Goal: Task Accomplishment & Management: Manage account settings

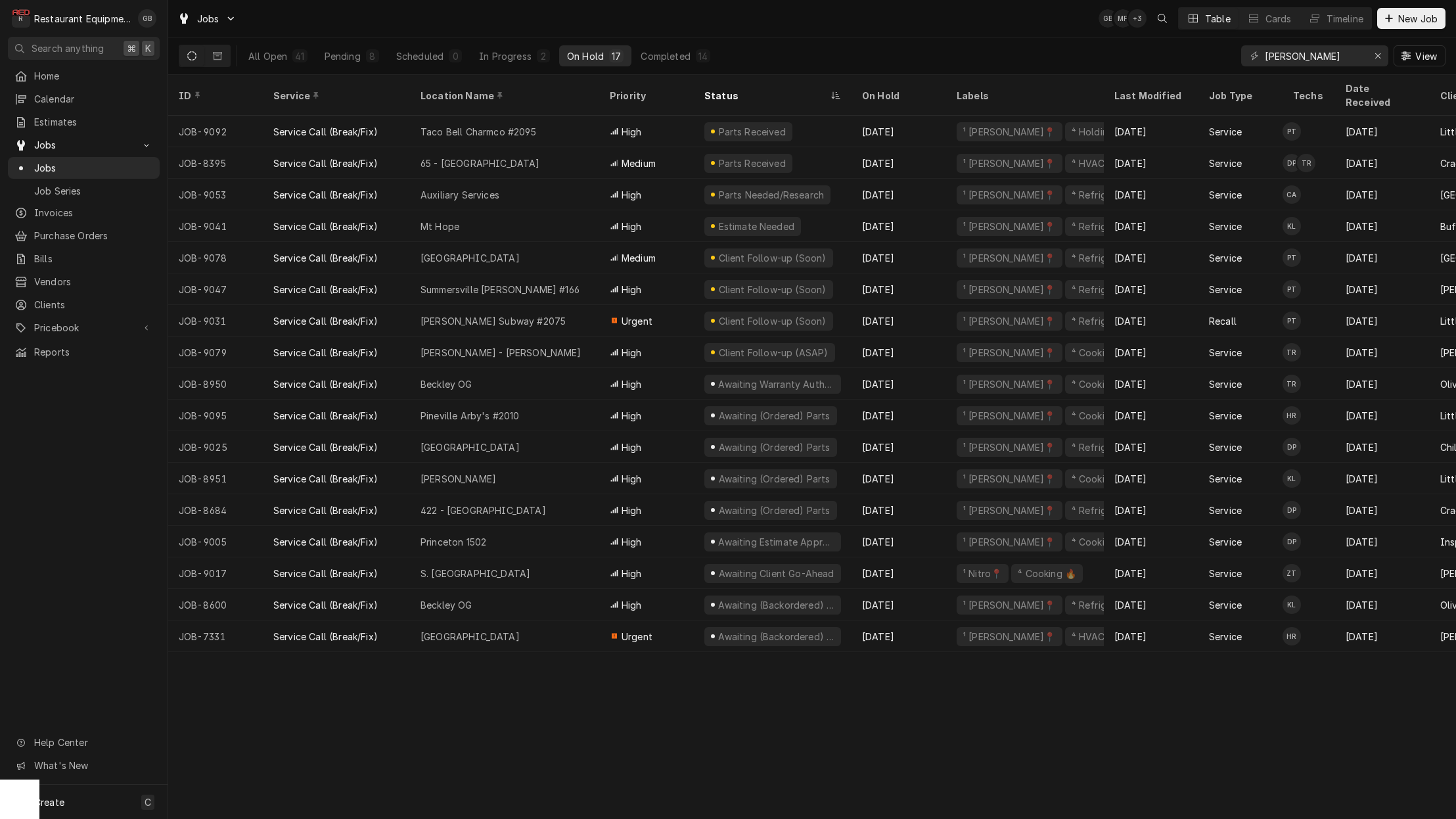
click at [1393, 13] on div "Dynamic Content Wrapper" at bounding box center [1389, 18] width 13 height 13
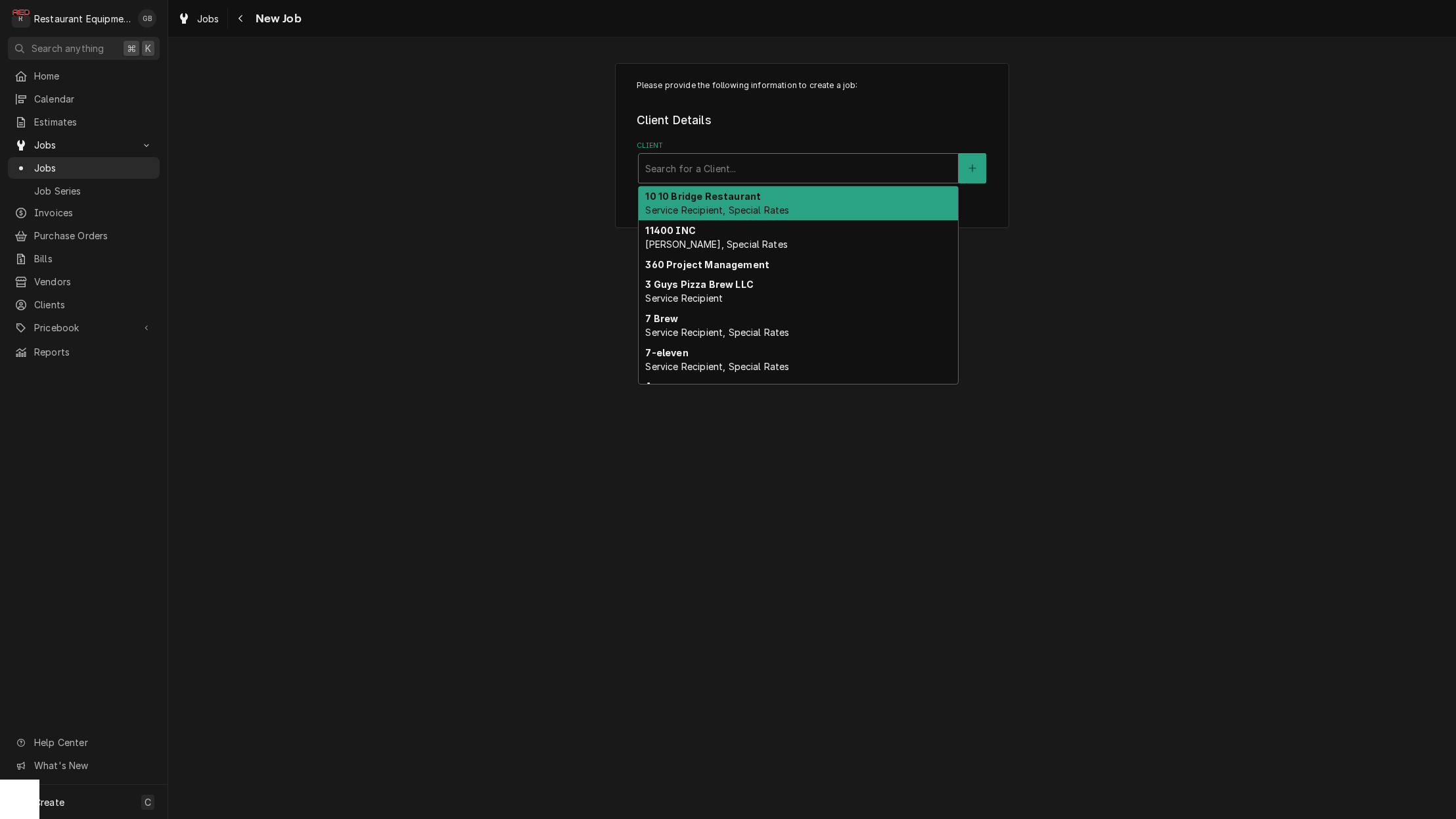
click at [695, 173] on div "Search for a Client..." at bounding box center [798, 168] width 306 height 13
type input "dair"
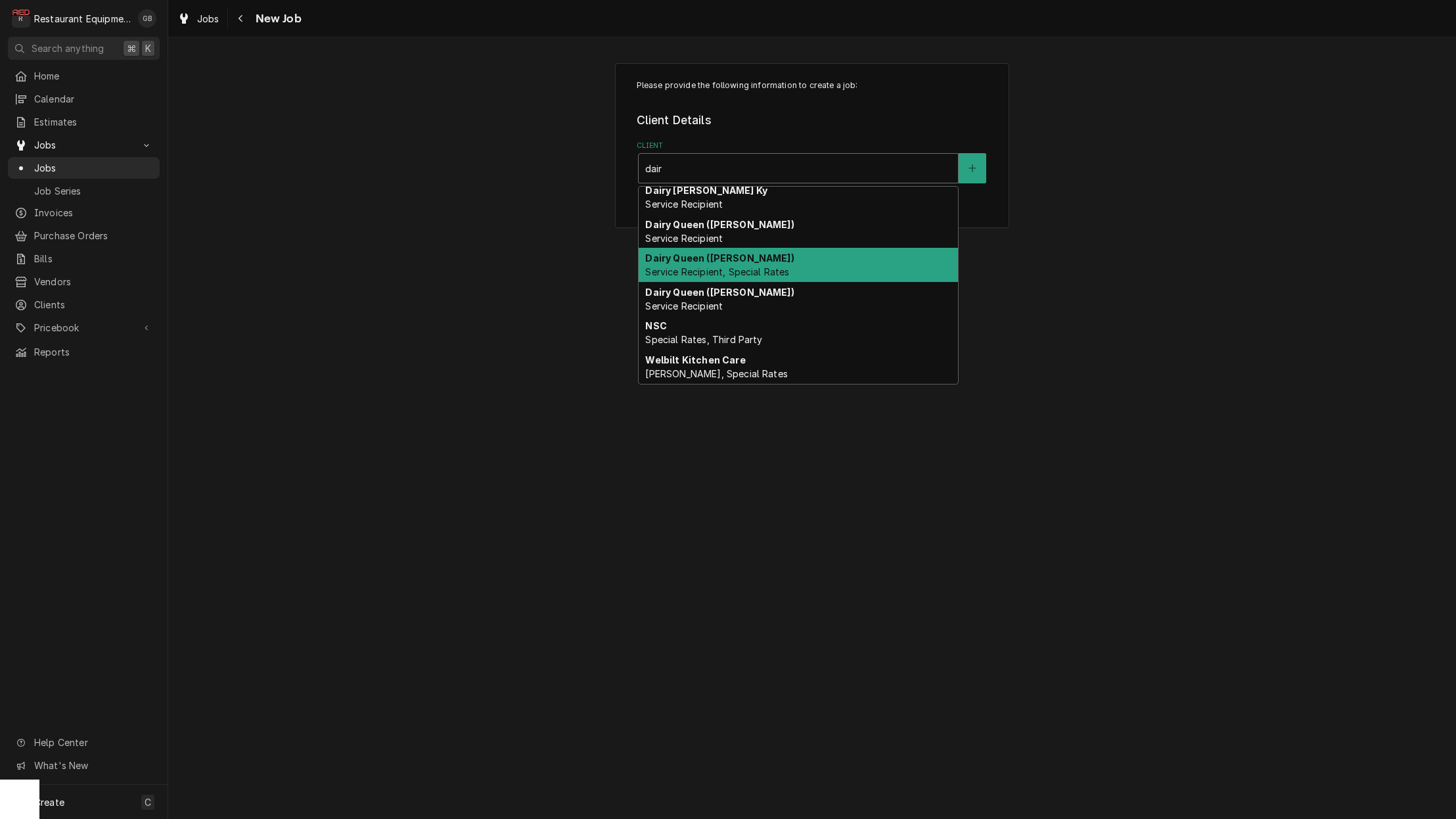
scroll to position [0, 1]
click at [751, 266] on span "Service Recipient, Special Rates" at bounding box center [716, 271] width 144 height 11
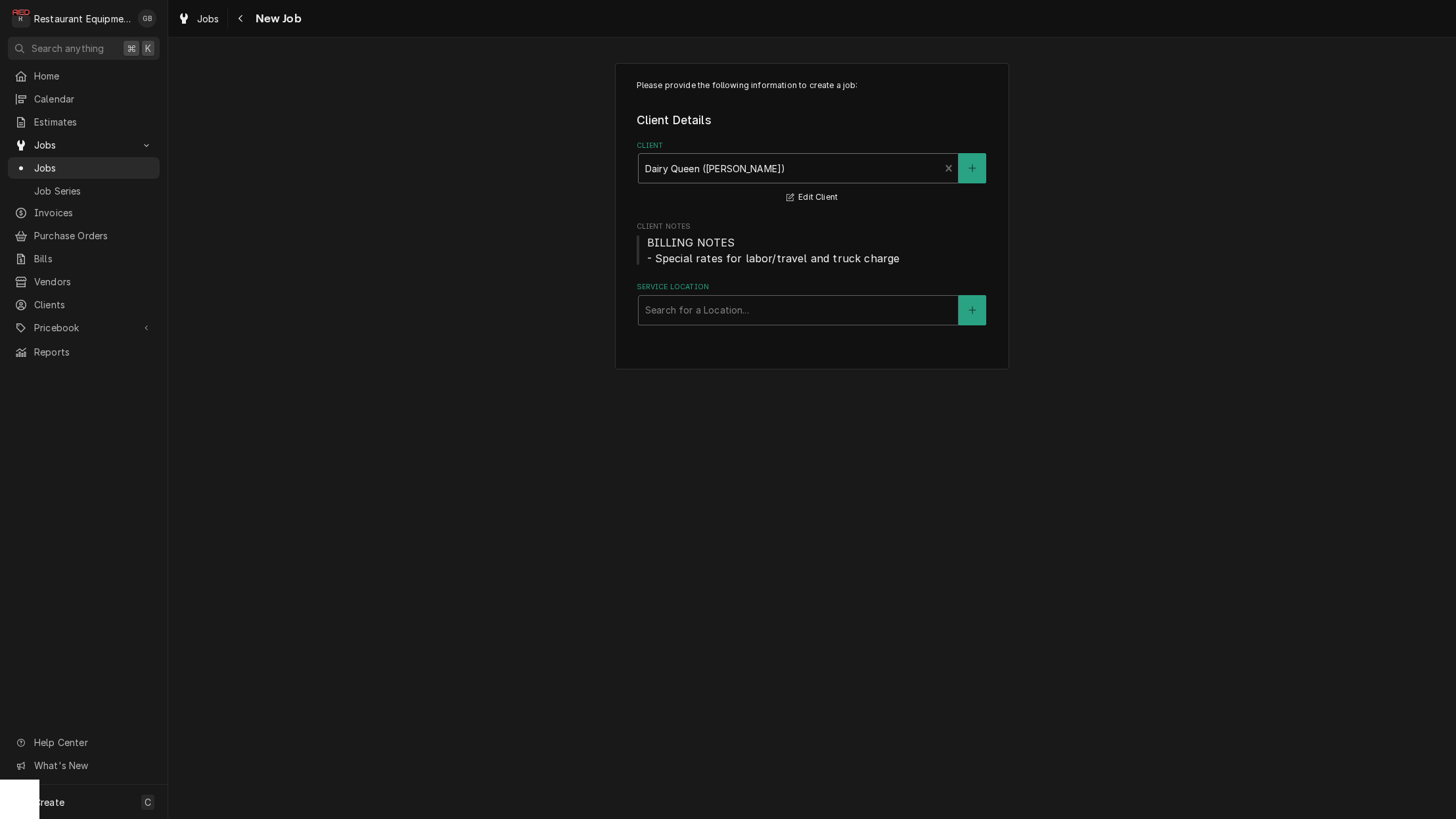
scroll to position [0, 0]
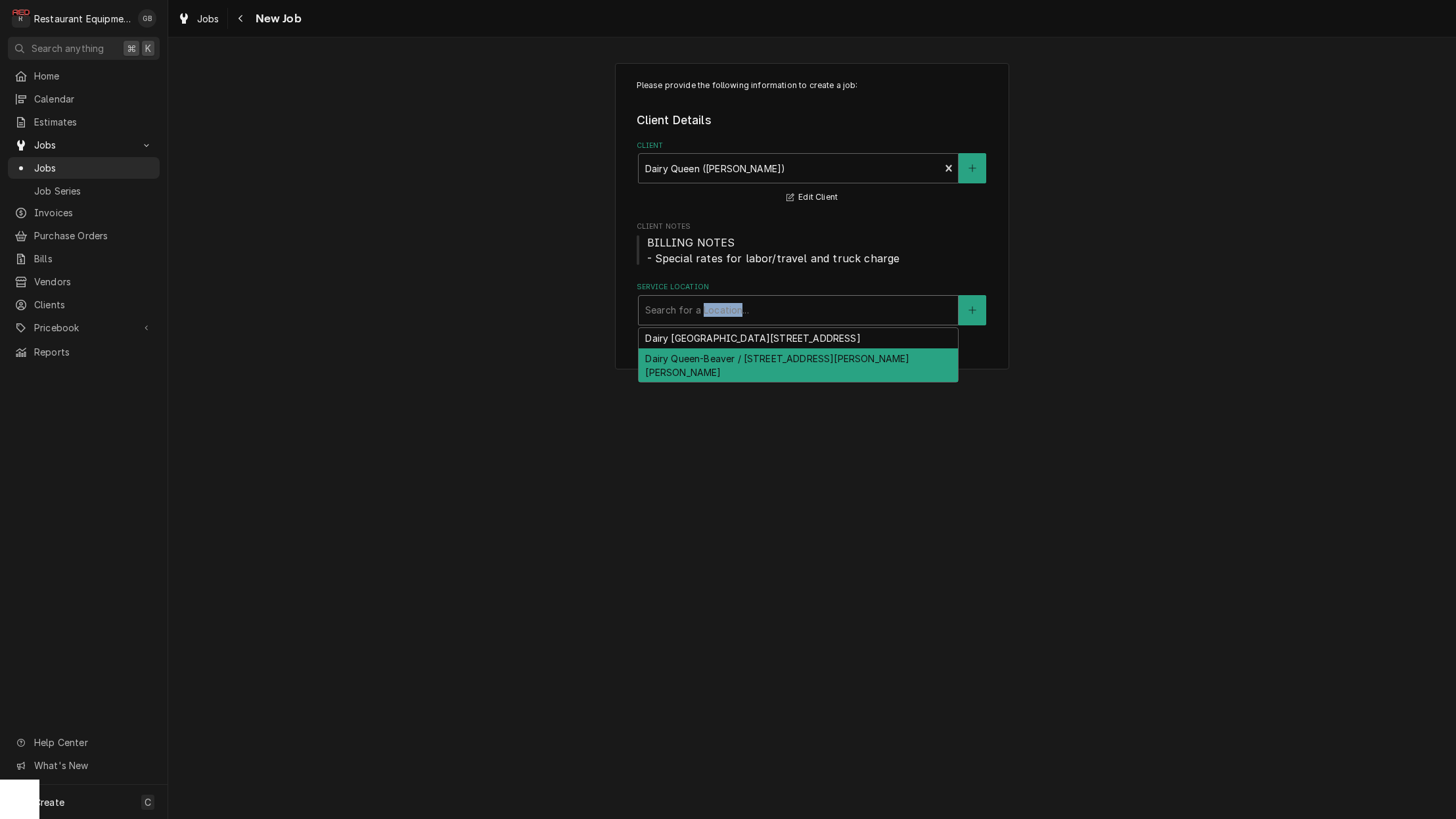
click at [697, 359] on div "Dairy Queen-Beaver / 784 Ritter Dr, Beaver, WV 25813" at bounding box center [798, 365] width 319 height 34
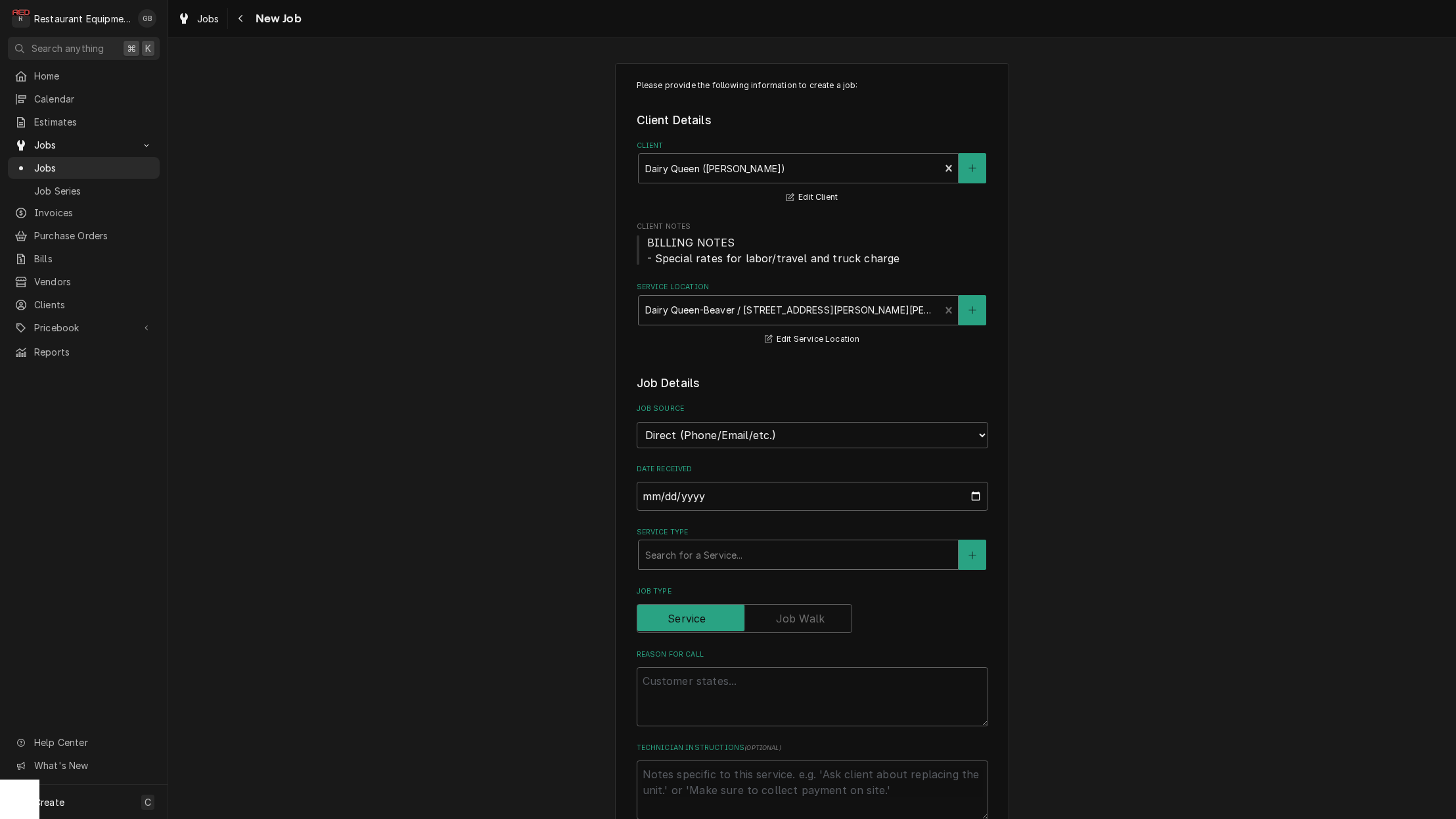
scroll to position [6, 0]
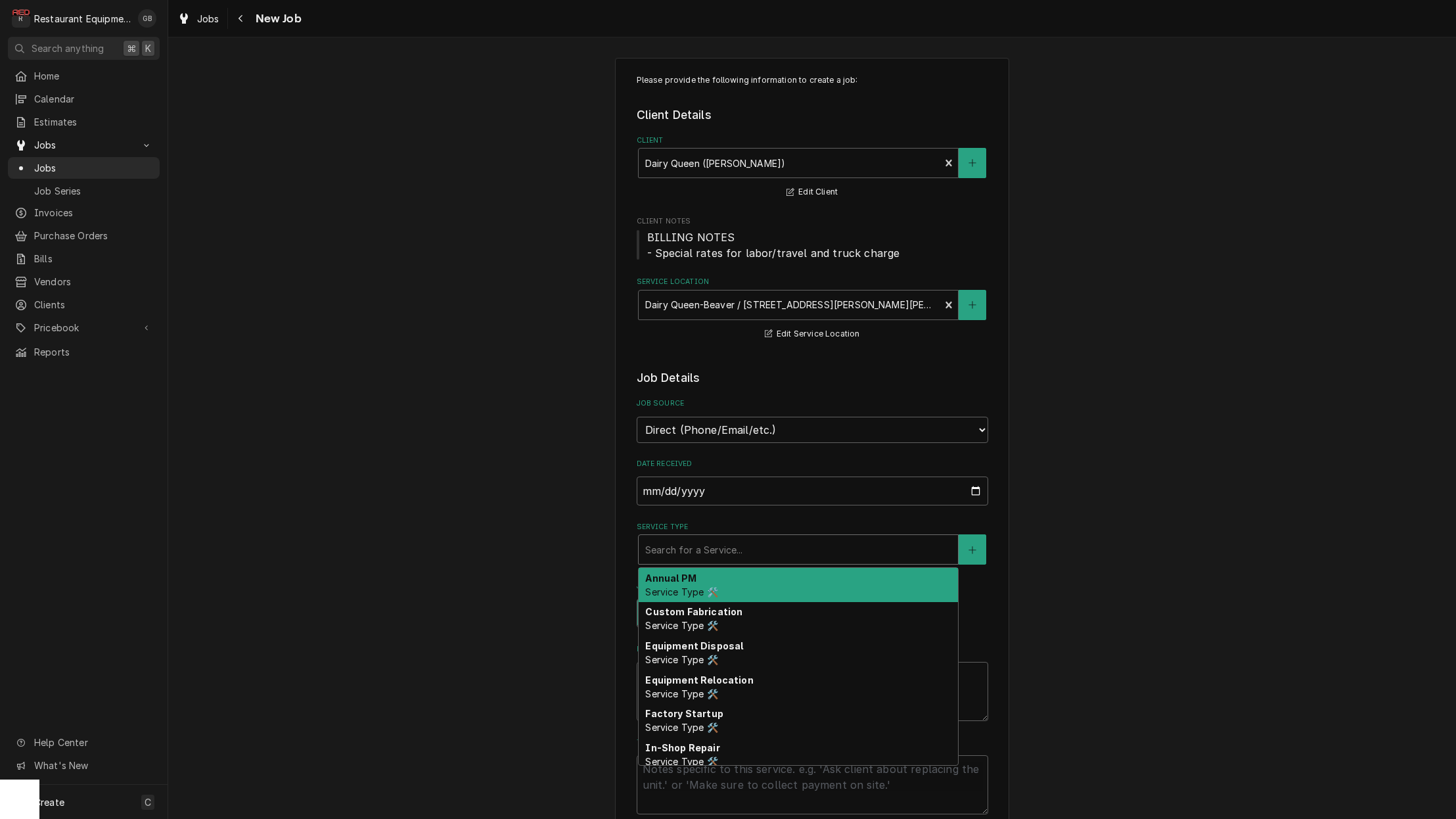
click at [718, 544] on div "Search for a Service..." at bounding box center [798, 549] width 319 height 29
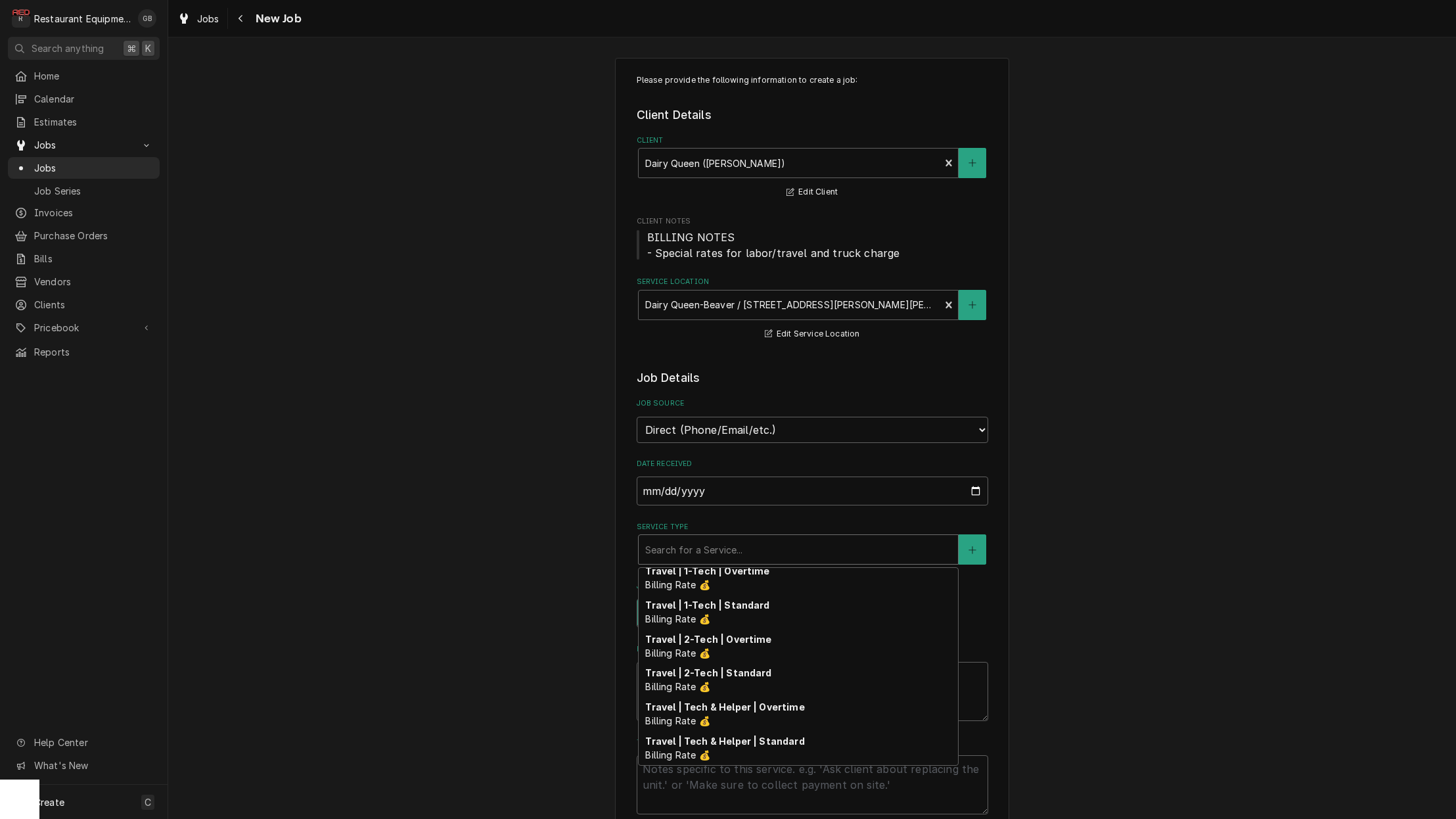
scroll to position [1296, 0]
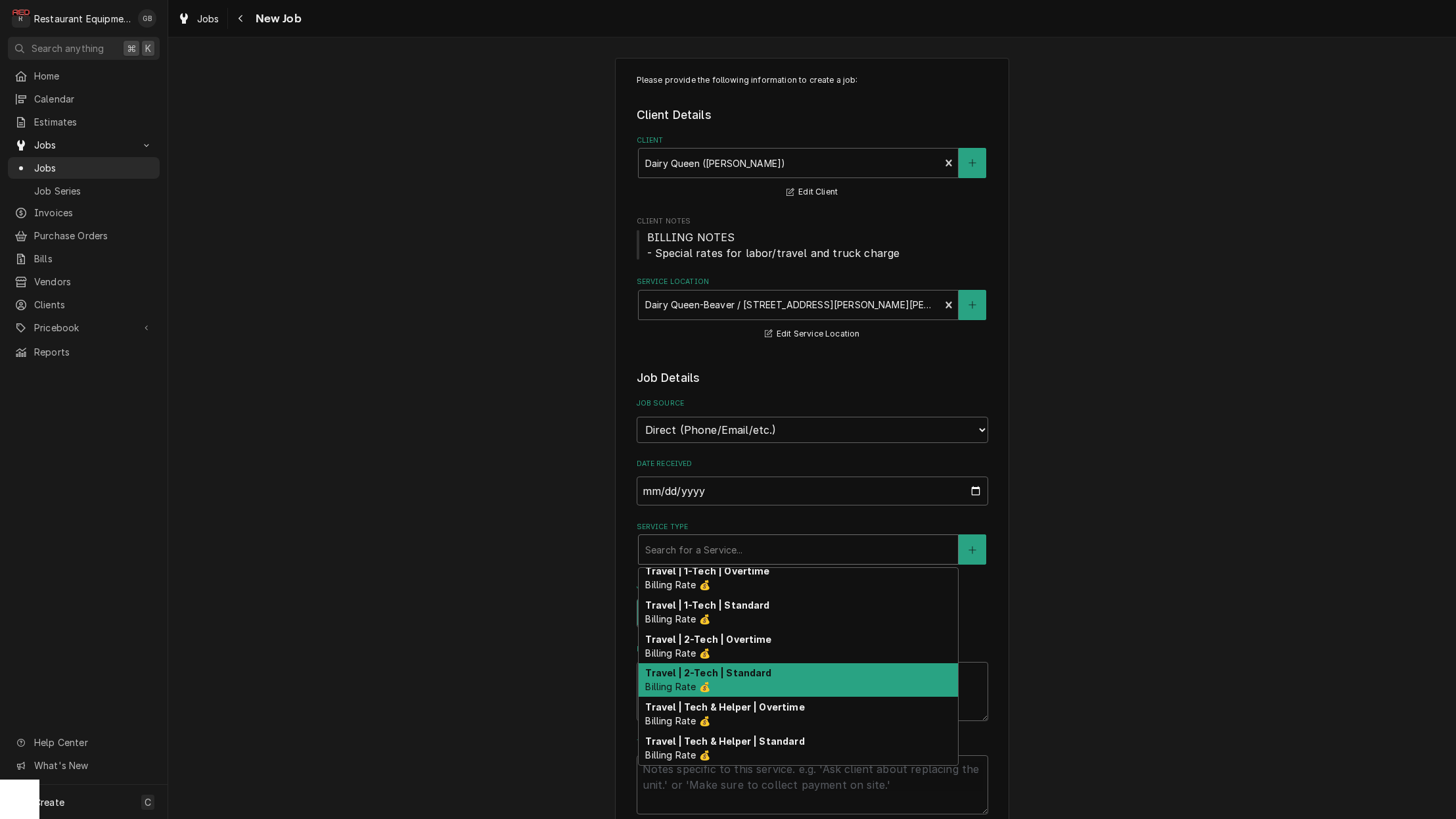
click at [740, 537] on div "Service Type" at bounding box center [798, 549] width 306 height 24
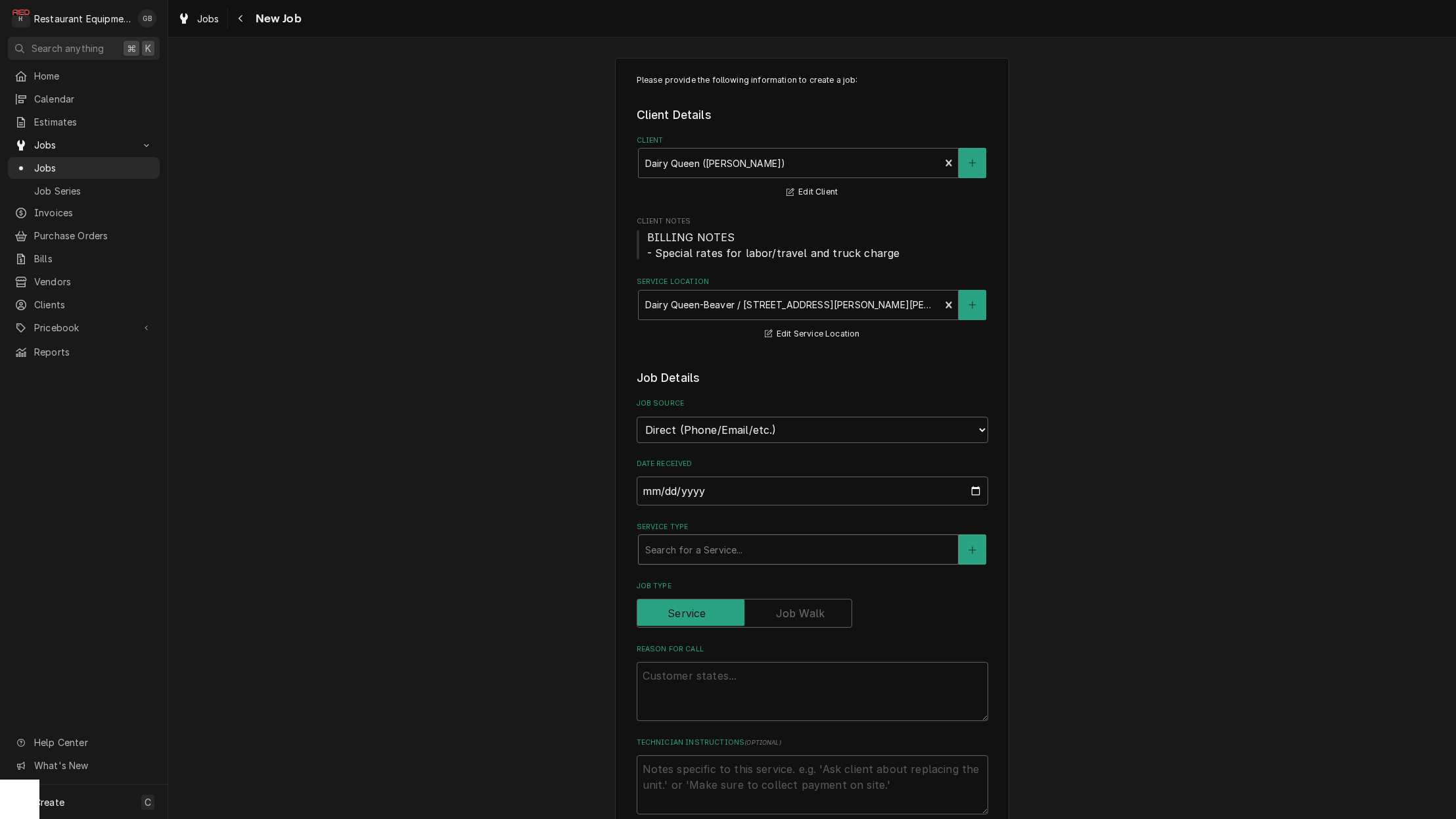
type textarea "x"
type input "i"
type textarea "x"
type input "in"
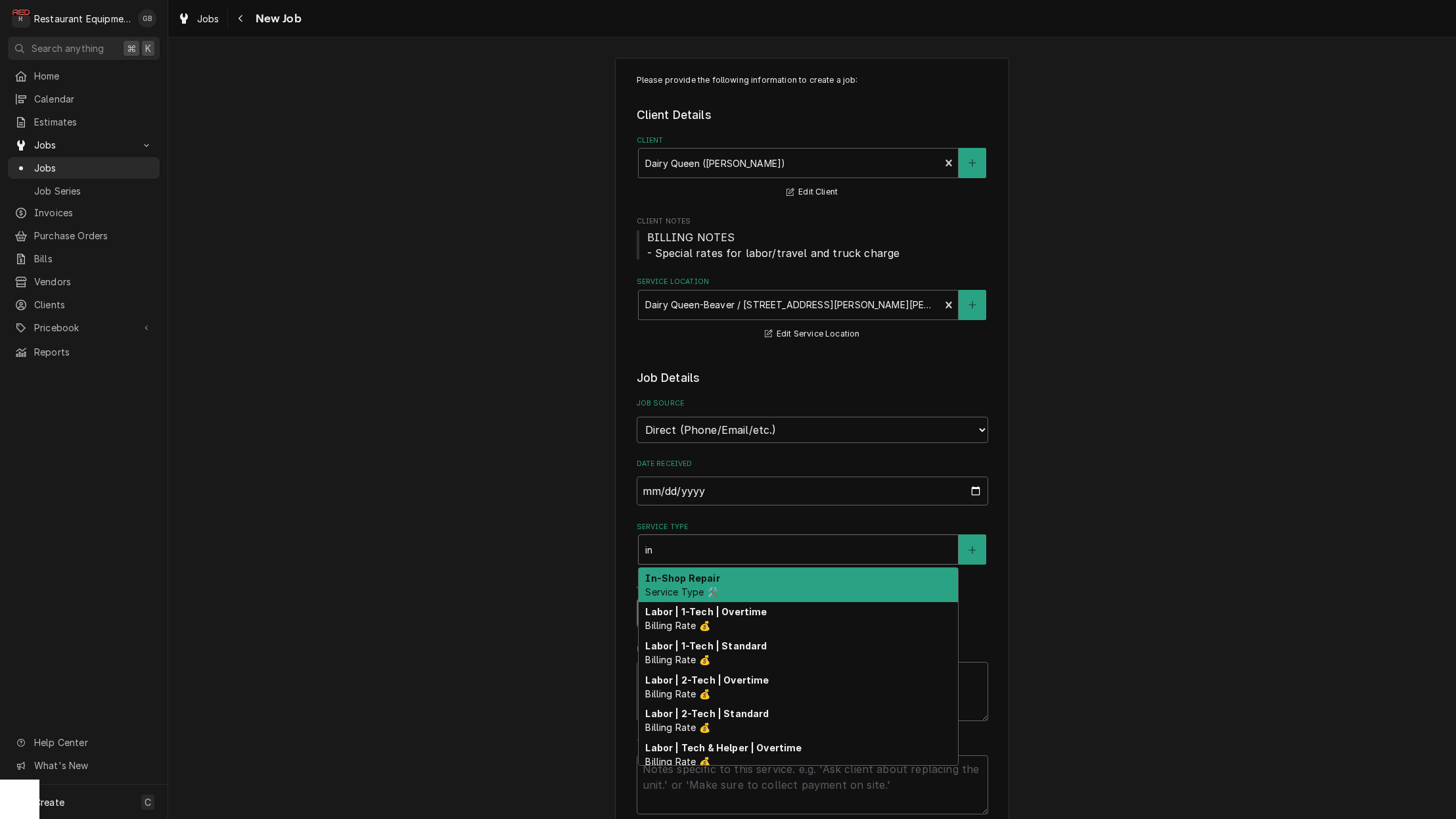
type textarea "x"
type input "ina"
type textarea "x"
type input "in"
type textarea "x"
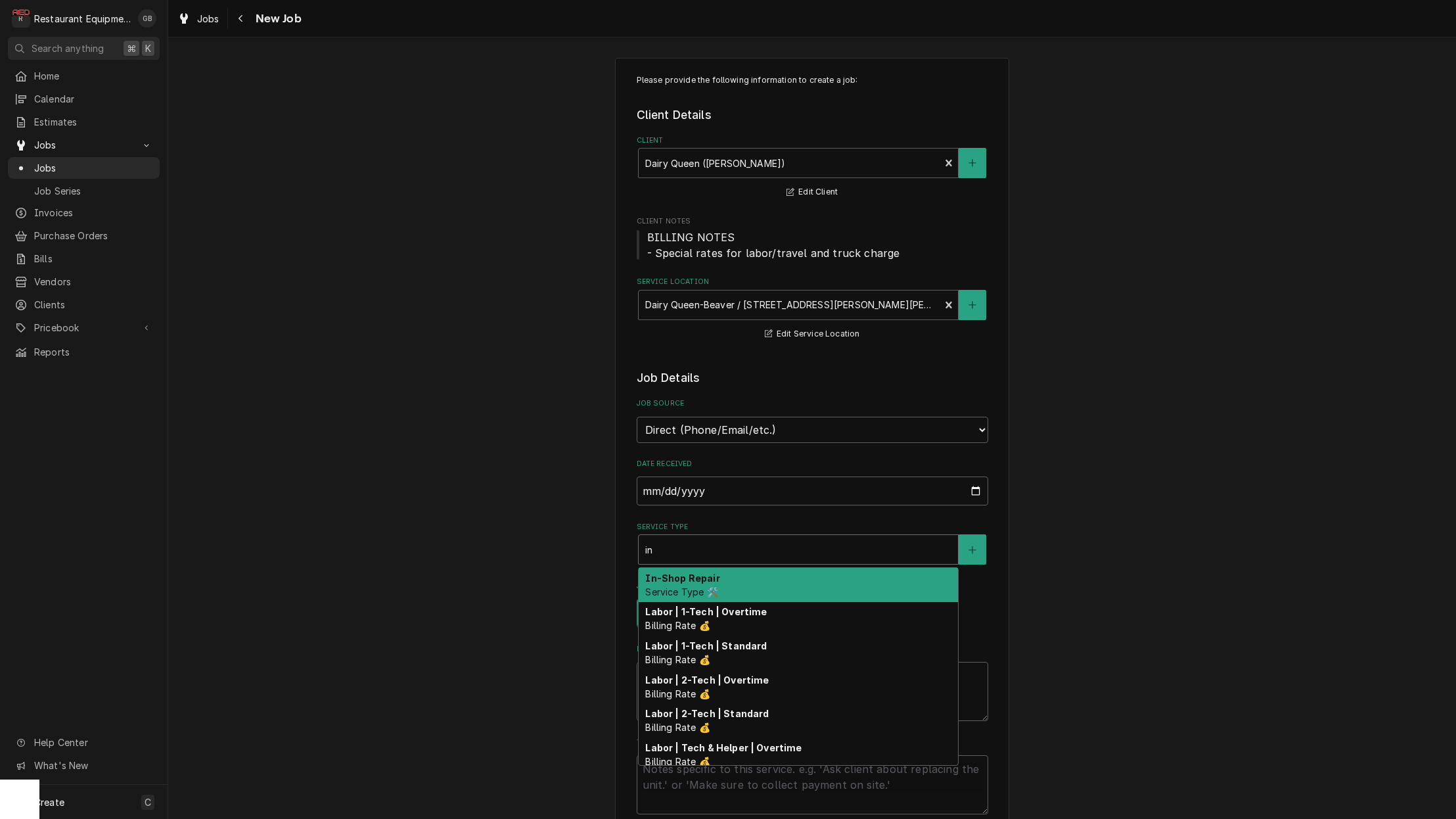
type input "ins"
click at [742, 571] on div "New Install Service Type 🛠️" at bounding box center [798, 584] width 319 height 34
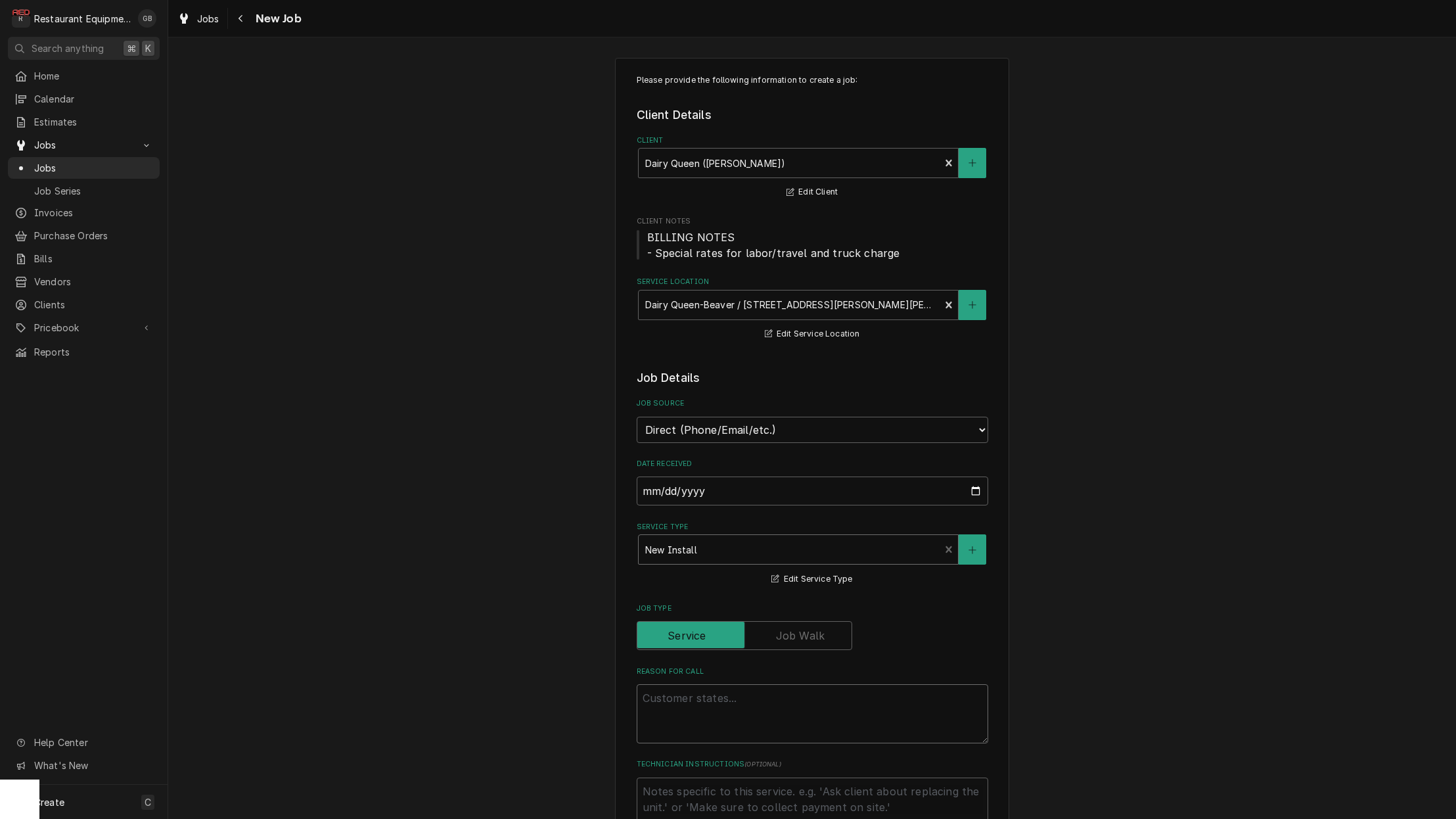
click at [732, 684] on textarea "Reason For Call" at bounding box center [812, 713] width 352 height 60
type textarea "x"
type textarea "h"
type textarea "x"
type textarea "hs"
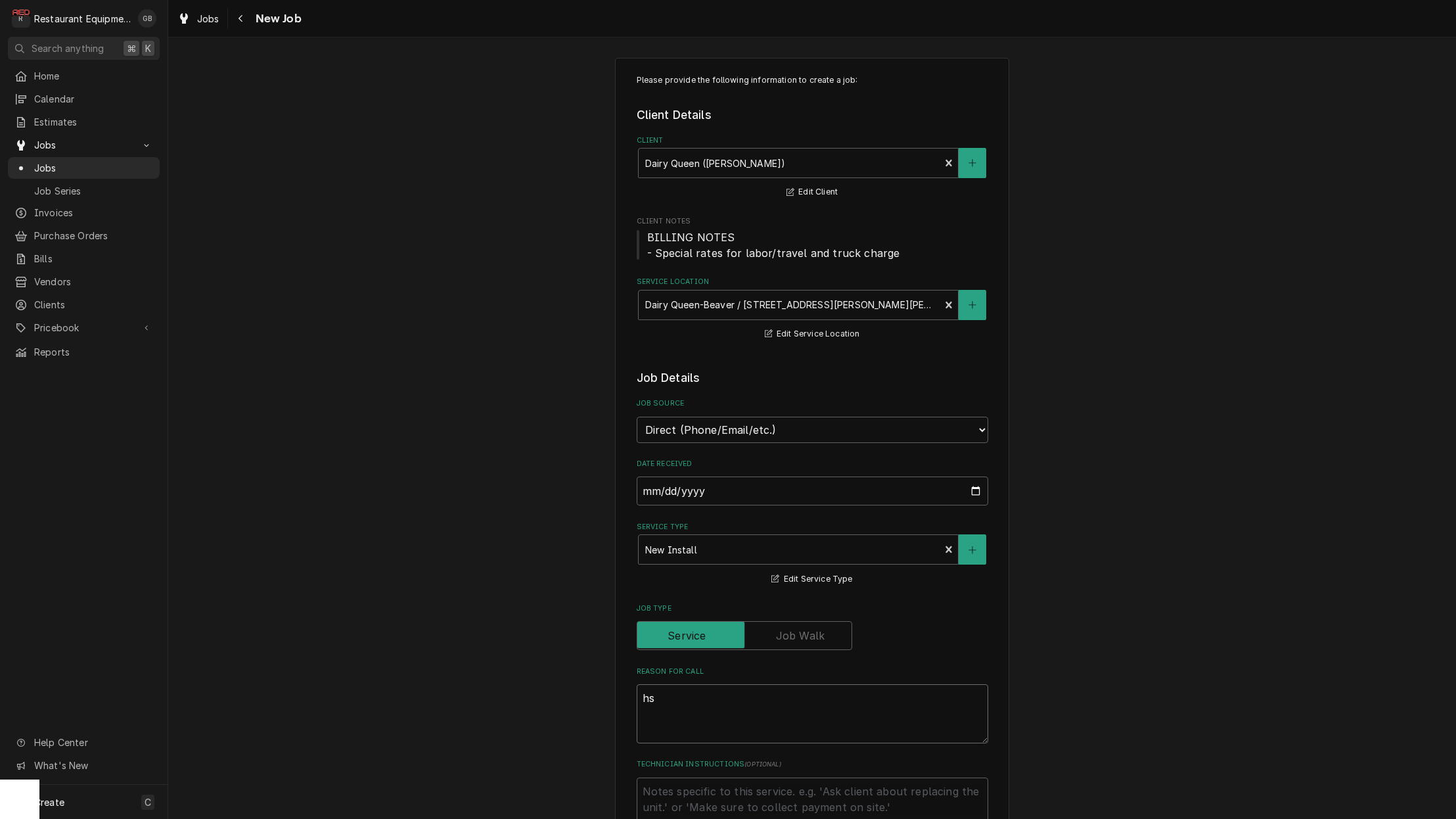
type textarea "x"
type textarea "hsf"
type textarea "x"
type textarea "hs"
type textarea "x"
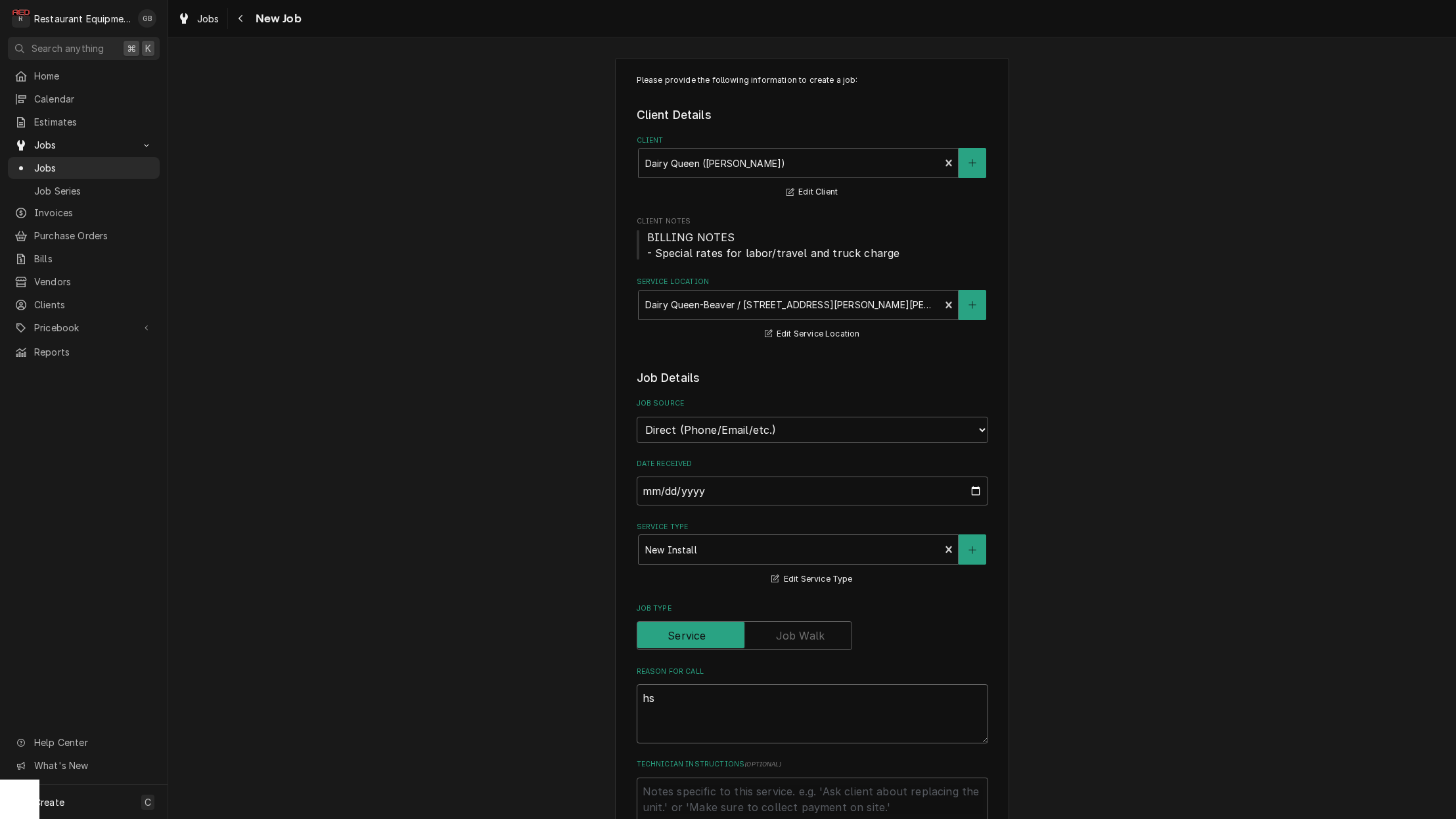
type textarea "h"
type textarea "x"
type textarea "ha"
type textarea "x"
type textarea "had"
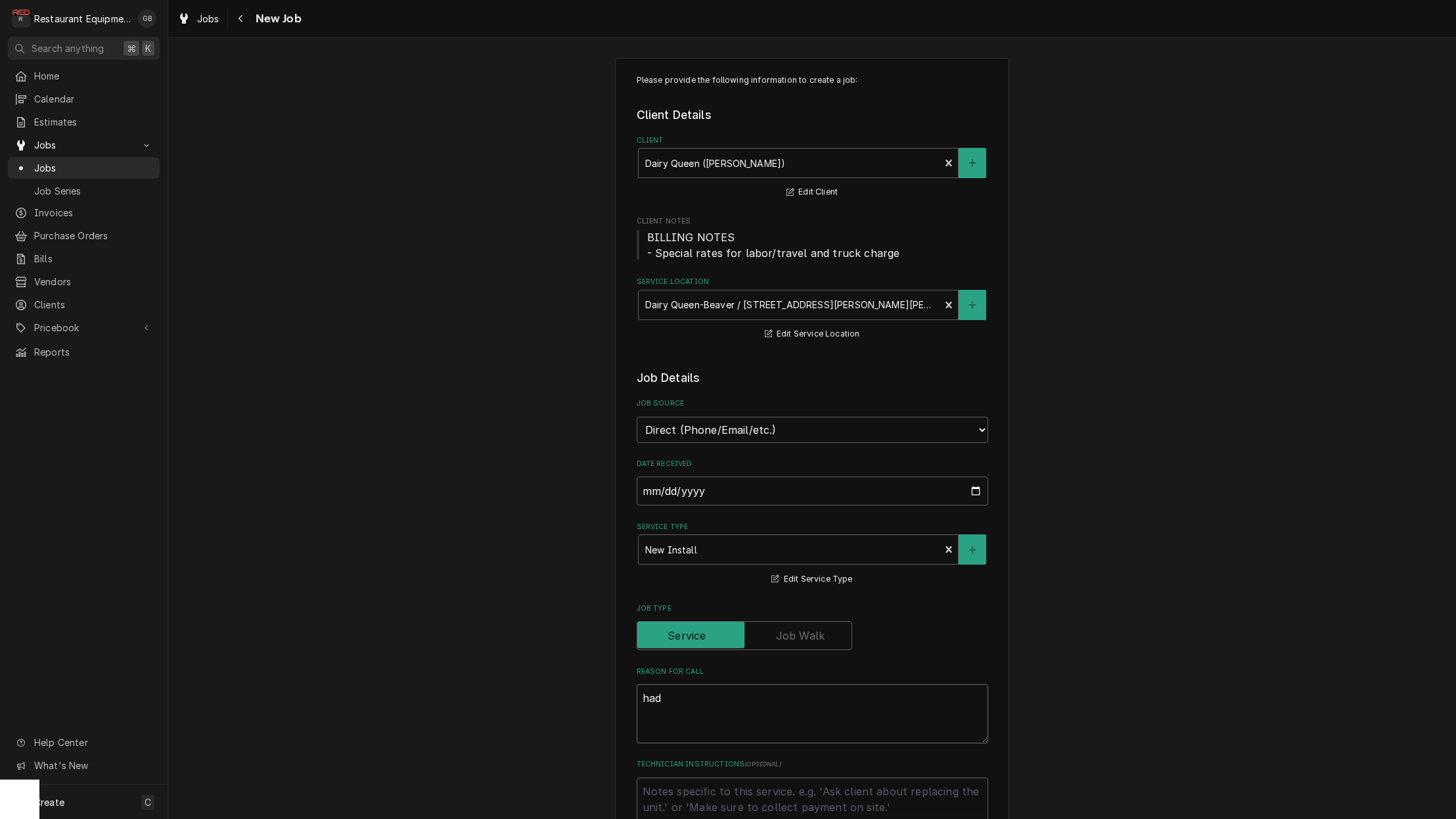
type textarea "x"
type textarea "had"
type textarea "x"
type textarea "had t"
type textarea "x"
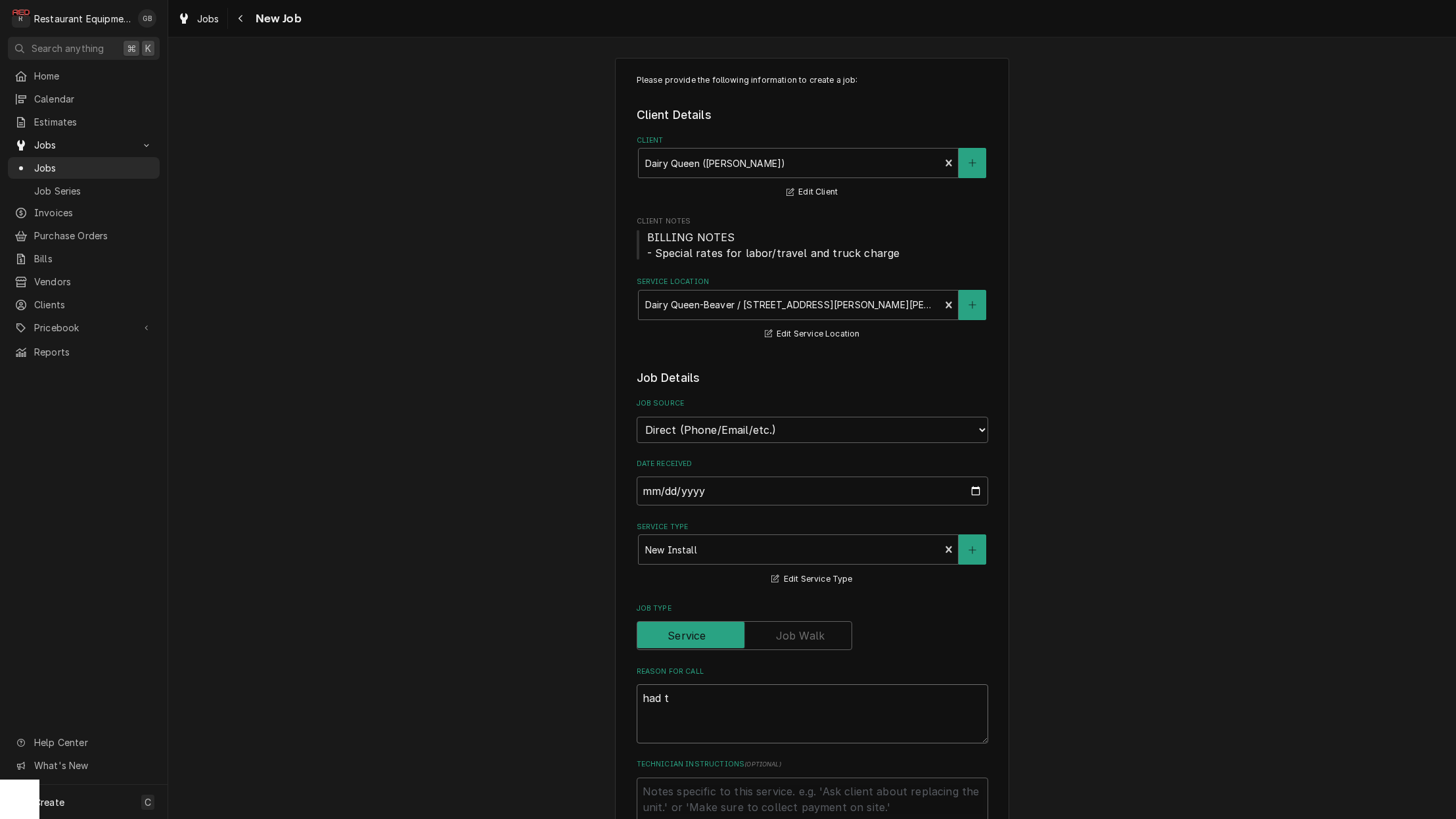
type textarea "had to"
type textarea "x"
type textarea "had to"
type textarea "x"
type textarea "had to m"
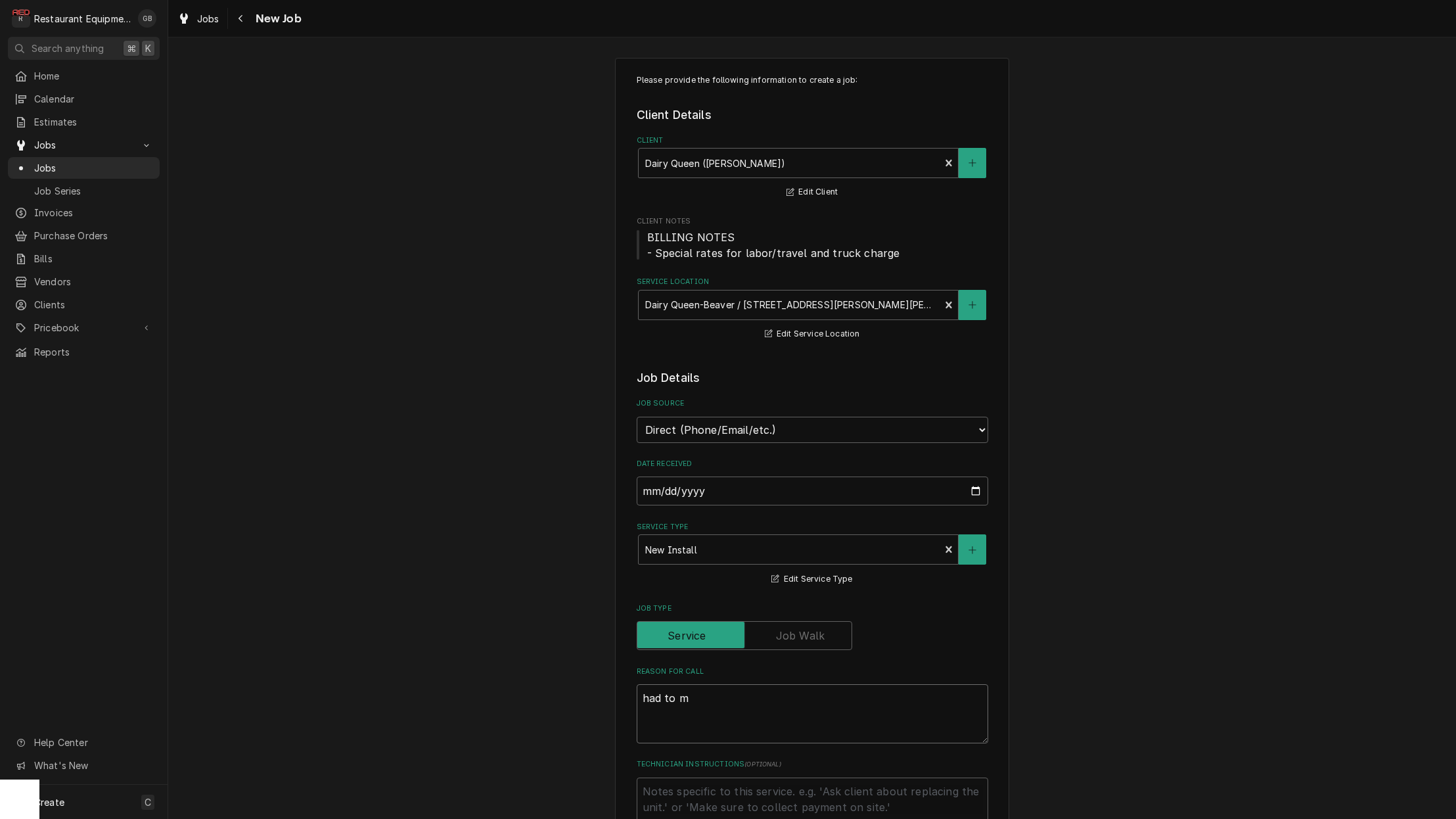
type textarea "x"
type textarea "had to ma"
type textarea "x"
type textarea "had to mak"
type textarea "x"
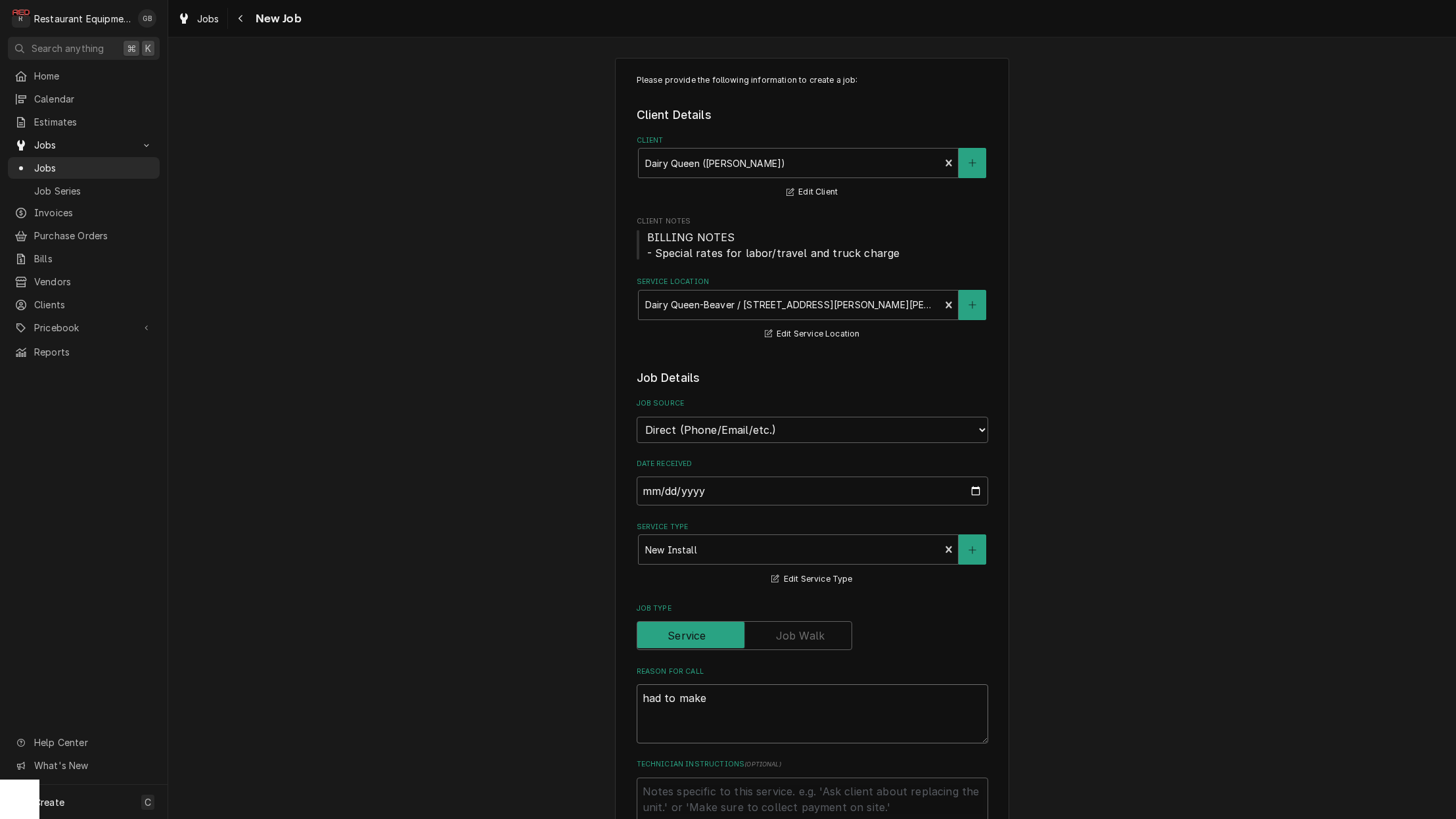
type textarea "had to make"
type textarea "x"
type textarea "had to make a"
type textarea "x"
type textarea "had to make ad"
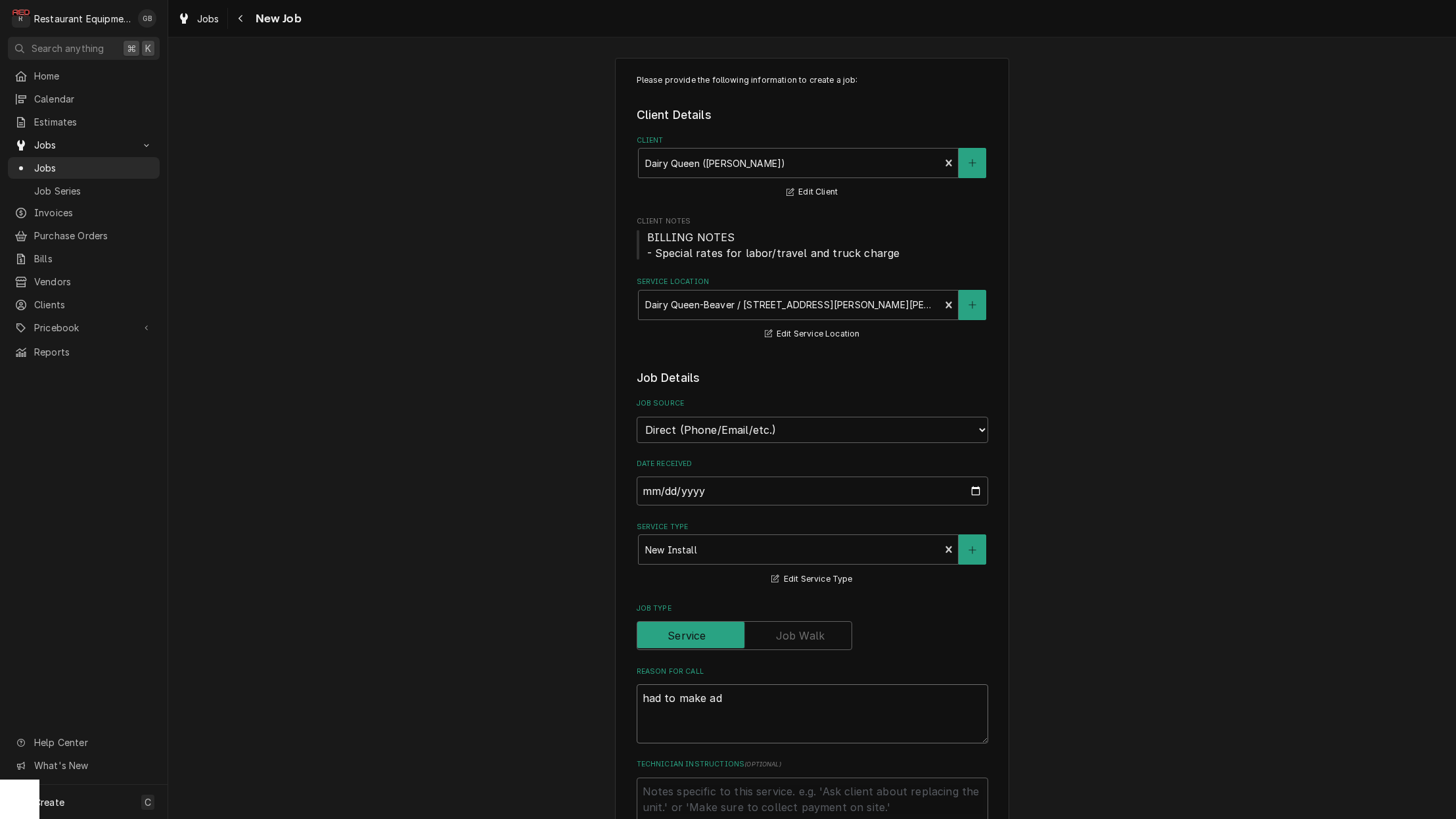
type textarea "x"
type textarea "had to make adj"
type textarea "x"
type textarea "had to make adju"
type textarea "x"
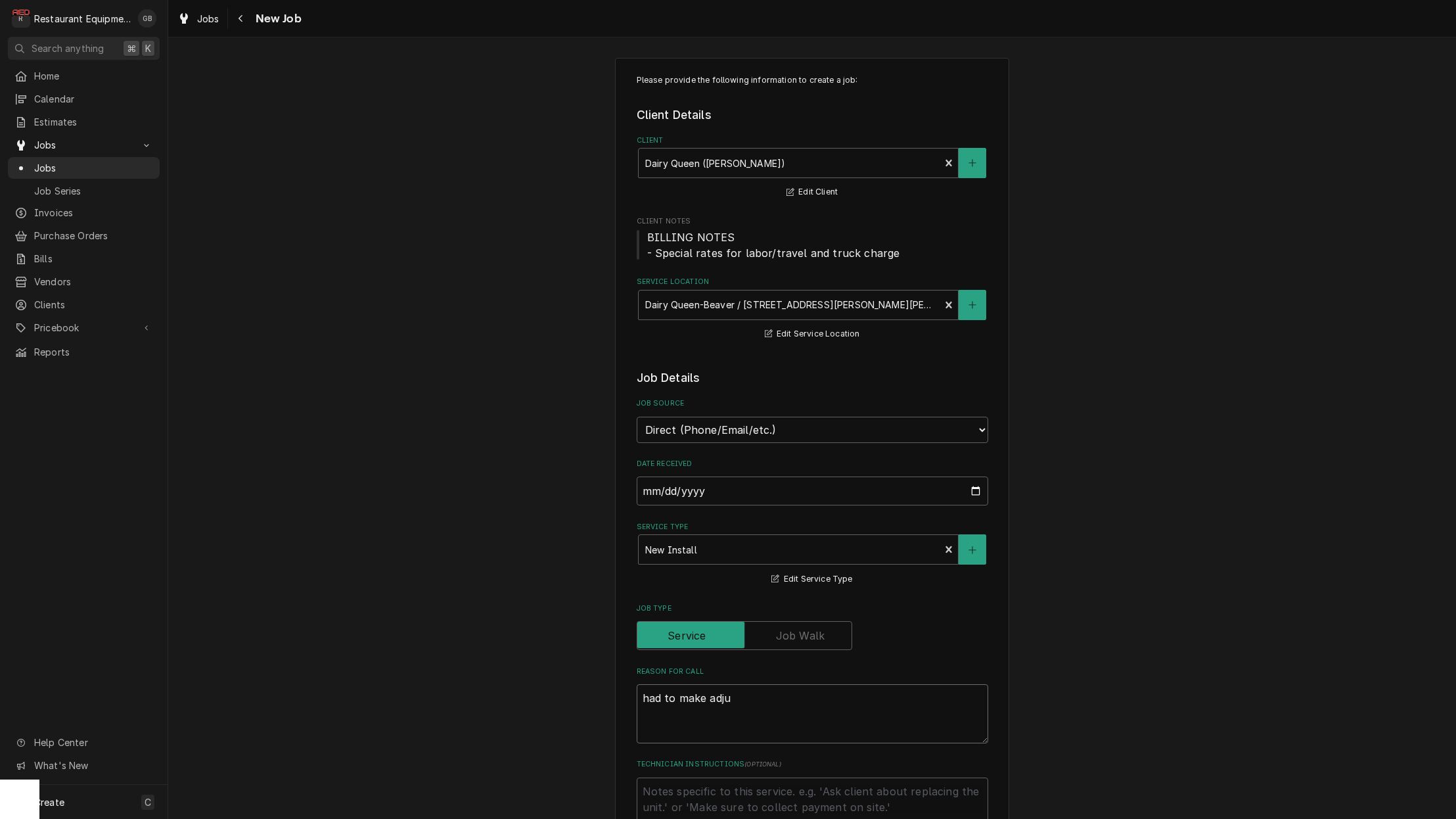
type textarea "had to make adjus"
type textarea "x"
type textarea "had to make adjust"
type textarea "x"
type textarea "had to make adjustm"
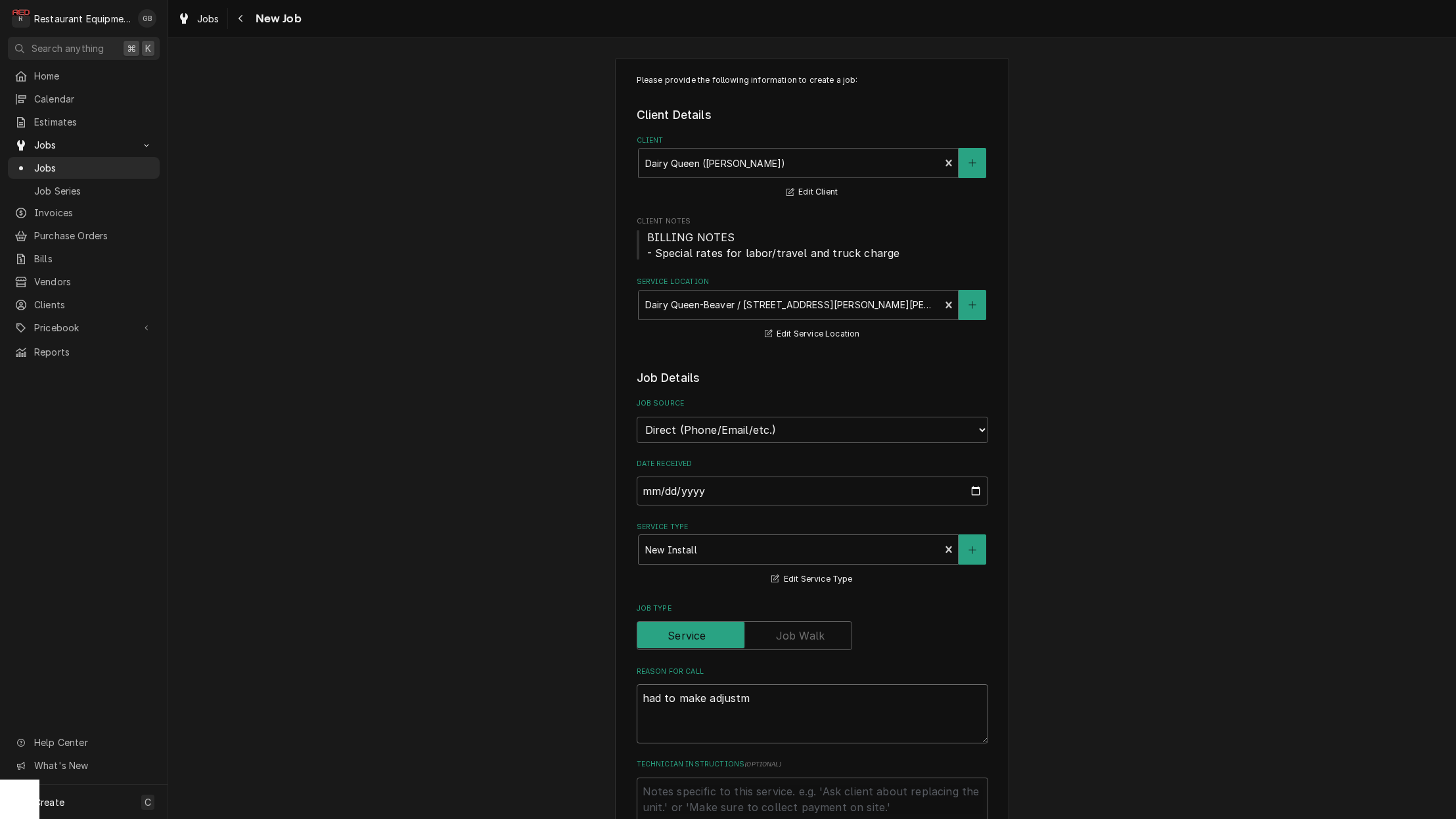
type textarea "x"
type textarea "had to make adjustme"
type textarea "x"
type textarea "had to make adjustmen"
type textarea "x"
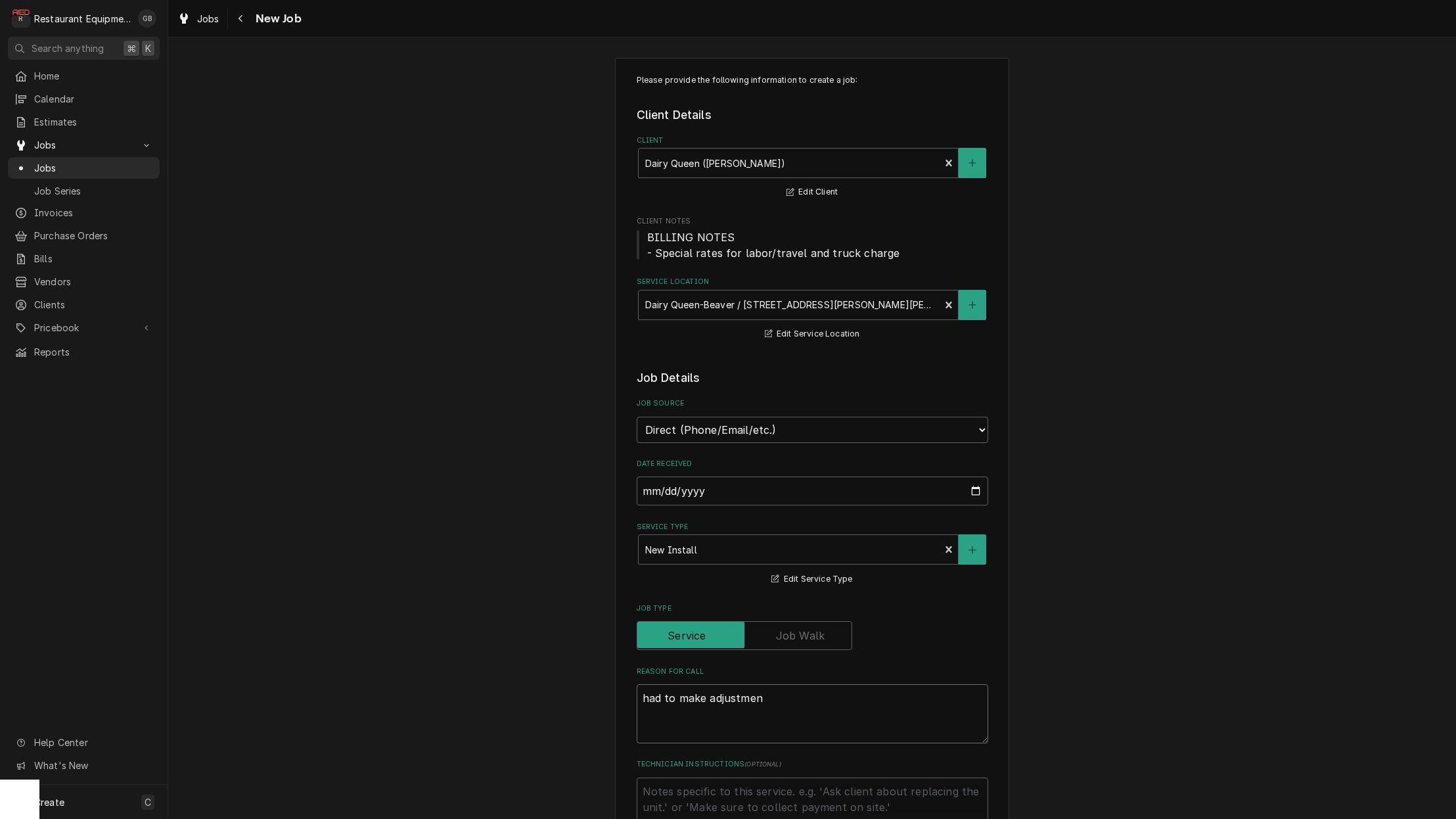
type textarea "had to make adjustment"
type textarea "x"
type textarea "had to make adjustments"
type textarea "x"
type textarea "had to make adjustments"
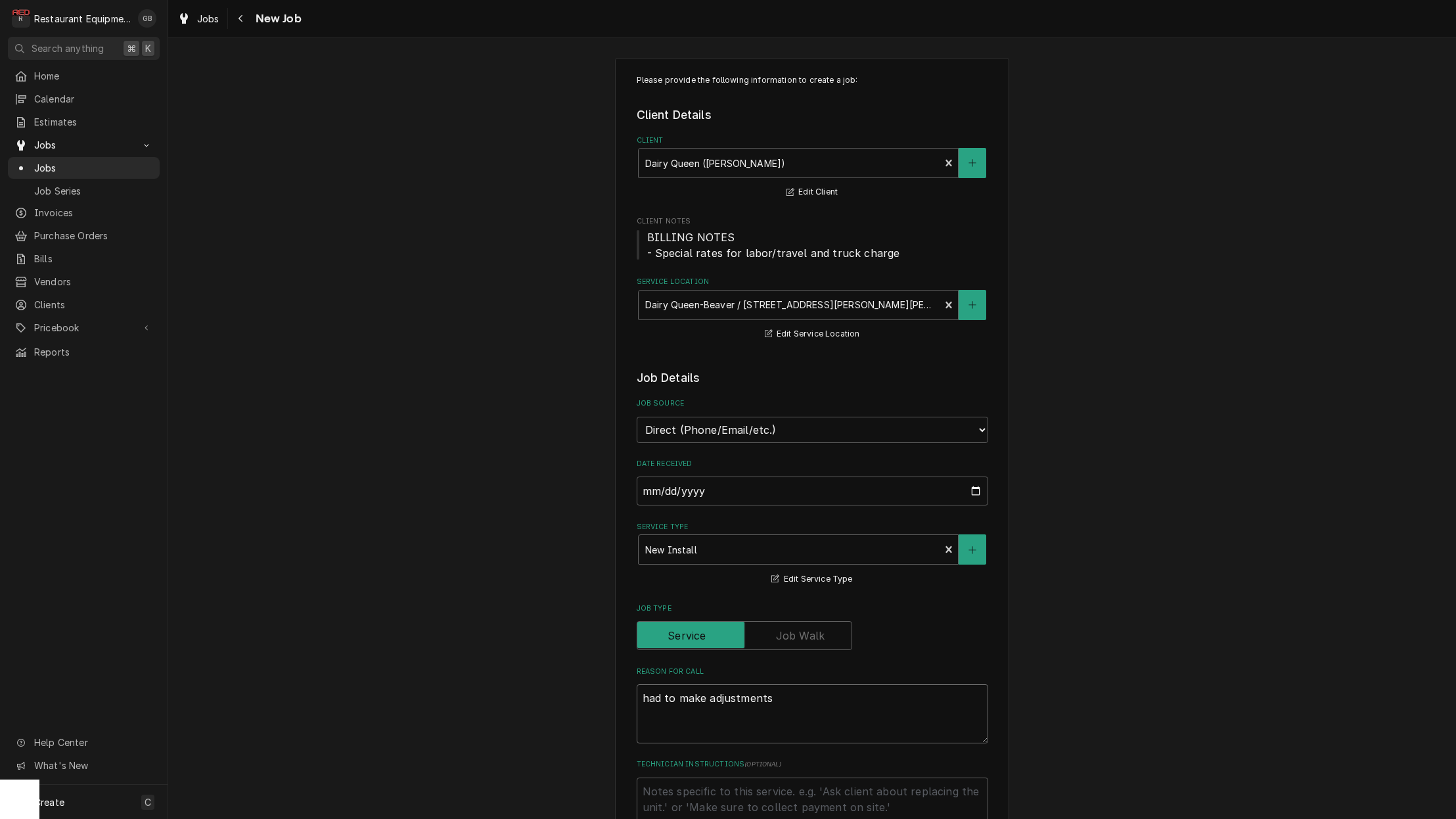
type textarea "x"
type textarea "had to make adjustments t"
type textarea "x"
type textarea "had to make adjustments to"
type textarea "x"
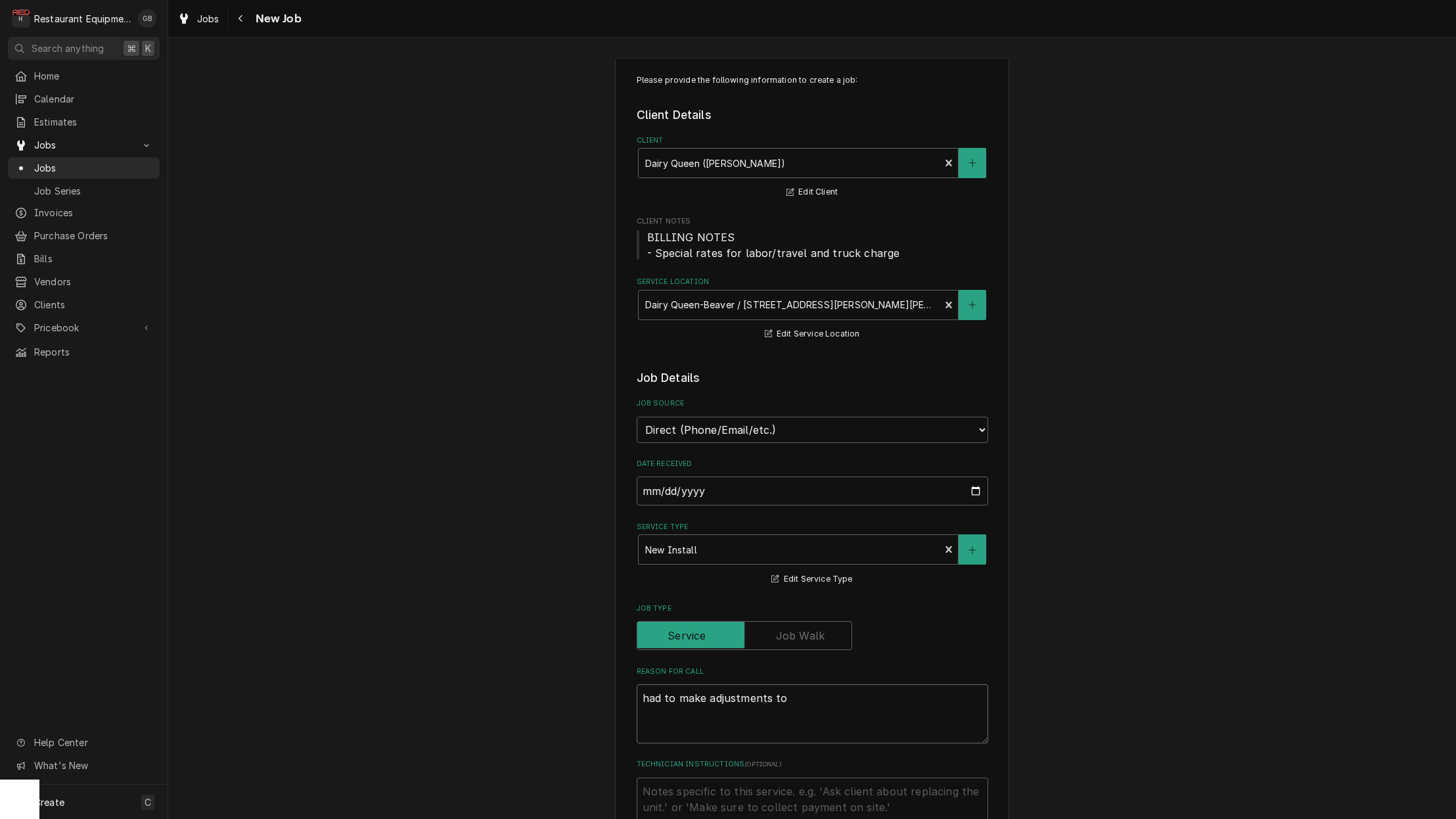
type textarea "had to make adjustments to"
type textarea "x"
type textarea "had to make adjustments to t"
type textarea "x"
type textarea "had to make adjustments to th"
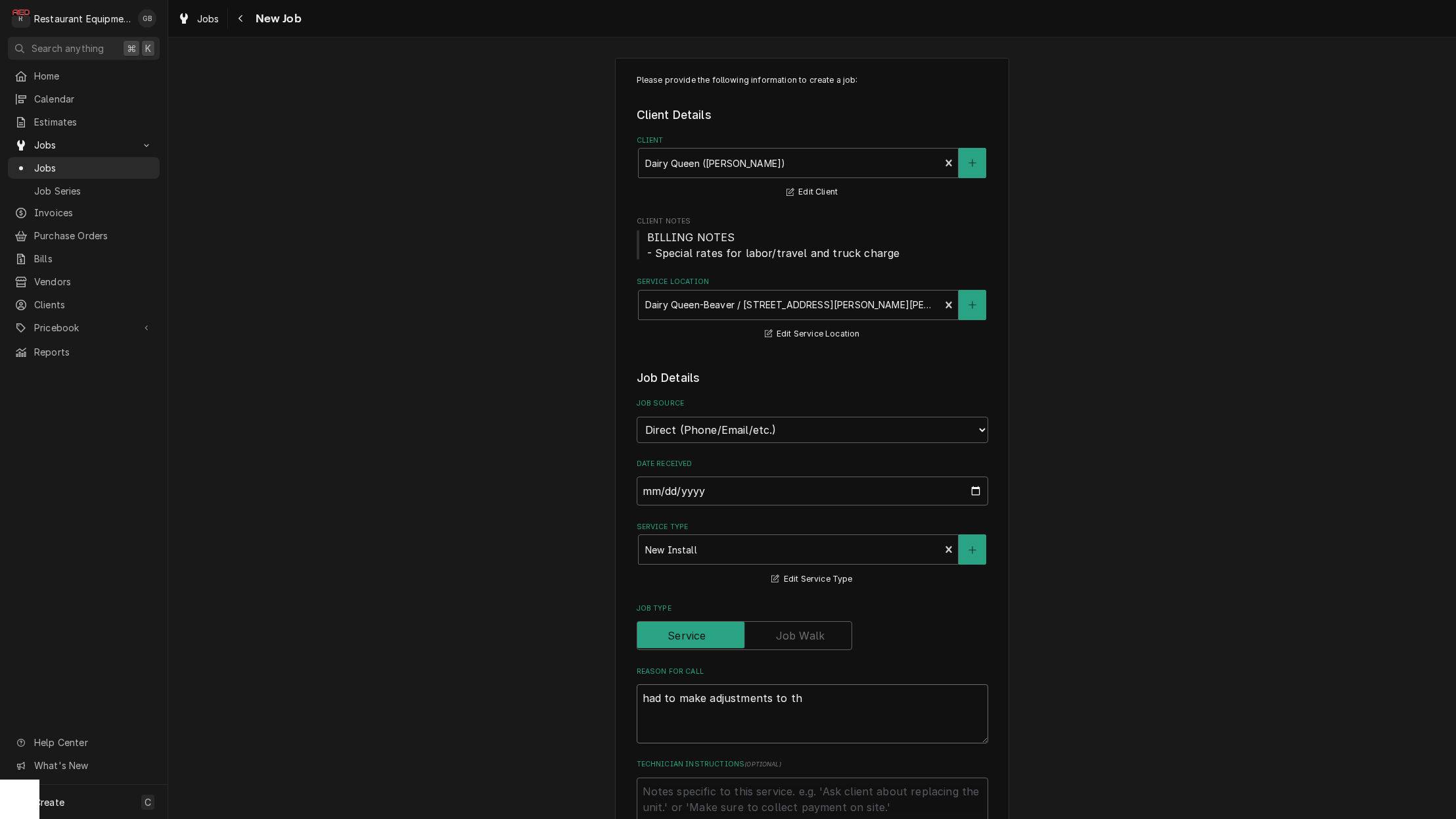
type textarea "x"
type textarea "had to make adjustments to the"
type textarea "x"
type textarea "had to make adjustments to the"
type textarea "x"
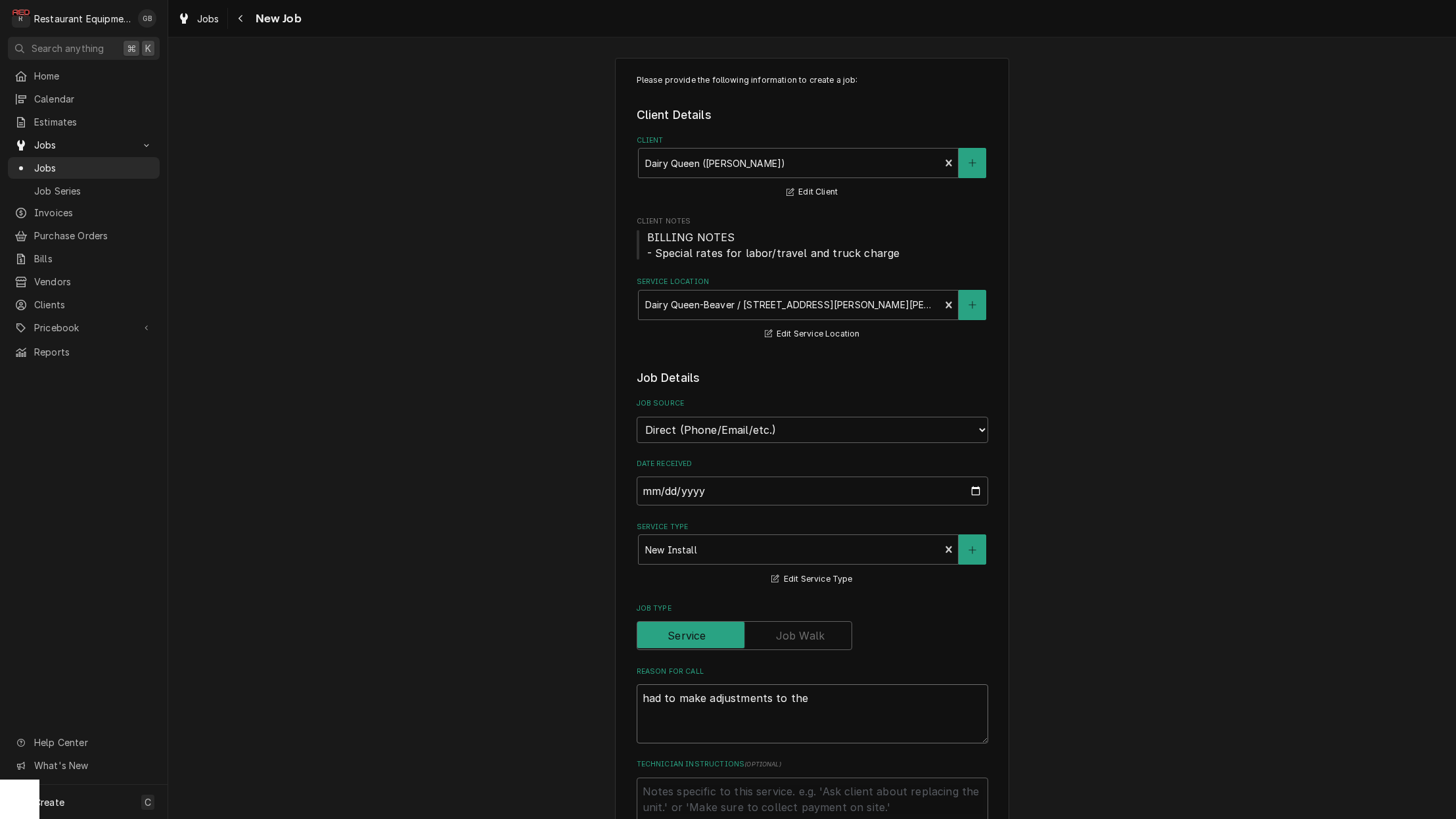
type textarea "had to make adjustments to the f"
type textarea "x"
type textarea "had to make adjustments to the fi"
type textarea "x"
type textarea "had to make adjustments to the fin"
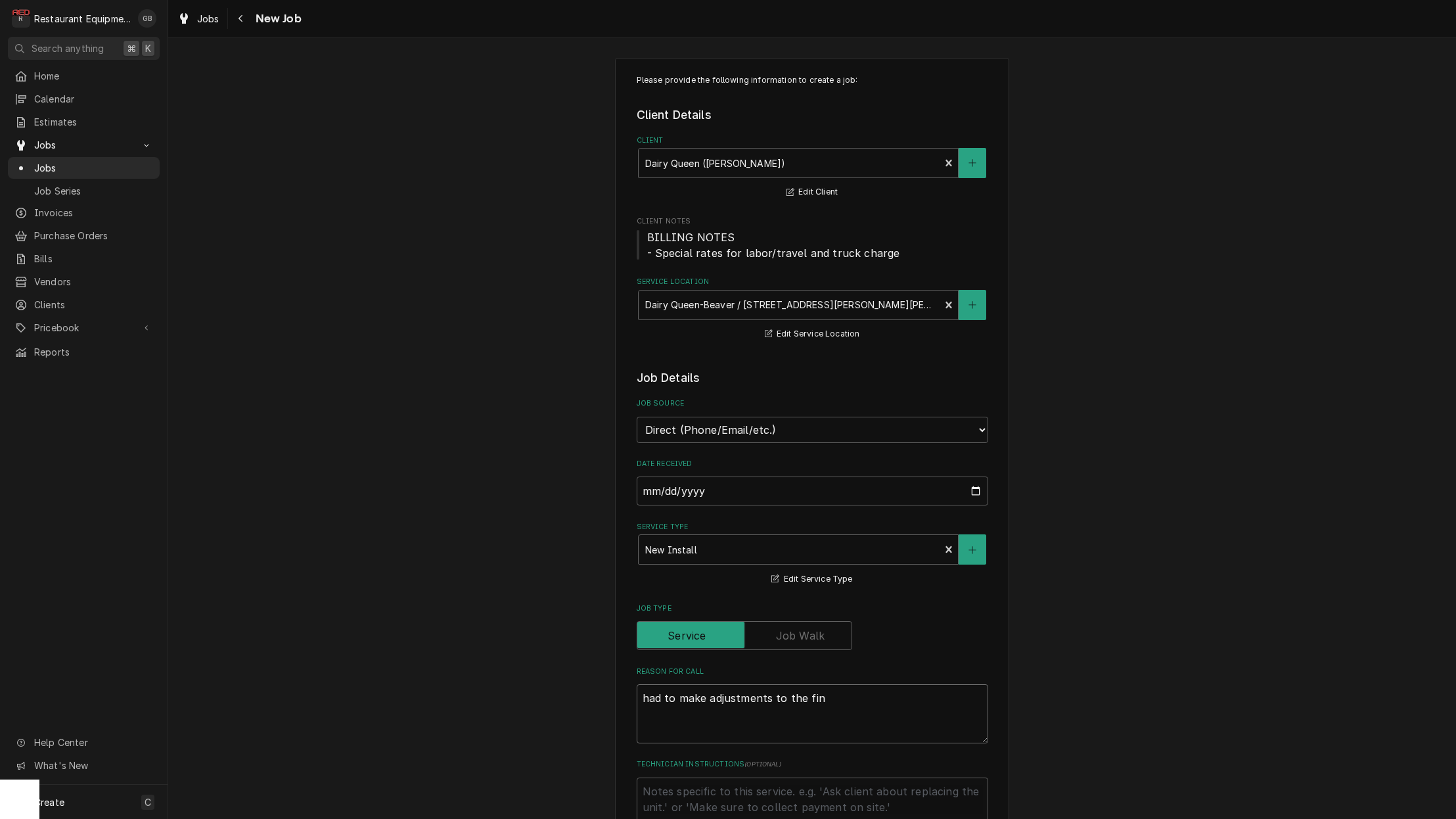
type textarea "x"
type textarea "had to make adjustments to the fina"
type textarea "x"
type textarea "had to make adjustments to the final"
type textarea "x"
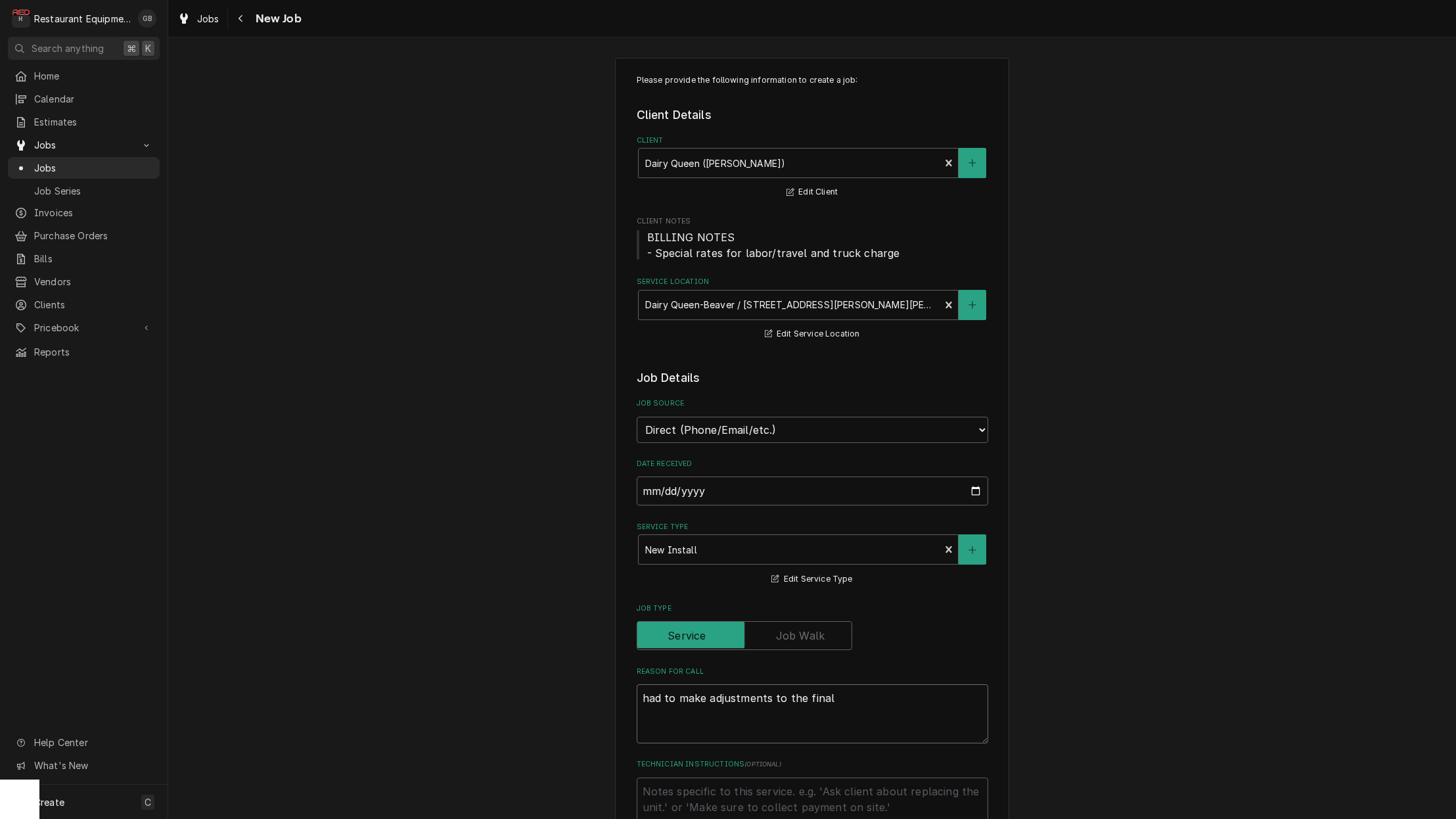
type textarea "had to make adjustments to the final"
type textarea "x"
type textarea "had to make adjustments to the final l"
type textarea "x"
type textarea "had to make adjustments to the final lo"
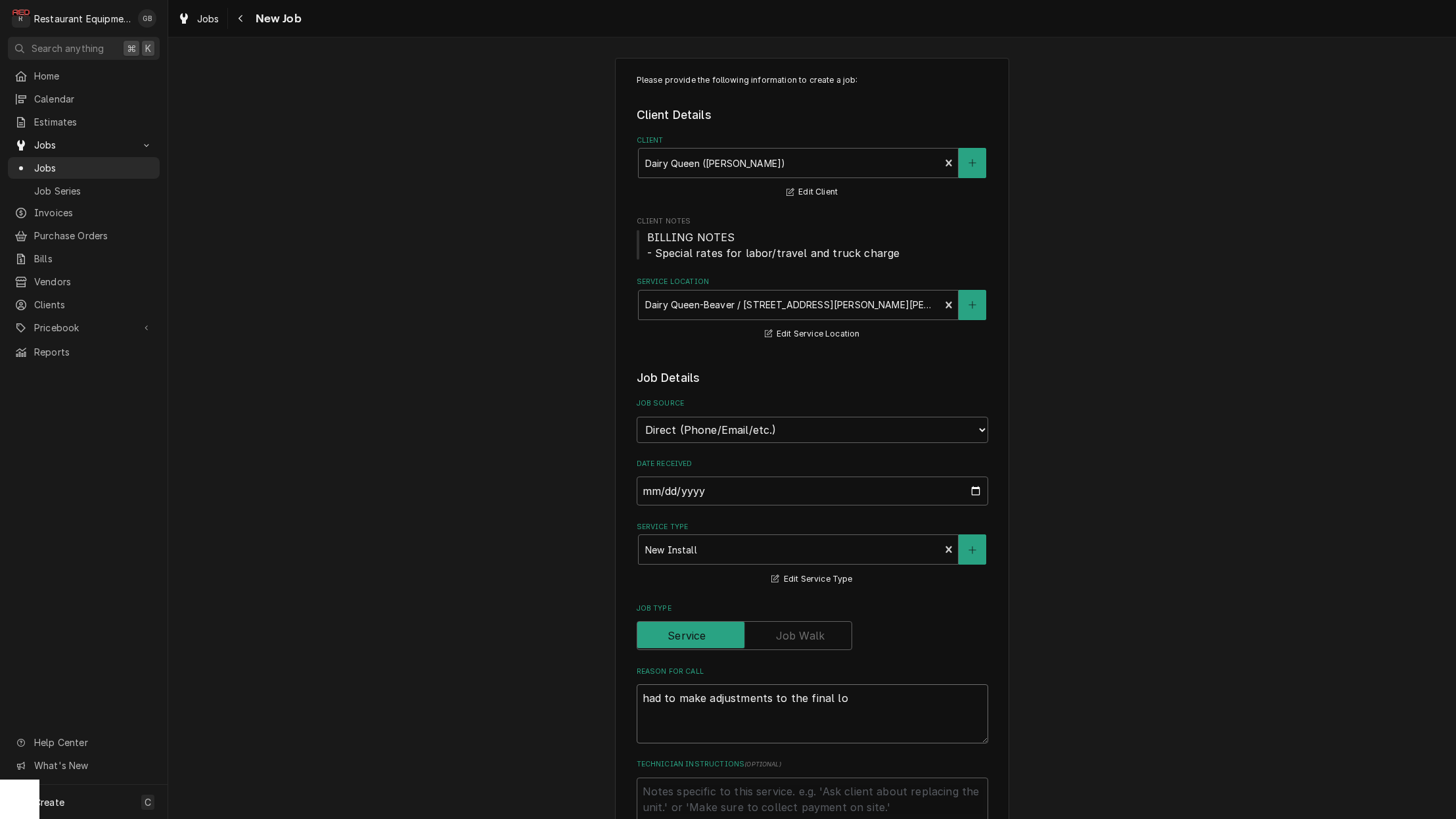
type textarea "x"
type textarea "had to make adjustments to the final loc"
type textarea "x"
type textarea "had to make adjustments to the final loca"
type textarea "x"
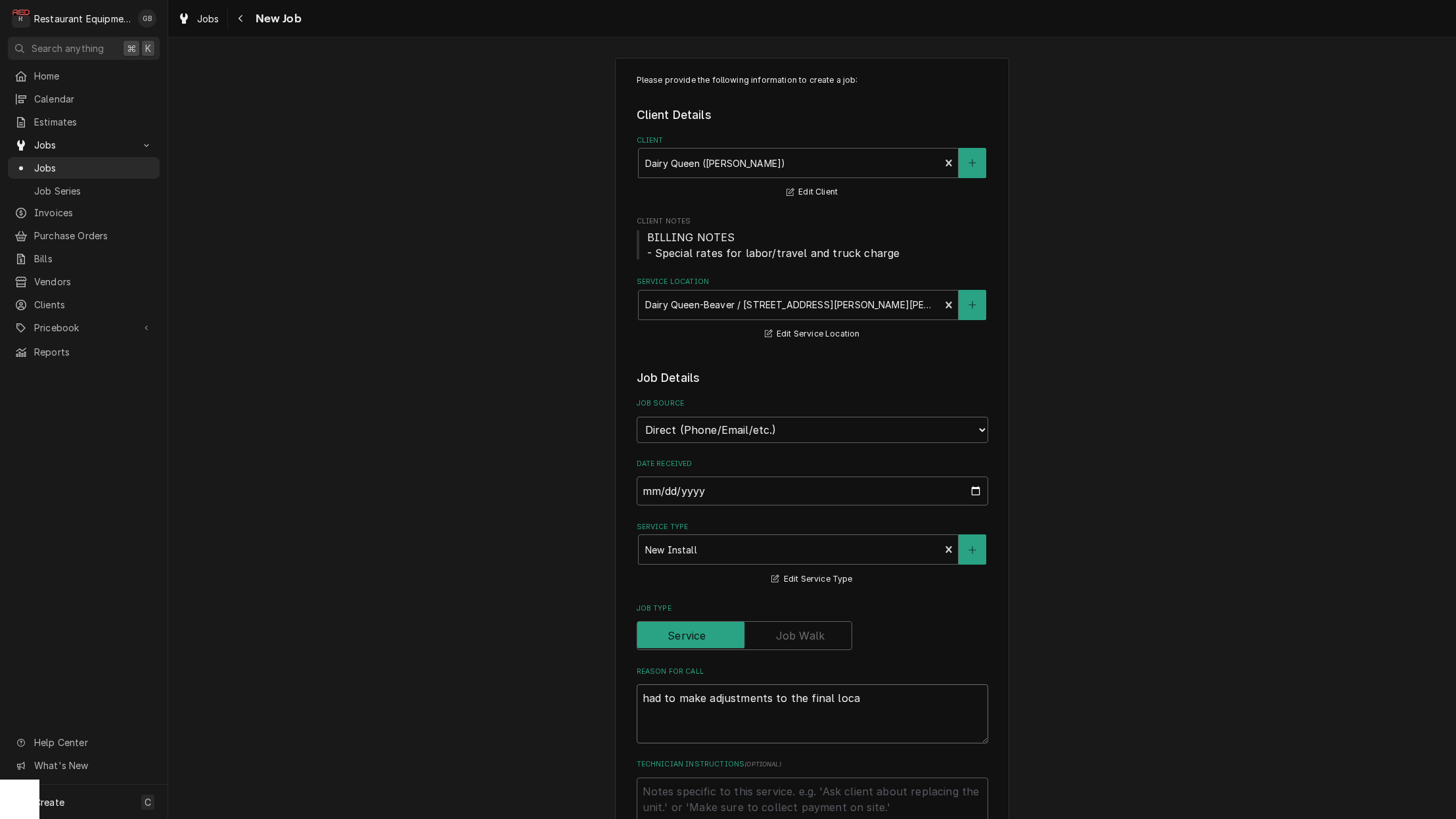
type textarea "had to make adjustments to the final locai"
type textarea "x"
type textarea "had to make adjustments to the final locait"
type textarea "x"
type textarea "had to make adjustments to the final locaiti"
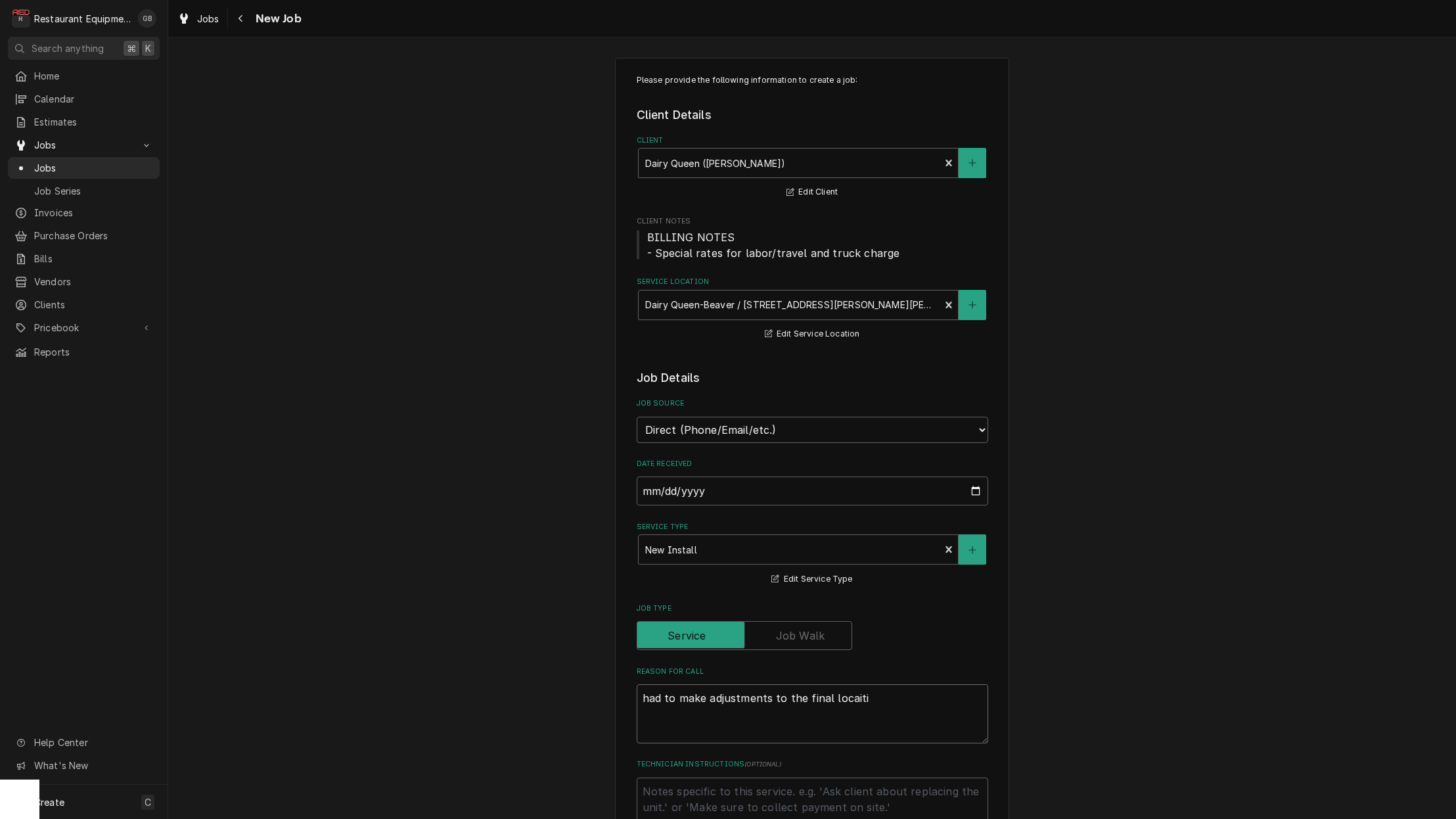
type textarea "x"
type textarea "had to make adjustments to the final locate"
type textarea "x"
type textarea "had to make adjustments to the final locate"
type textarea "x"
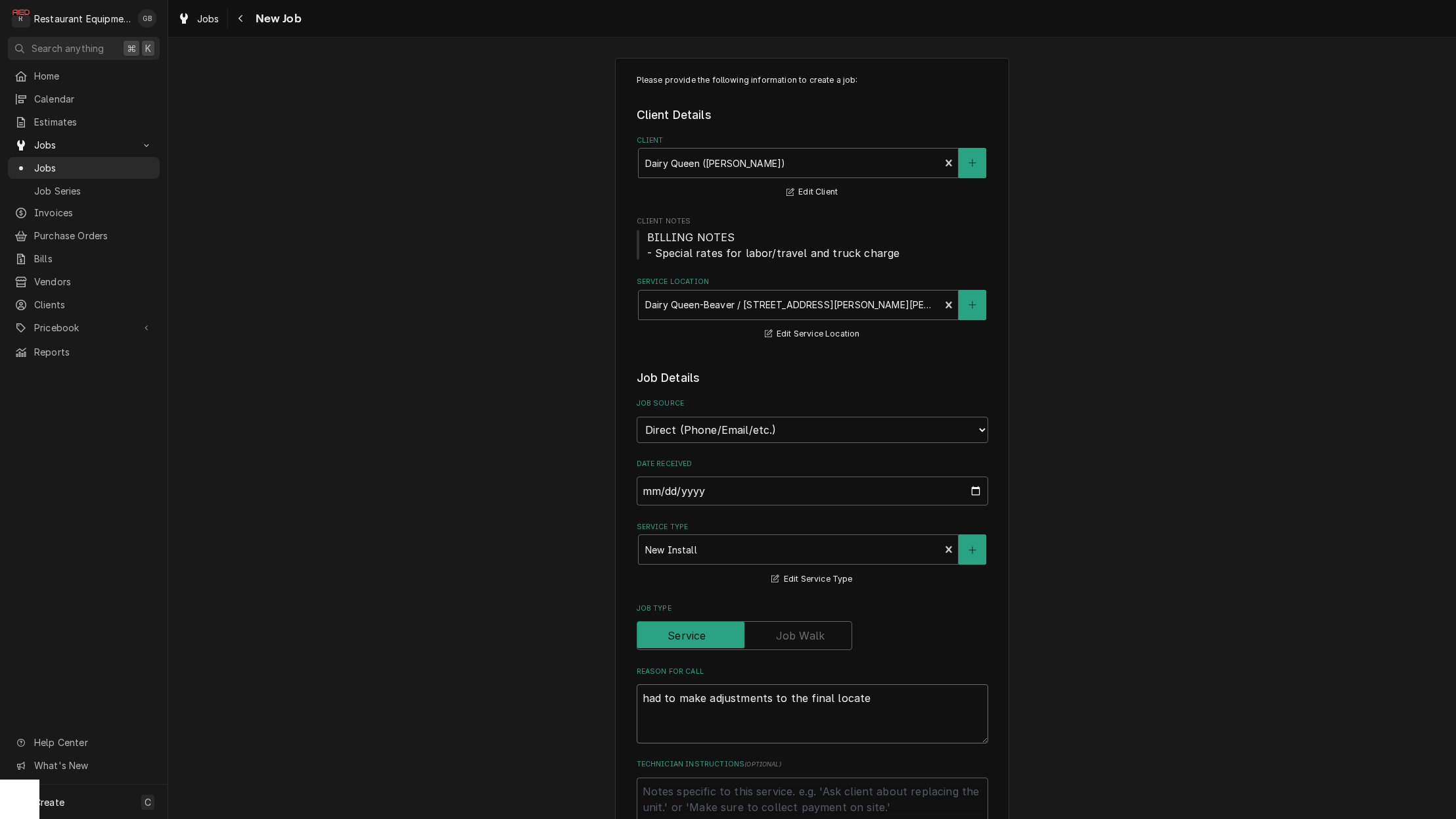
type textarea "had to make adjustments to the final locat"
type textarea "x"
type textarea "had to make adjustments to the final locati"
type textarea "x"
type textarea "had to make adjustments to the final locatio"
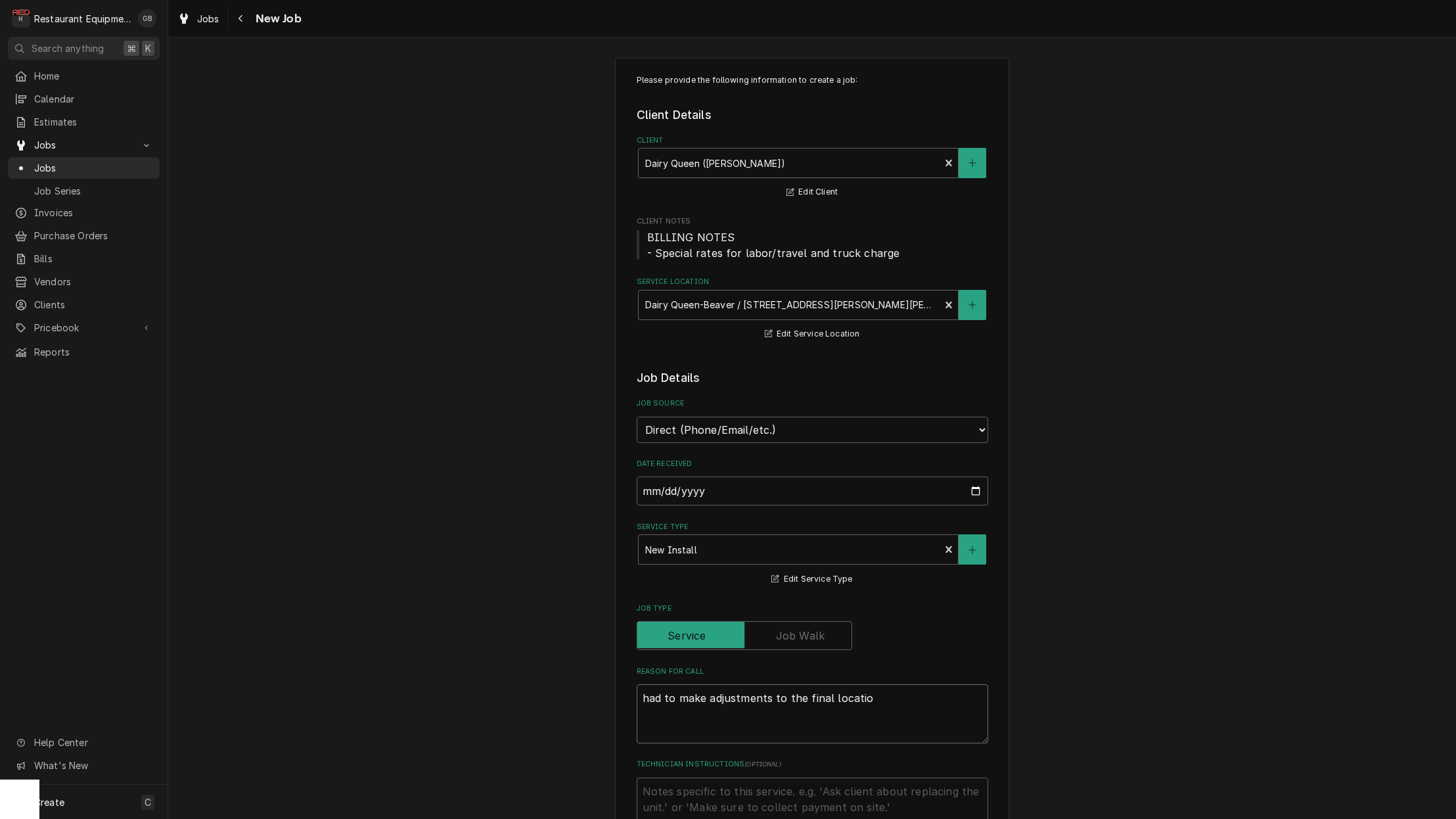
type textarea "x"
type textarea "had to make adjustments to the final location"
type textarea "x"
type textarea "had to make adjustments to the final location"
type textarea "x"
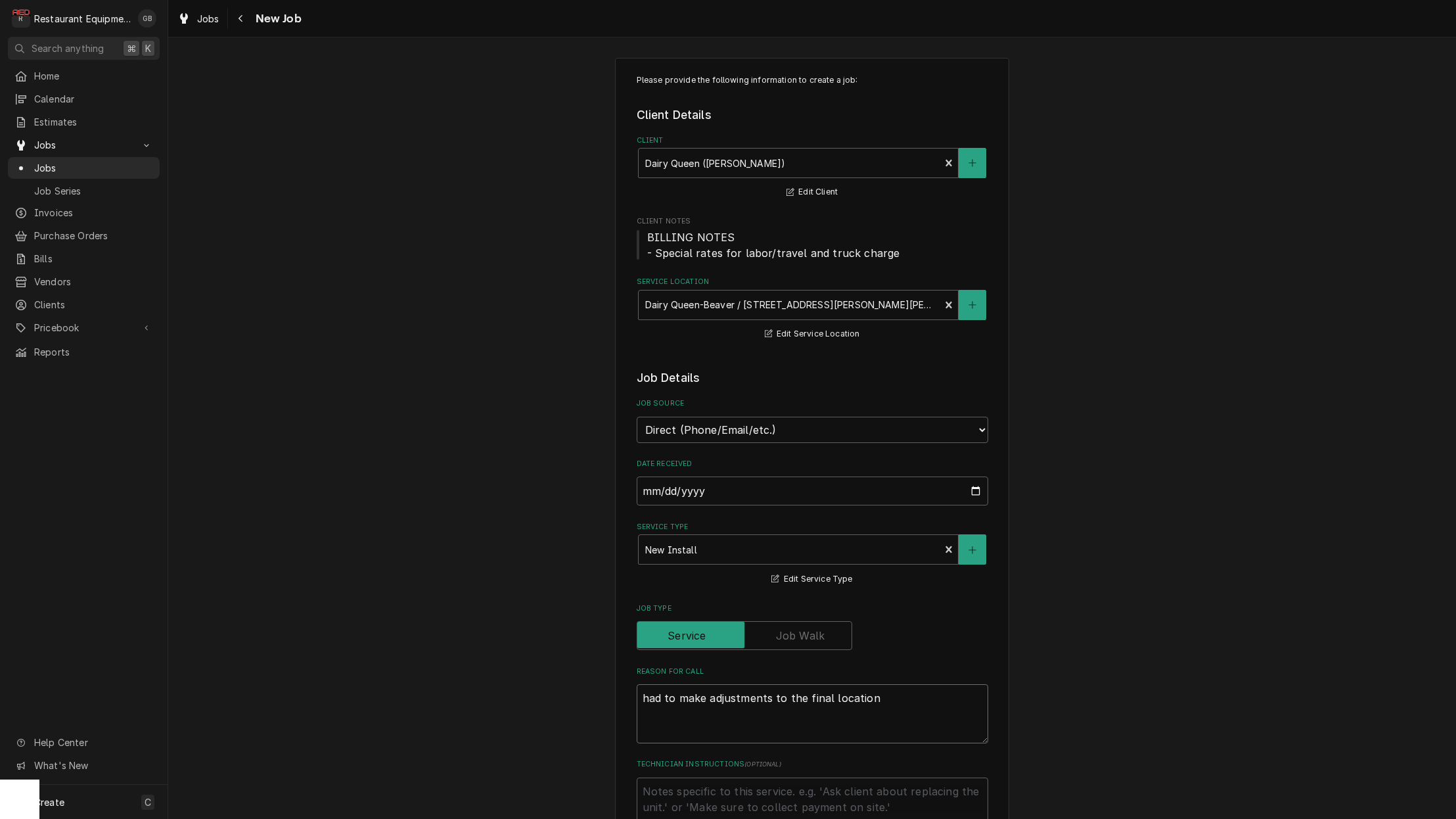
type textarea "had to make adjustments to the final location o"
type textarea "x"
type textarea "had to make adjustments to the final location of"
type textarea "x"
type textarea "had to make adjustments to the final location of"
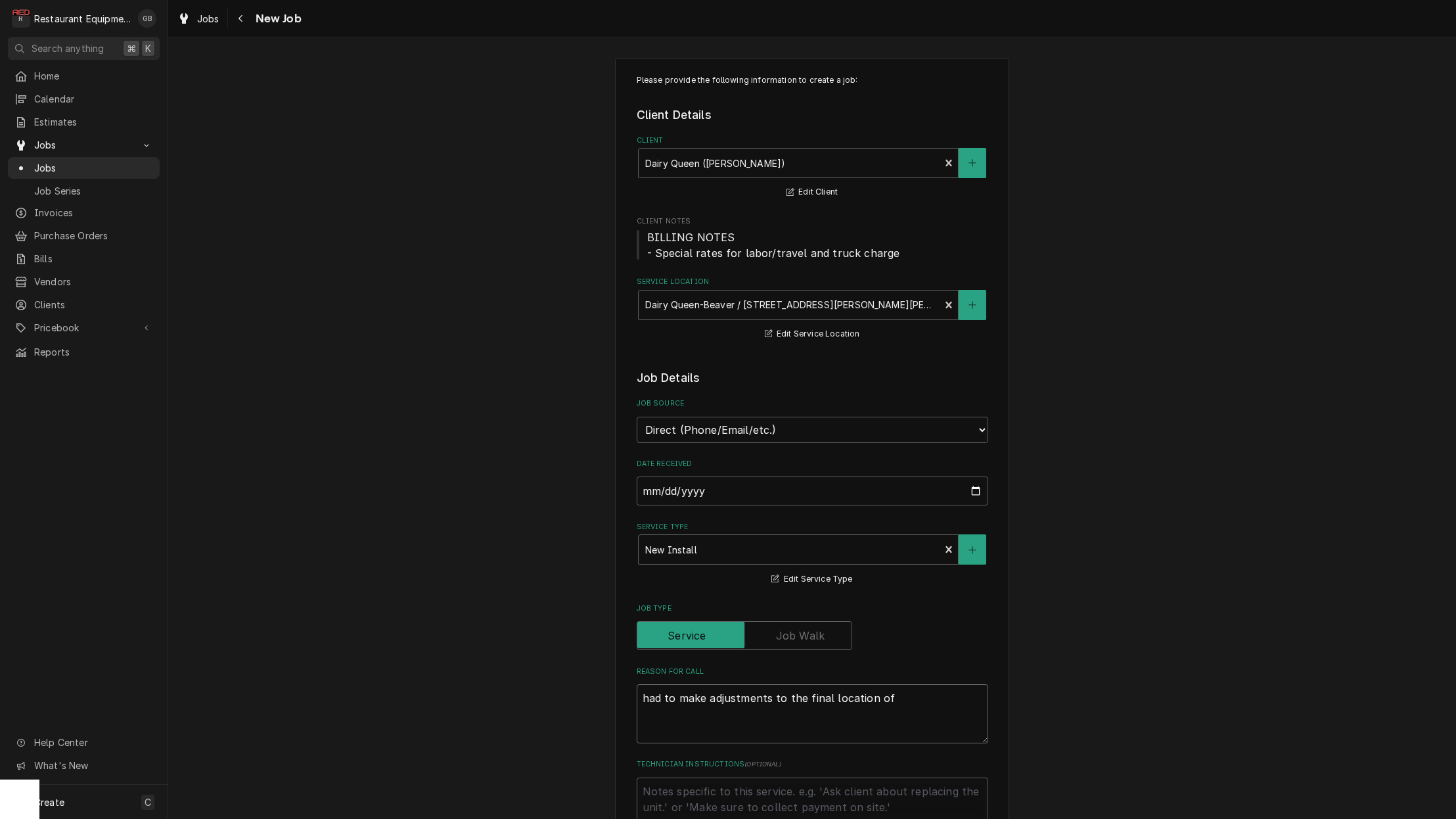
type textarea "x"
type textarea "had to make adjustments to the final location of g"
type textarea "x"
type textarea "had to make adjustments to the final location of ga"
type textarea "x"
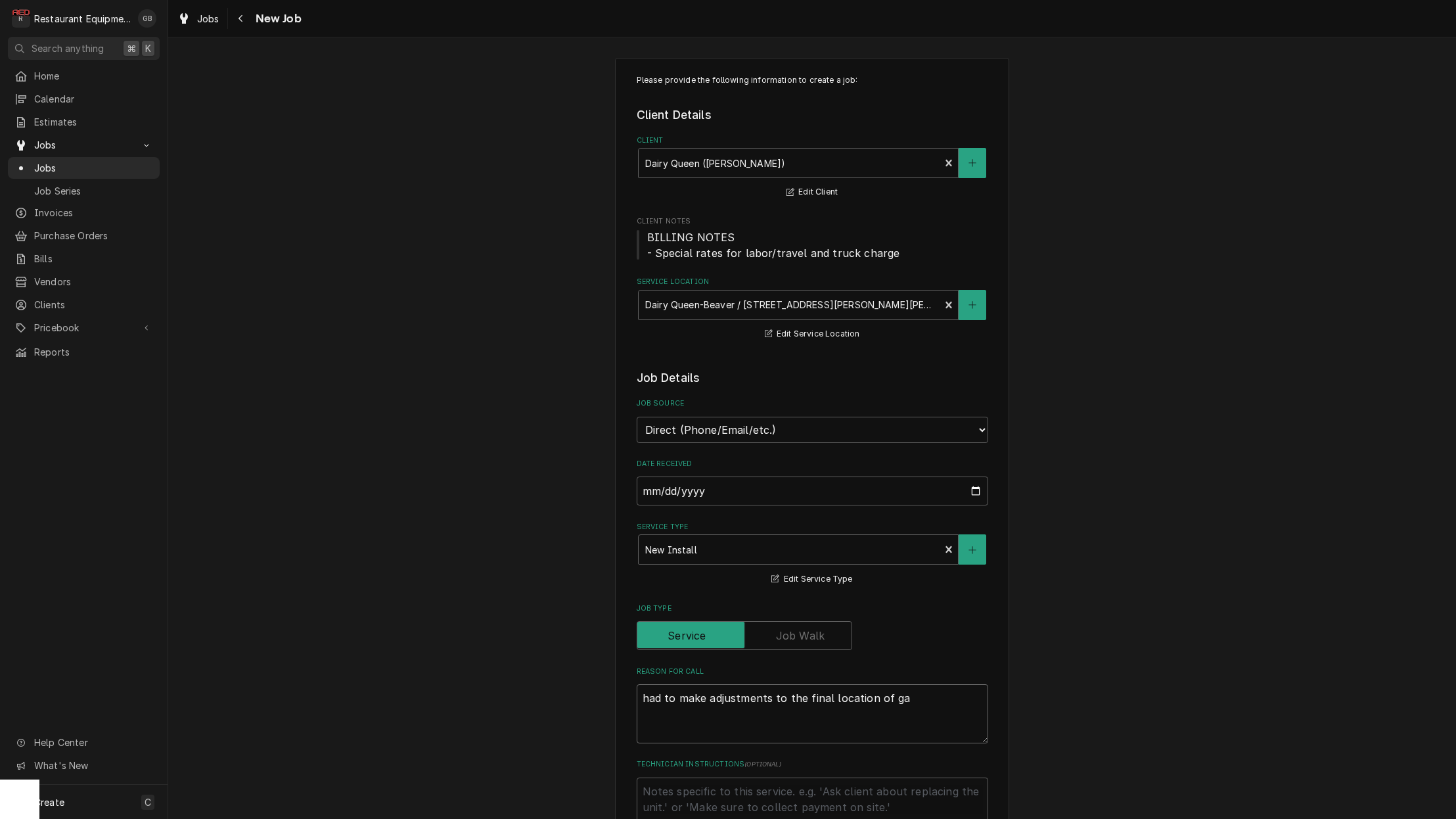
type textarea "had to make adjustments to the final location of gas"
type textarea "x"
type textarea "had to make adjustments to the final location of gas"
type textarea "x"
type textarea "had to make adjustments to the final location of gas l"
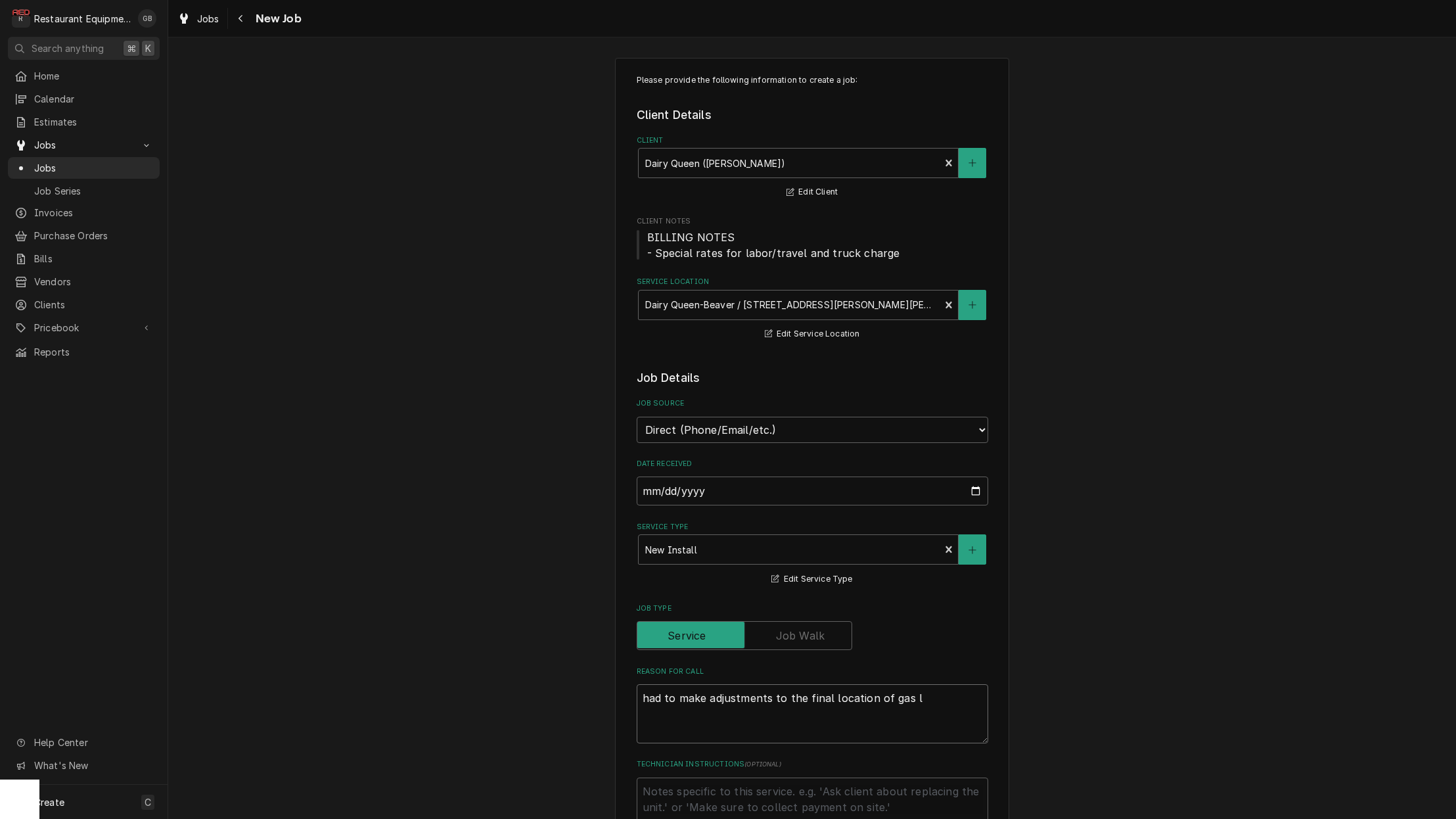
type textarea "x"
type textarea "had to make adjustments to the final location of gas li"
type textarea "x"
type textarea "had to make adjustments to the final location of gas lin"
type textarea "x"
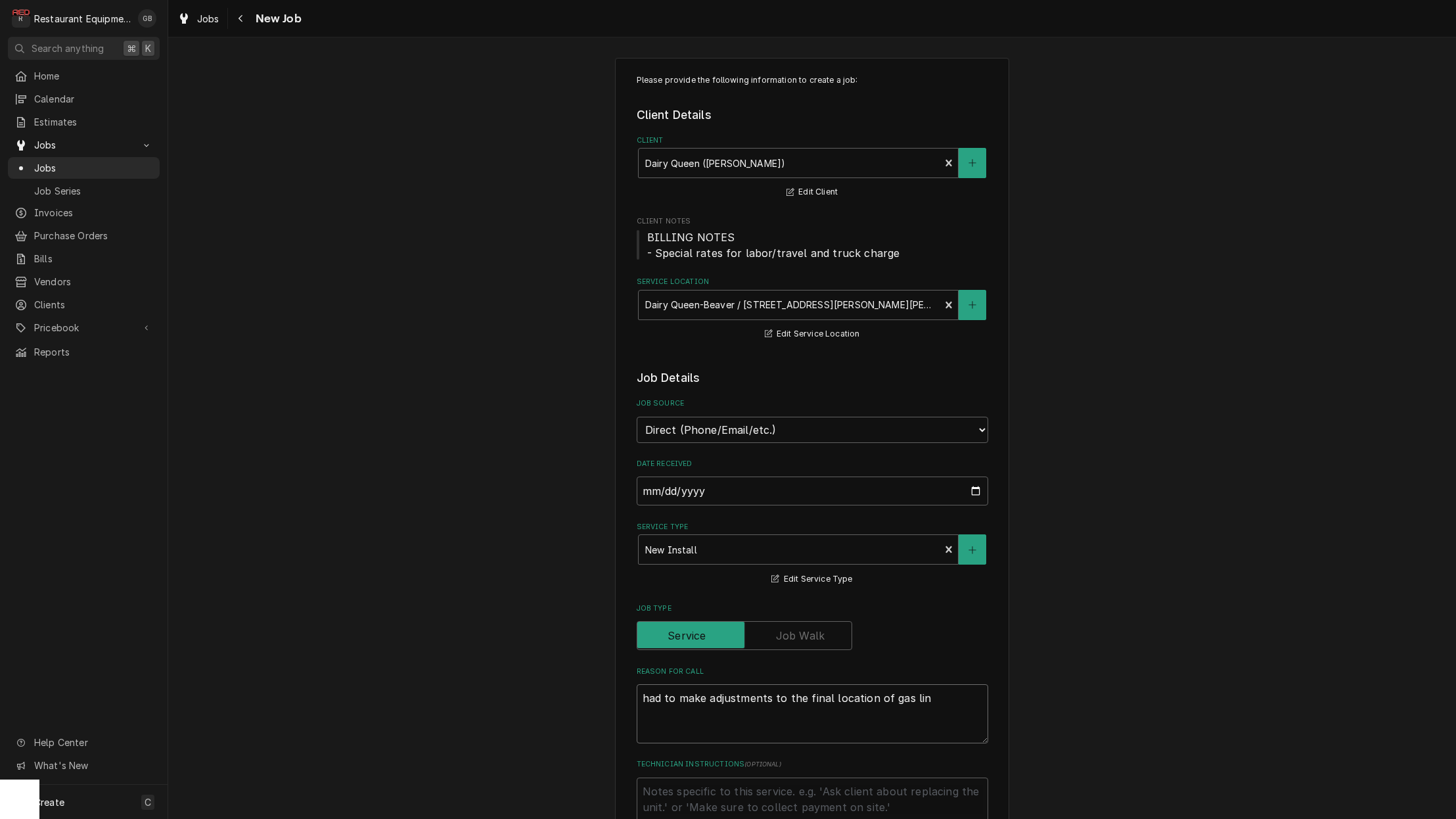
type textarea "had to make adjustments to the final location of gas line"
type textarea "x"
type textarea "had to make adjustments to the final location of gas line."
type textarea "x"
type textarea "had to make adjustments to the final location of gas line."
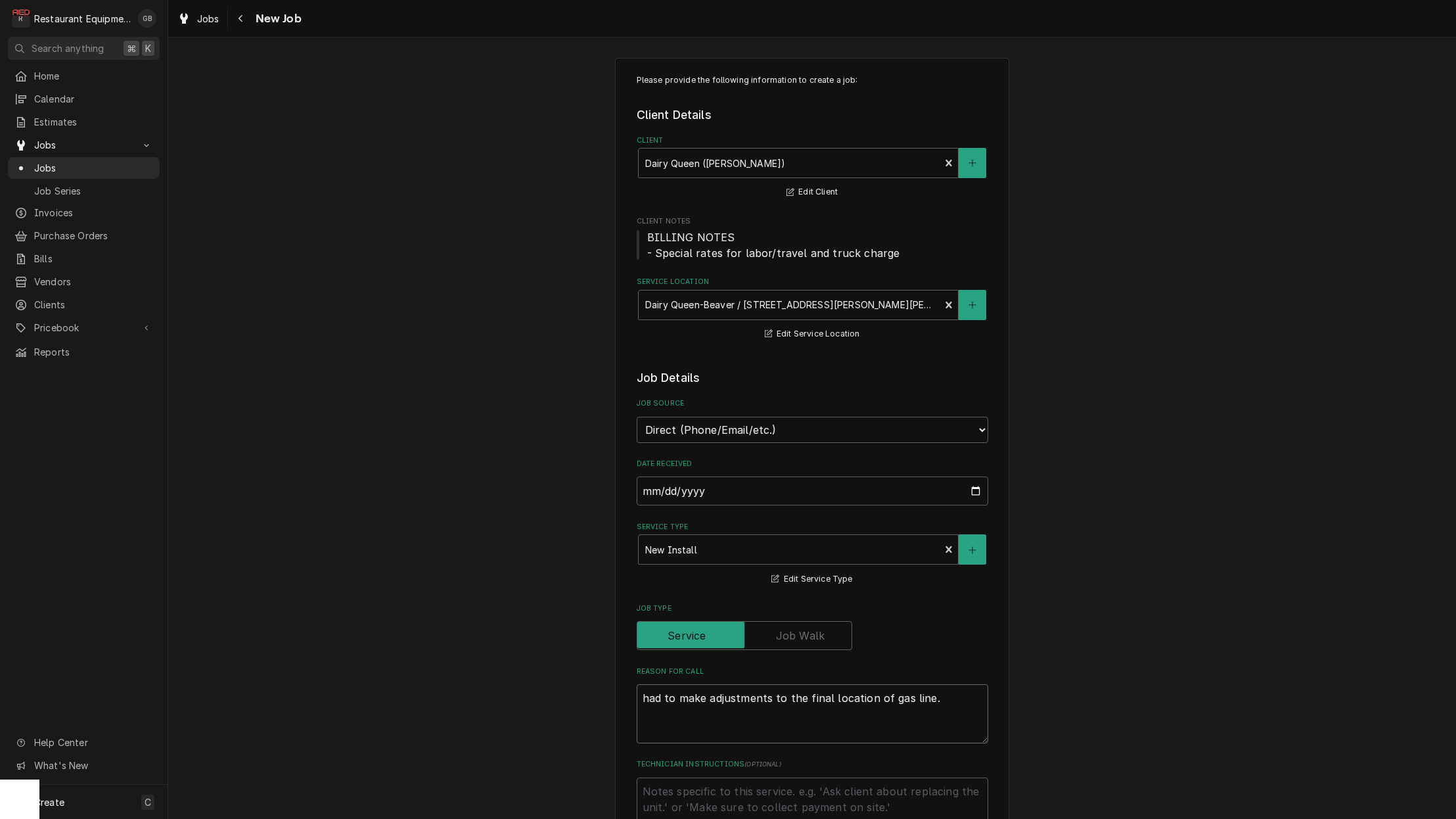
type textarea "x"
type textarea "had to make adjustments to the final location of gas line. w"
type textarea "x"
type textarea "had to make adjustments to the final location of gas line. wh"
type textarea "x"
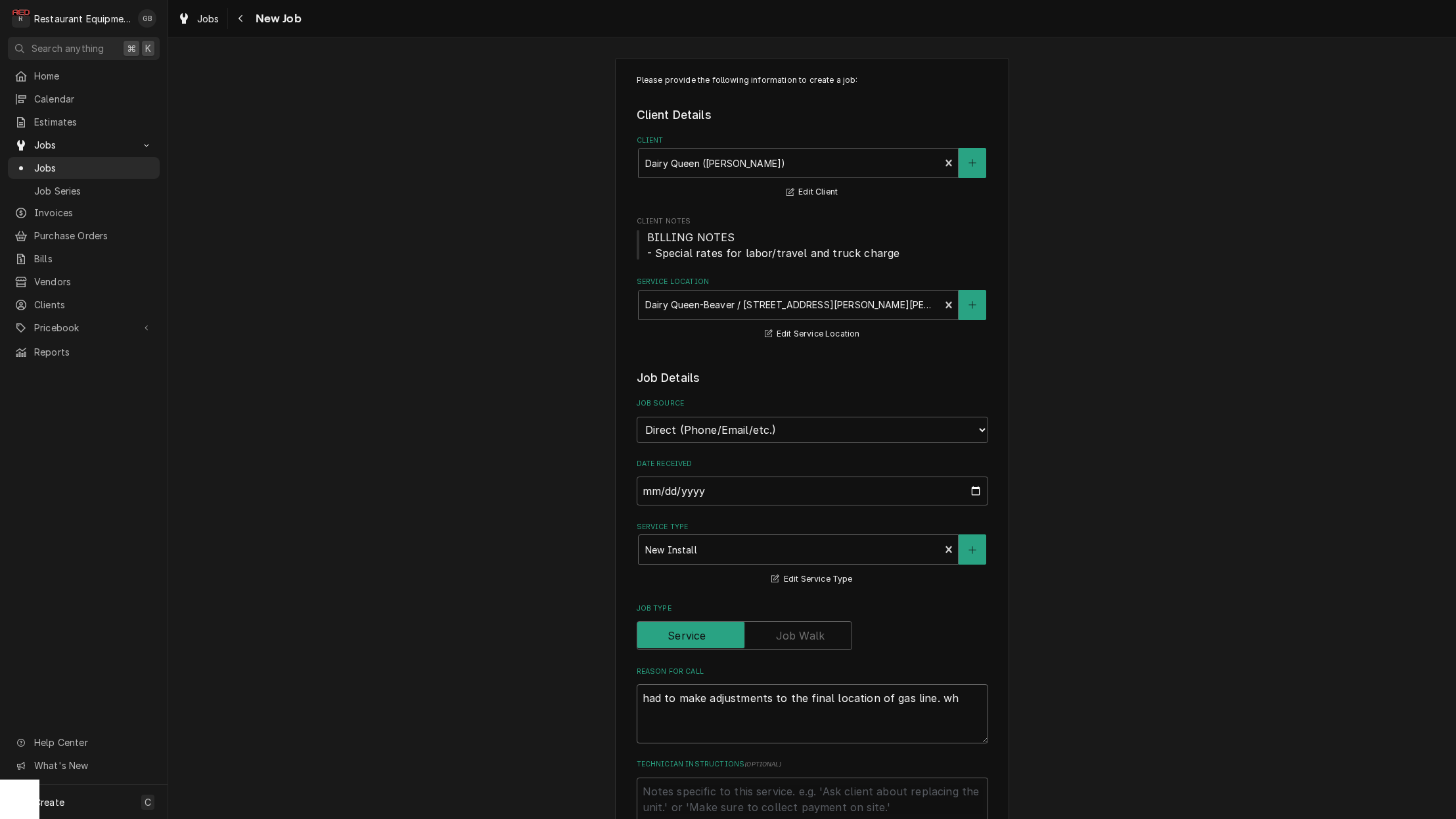
type textarea "had to make adjustments to the final location of gas line. whi"
type textarea "x"
type textarea "had to make adjustments to the final location of gas line. whic"
type textarea "x"
type textarea "had to make adjustments to the final location of gas line. which"
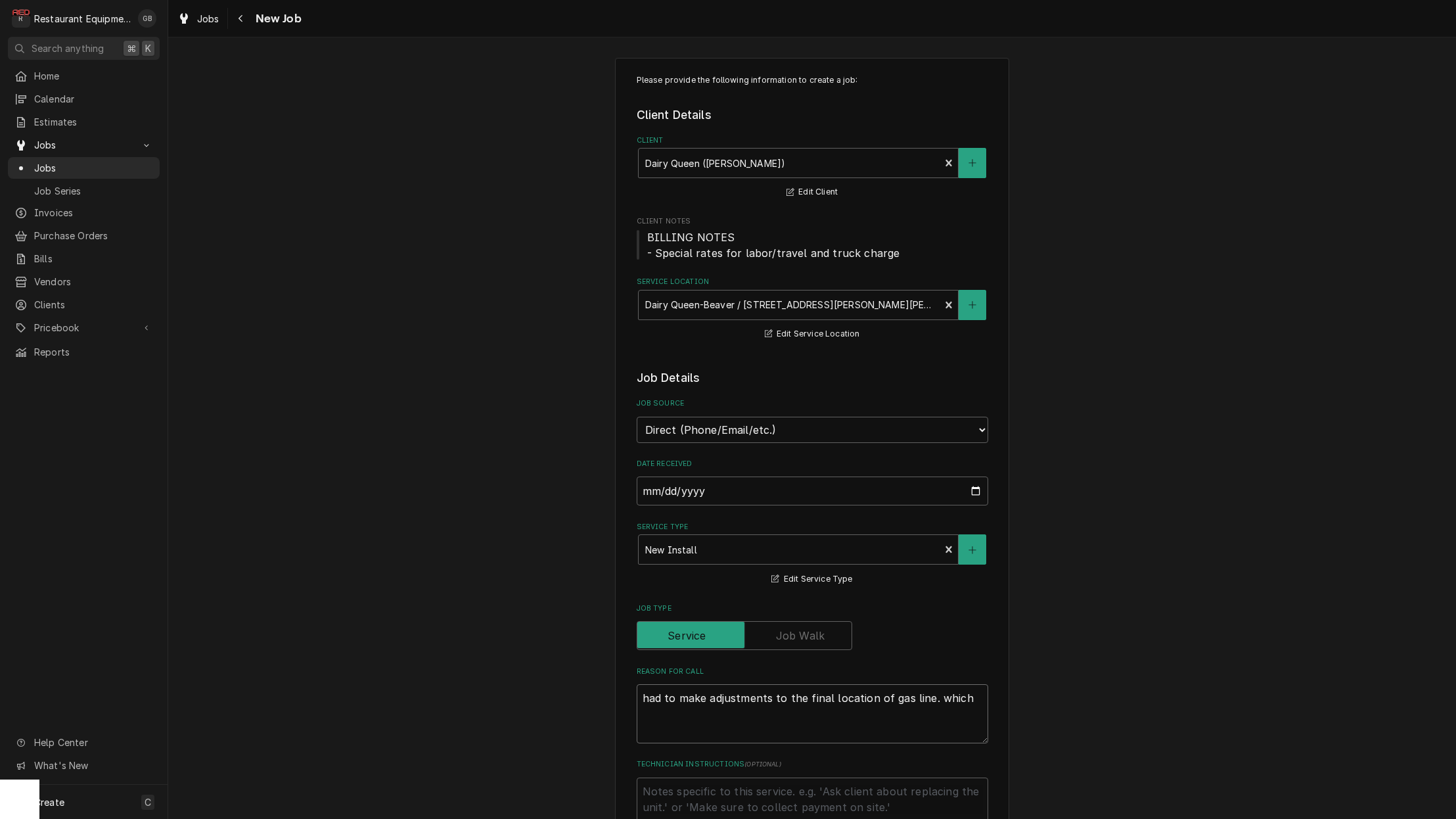
type textarea "x"
type textarea "had to make adjustments to the final location of gas line. which"
type textarea "x"
type textarea "had to make adjustments to the final location of gas line. which w"
type textarea "x"
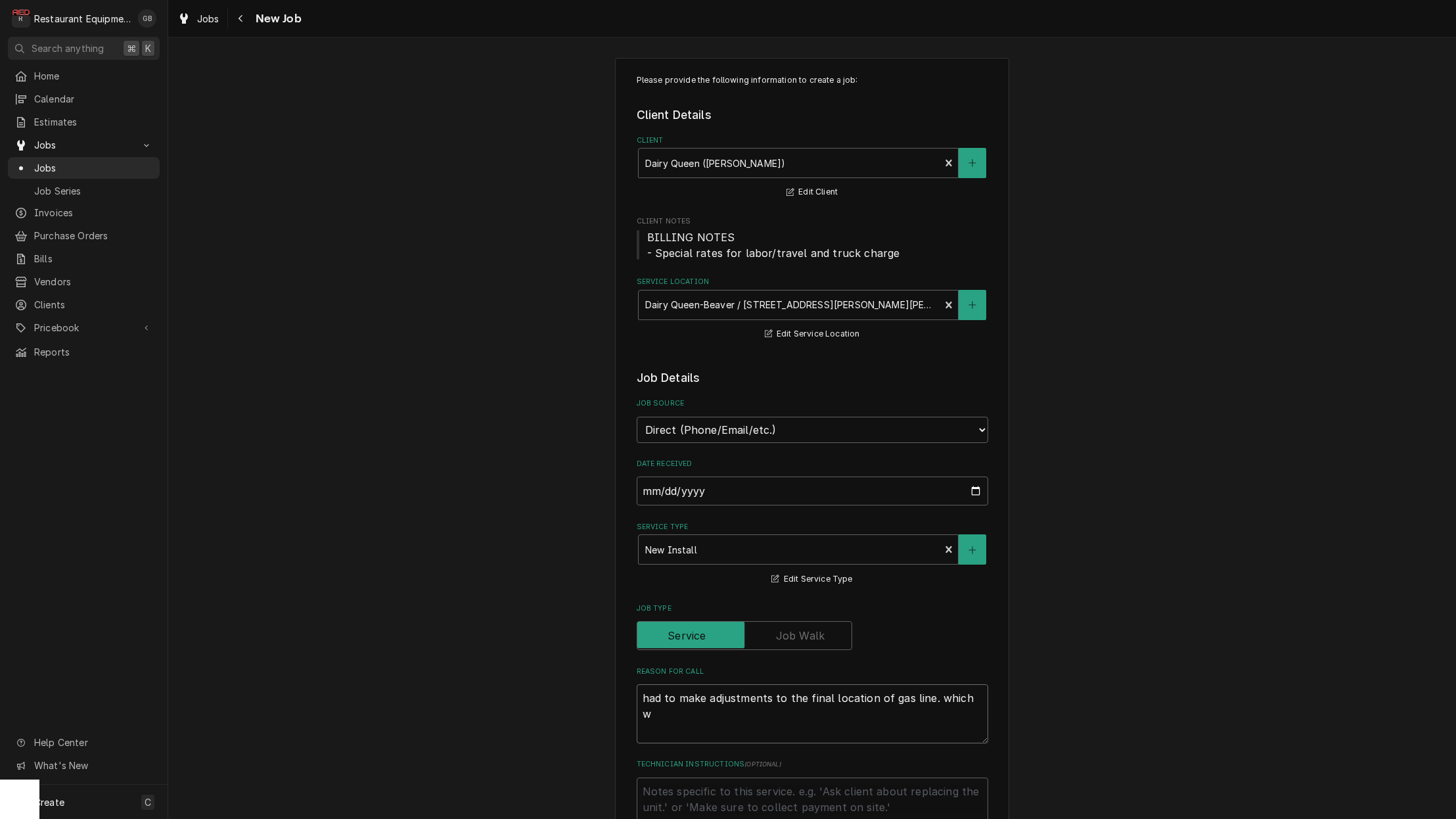
type textarea "had to make adjustments to the final location of gas line. which wa"
type textarea "x"
type textarea "had to make adjustments to the final location of gas line. which was"
type textarea "x"
type textarea "had to make adjustments to the final location of gas line. which wasn"
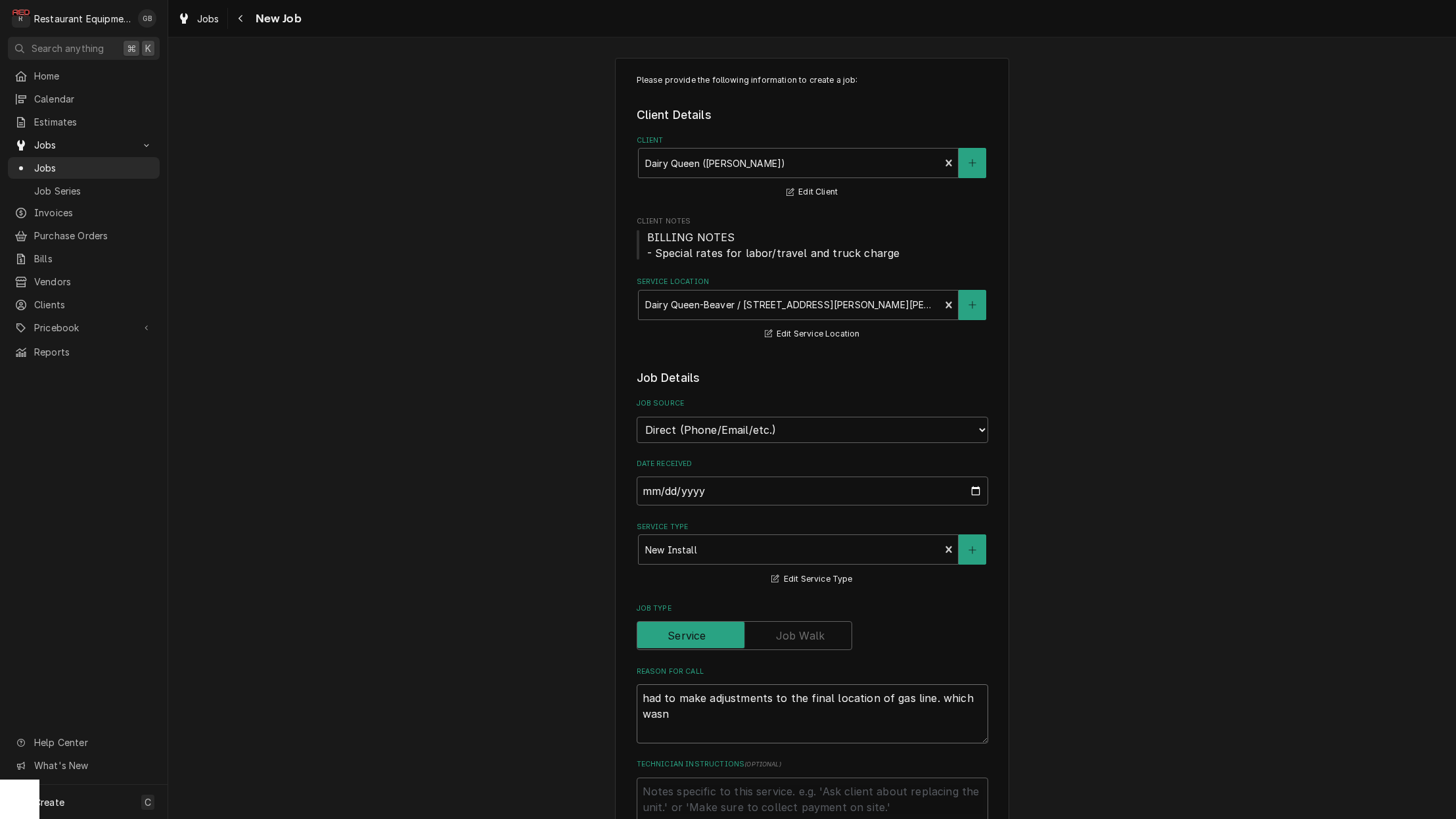
type textarea "x"
type textarea "had to make adjustments to the final location of gas line. which wasnt"
type textarea "x"
type textarea "had to make adjustments to the final location of gas line. which wasn't"
type textarea "x"
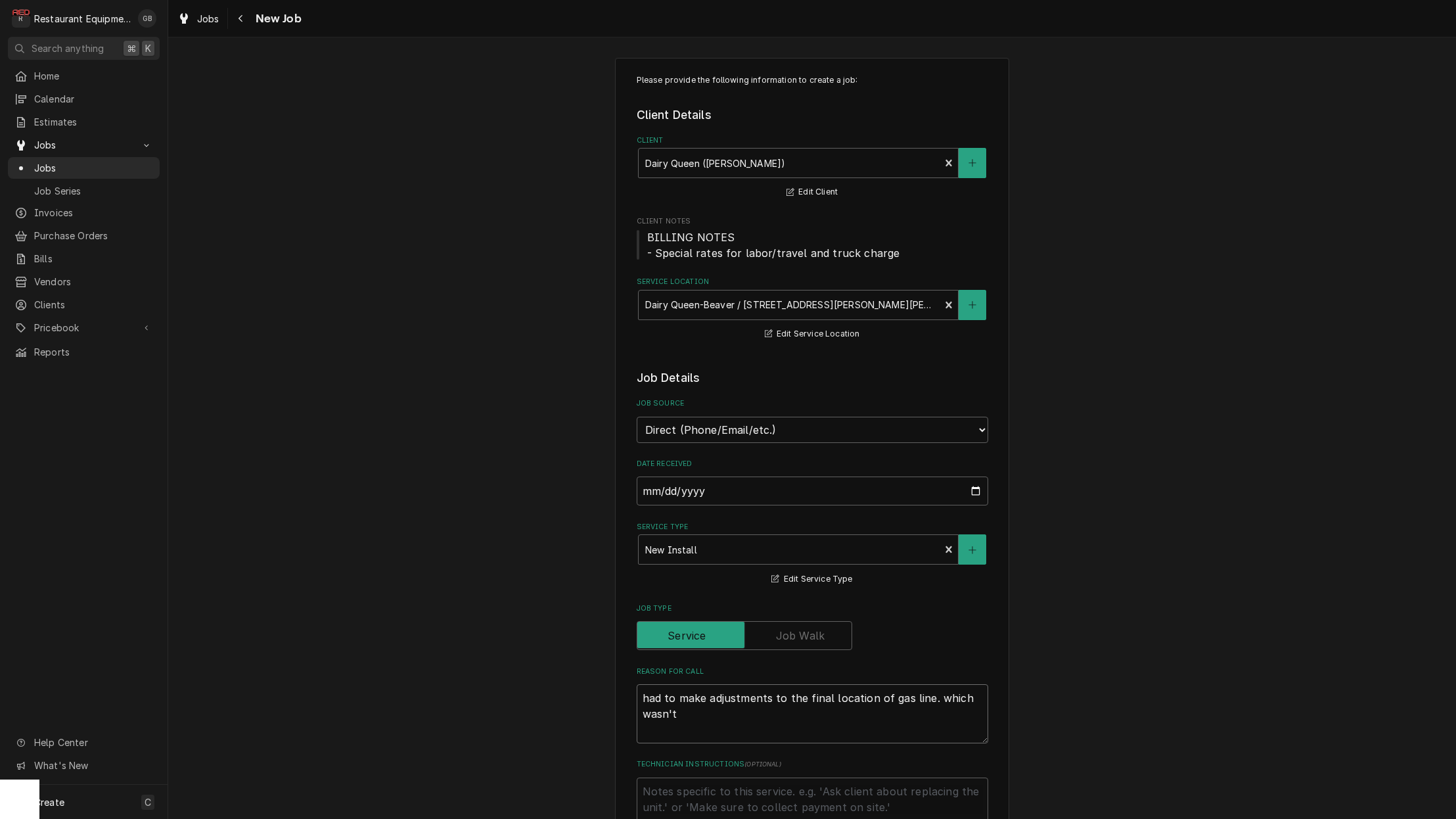
type textarea "had to make adjustments to the final location of gas line. which wasn't l"
type textarea "x"
type textarea "had to make adjustments to the final location of gas line. which wasn't lo"
type textarea "x"
type textarea "had to make adjustments to the final location of gas line. which wasn't lon"
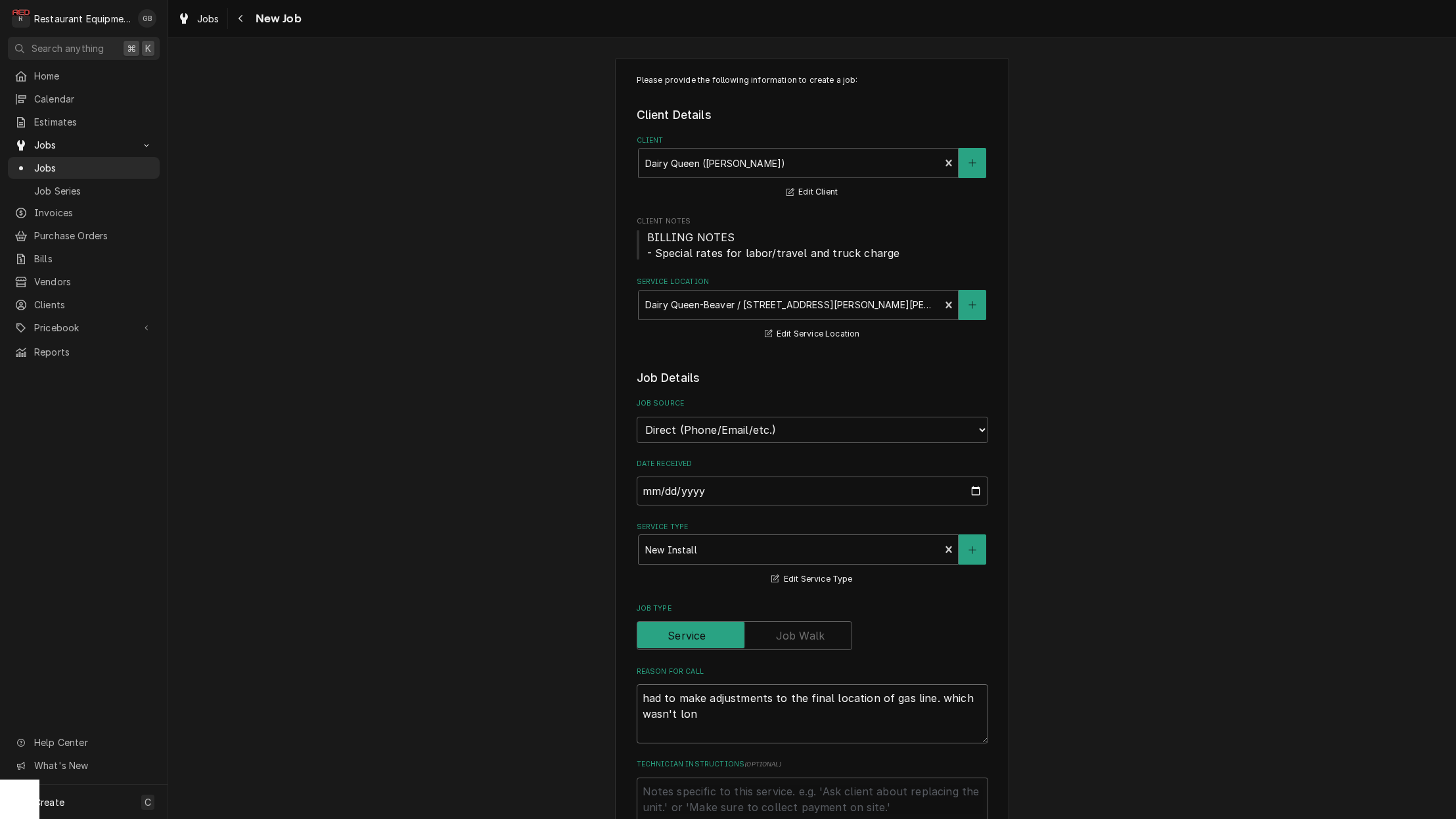
type textarea "x"
type textarea "had to make adjustments to the final location of gas line. which wasn't long"
type textarea "x"
type textarea "had to make adjustments to the final location of gas line. which wasn't long"
type textarea "x"
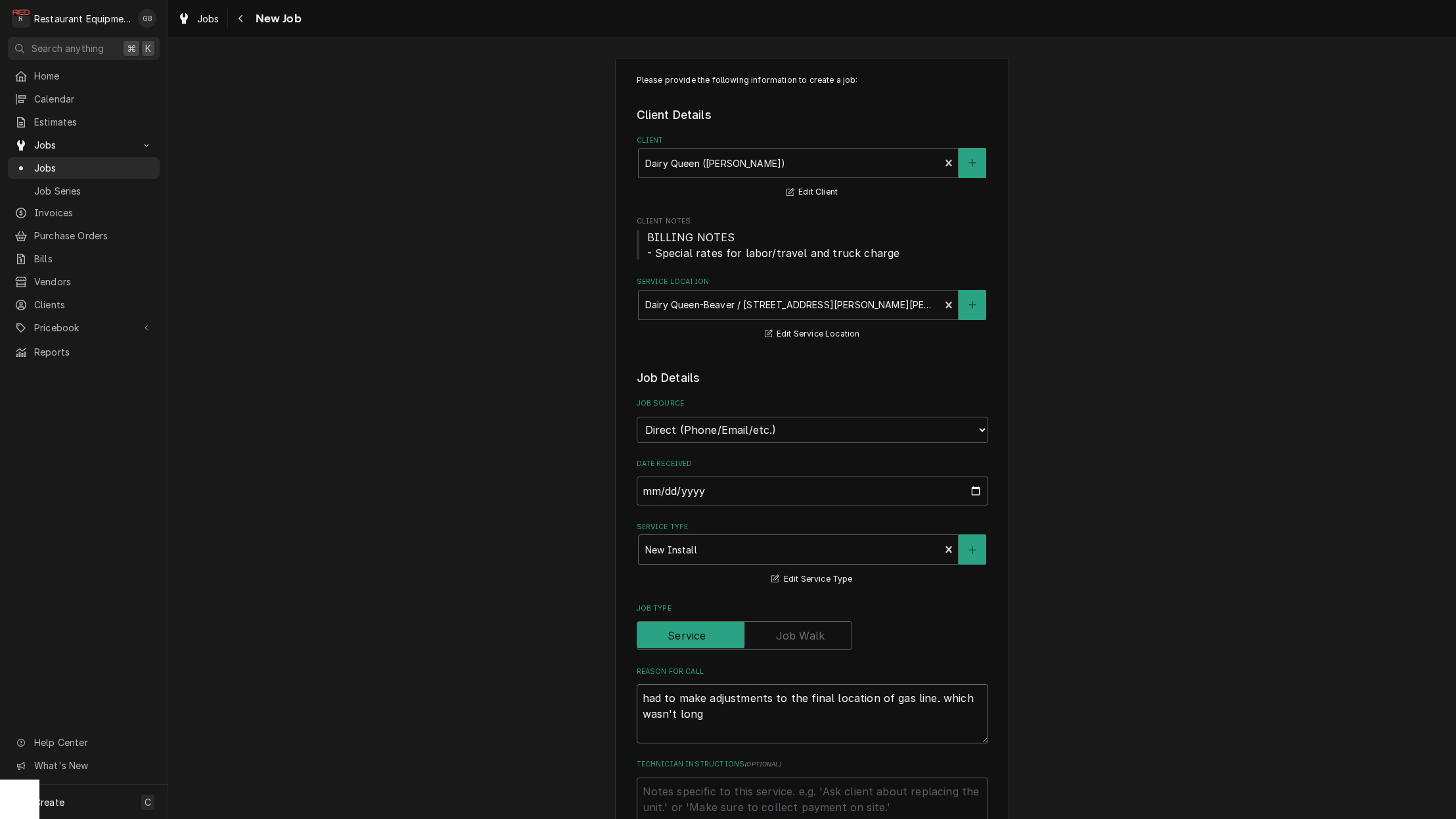
type textarea "had to make adjustments to the final location of gas line. which wasn't long e"
type textarea "x"
type textarea "had to make adjustments to the final location of gas line. which wasn't long en"
type textarea "x"
type textarea "had to make adjustments to the final location of gas line. which wasn't long eno"
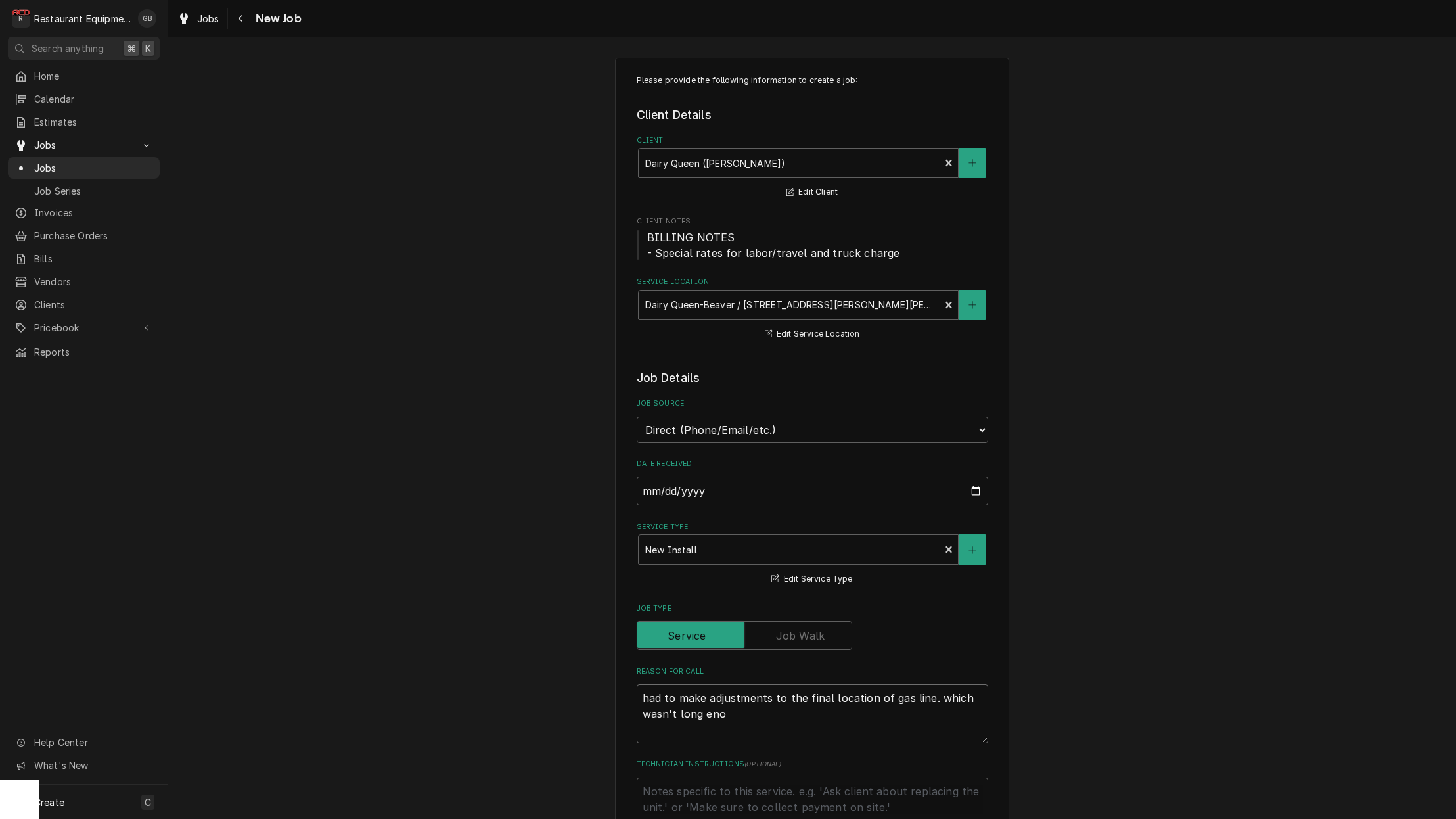
type textarea "x"
type textarea "had to make adjustments to the final location of gas line. which wasn't long en…"
type textarea "x"
type textarea "had to make adjustments to the final location of gas line. which wasn't long en…"
type textarea "x"
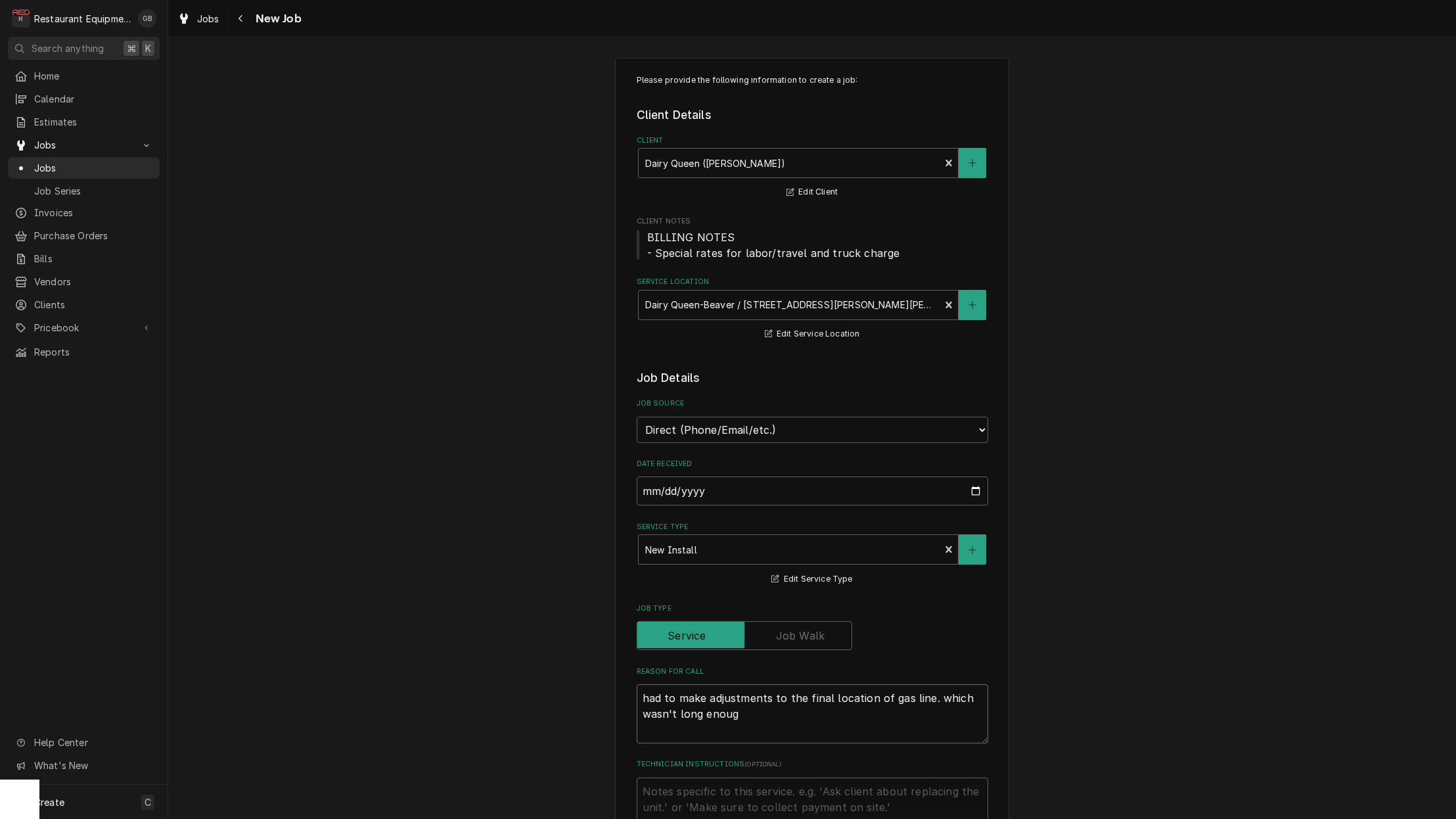
type textarea "had to make adjustments to the final location of gas line. which wasn't long en…"
type textarea "x"
type textarea "had to make adjustments to the final location of gas line. which wasn't long en…"
type textarea "x"
type textarea "had to make adjustments to the final location of gas line. which wasn't long en…"
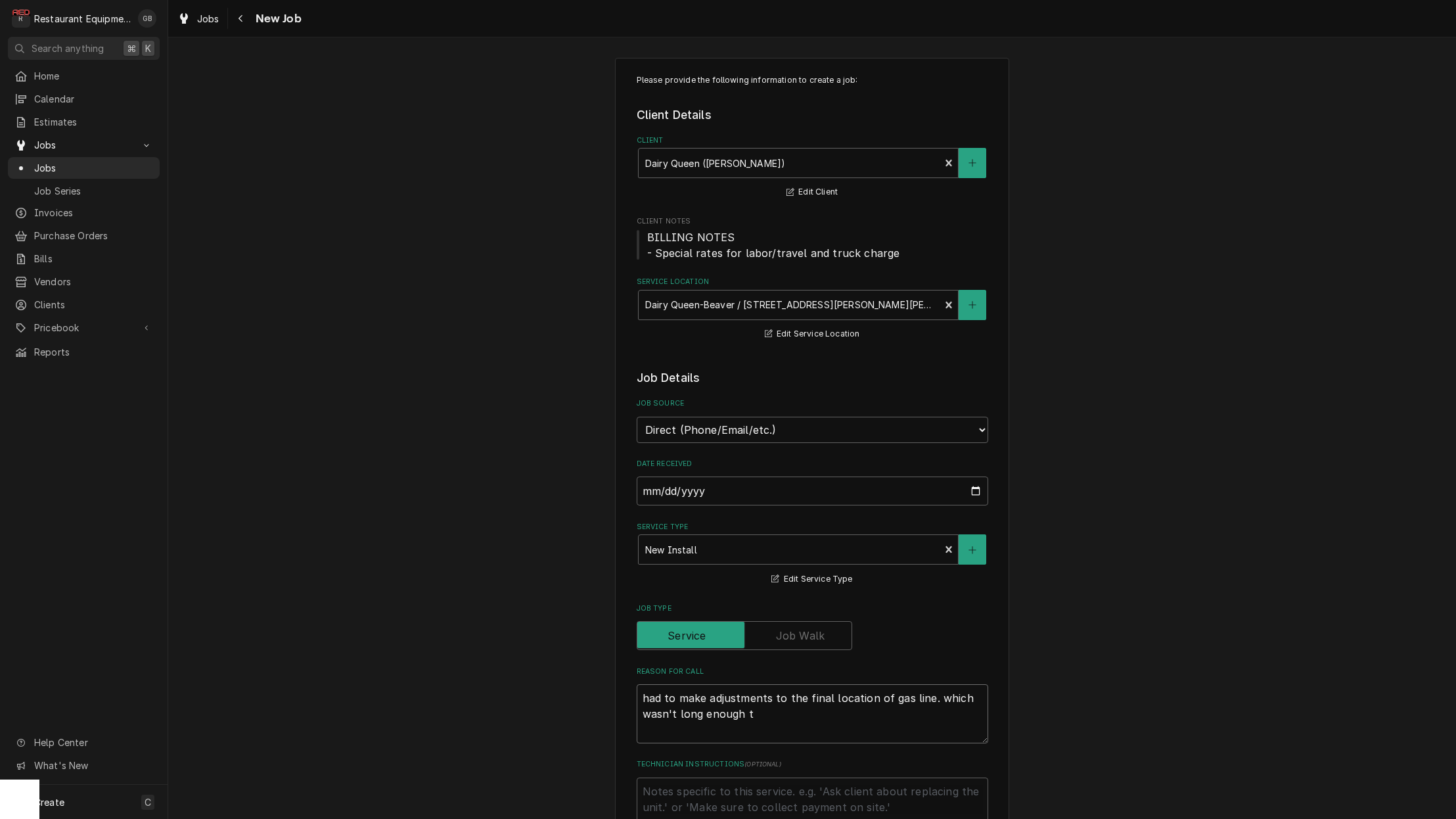
type textarea "x"
type textarea "had to make adjustments to the final location of gas line. which wasn't long en…"
type textarea "x"
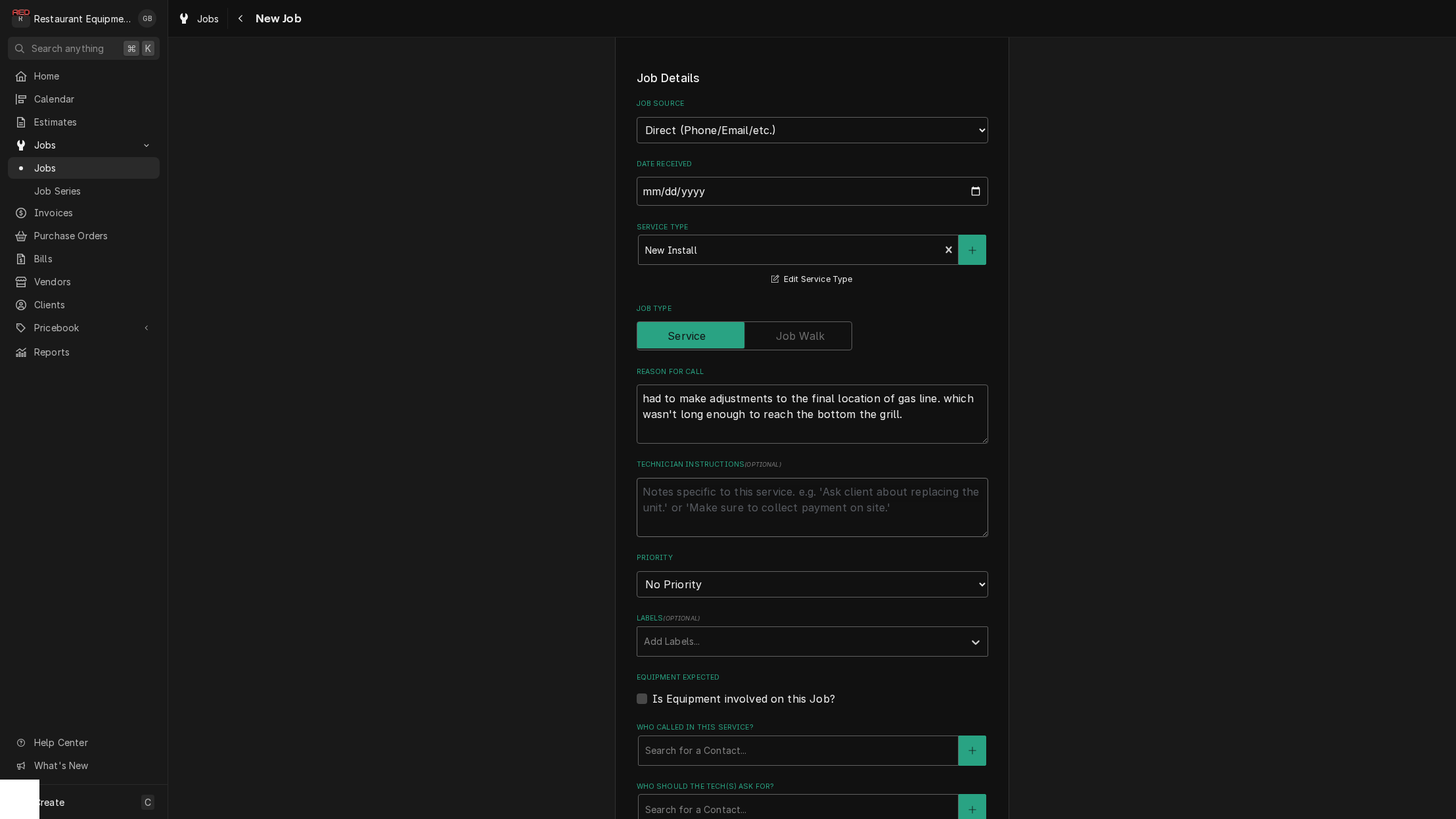
scroll to position [310, 0]
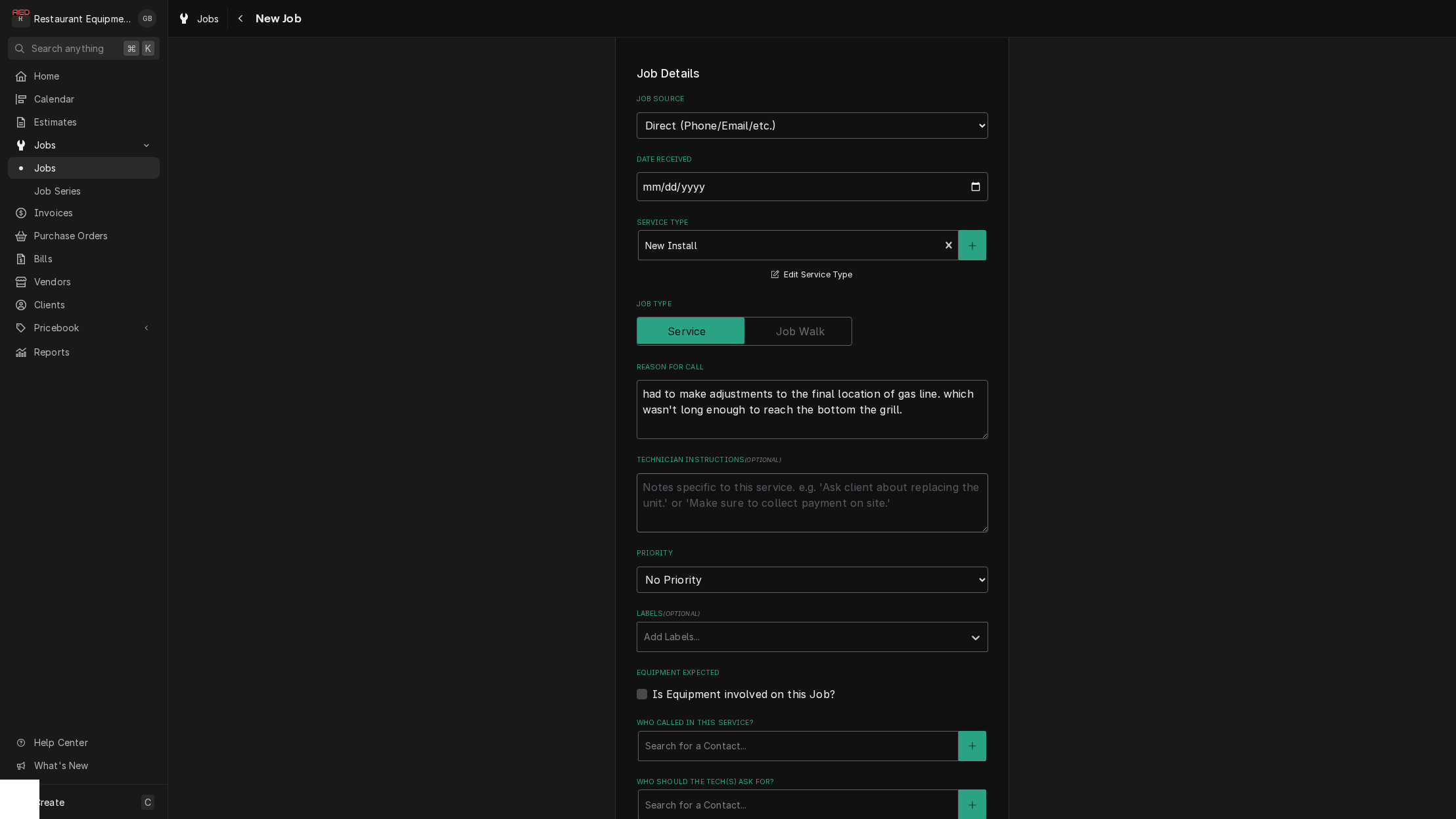
click at [699, 474] on textarea "Technician Instructions ( optional )" at bounding box center [812, 502] width 352 height 60
click at [979, 625] on div "Labels" at bounding box center [976, 636] width 24 height 25
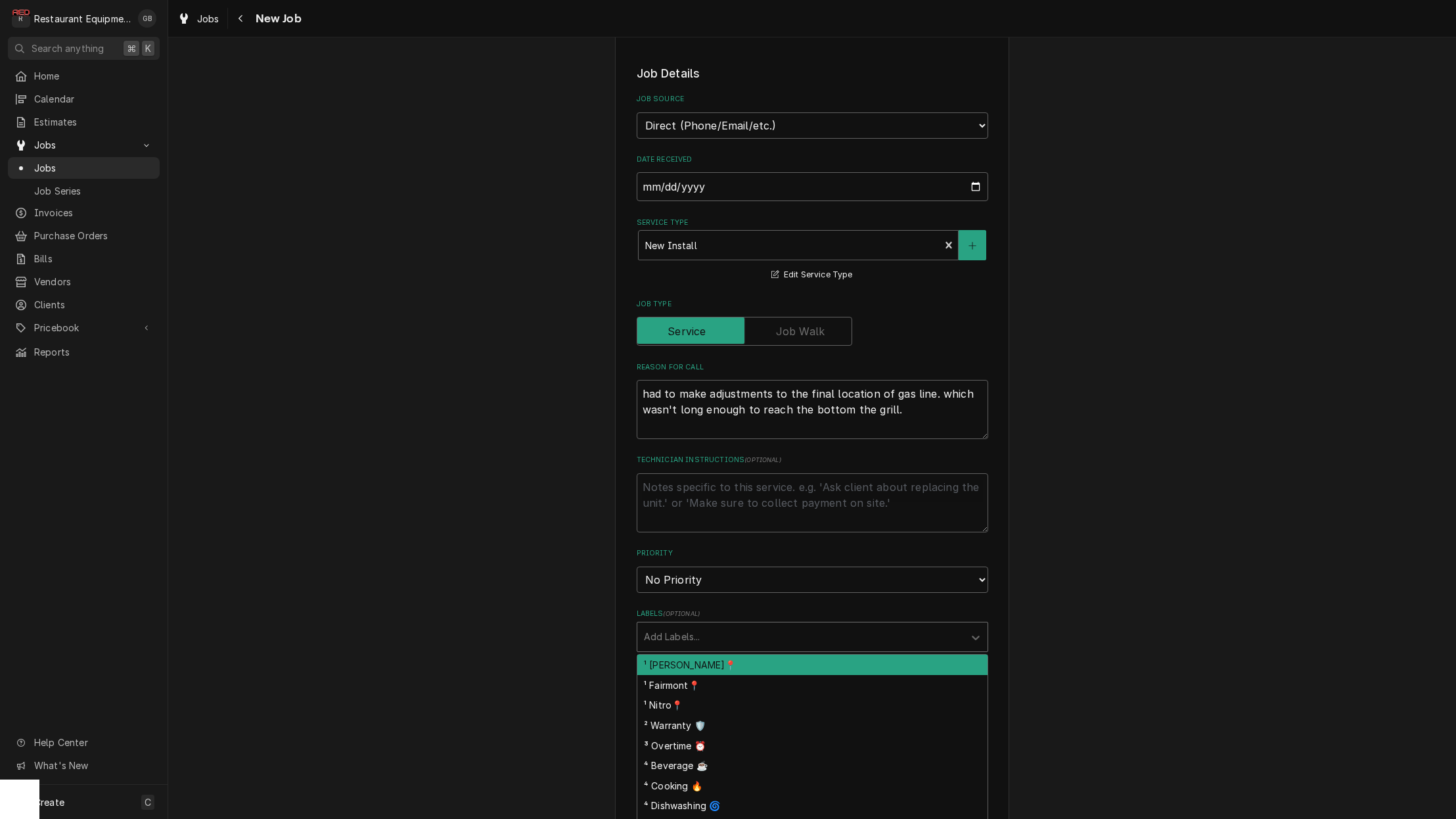
drag, startPoint x: 701, startPoint y: 473, endPoint x: 722, endPoint y: 640, distance: 168.3
click at [722, 655] on div "¹ [PERSON_NAME]📍" at bounding box center [812, 665] width 350 height 21
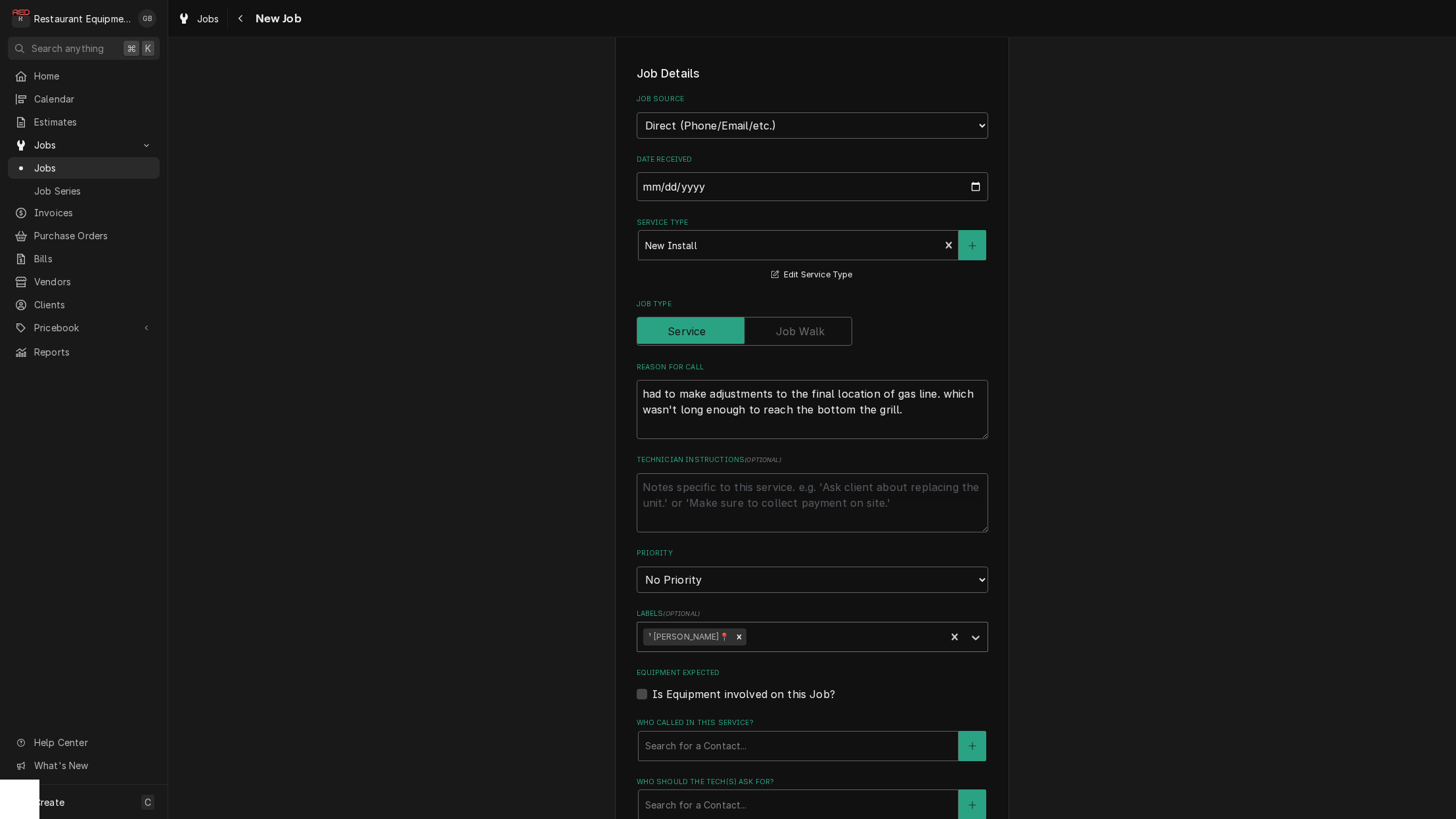
drag, startPoint x: 722, startPoint y: 640, endPoint x: 988, endPoint y: 609, distance: 267.8
click at [988, 609] on div "Please provide the following information to create a job: Client Details Client…" at bounding box center [812, 459] width 394 height 1413
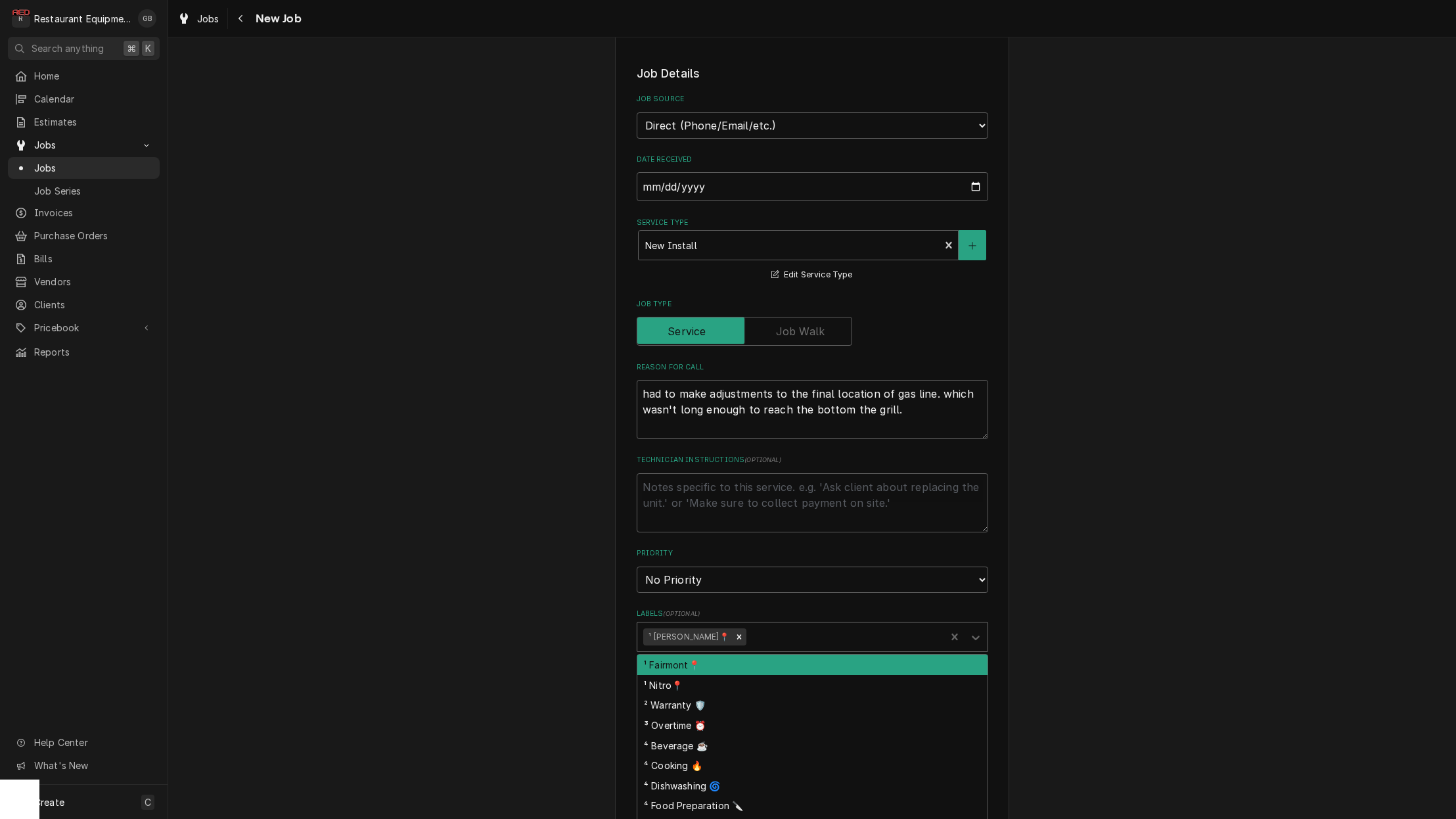
click at [969, 631] on icon "Labels" at bounding box center [975, 637] width 13 height 13
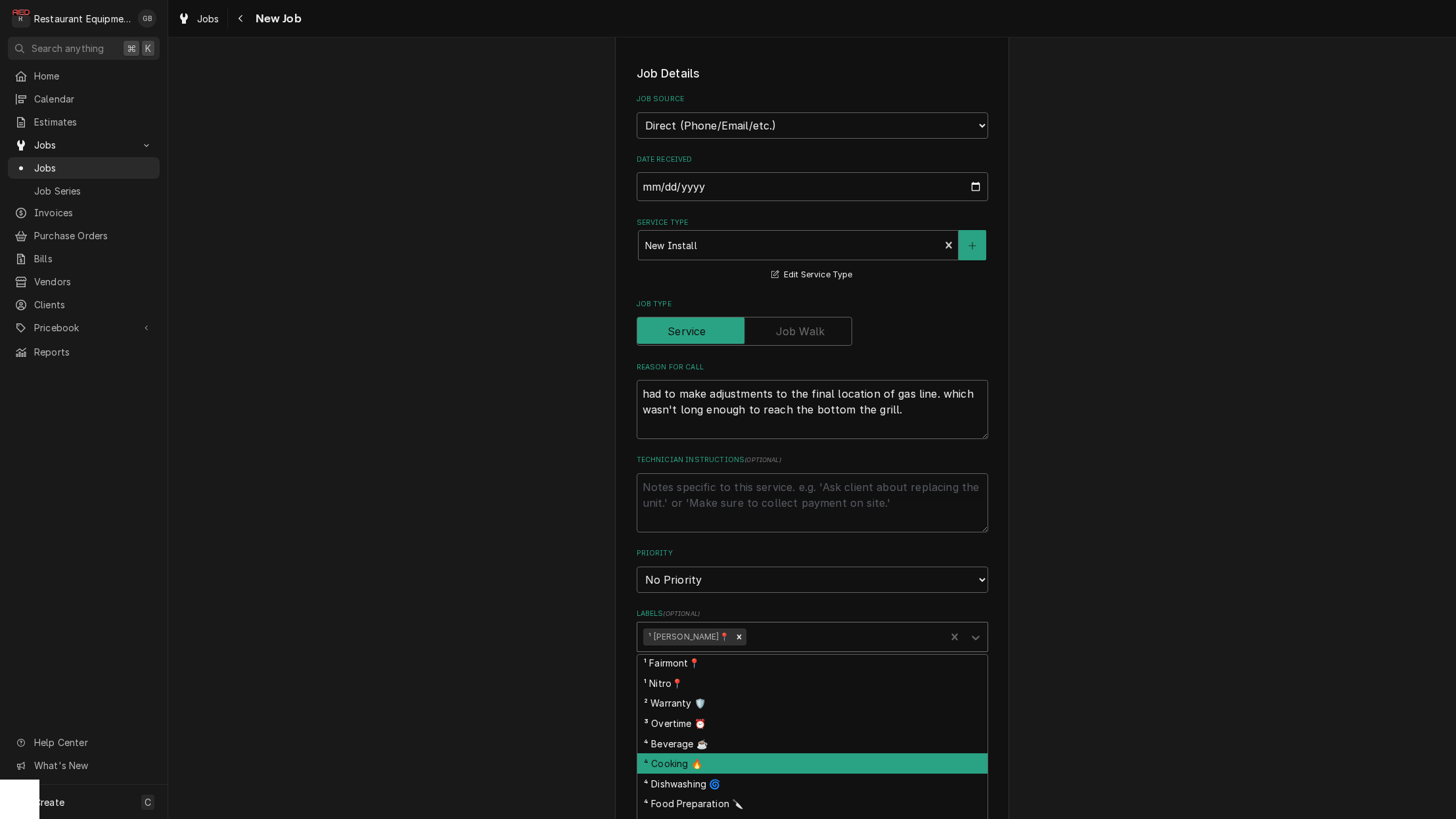
scroll to position [3, 0]
click at [665, 752] on div "⁴ Cooking 🔥" at bounding box center [812, 762] width 350 height 21
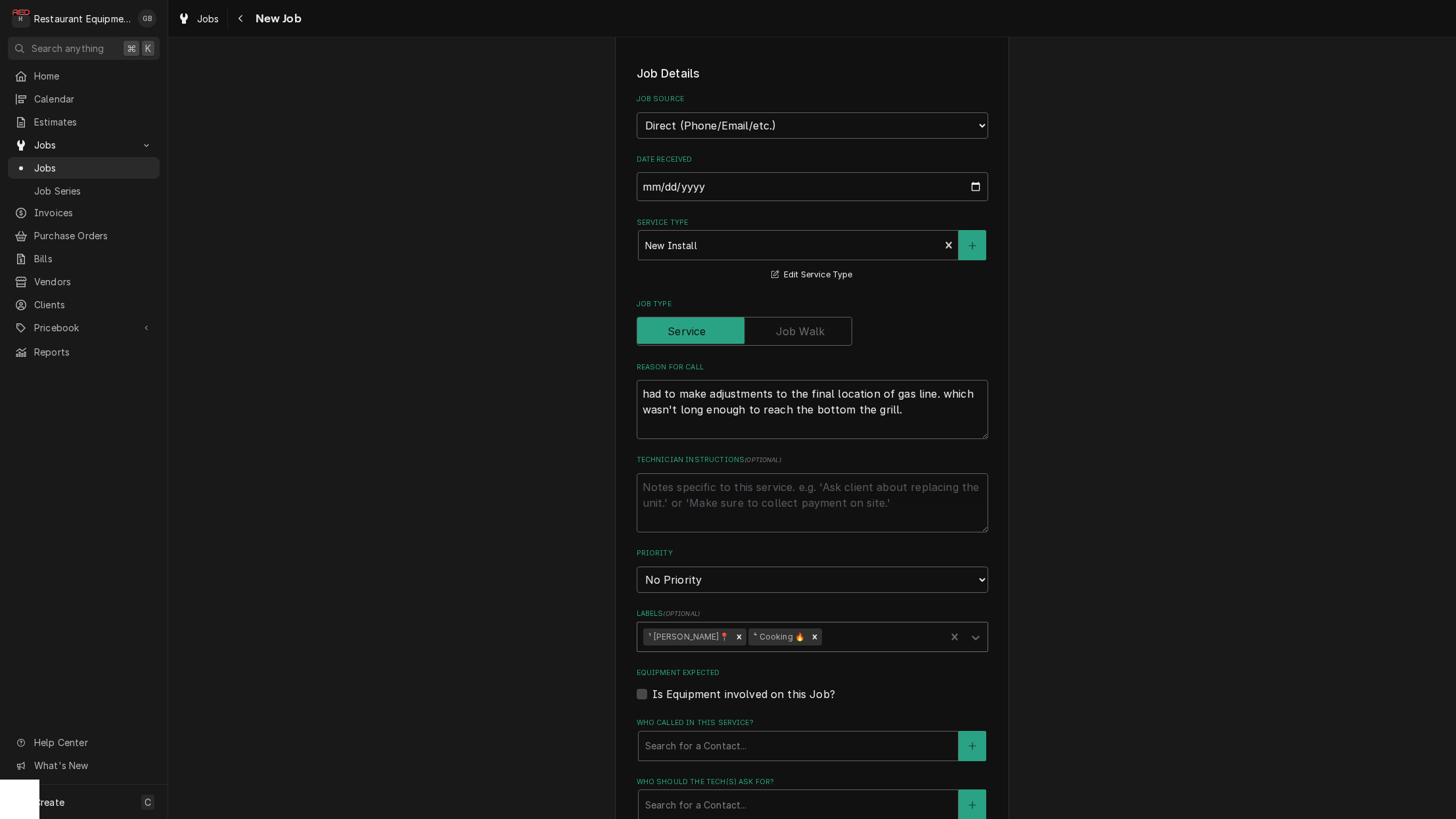
scroll to position [313, 0]
click at [974, 627] on icon "Labels" at bounding box center [975, 633] width 13 height 13
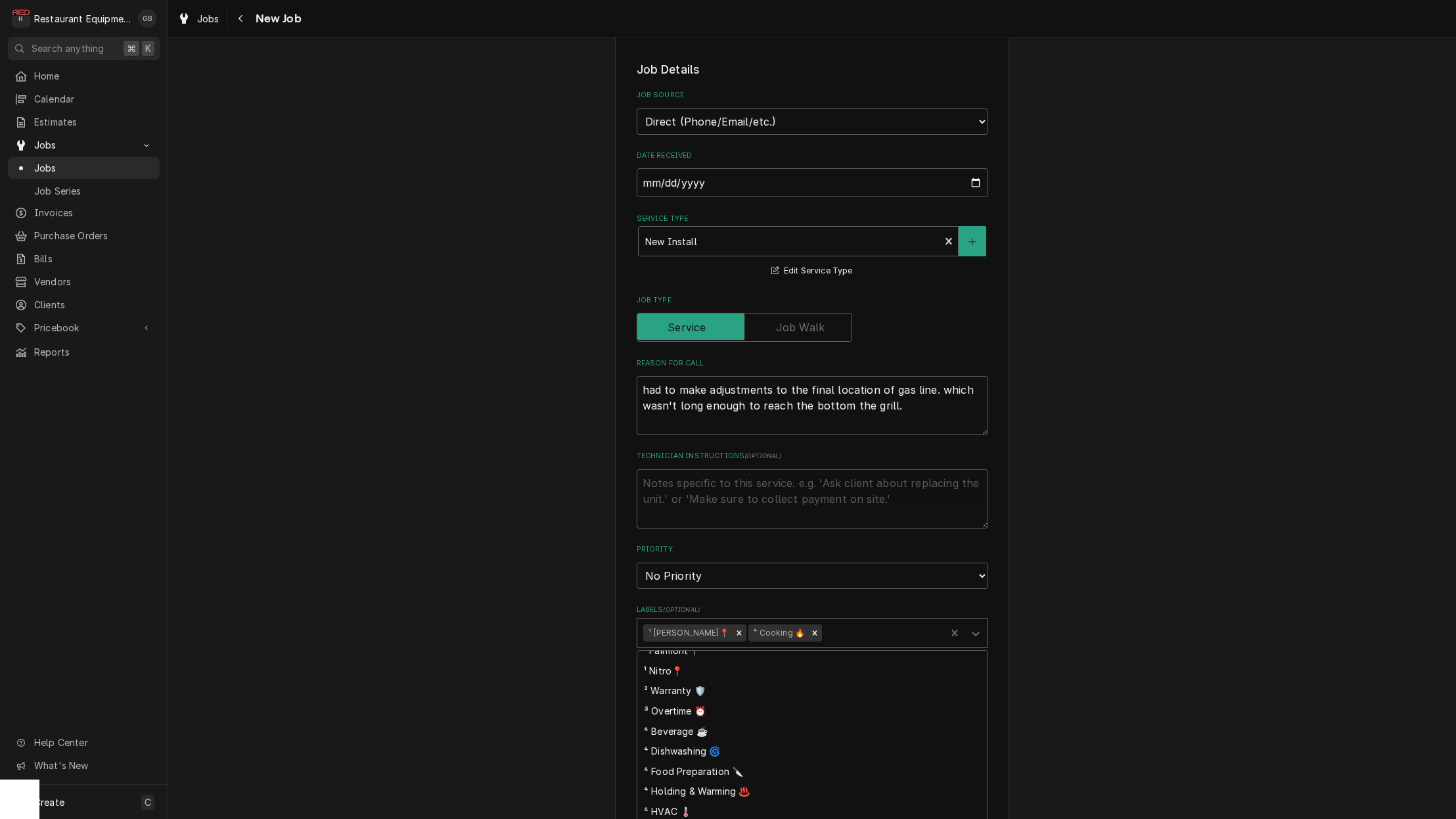
scroll to position [0, 0]
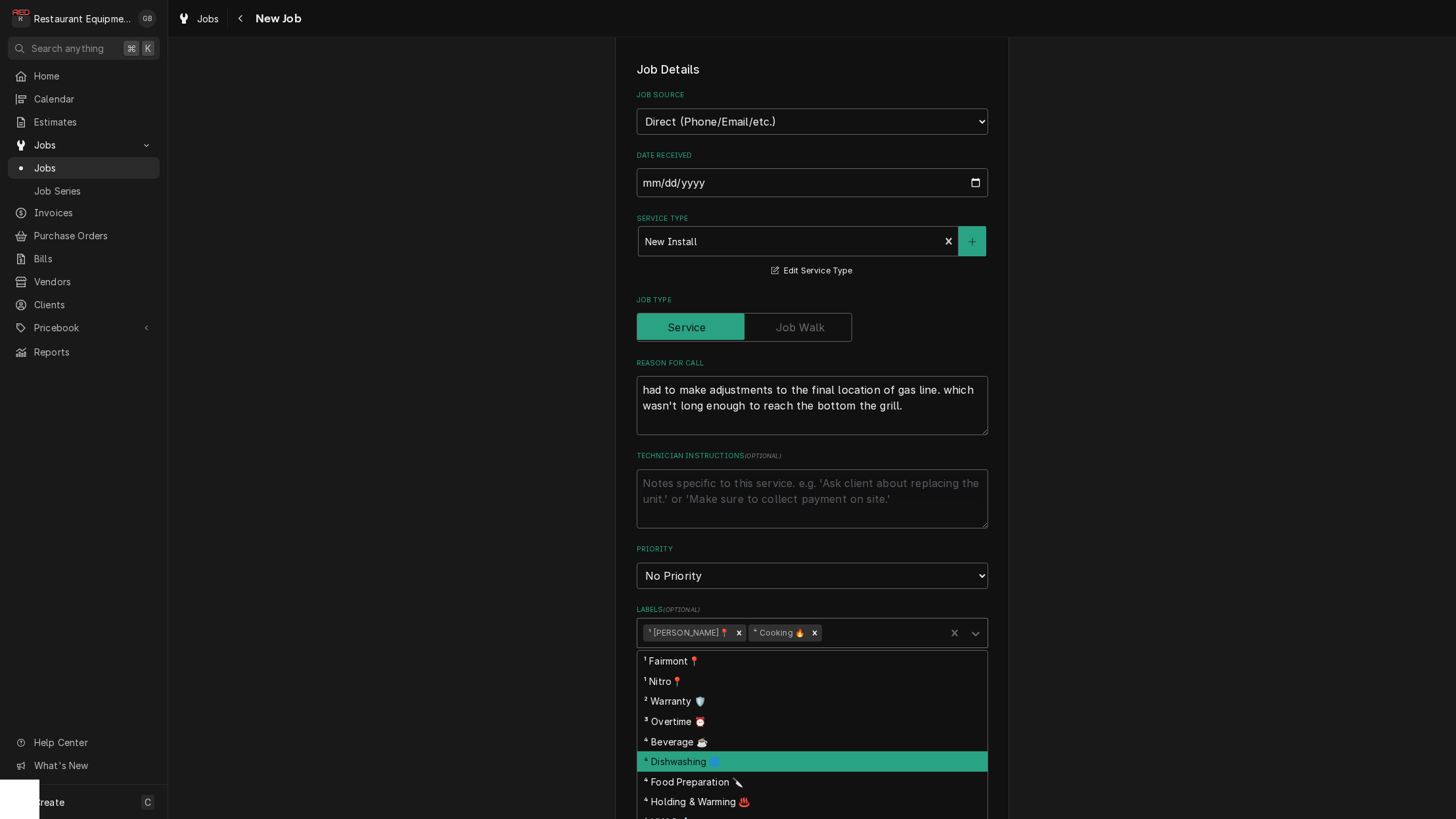
click at [987, 621] on div "Labels" at bounding box center [976, 633] width 24 height 25
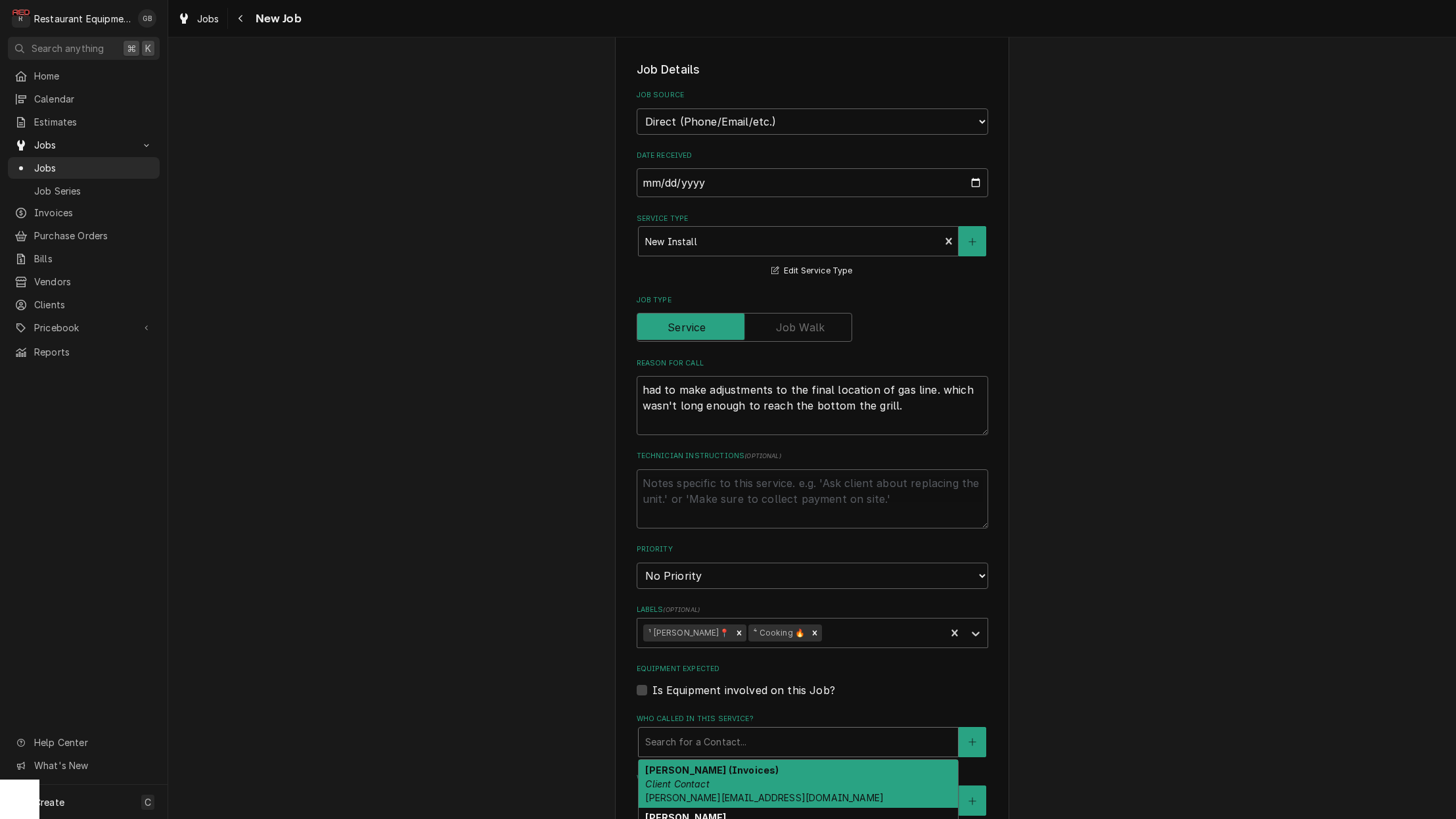
click at [747, 730] on div "Who called in this service?" at bounding box center [798, 742] width 306 height 24
click at [743, 759] on div "Bob Toler (Invoices) Client Contact bob@autreytoler.com" at bounding box center [798, 783] width 319 height 48
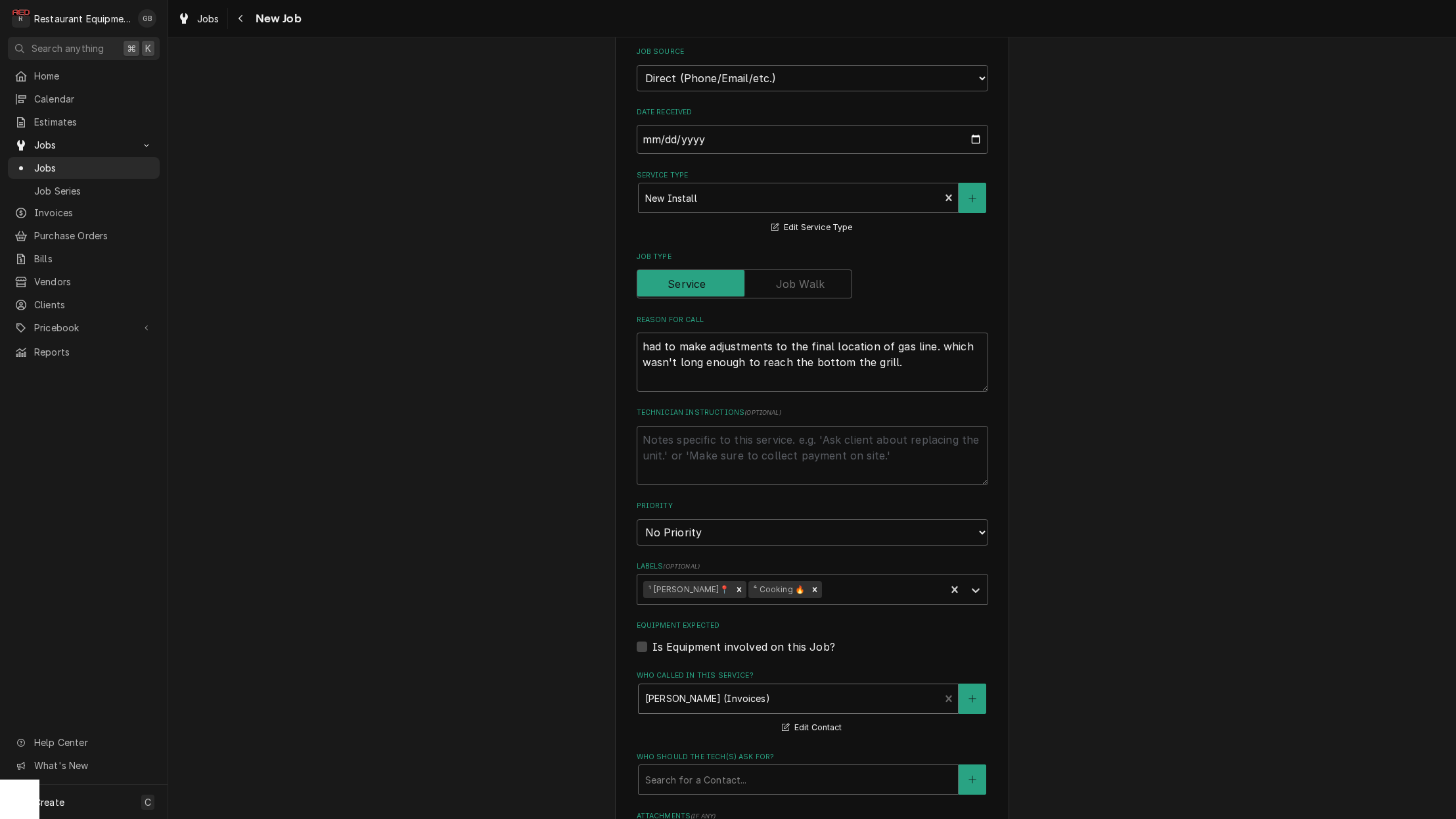
scroll to position [357, 0]
click at [750, 764] on div "Search for a Contact..." at bounding box center [798, 779] width 319 height 29
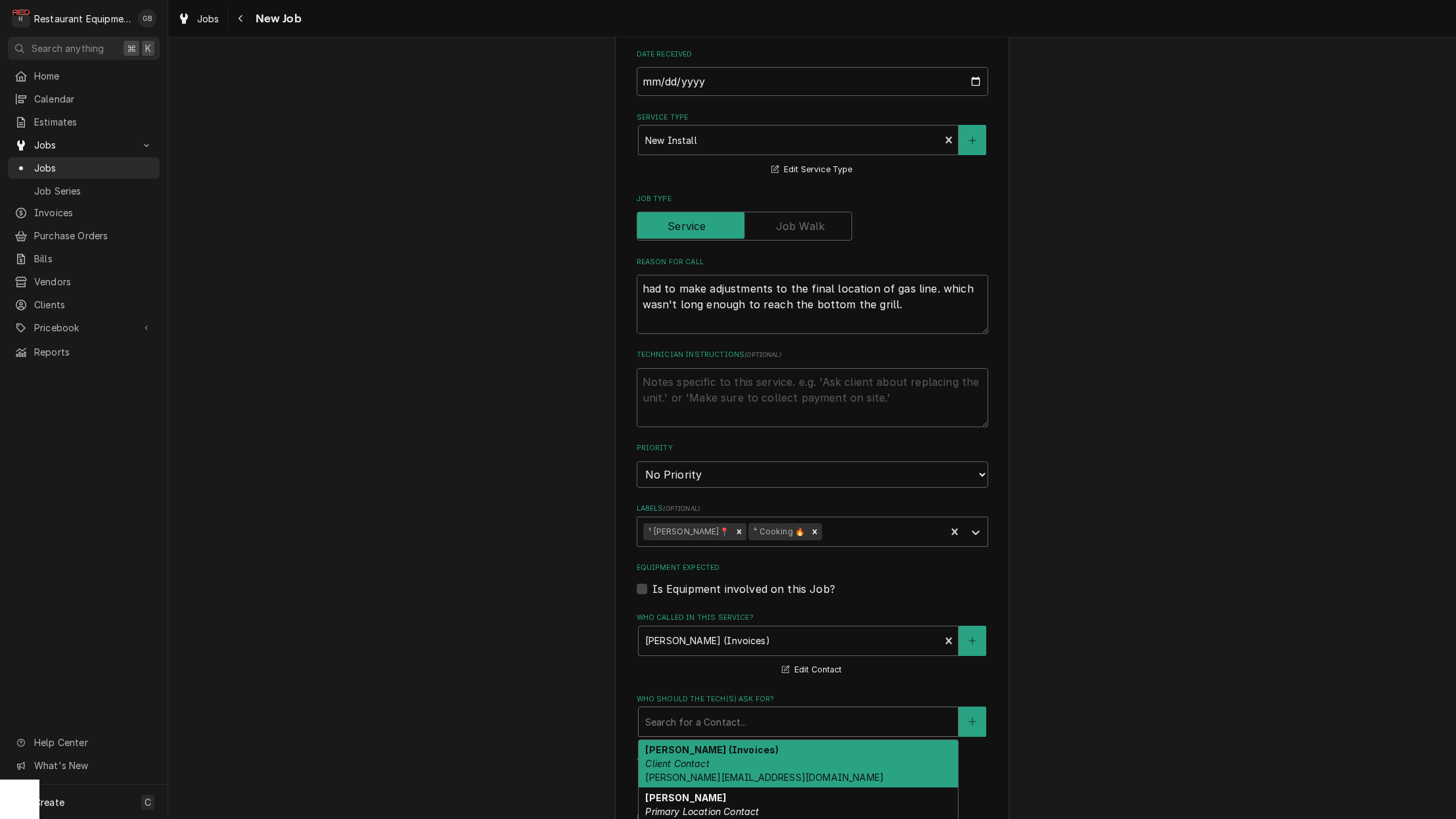
scroll to position [418, 0]
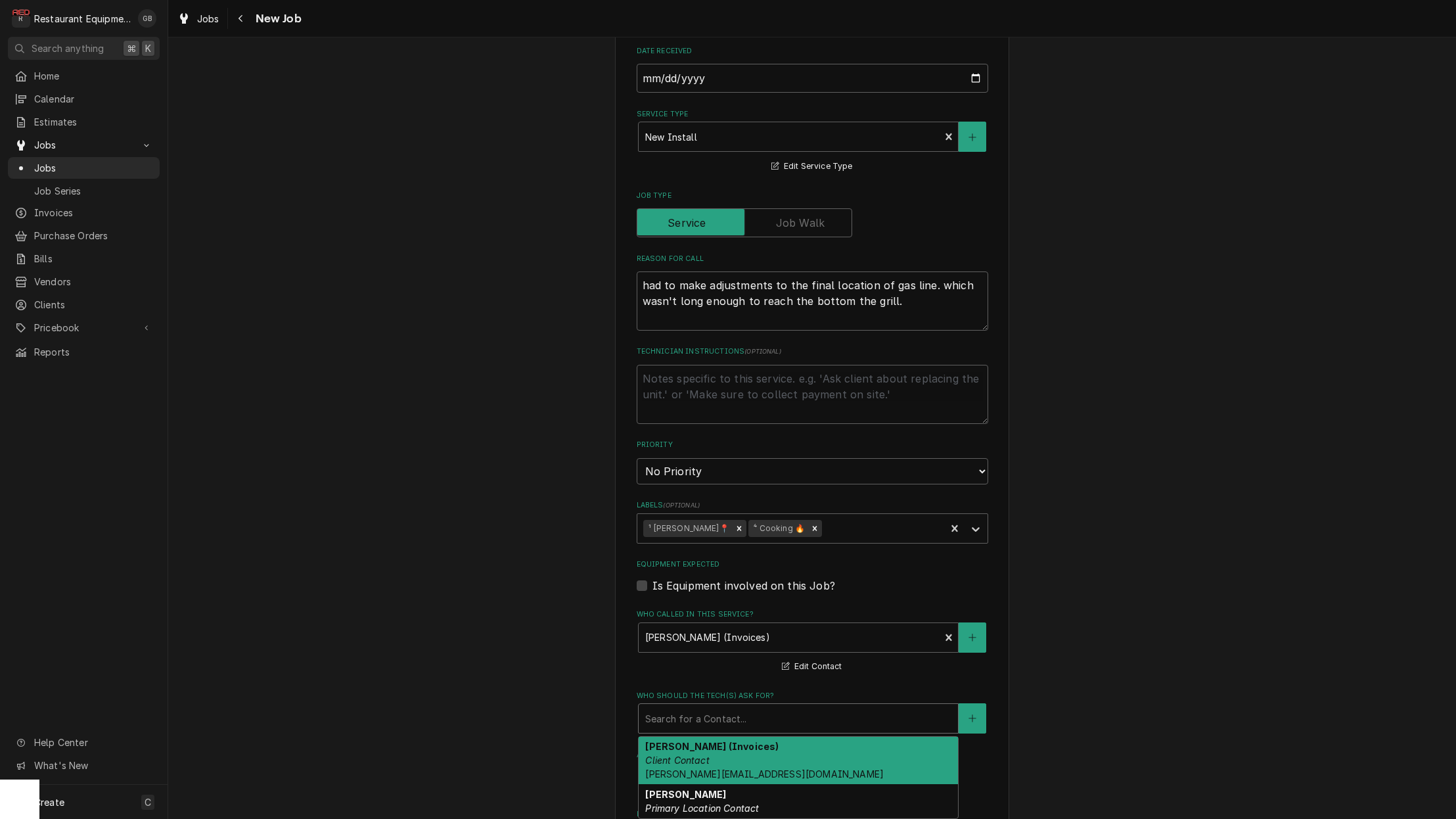
drag, startPoint x: 765, startPoint y: 744, endPoint x: 755, endPoint y: 740, distance: 10.8
click at [755, 740] on div "Bob Toler (Invoices) Client Contact bob@autreytoler.com" at bounding box center [798, 760] width 319 height 48
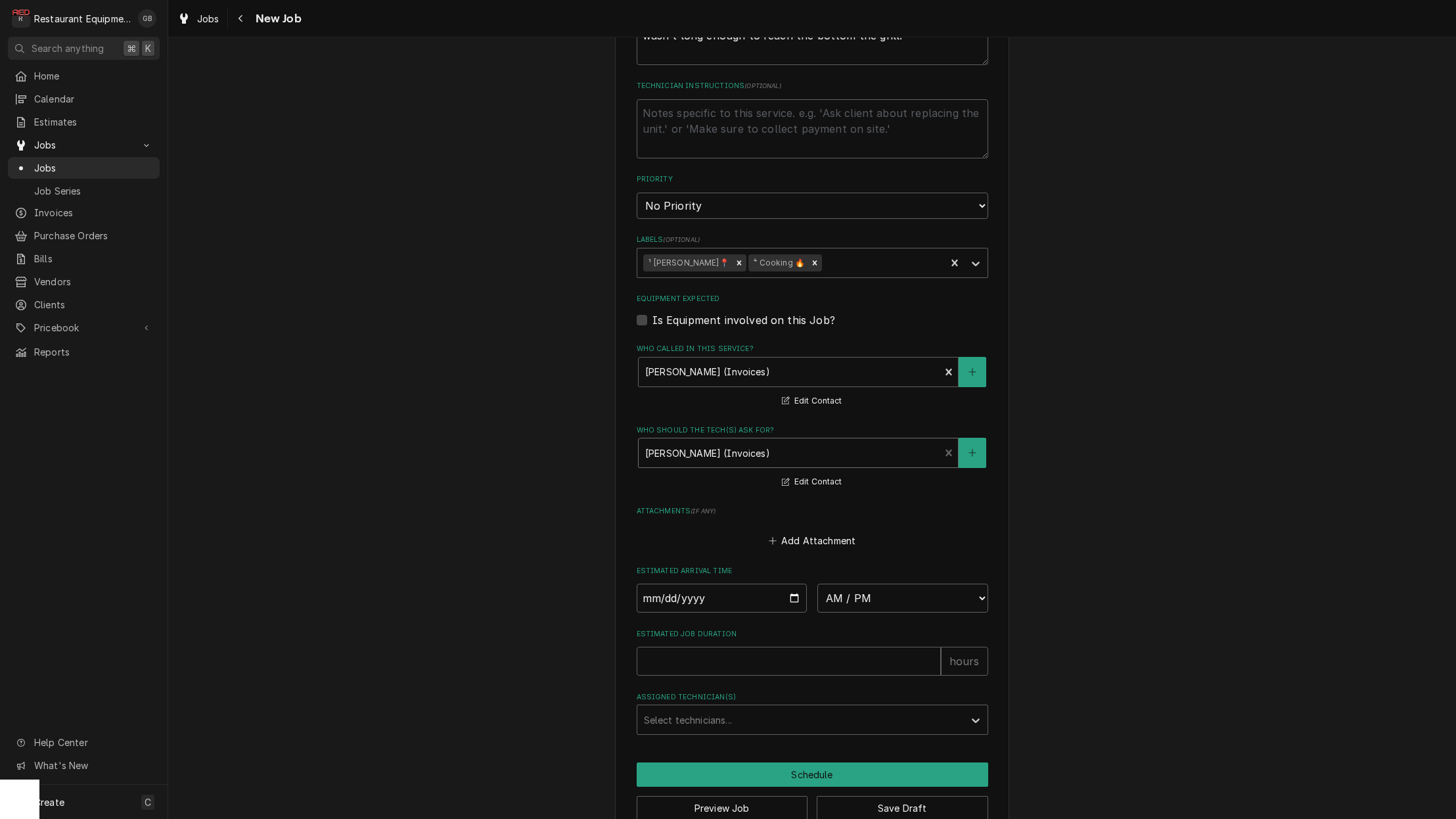
scroll to position [682, 0]
drag, startPoint x: 766, startPoint y: 743, endPoint x: 678, endPoint y: 574, distance: 190.5
click at [678, 584] on input "Date" at bounding box center [721, 598] width 171 height 29
click at [878, 594] on fieldset "Job Details Job Source Direct (Phone/Email/etc.) Service Channel Corrigo Ecotra…" at bounding box center [812, 213] width 352 height 1044
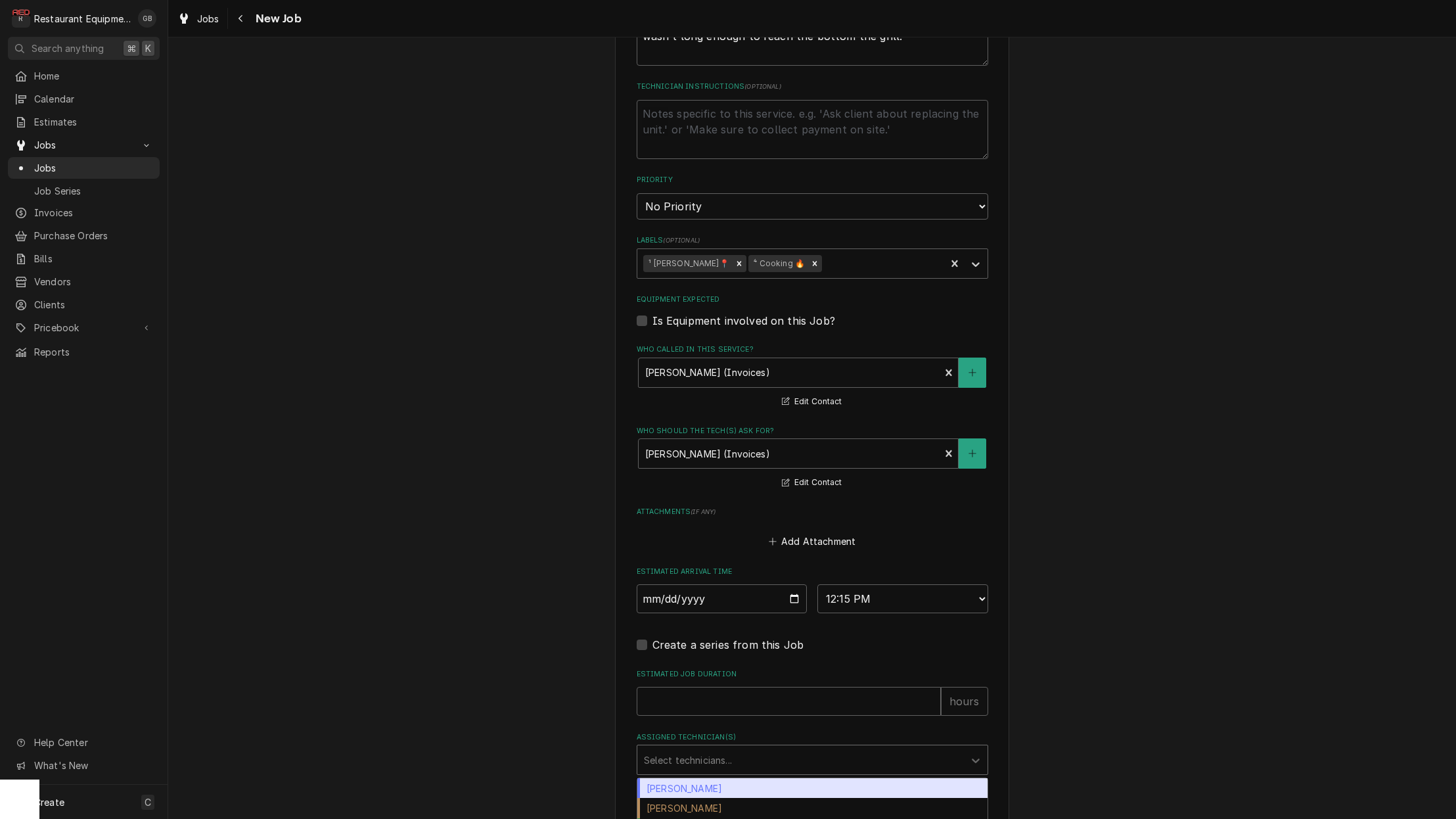
drag, startPoint x: 887, startPoint y: 581, endPoint x: 711, endPoint y: 728, distance: 229.3
click at [711, 753] on div "Select technicians..." at bounding box center [800, 759] width 313 height 13
click at [711, 778] on div "Kaleb Lewis" at bounding box center [812, 788] width 350 height 21
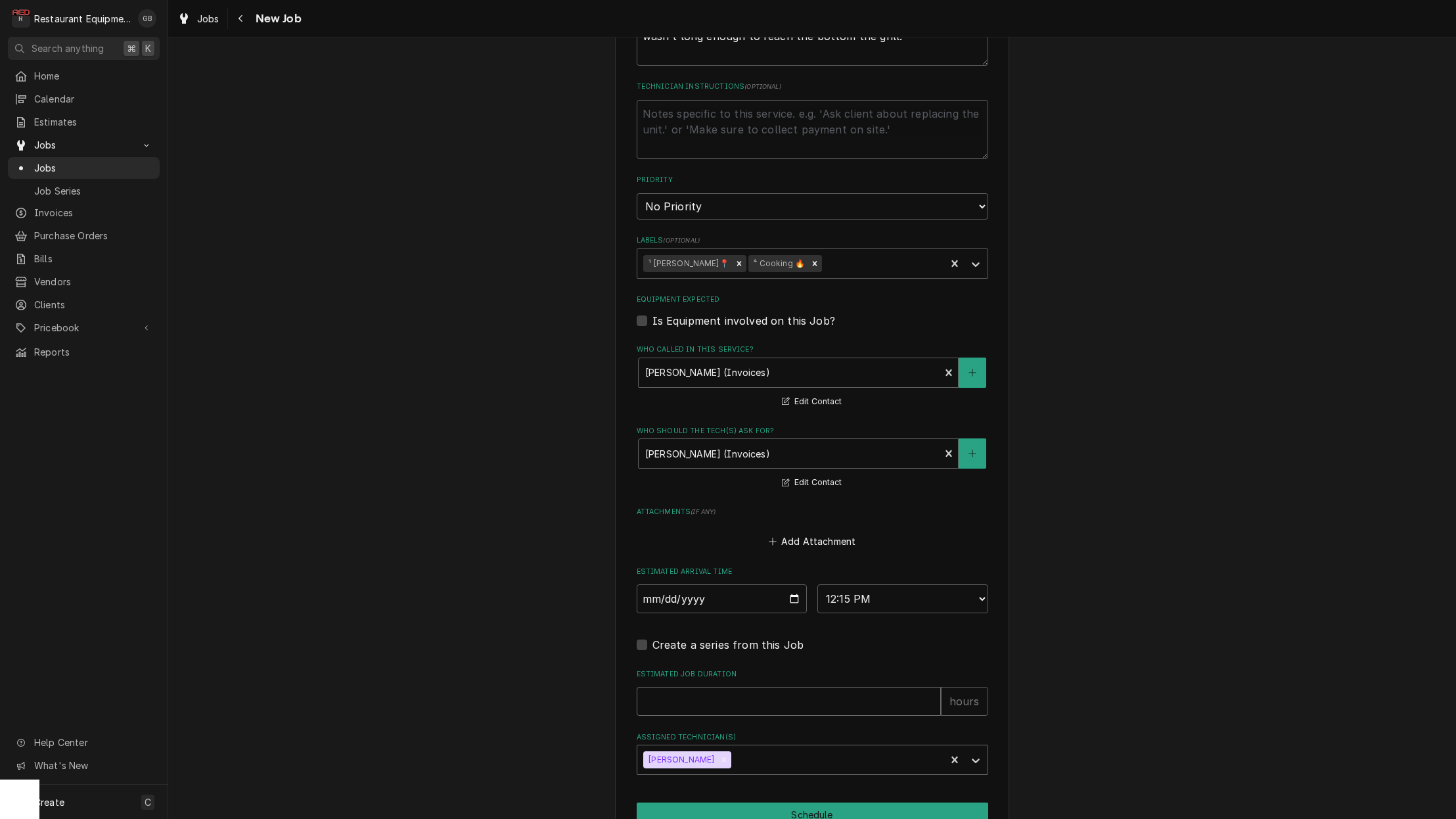
drag, startPoint x: 711, startPoint y: 728, endPoint x: 659, endPoint y: 667, distance: 80.2
click at [659, 686] on input "Estimated Job Duration" at bounding box center [788, 701] width 304 height 29
click at [792, 802] on button "Schedule" at bounding box center [812, 814] width 352 height 25
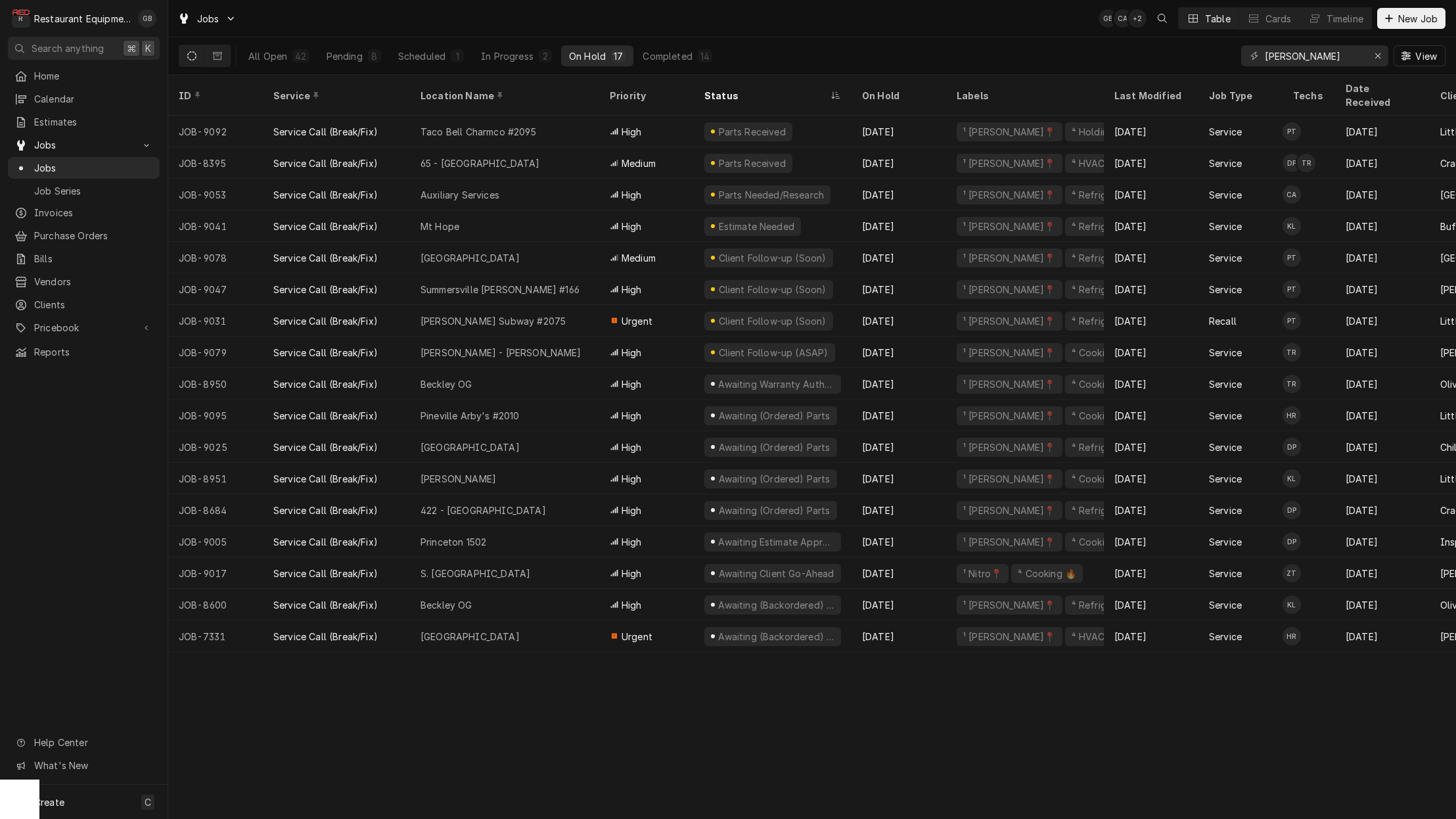
click at [341, 60] on div "Pending" at bounding box center [345, 56] width 36 height 13
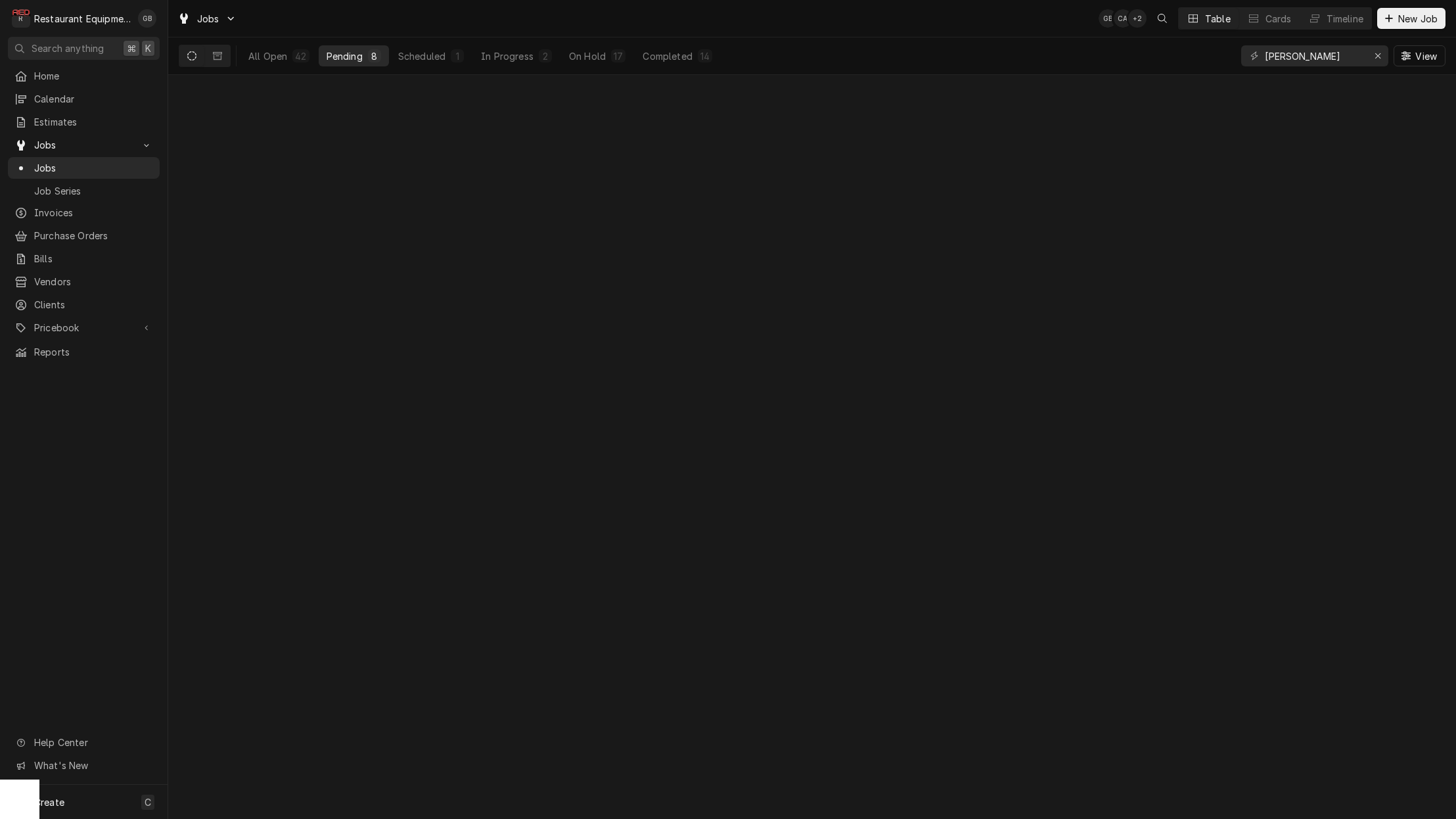
click at [341, 60] on div "Pending" at bounding box center [345, 56] width 36 height 13
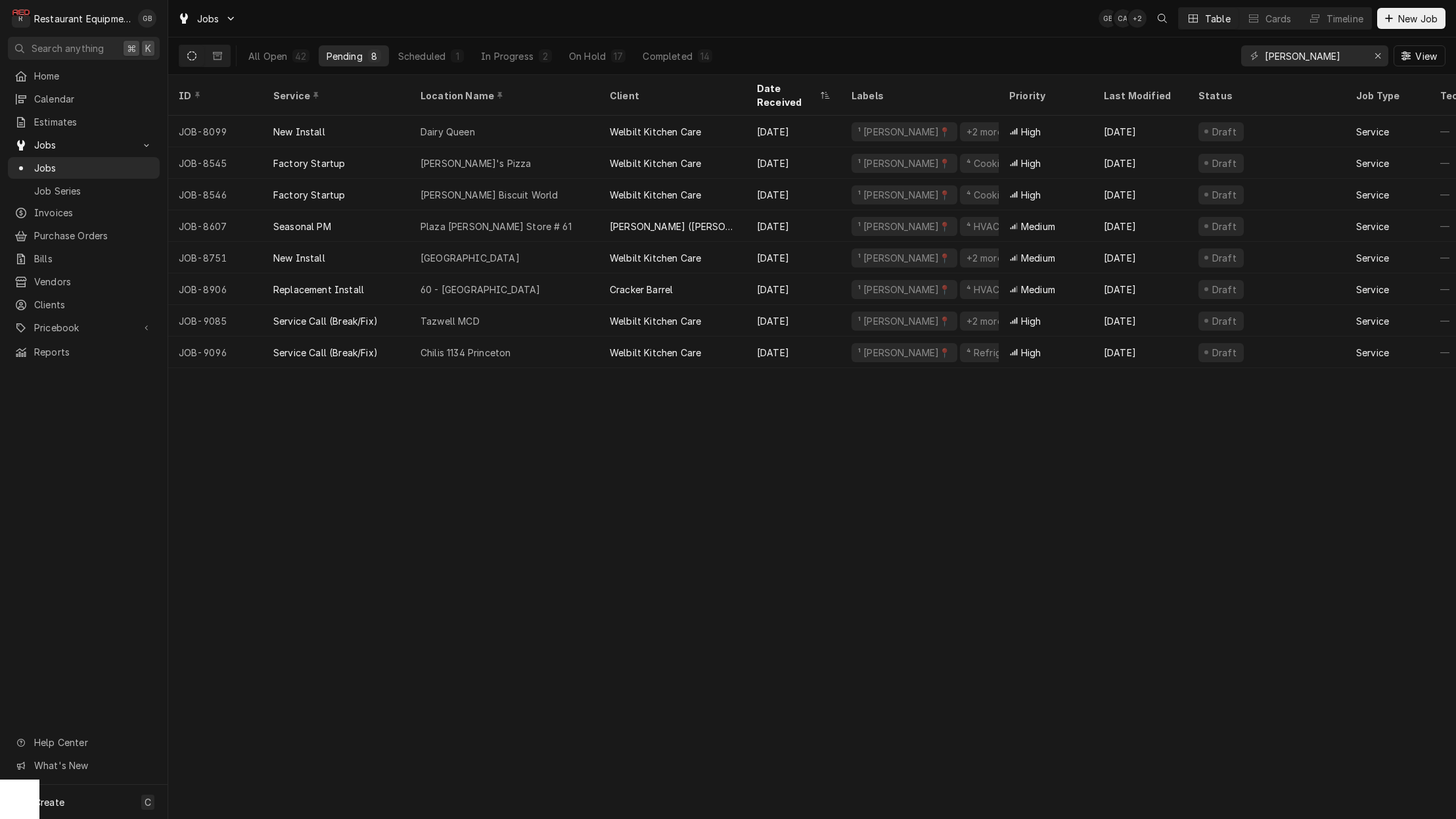
click at [530, 336] on div "Chilis 1134 Princeton" at bounding box center [505, 352] width 189 height 32
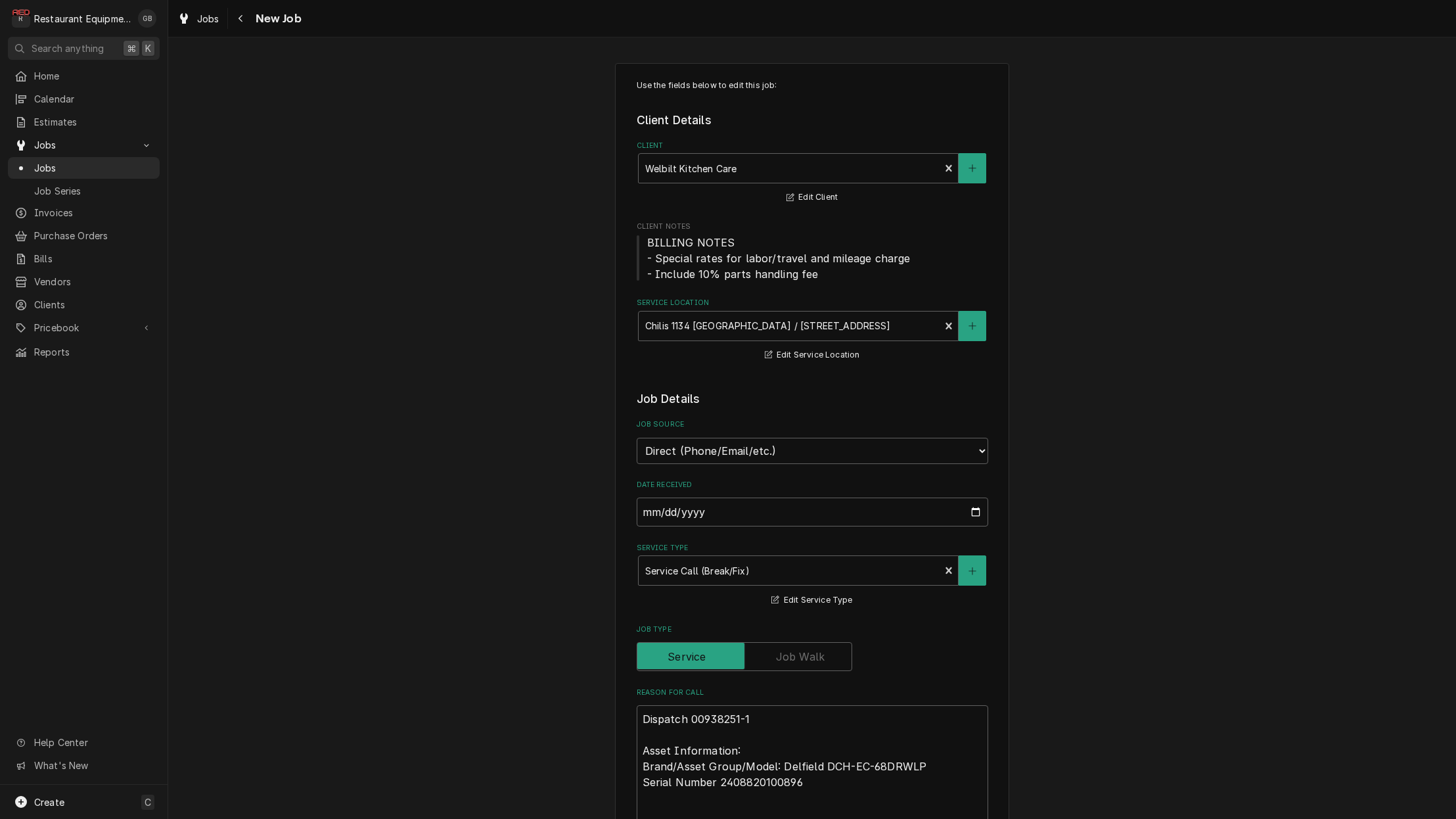
type textarea "x"
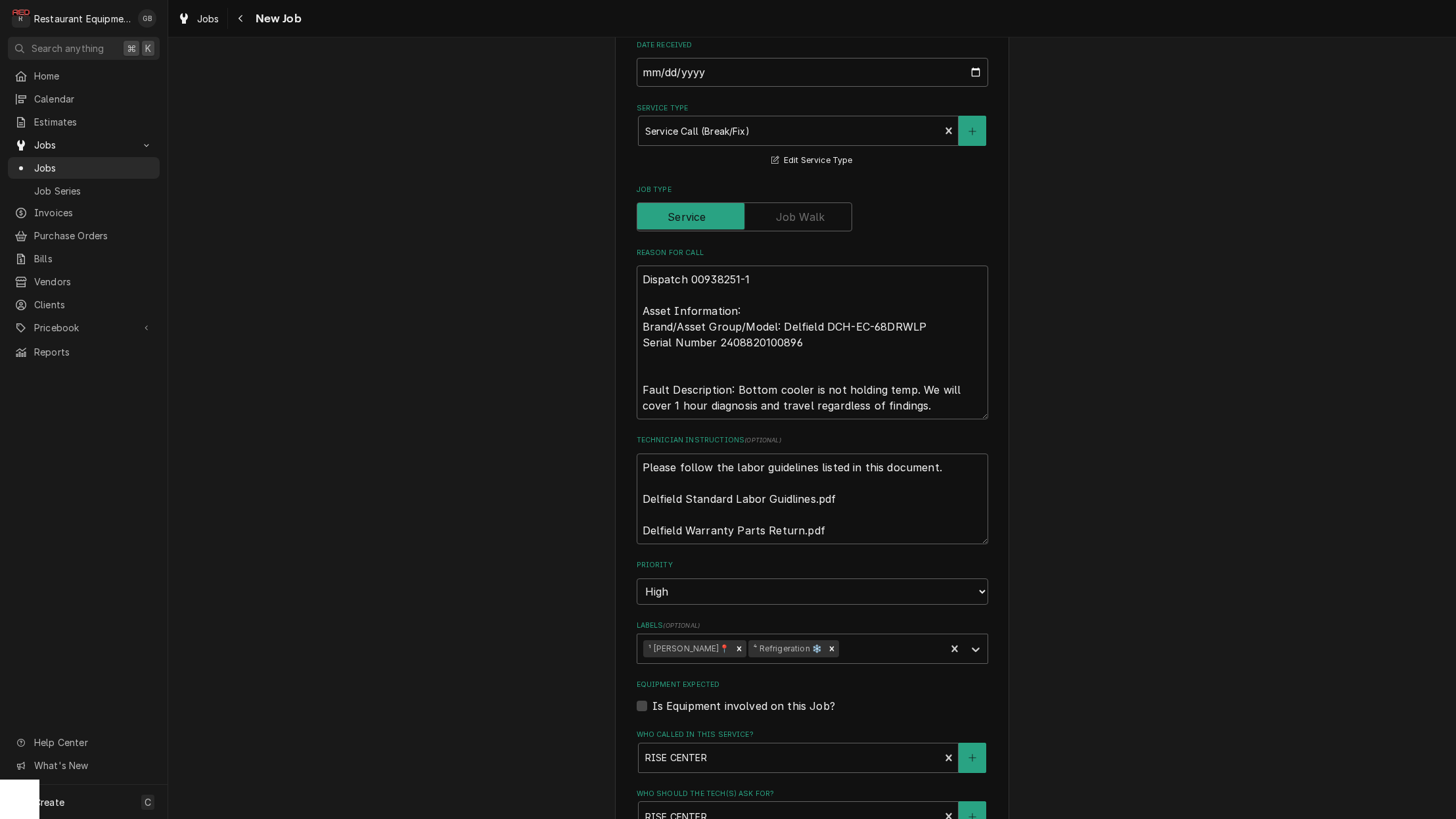
scroll to position [444, 0]
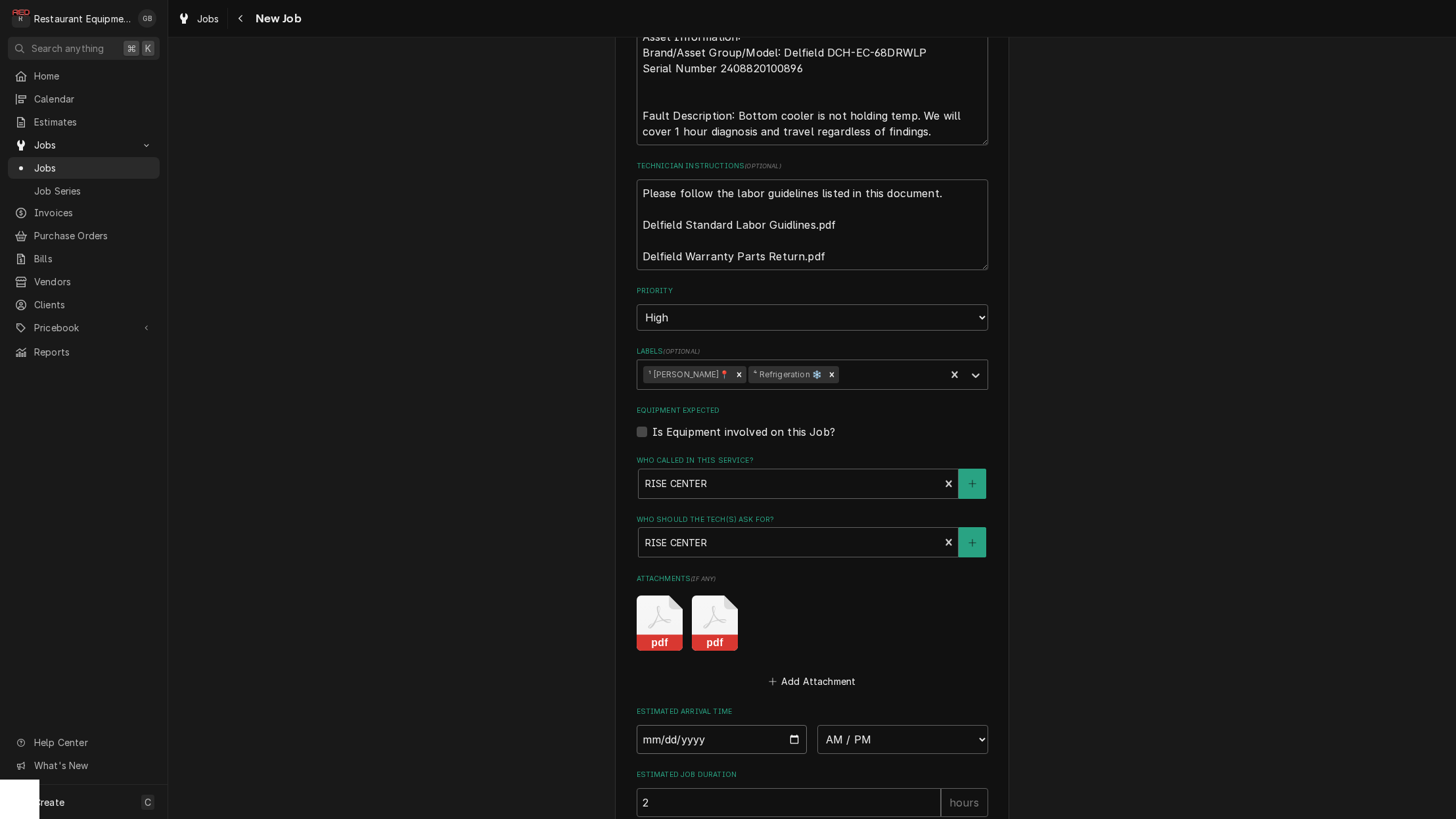
click at [663, 725] on input "Date" at bounding box center [721, 739] width 171 height 29
click at [681, 721] on input "Date" at bounding box center [721, 735] width 171 height 29
type input "2025-10-02"
type textarea "x"
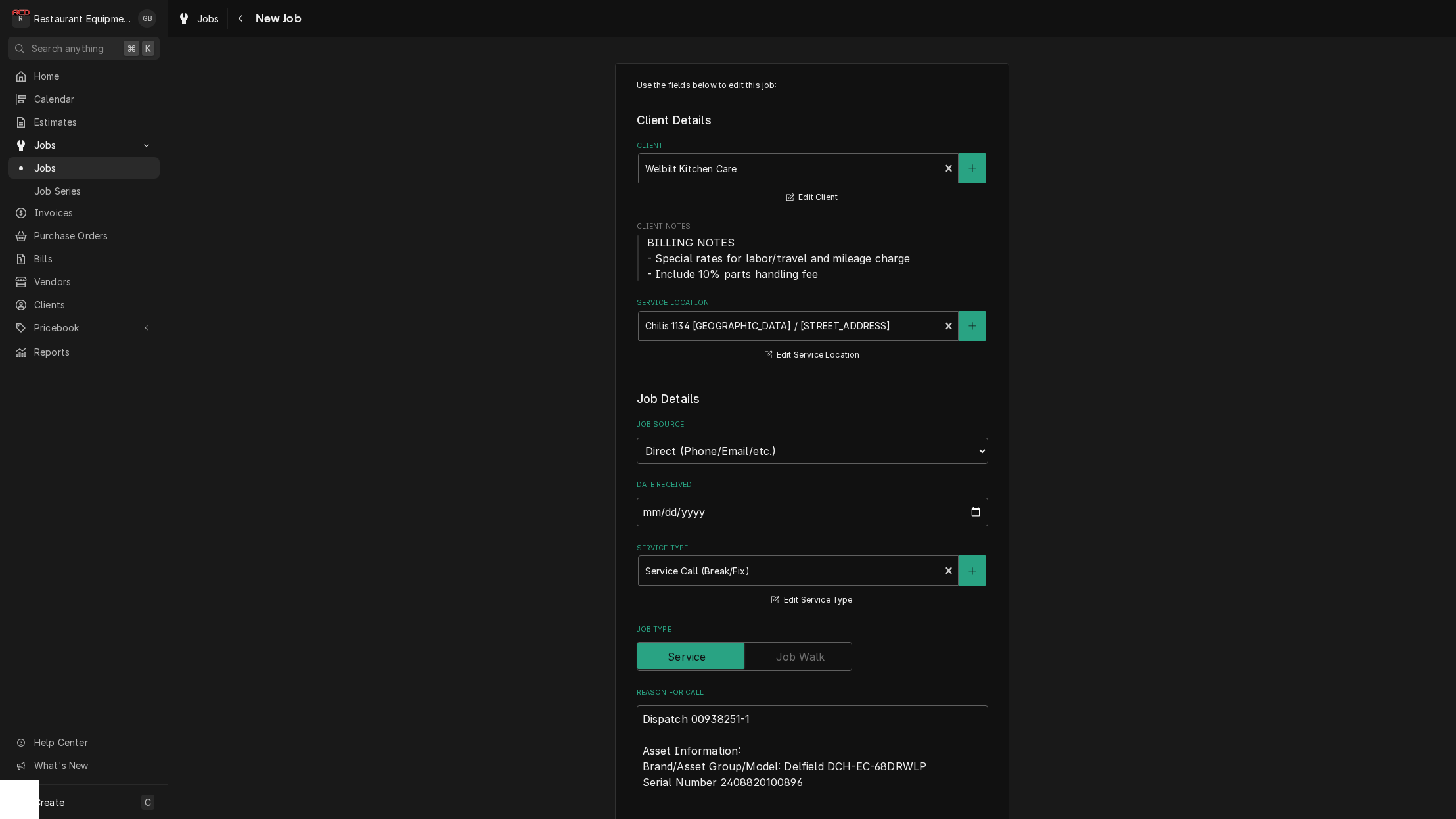
scroll to position [-2, 0]
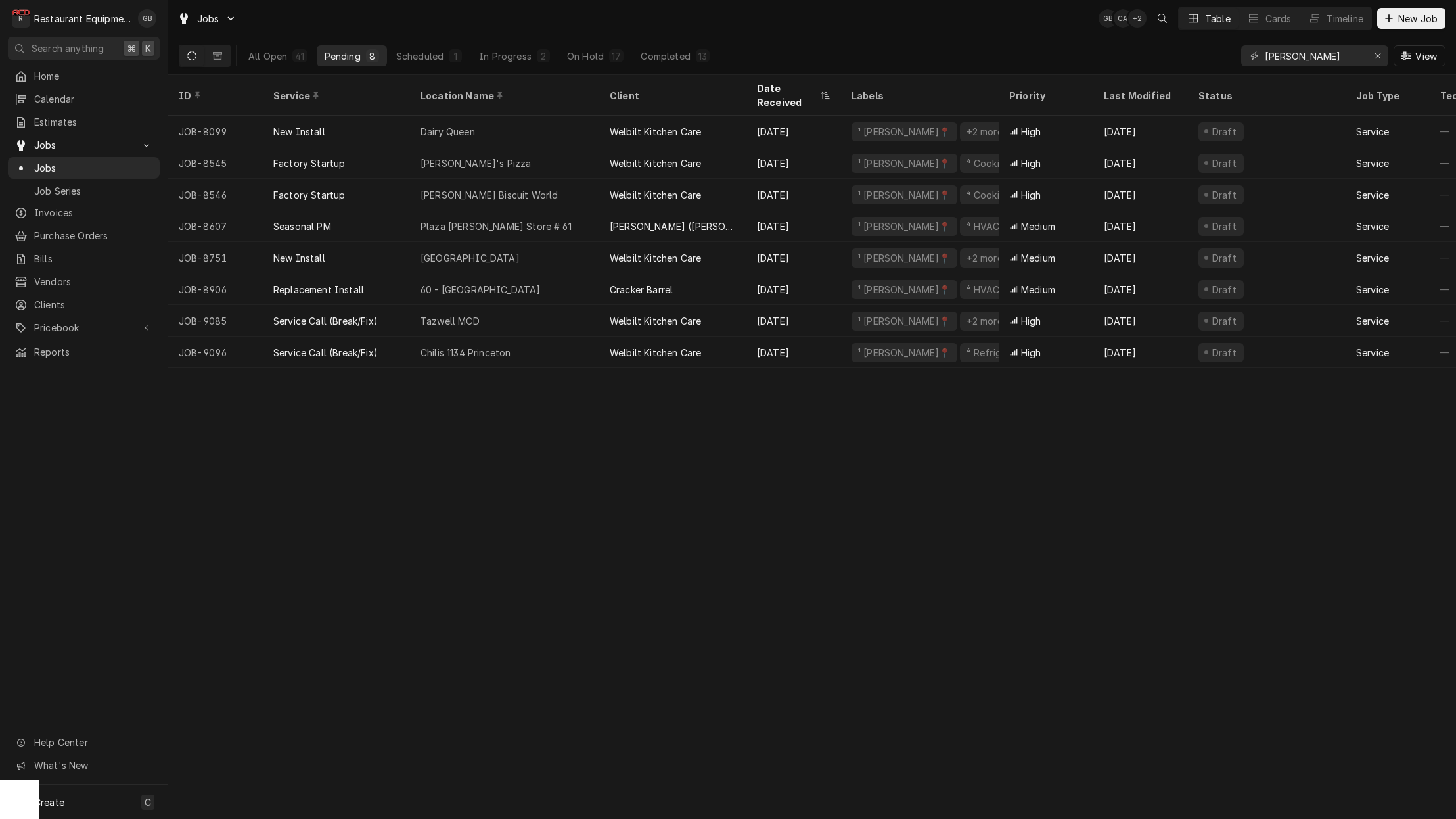
click at [583, 59] on div "On Hold" at bounding box center [586, 56] width 36 height 13
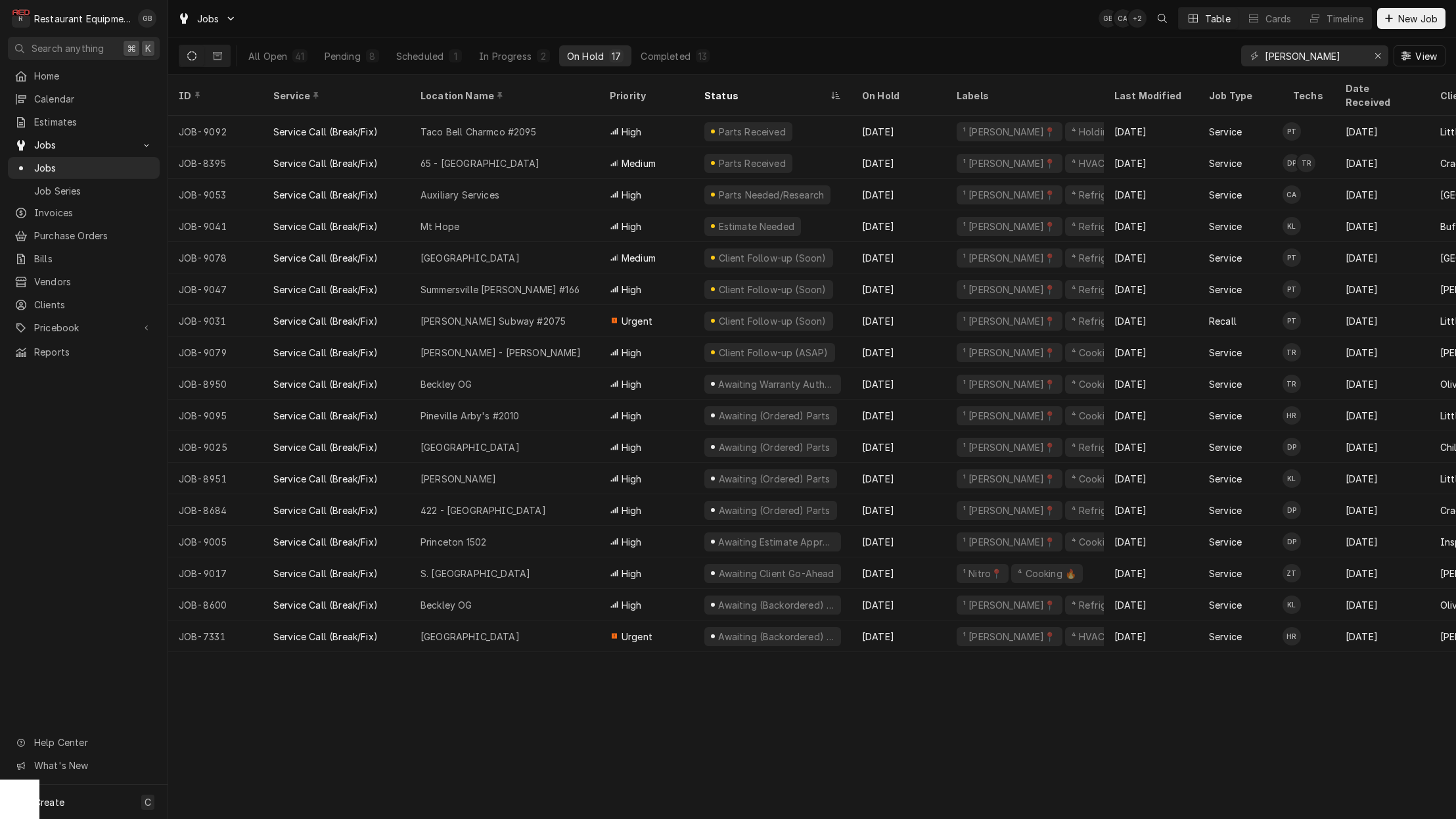
click at [532, 125] on div "Taco Bell Charmco #2095" at bounding box center [478, 131] width 116 height 13
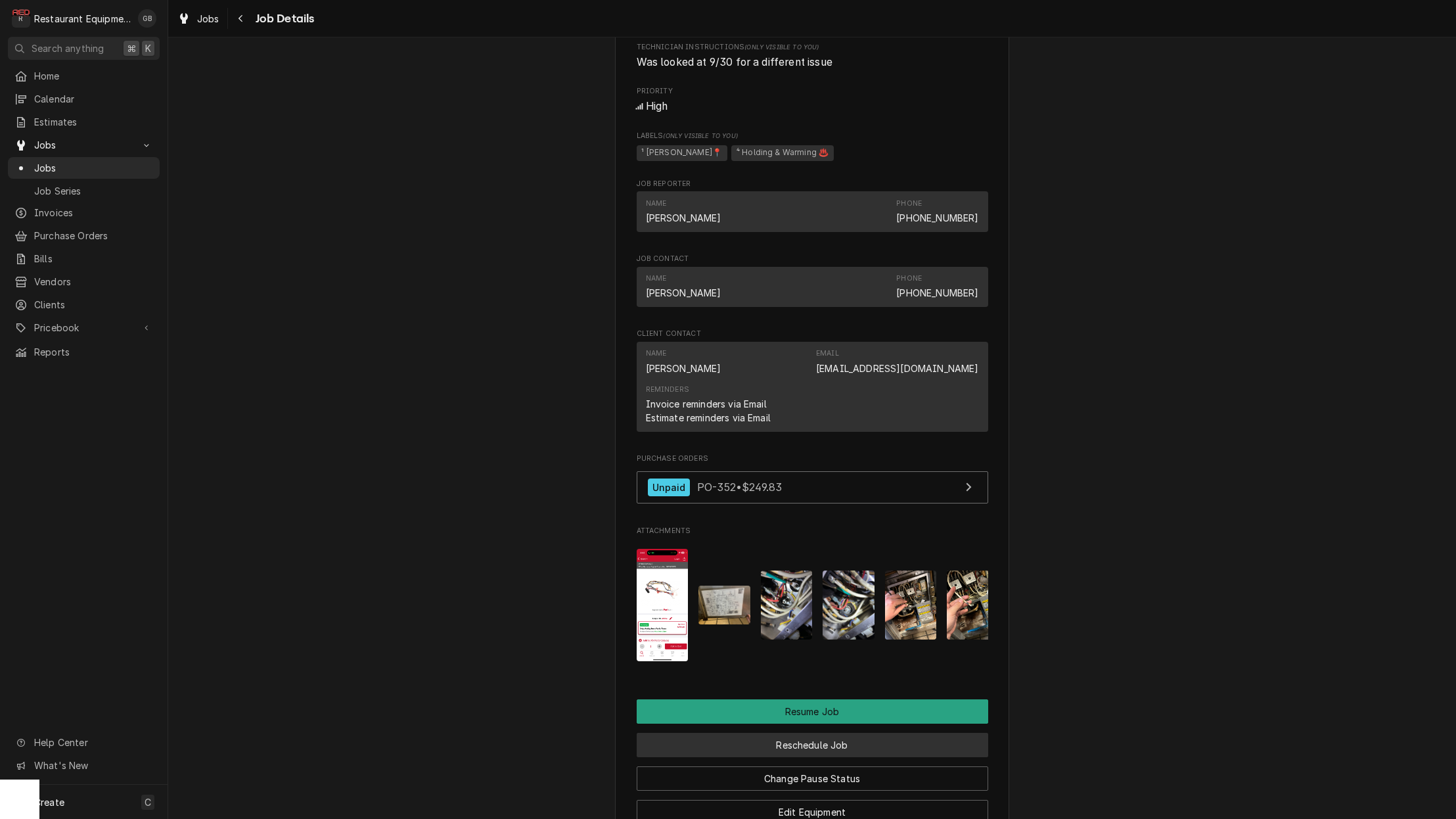
click at [812, 732] on button "Reschedule Job" at bounding box center [812, 744] width 352 height 25
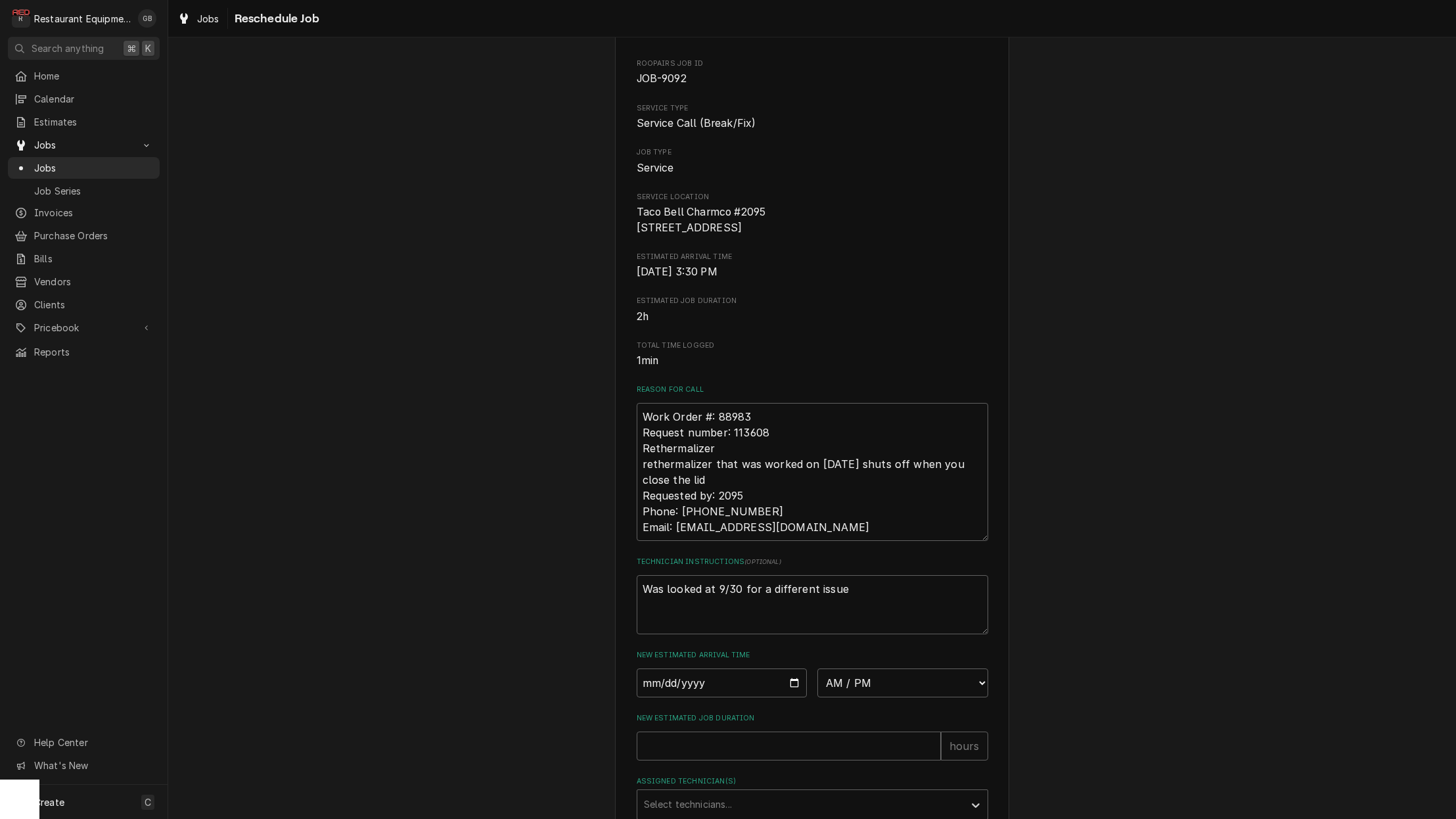
scroll to position [56, 0]
click at [683, 694] on input "Date" at bounding box center [721, 680] width 171 height 29
type input "2025-10-02"
type textarea "x"
select select "14:00:00"
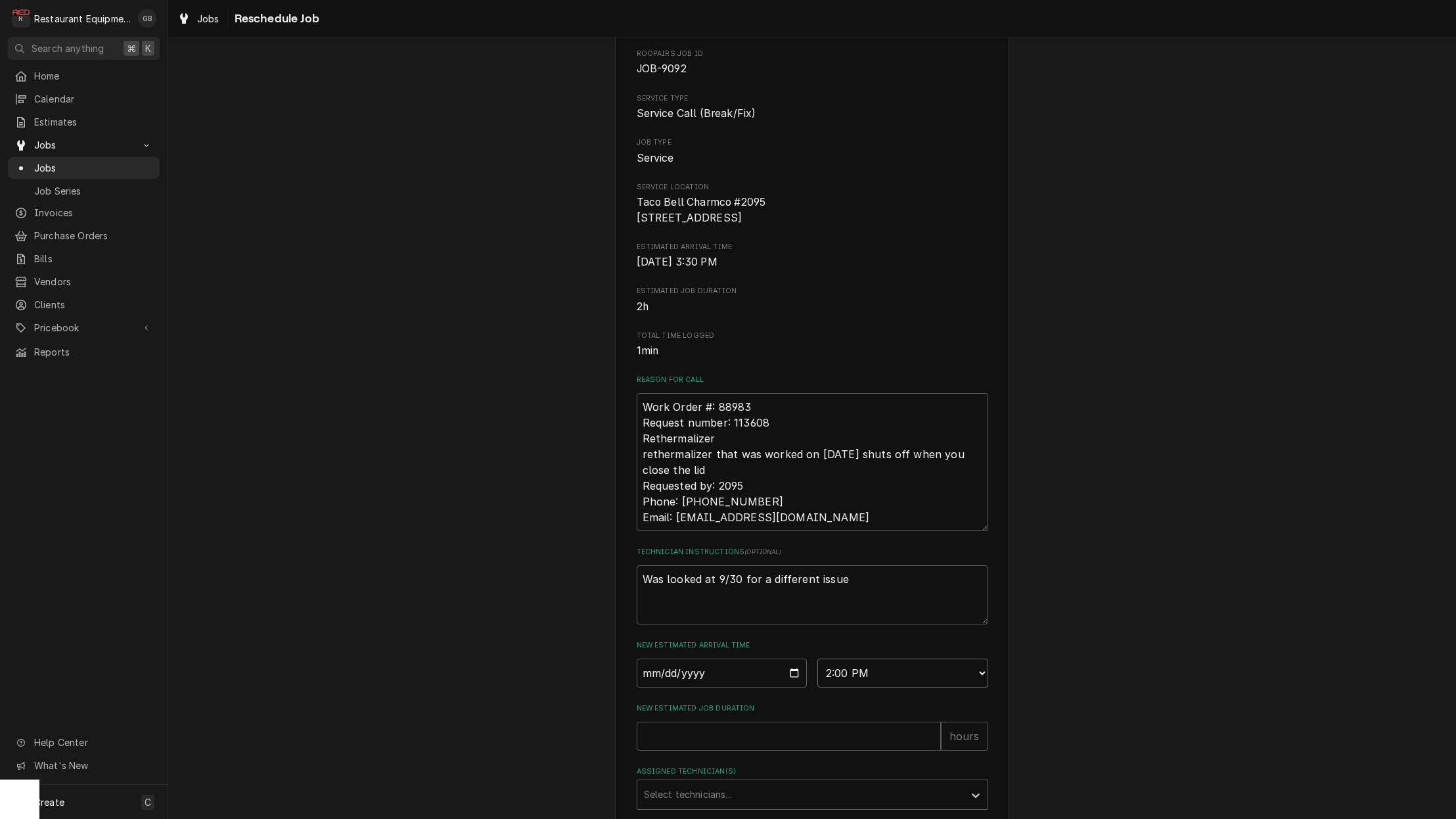
scroll to position [65, 0]
click at [716, 739] on input "New Estimated Job Duration" at bounding box center [788, 734] width 304 height 29
type textarea "x"
type input "1"
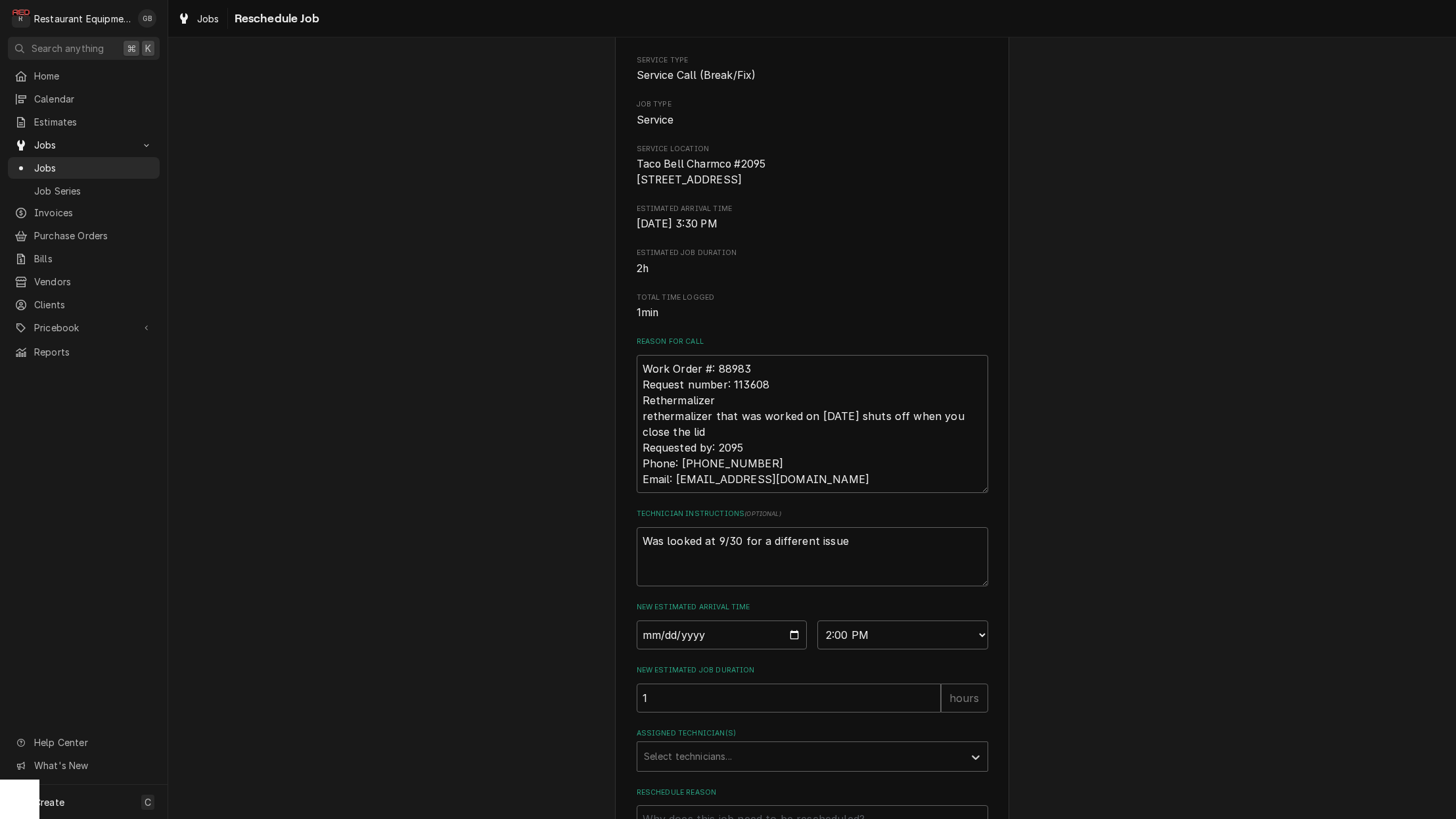
click at [916, 754] on div "Assigned Technician(s)" at bounding box center [800, 756] width 313 height 24
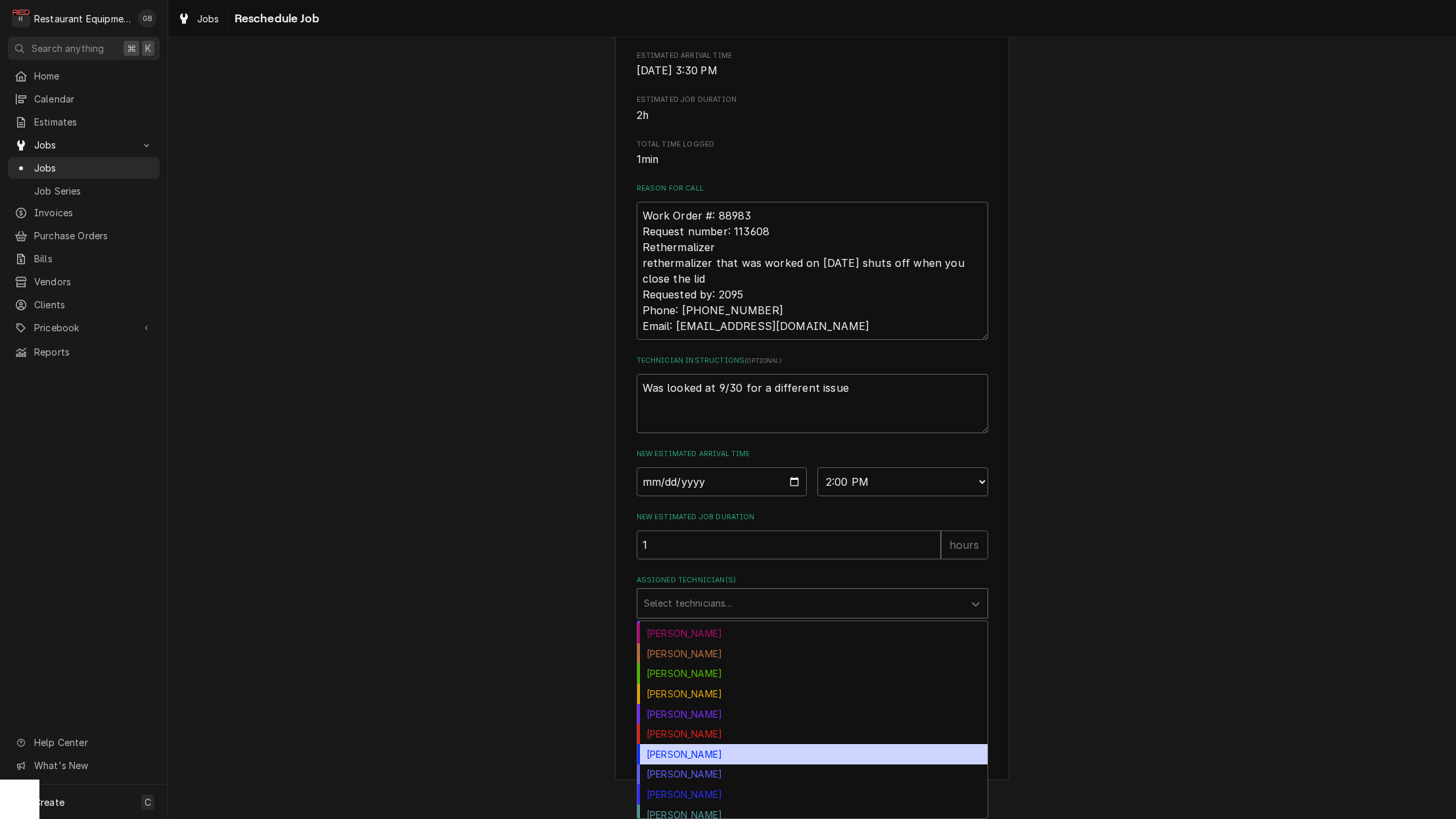
scroll to position [100, 0]
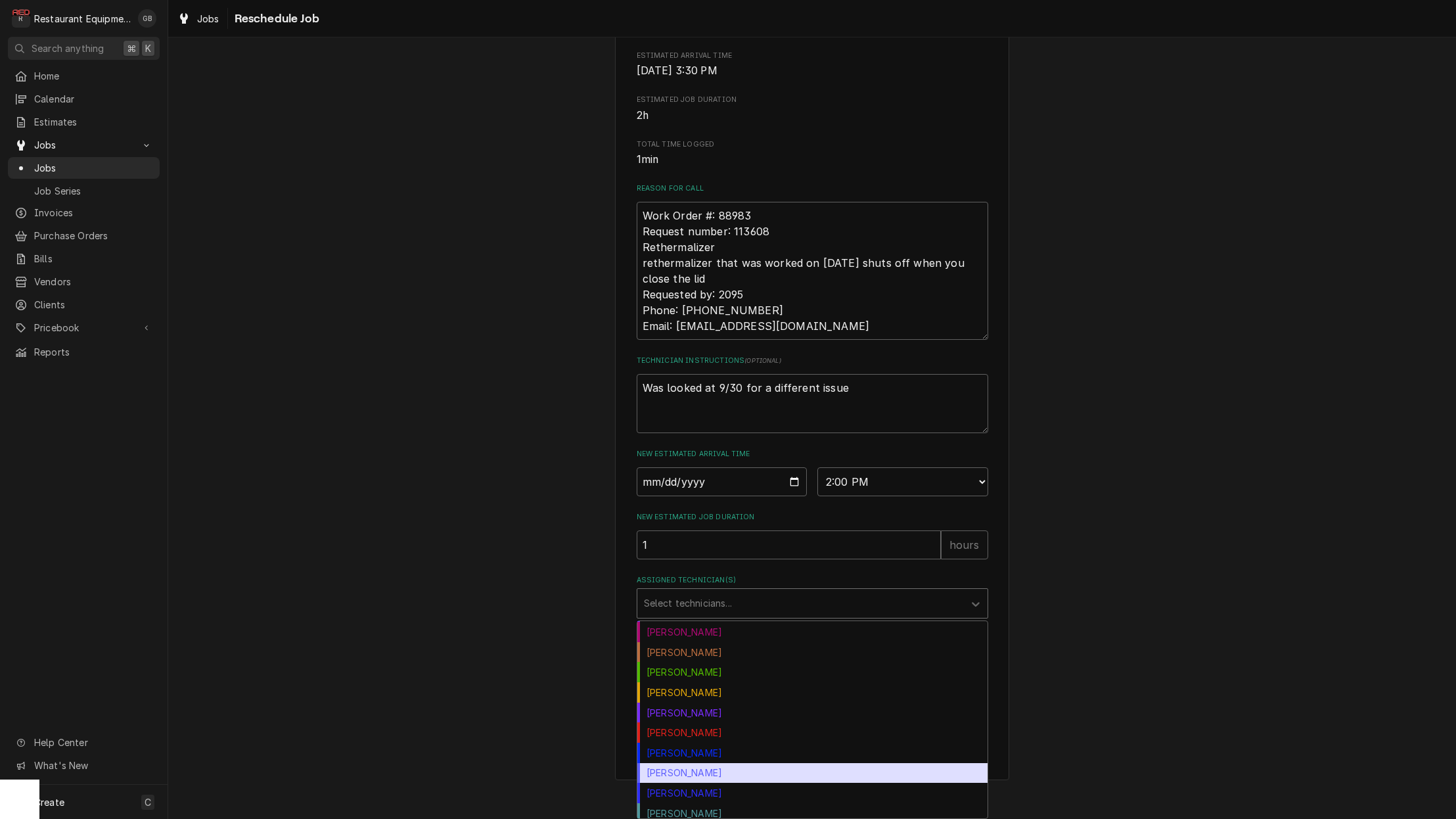
click at [699, 773] on div "Paxton Turner" at bounding box center [812, 773] width 350 height 21
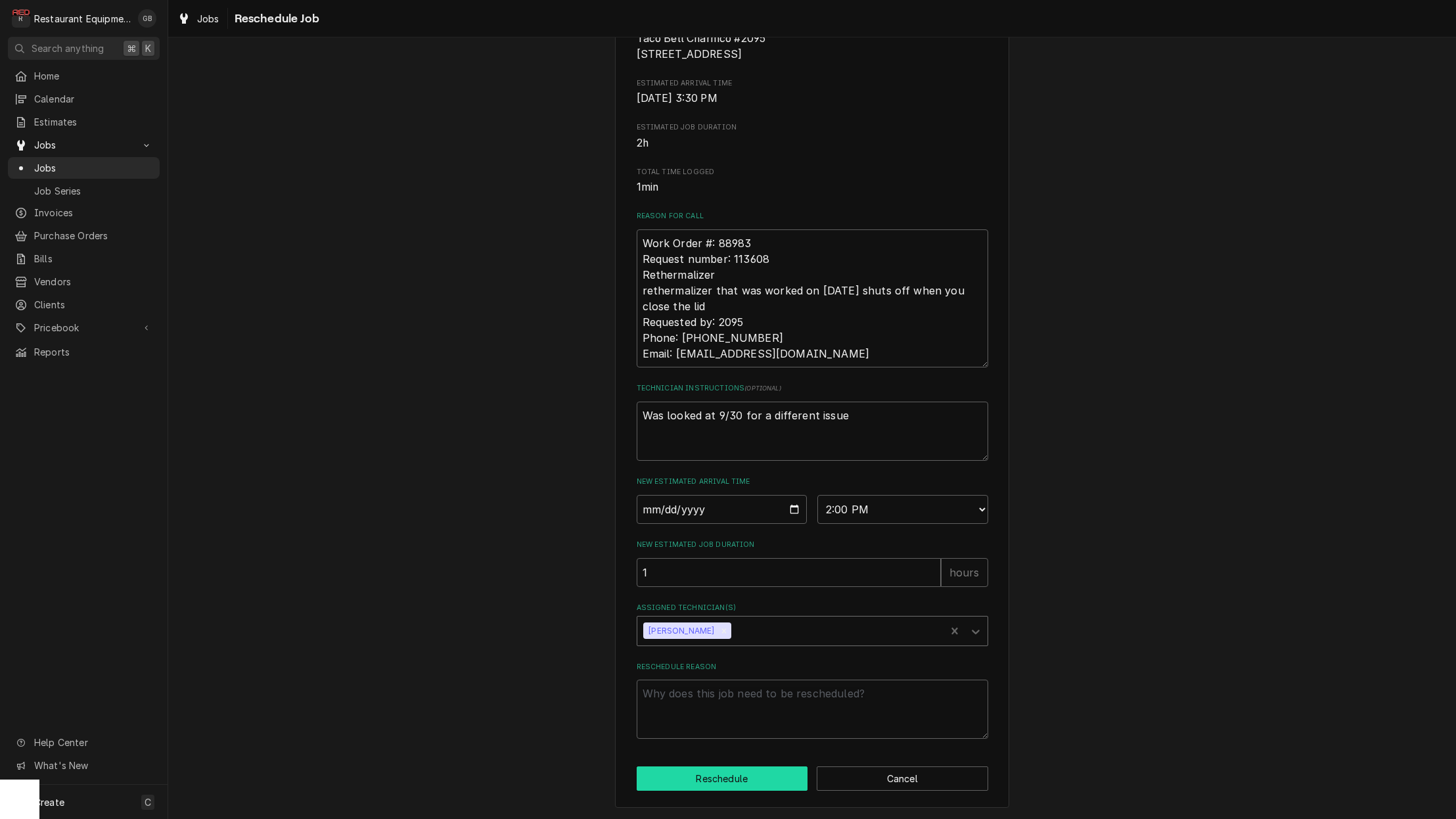
click at [698, 775] on button "Reschedule" at bounding box center [722, 778] width 171 height 25
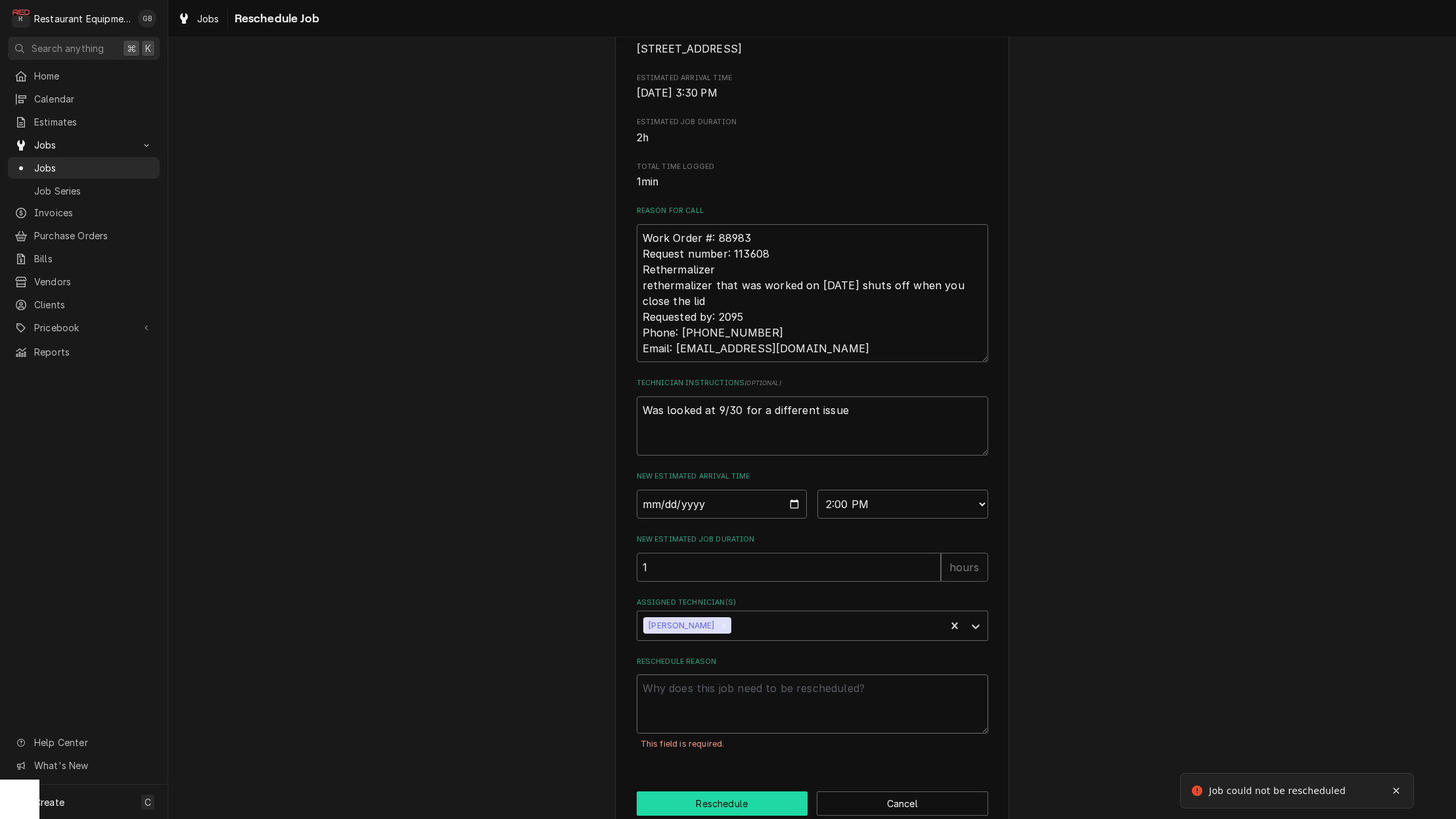
click at [711, 731] on textarea "Reschedule Reason" at bounding box center [812, 704] width 352 height 60
type textarea "x"
type textarea "p"
type textarea "x"
type textarea "pa"
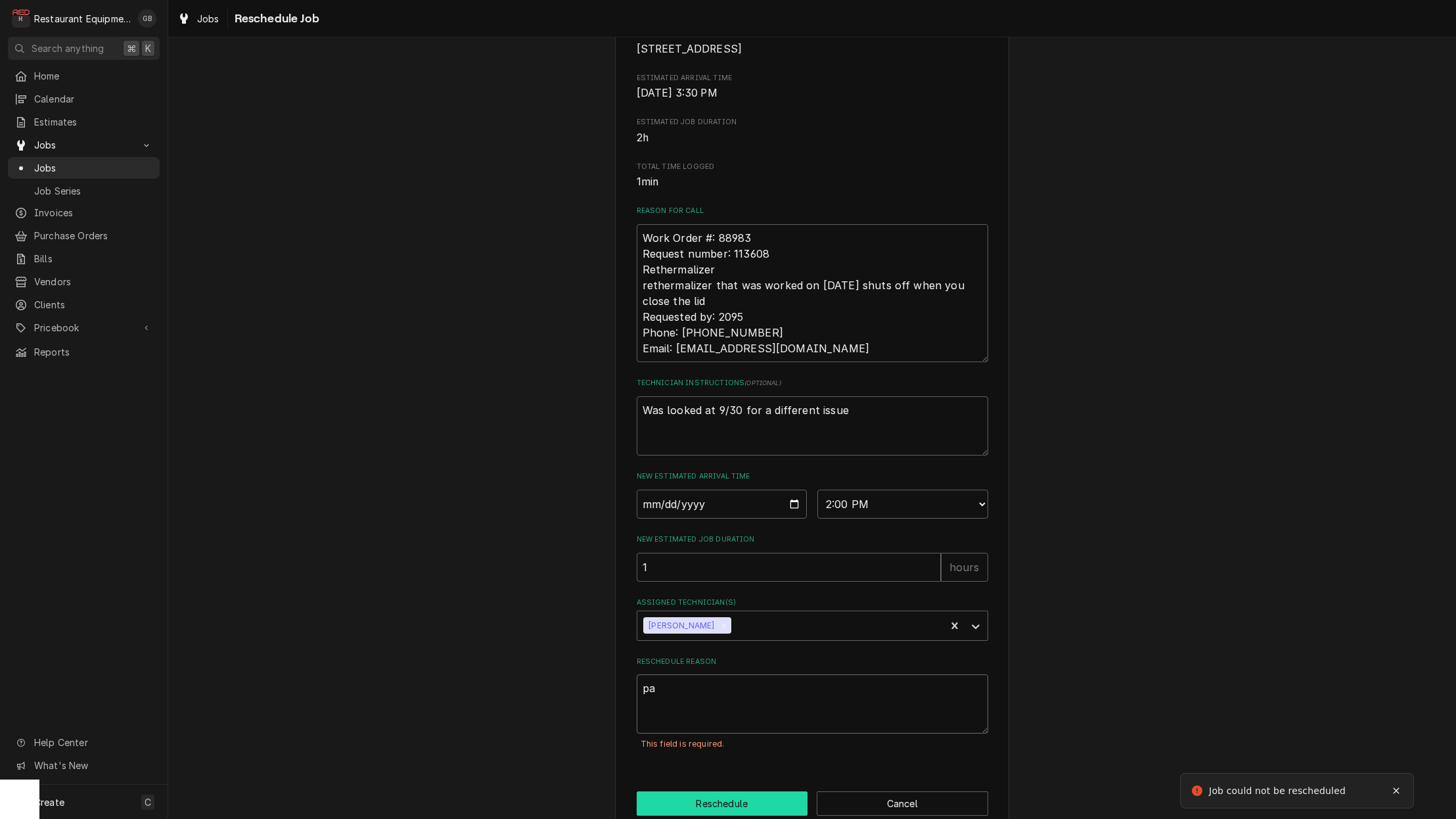
type textarea "x"
type textarea "par"
type textarea "x"
type textarea "part"
type textarea "x"
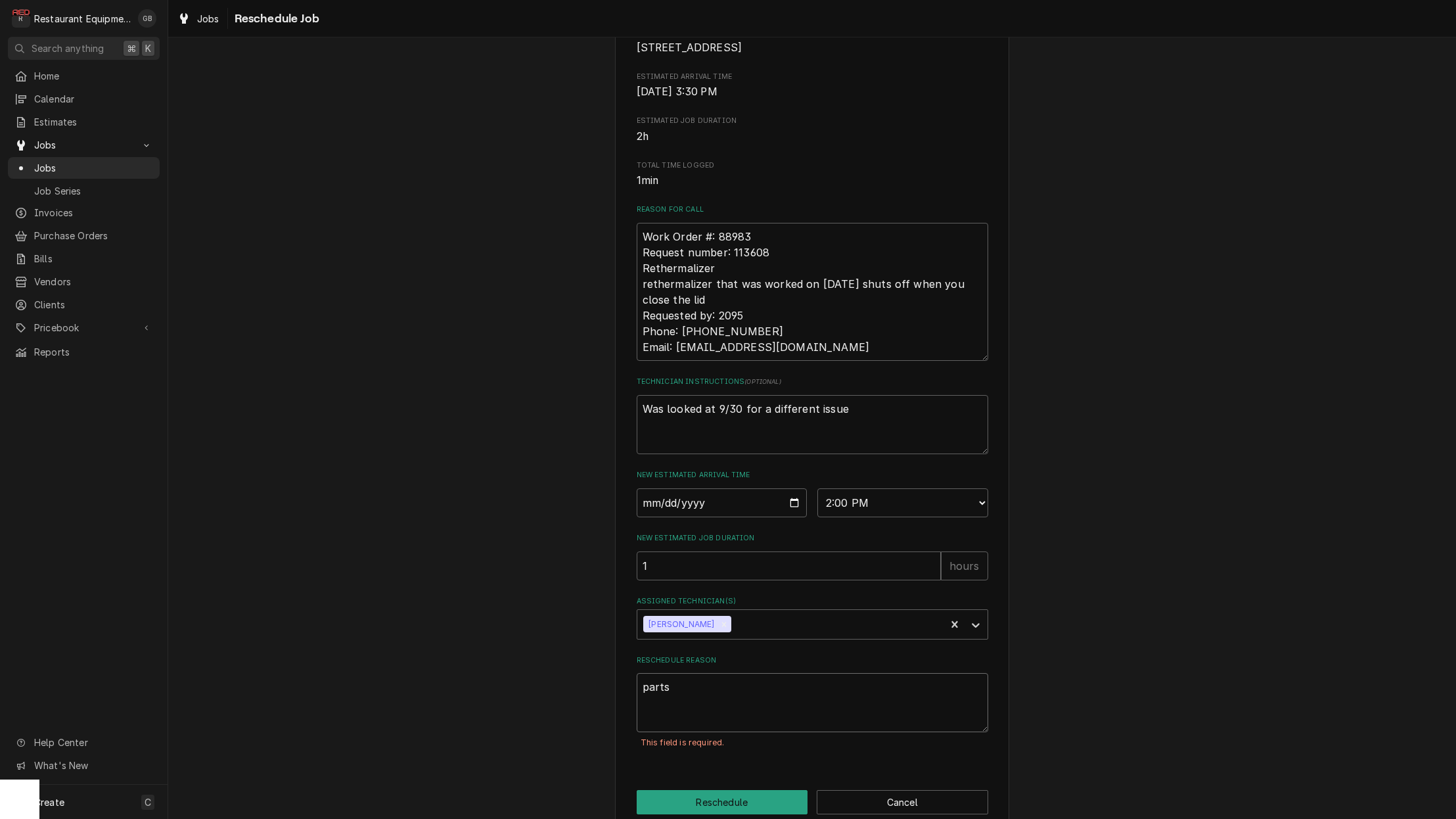
type textarea "parts"
click at [715, 797] on button "Reschedule" at bounding box center [722, 802] width 171 height 25
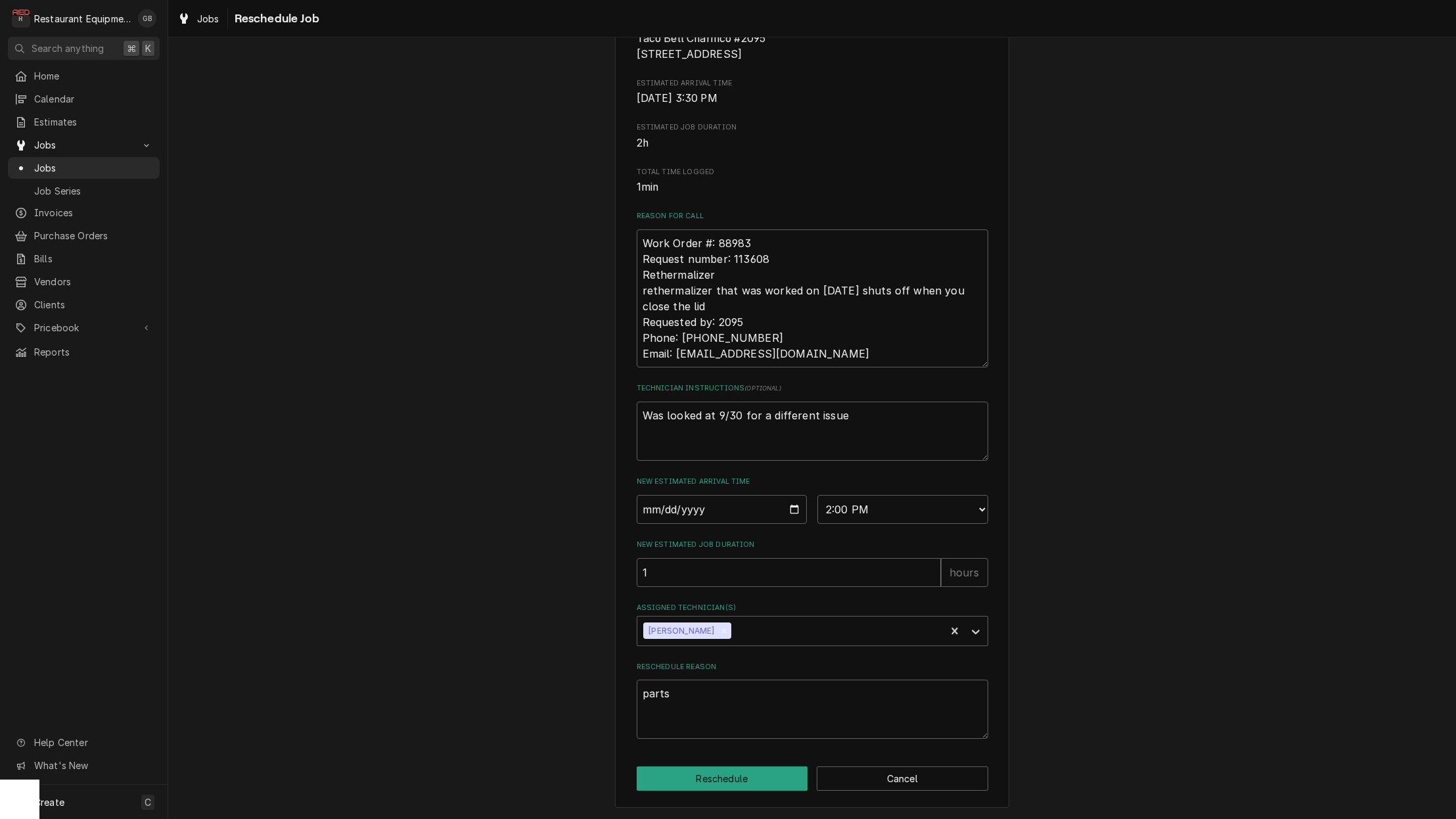
type textarea "x"
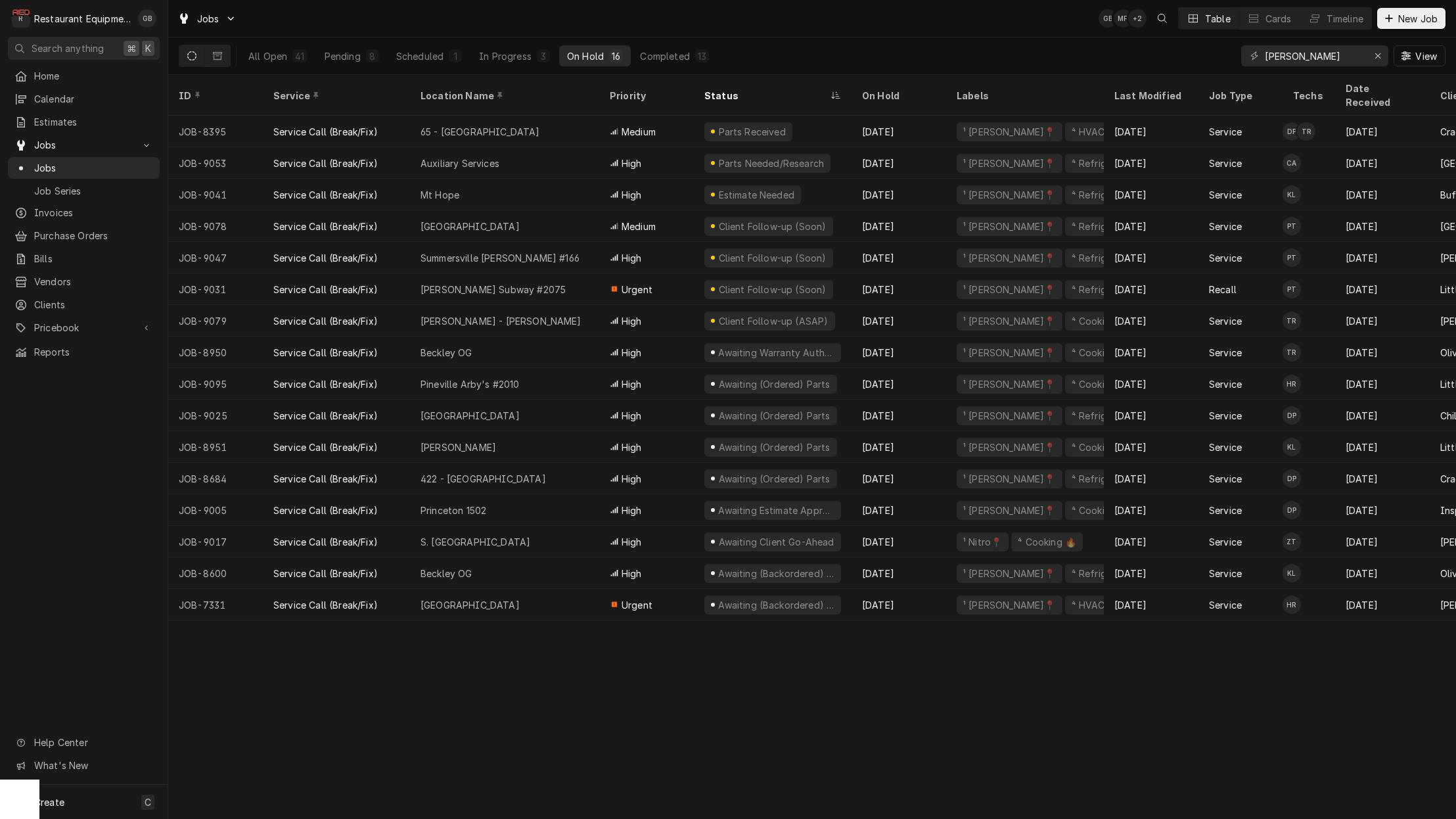
click at [347, 56] on div "Pending" at bounding box center [343, 56] width 36 height 13
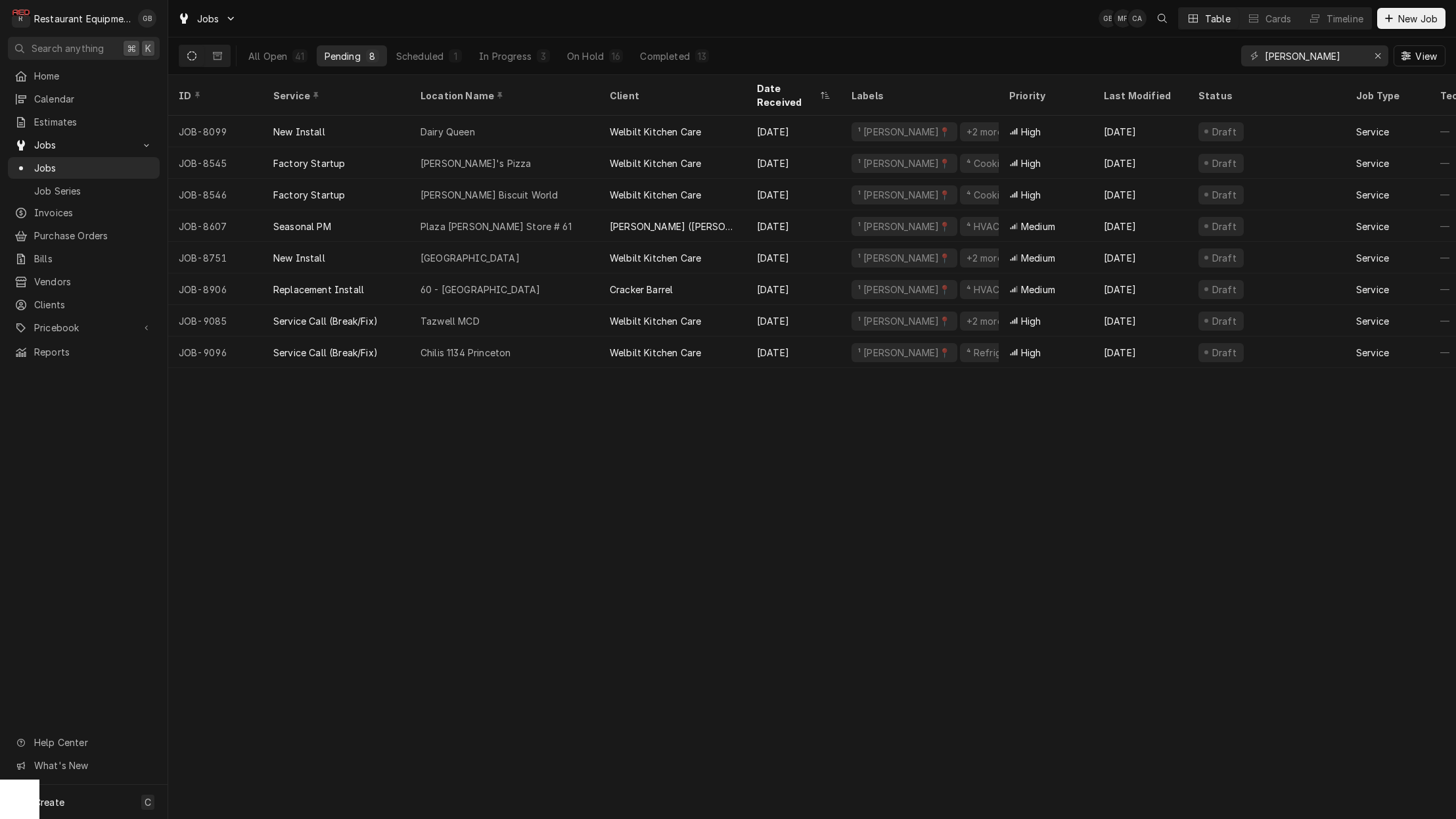
click at [497, 62] on div "In Progress" at bounding box center [505, 56] width 52 height 13
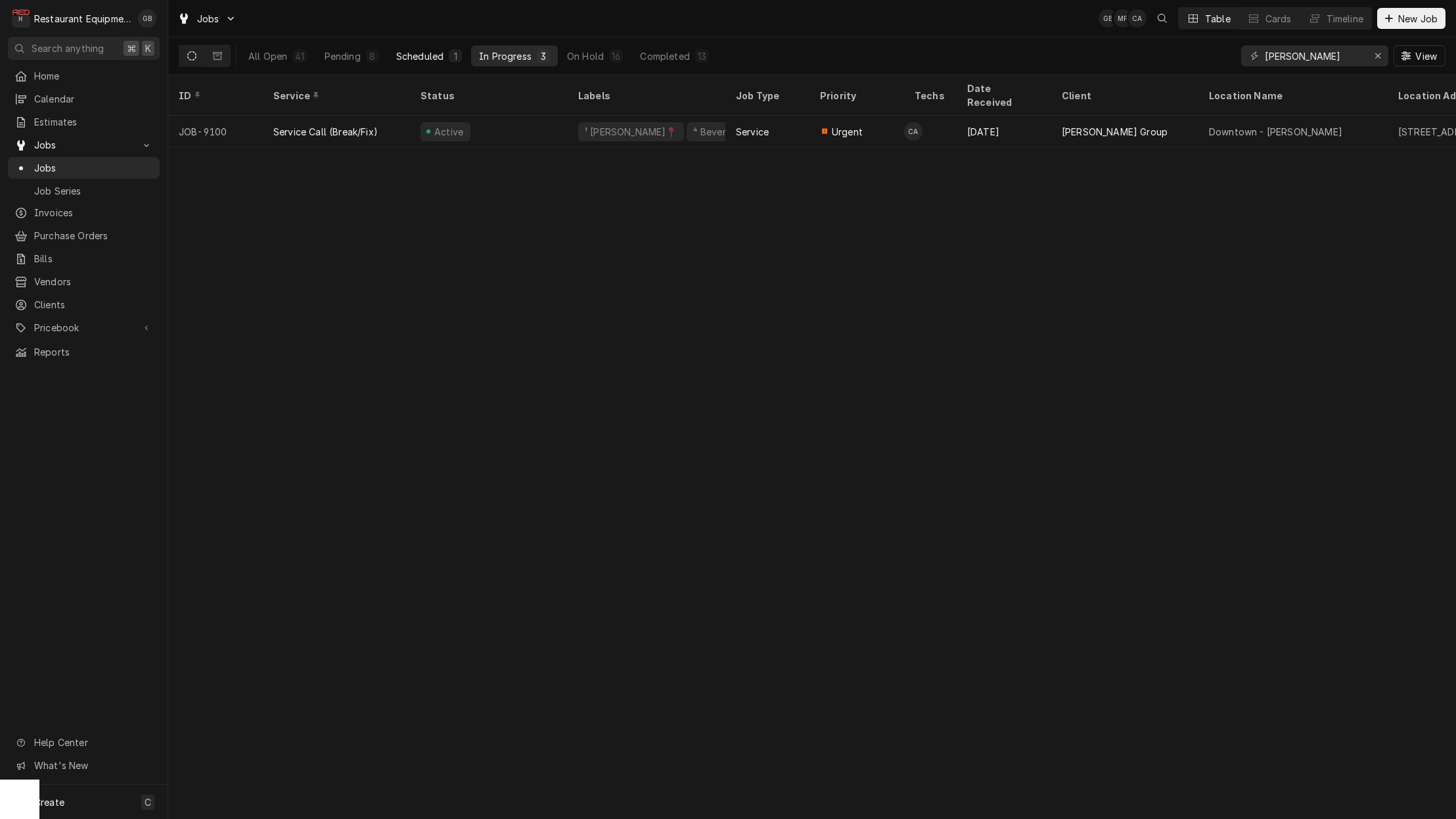
click at [575, 60] on div "On Hold" at bounding box center [586, 56] width 36 height 13
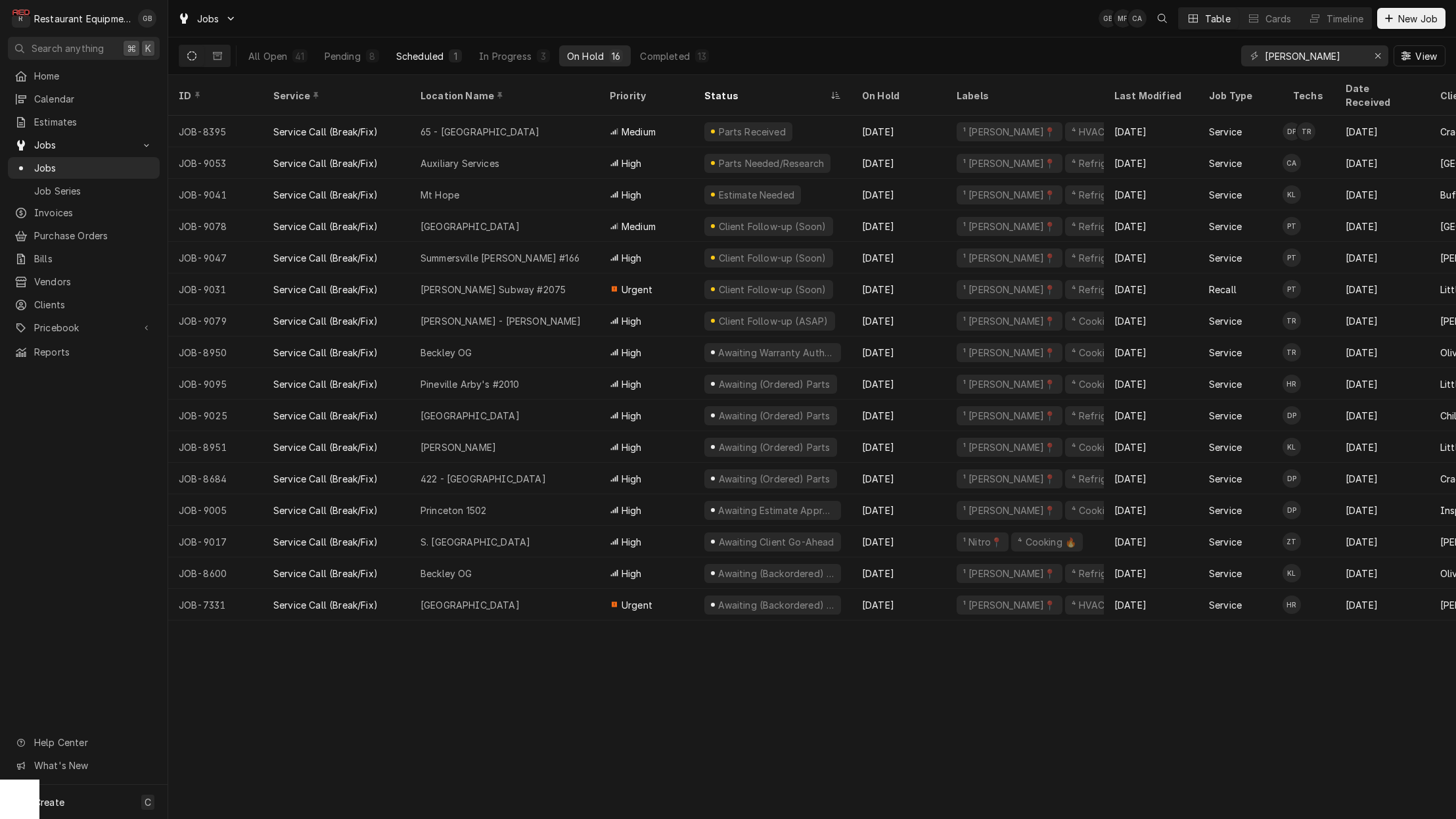
click at [506, 52] on div "In Progress" at bounding box center [505, 56] width 52 height 13
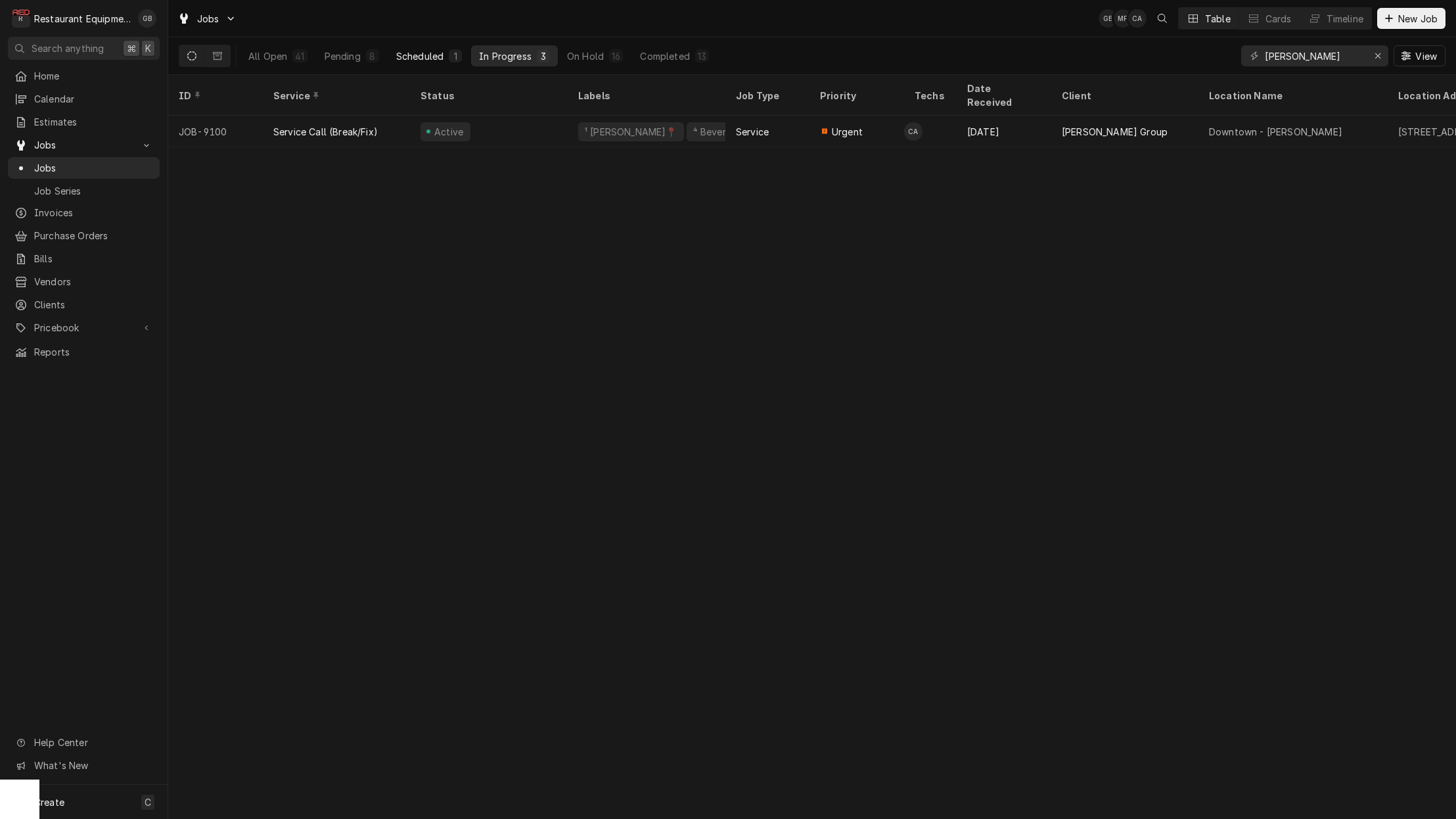
click at [444, 59] on button "Scheduled 1" at bounding box center [428, 56] width 82 height 21
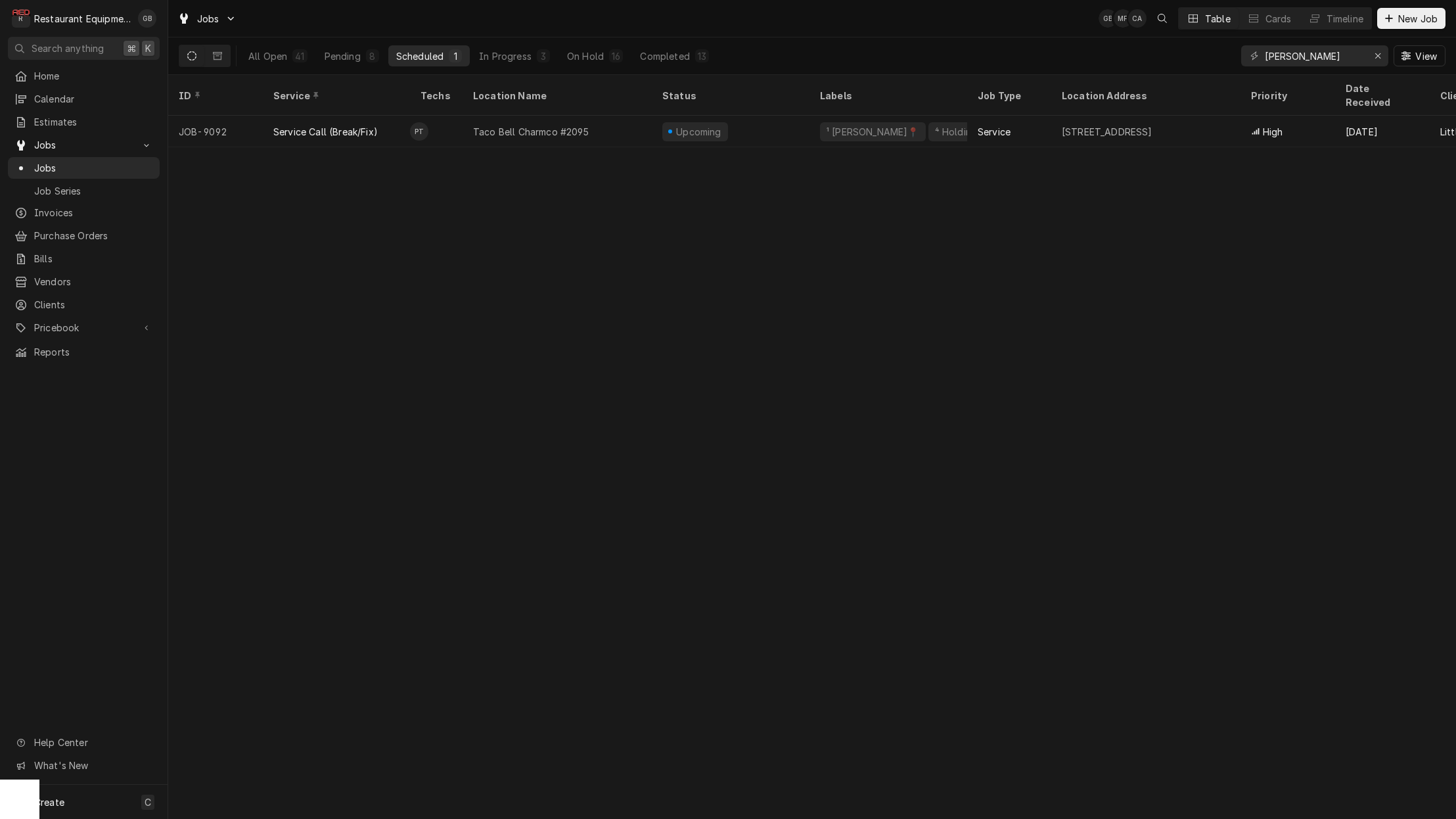
click at [581, 60] on div "On Hold" at bounding box center [586, 56] width 36 height 13
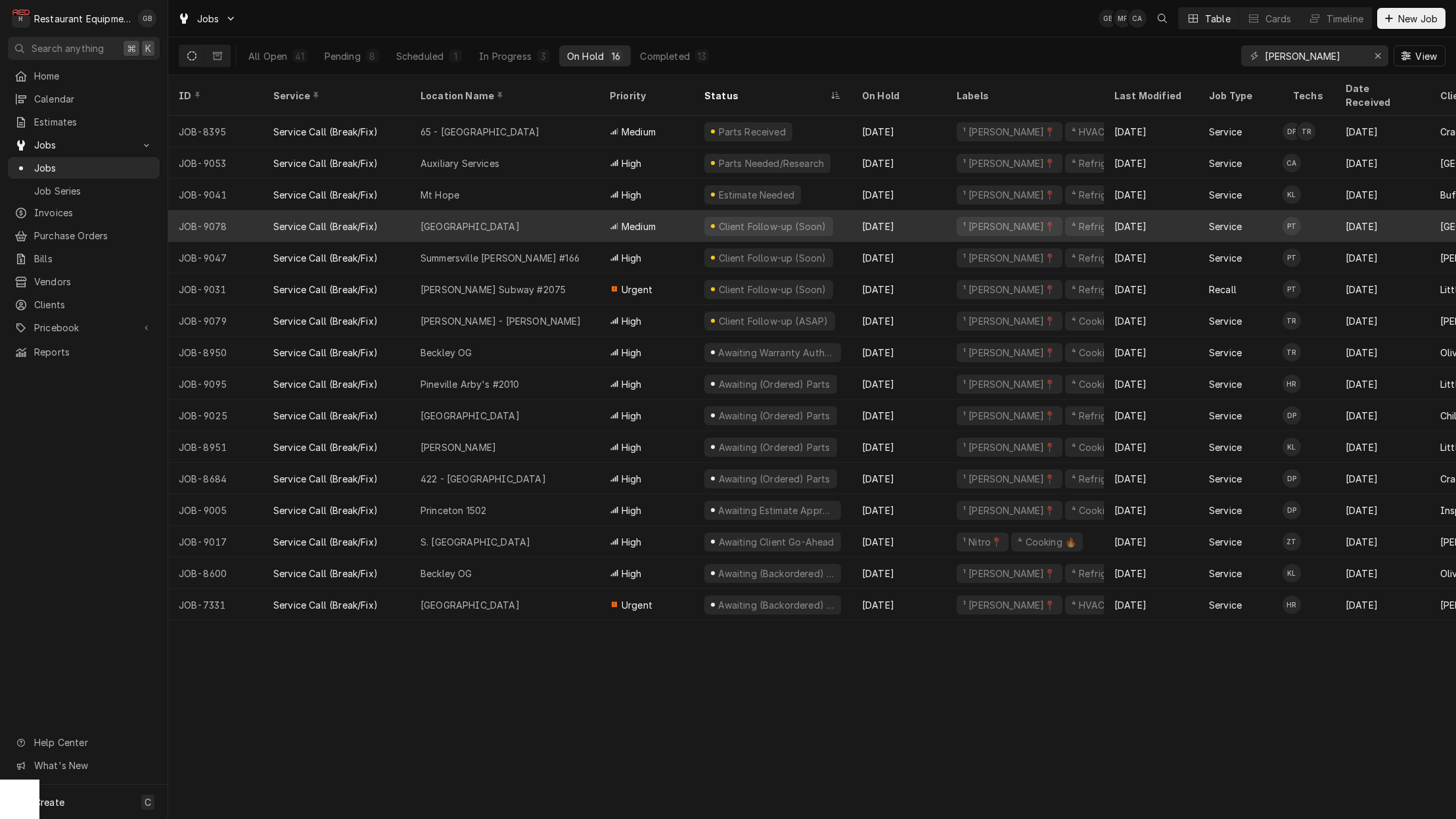
scroll to position [1, 0]
click at [487, 220] on div "[GEOGRAPHIC_DATA]" at bounding box center [470, 226] width 99 height 13
click at [691, 244] on div "High" at bounding box center [646, 258] width 94 height 32
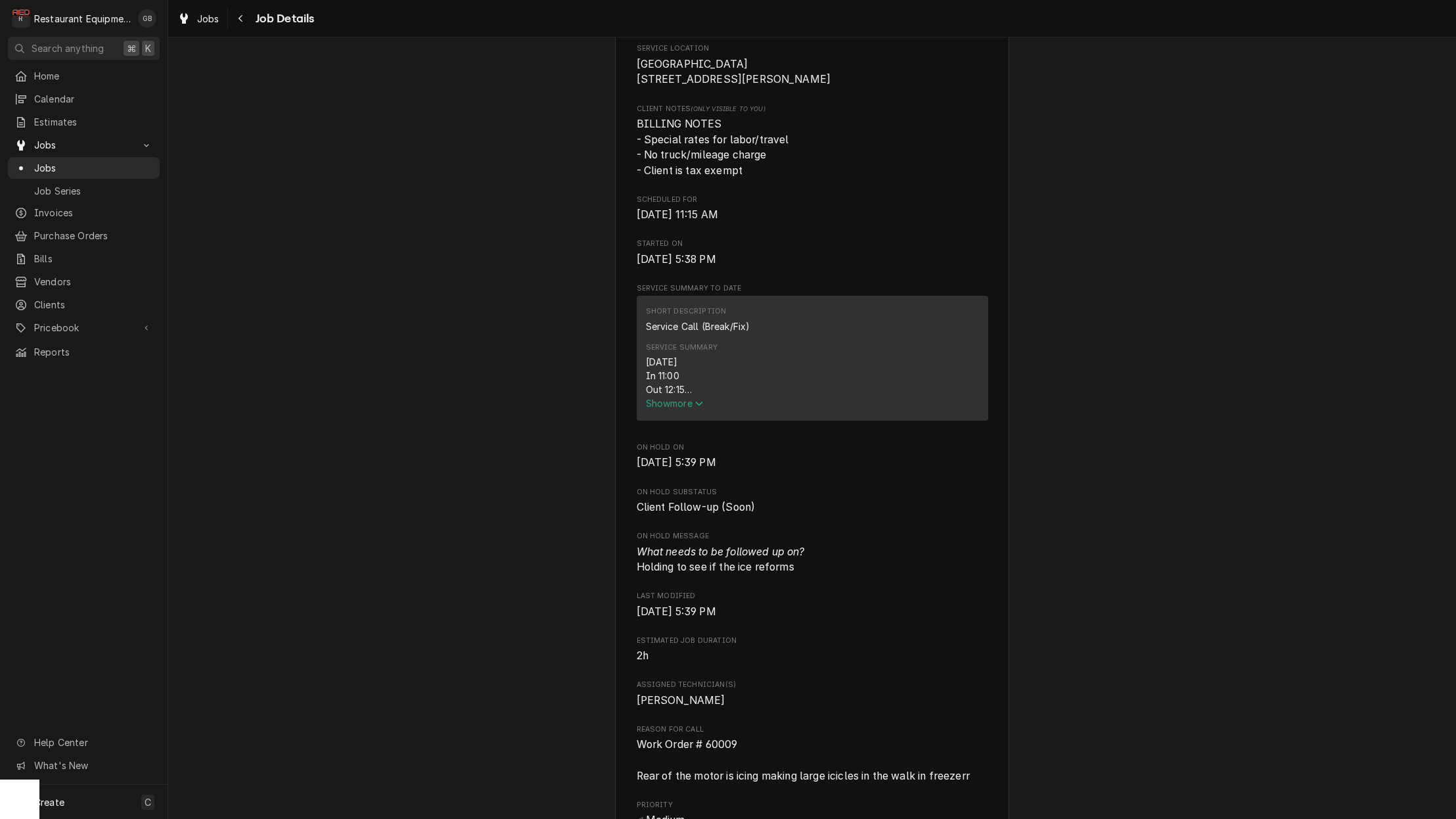
scroll to position [551, 0]
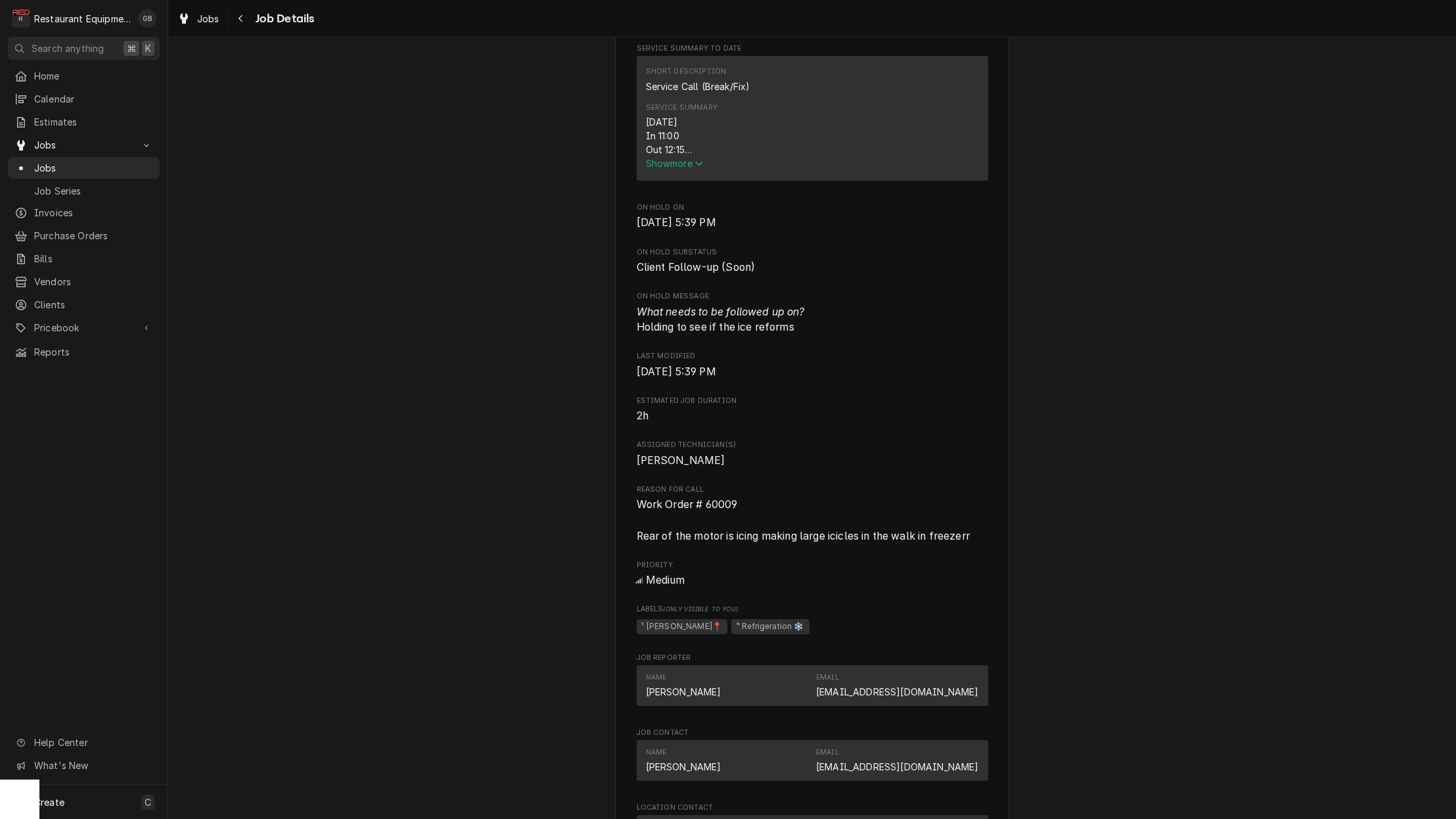
click at [680, 170] on button "Show more" at bounding box center [813, 163] width 333 height 13
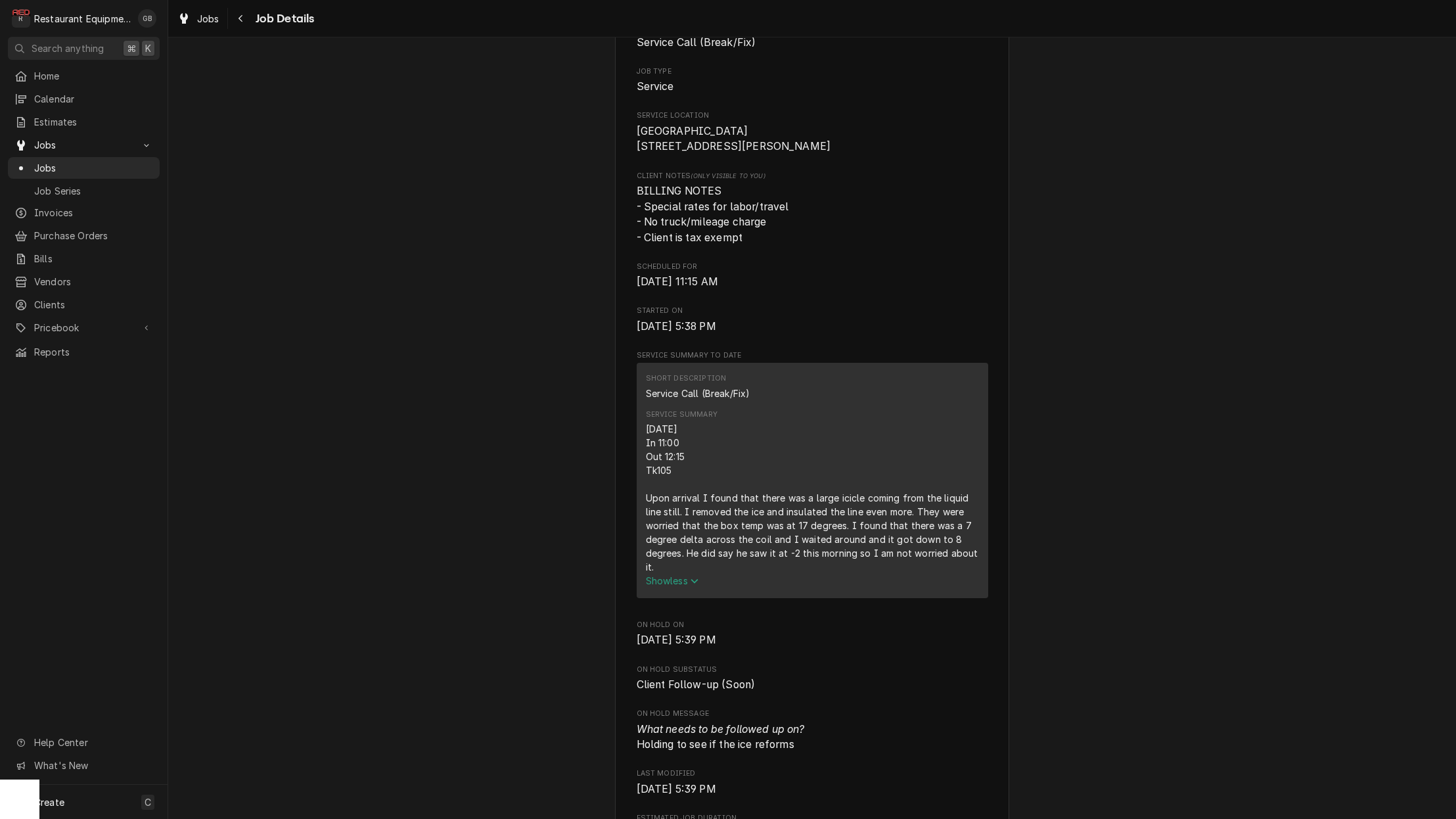
scroll to position [242, 0]
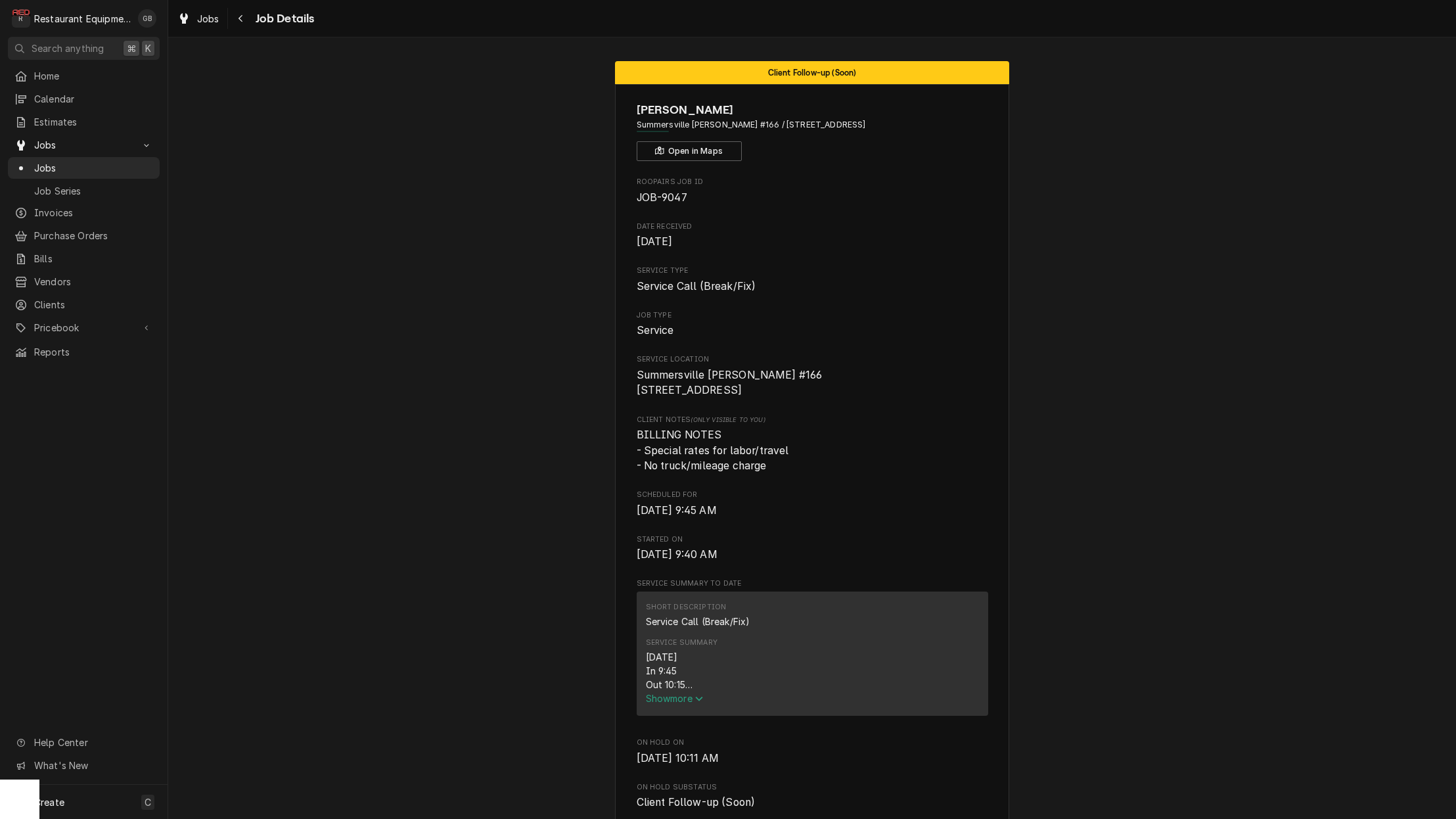
drag, startPoint x: 0, startPoint y: 0, endPoint x: 678, endPoint y: 703, distance: 976.7
click at [678, 703] on span "Show more" at bounding box center [674, 698] width 58 height 11
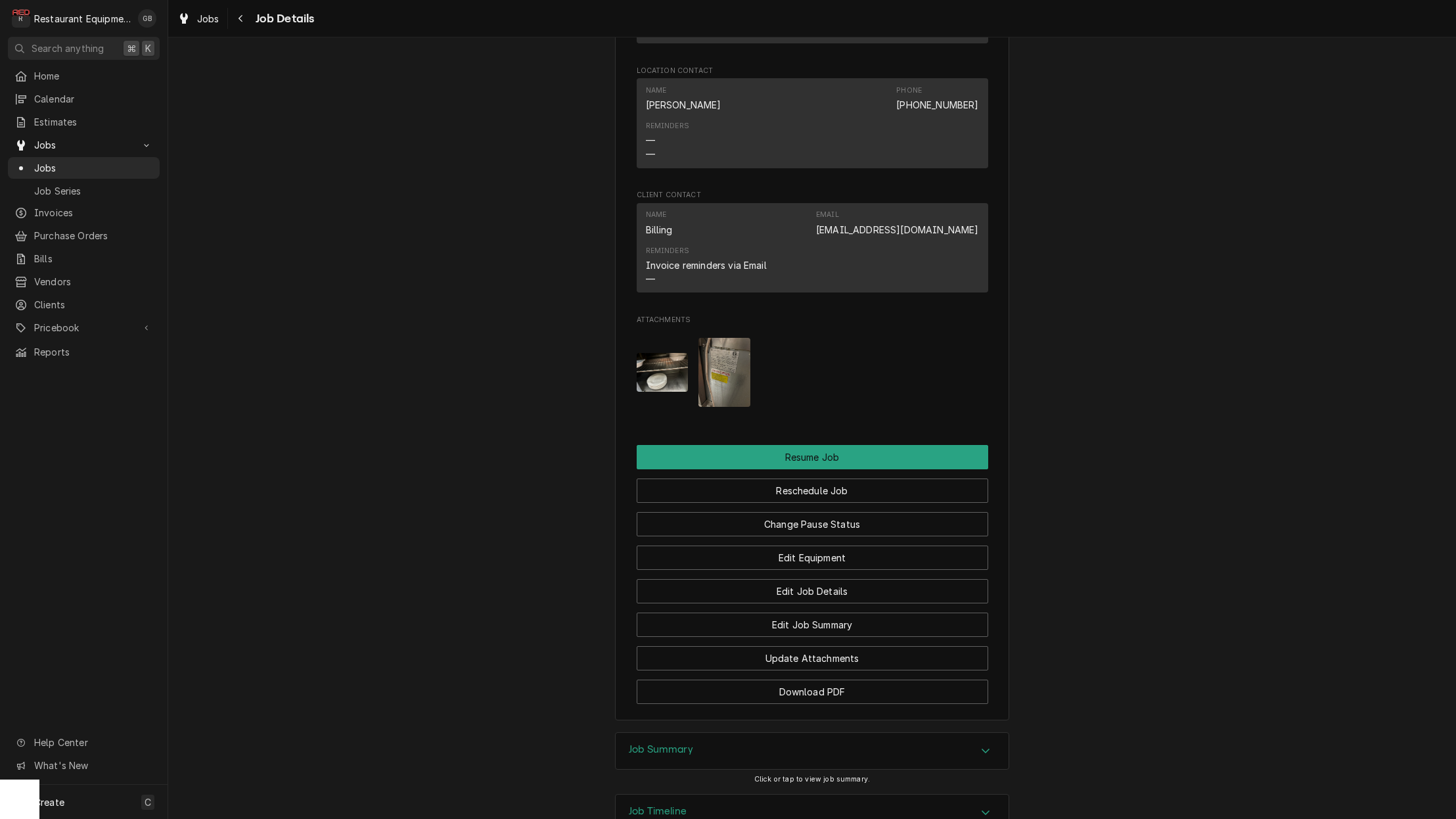
scroll to position [1424, 0]
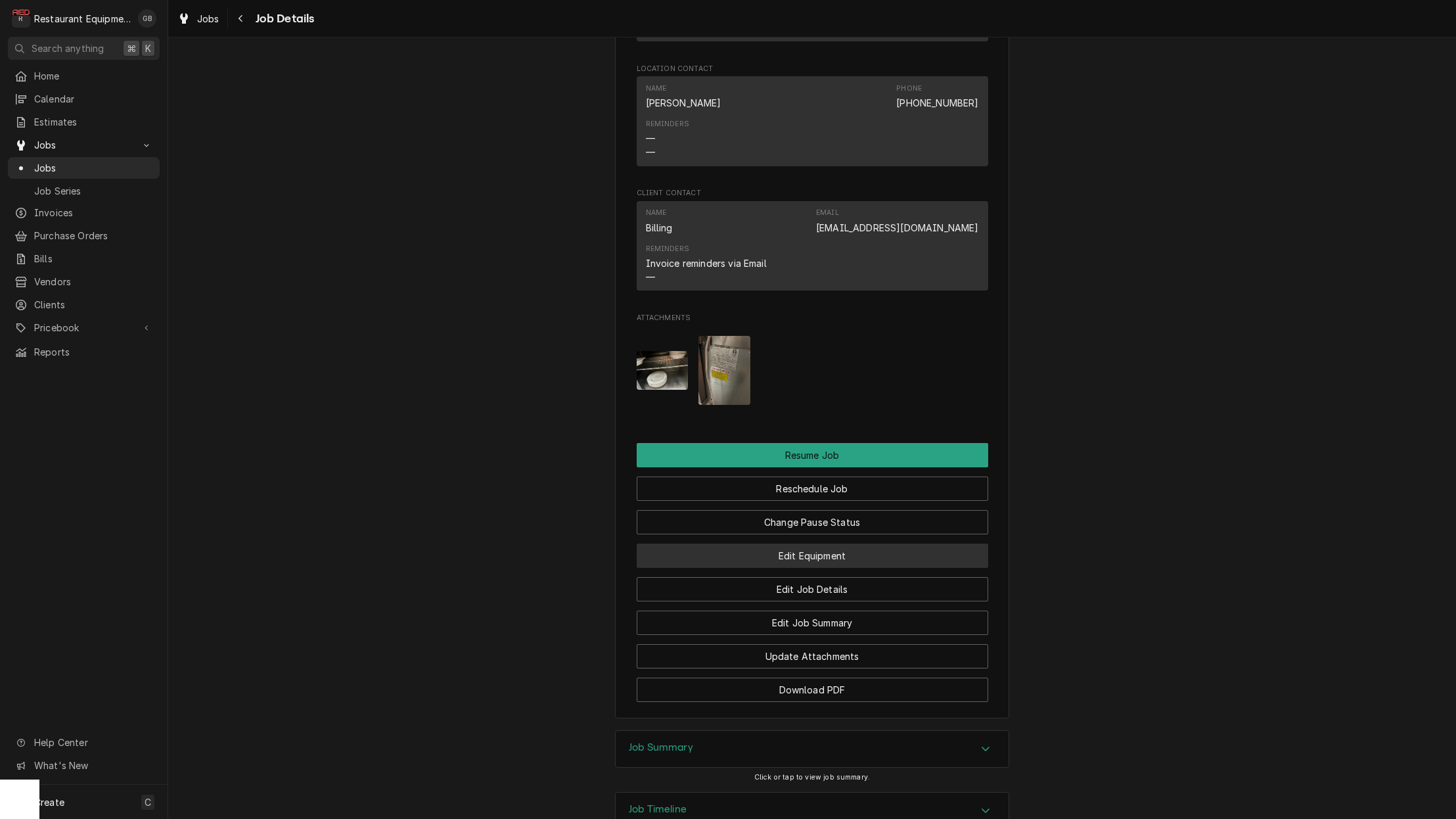
click at [801, 445] on button "Resume Job" at bounding box center [812, 455] width 352 height 25
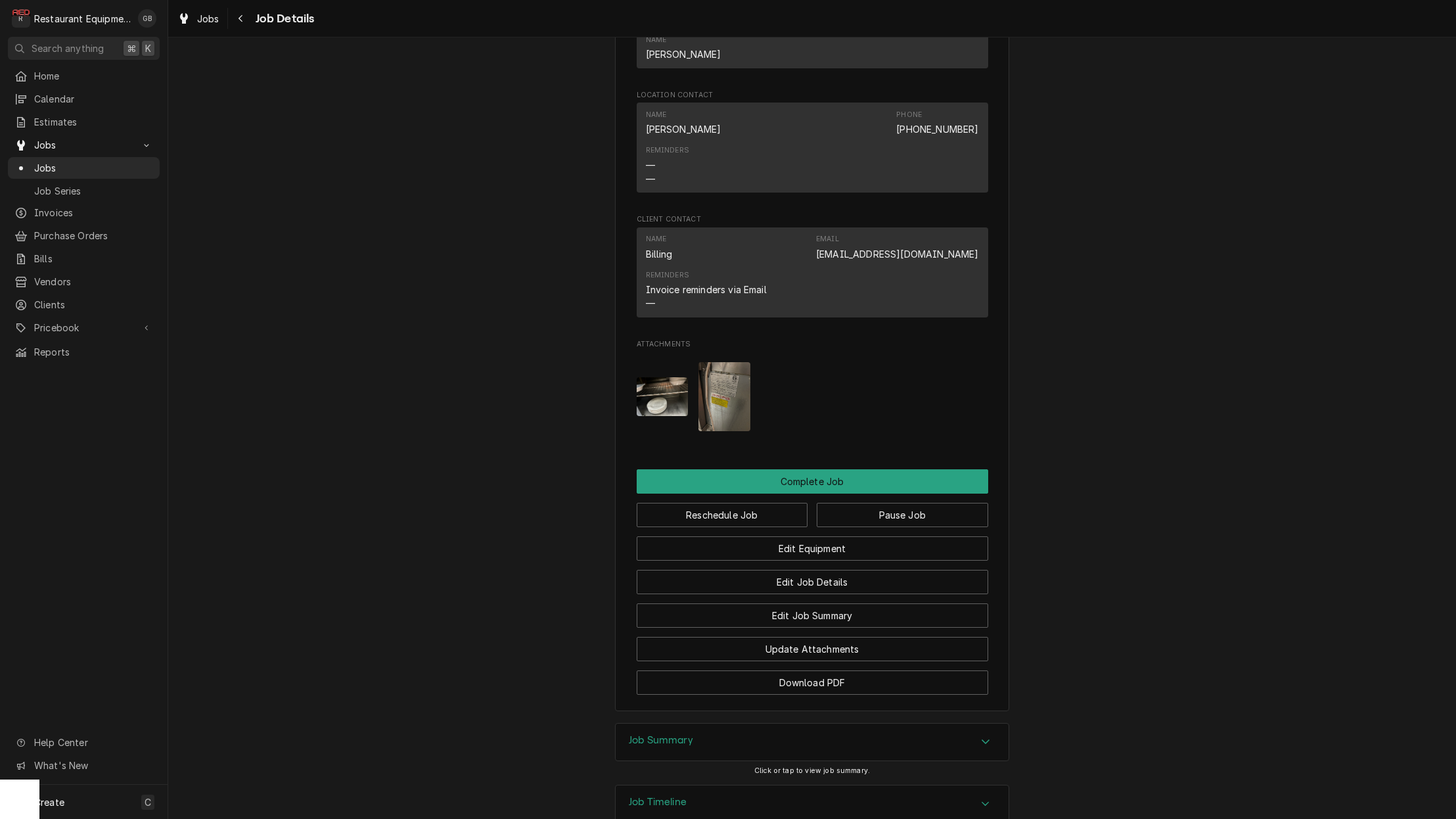
scroll to position [1130, 0]
click at [793, 477] on button "Complete Job" at bounding box center [812, 479] width 352 height 25
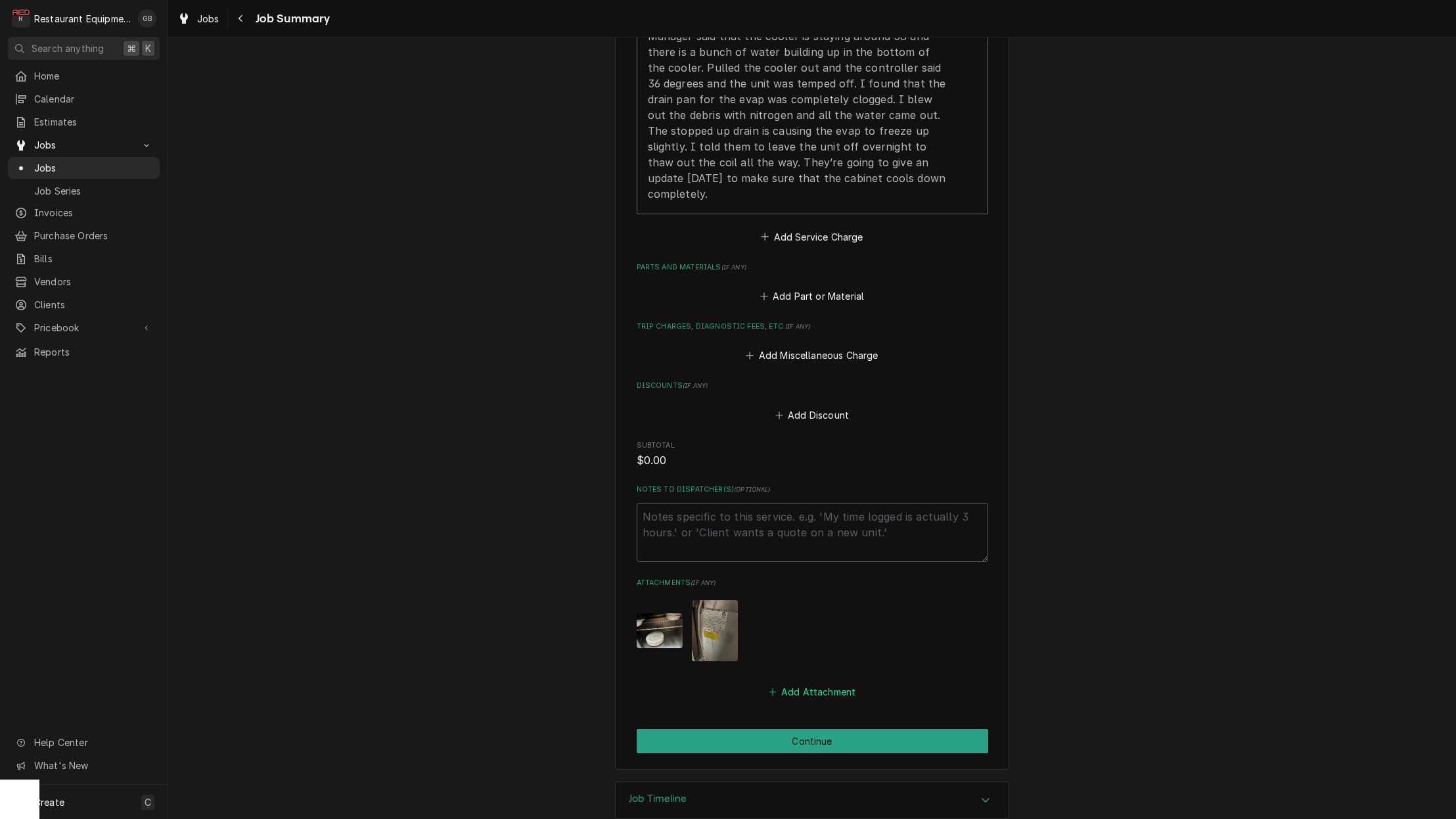
scroll to position [607, 0]
click at [805, 729] on button "Continue" at bounding box center [812, 741] width 352 height 25
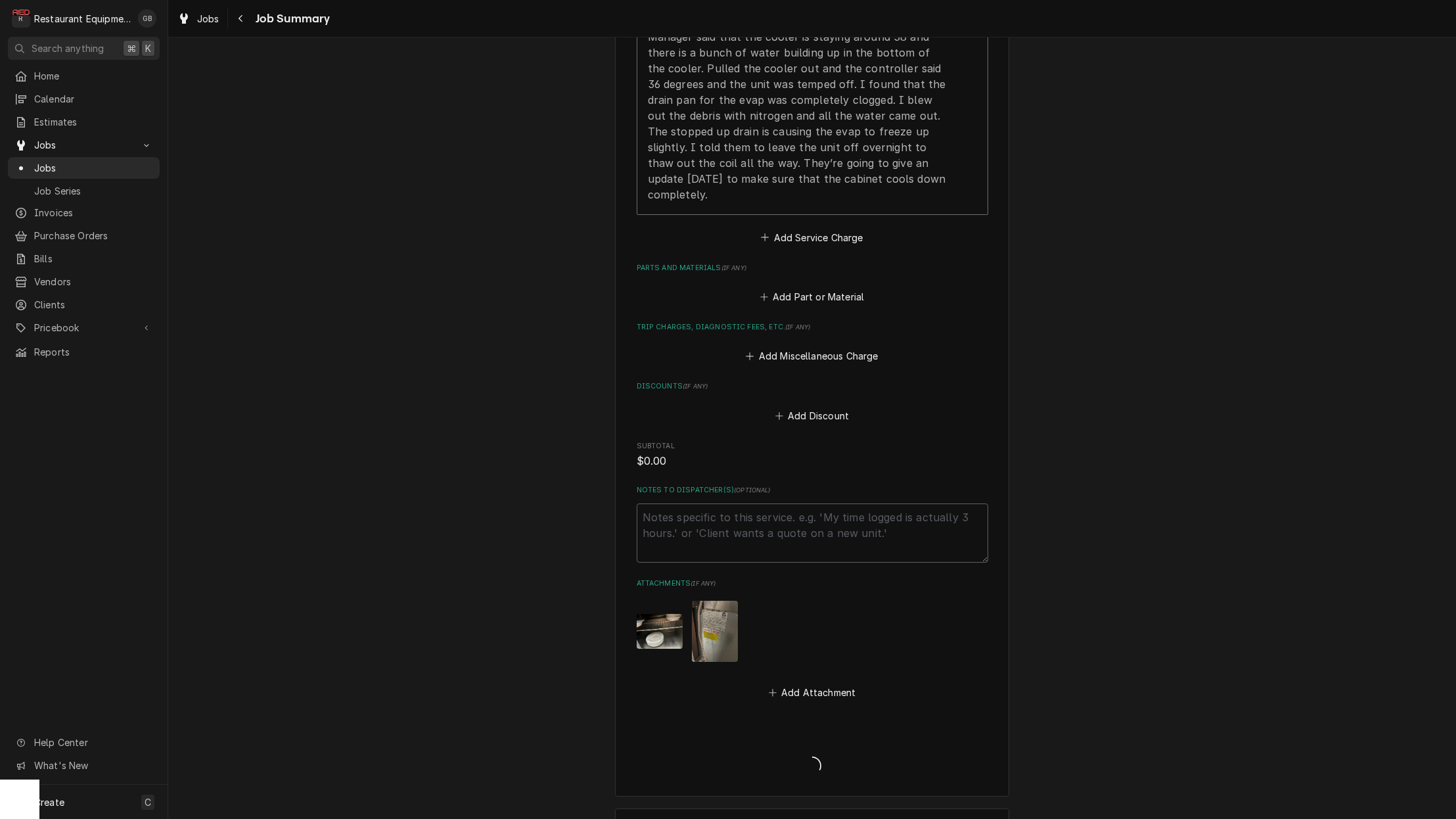
type textarea "x"
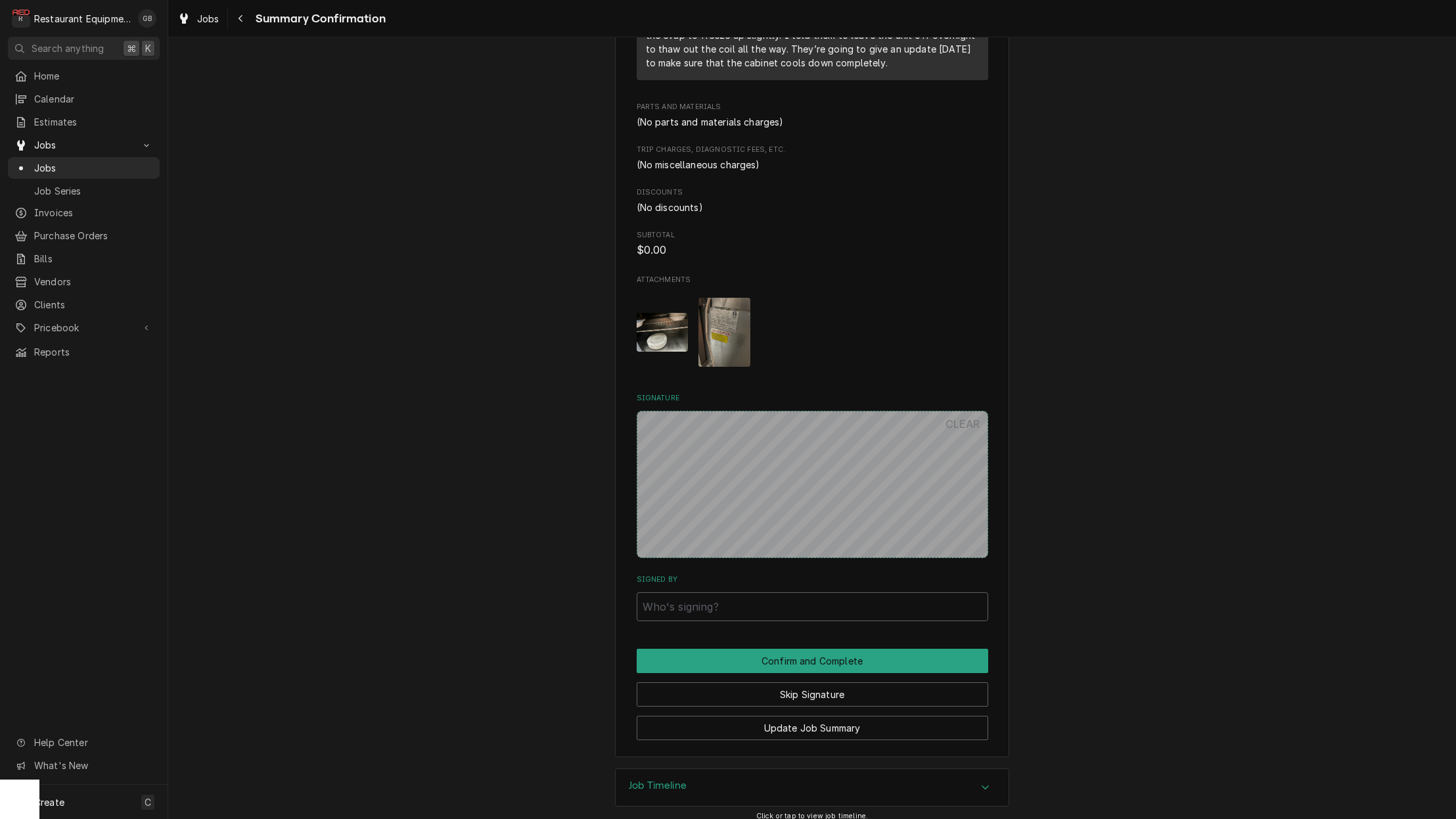
scroll to position [1, 0]
click at [795, 690] on button "Skip Signature" at bounding box center [812, 694] width 352 height 25
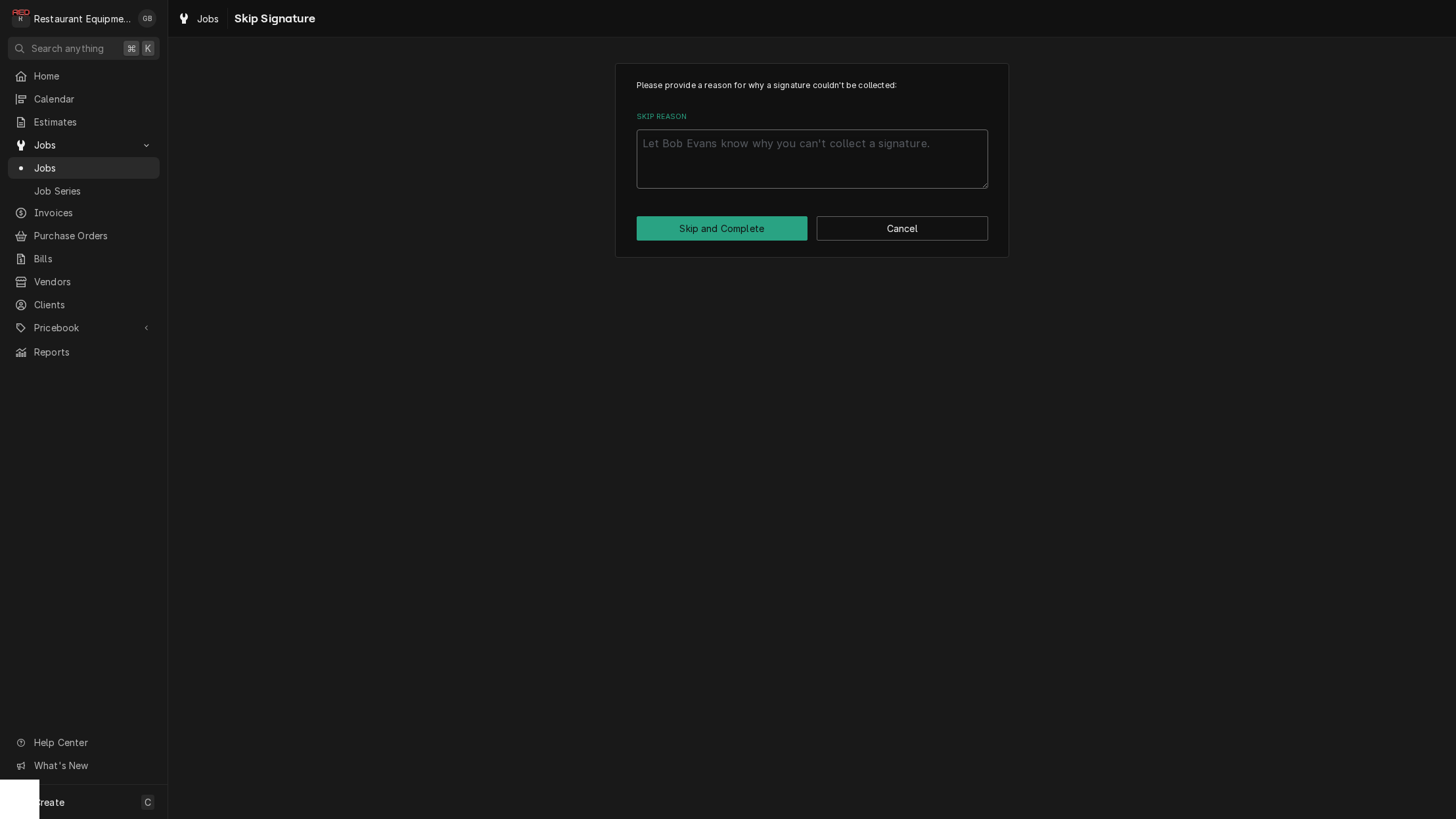
click at [750, 148] on textarea "Skip Reason" at bounding box center [812, 159] width 352 height 60
type textarea "x"
type textarea "c"
type textarea "x"
type textarea "co"
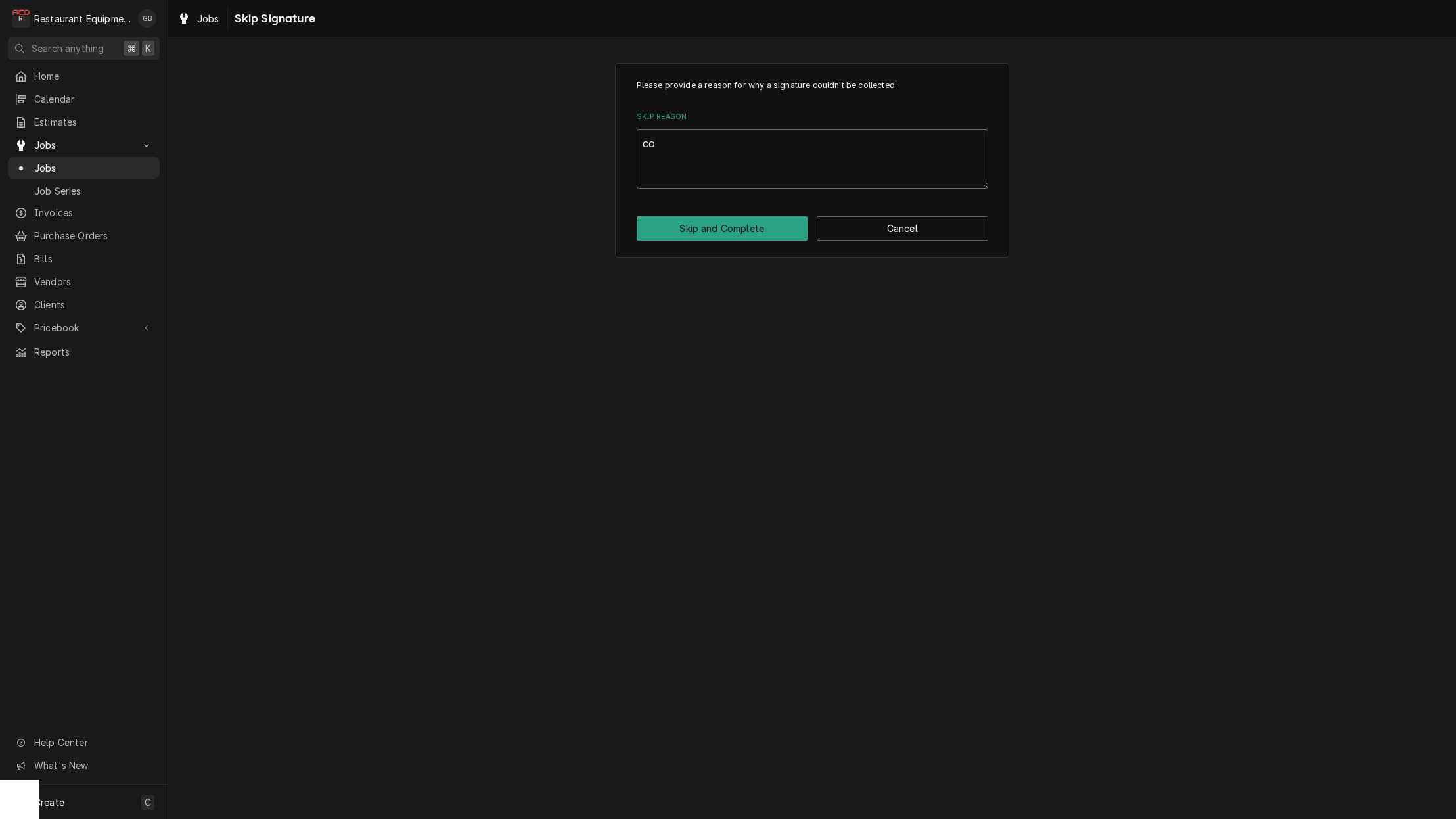
type textarea "x"
type textarea "com"
type textarea "x"
type textarea "comp"
type textarea "x"
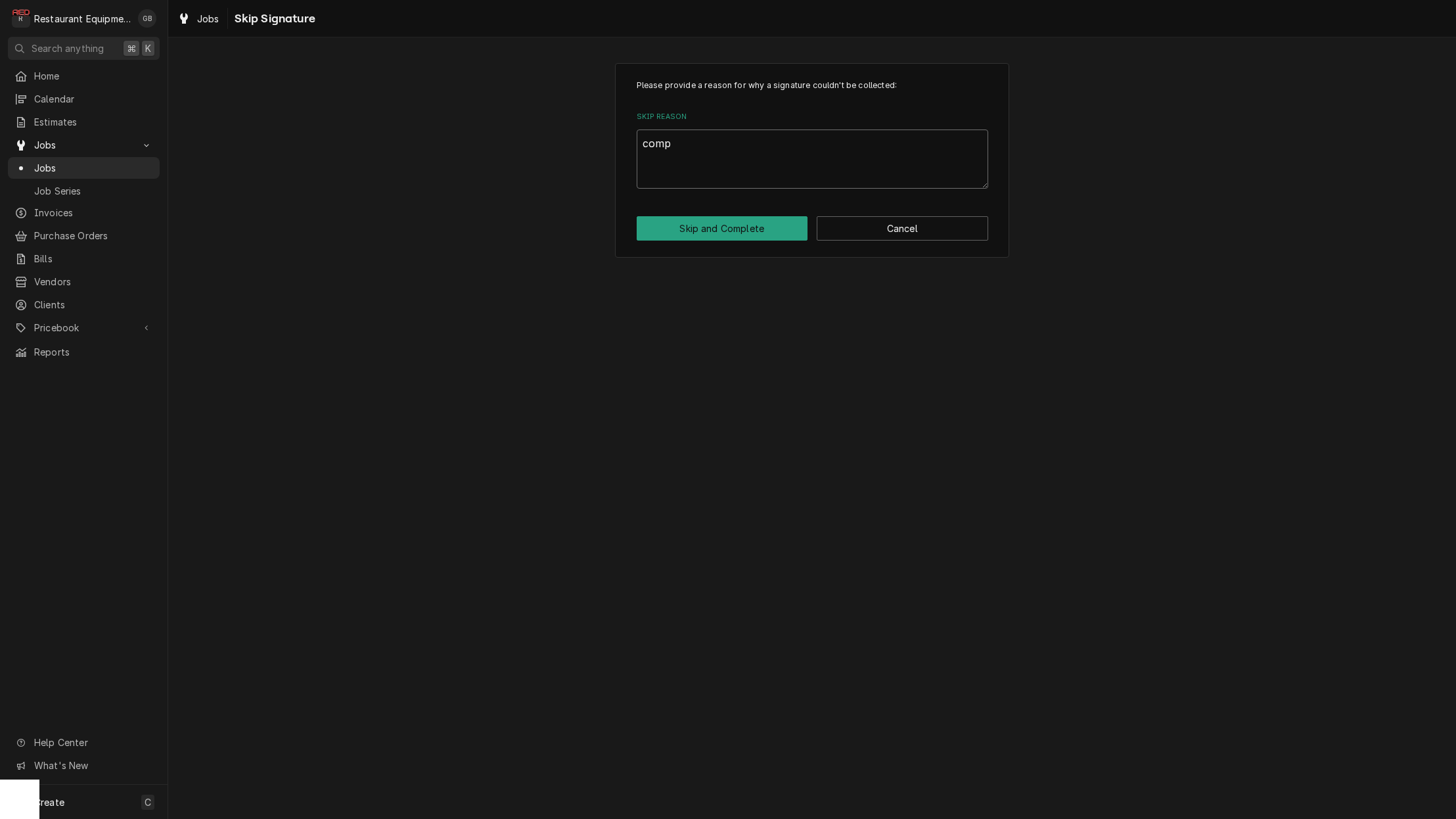
type textarea "compl"
type textarea "x"
type textarea "comple"
type textarea "x"
type textarea "complet"
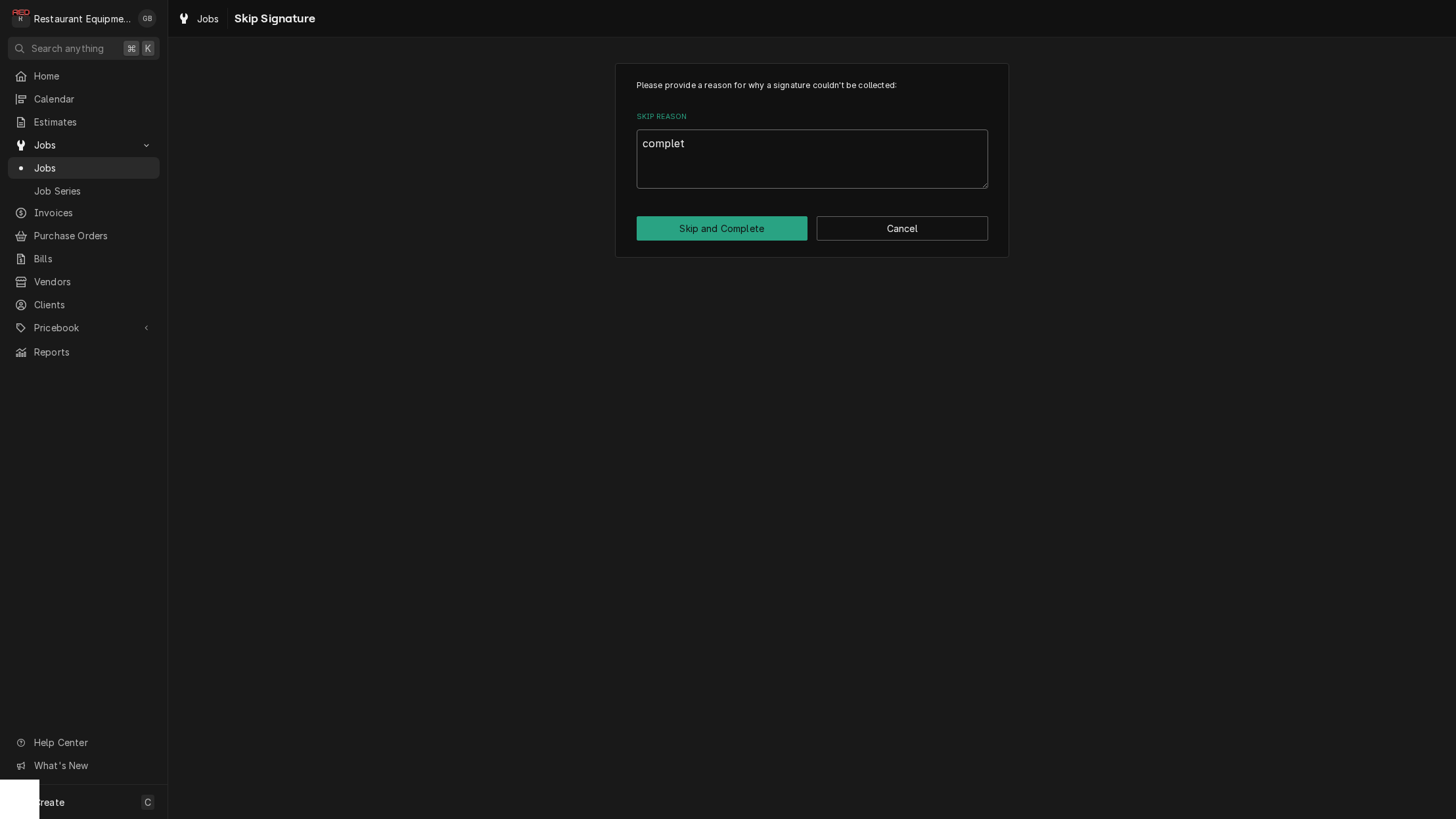
type textarea "x"
type textarea "completi"
type textarea "x"
type textarea "completio"
type textarea "x"
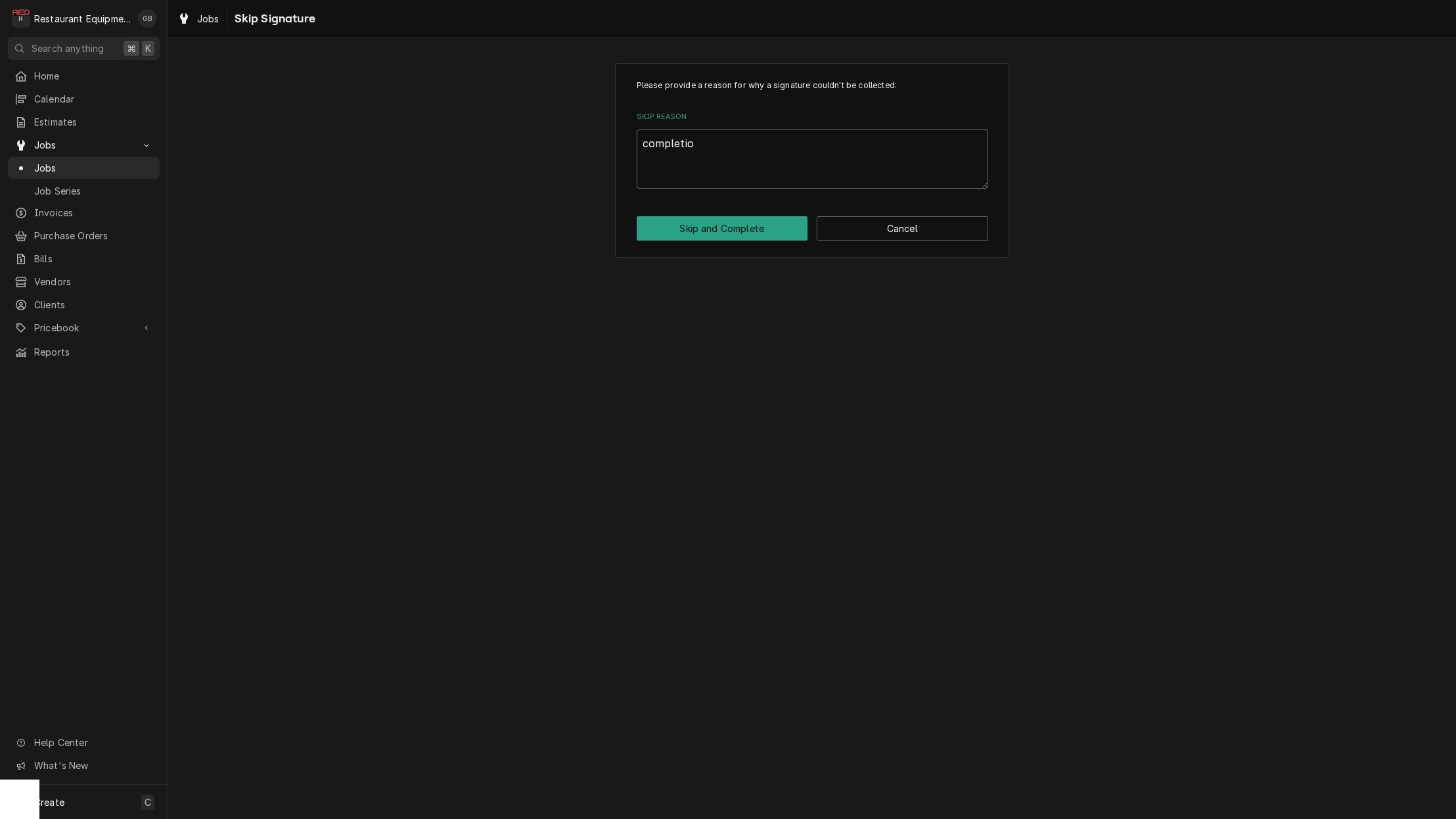
type textarea "completioj"
type textarea "x"
type textarea "completiojm"
type textarea "x"
type textarea "completiojmn"
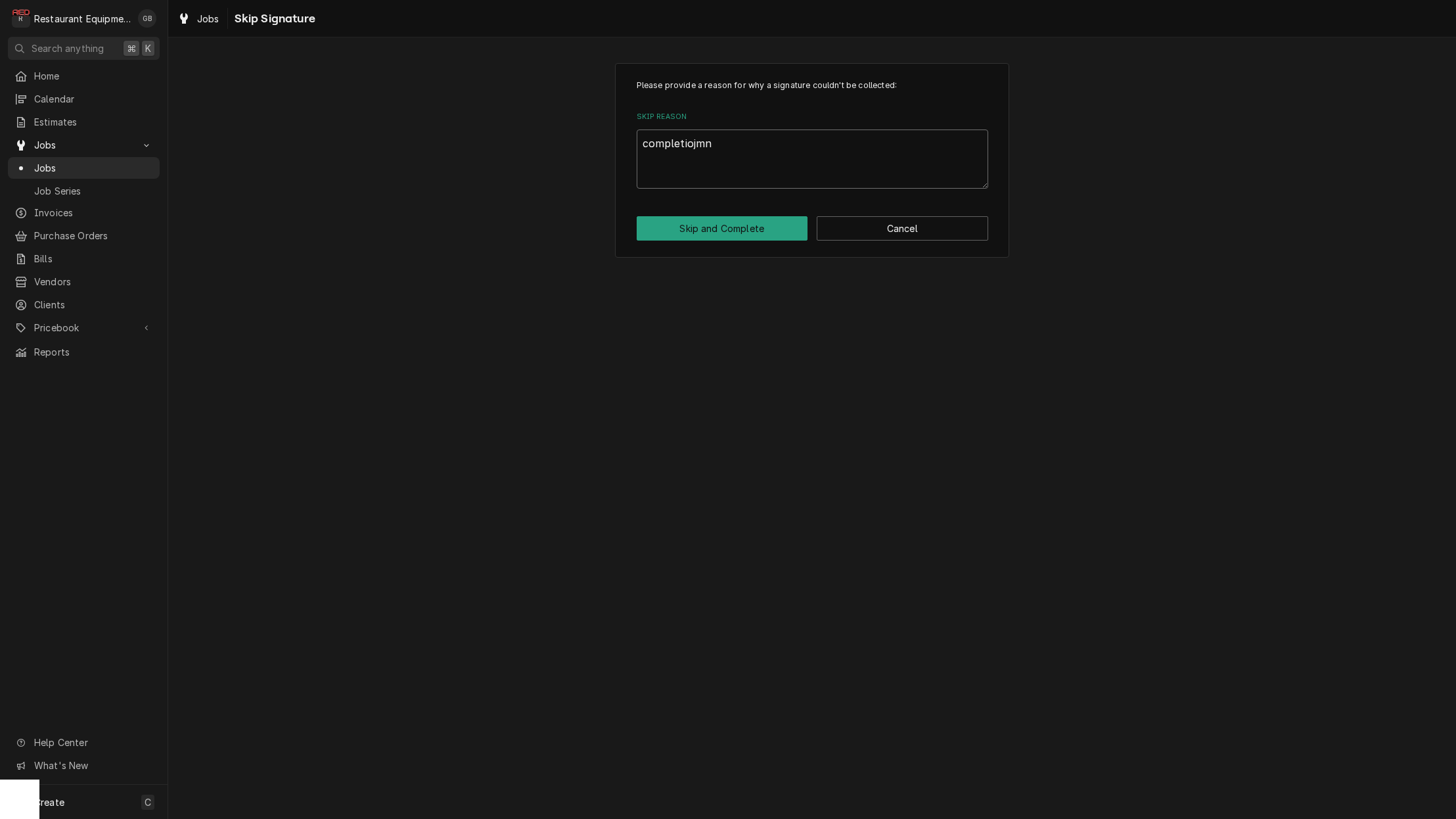
type textarea "x"
type textarea "completiojmn"
type textarea "x"
type textarea "completiojmn"
type textarea "x"
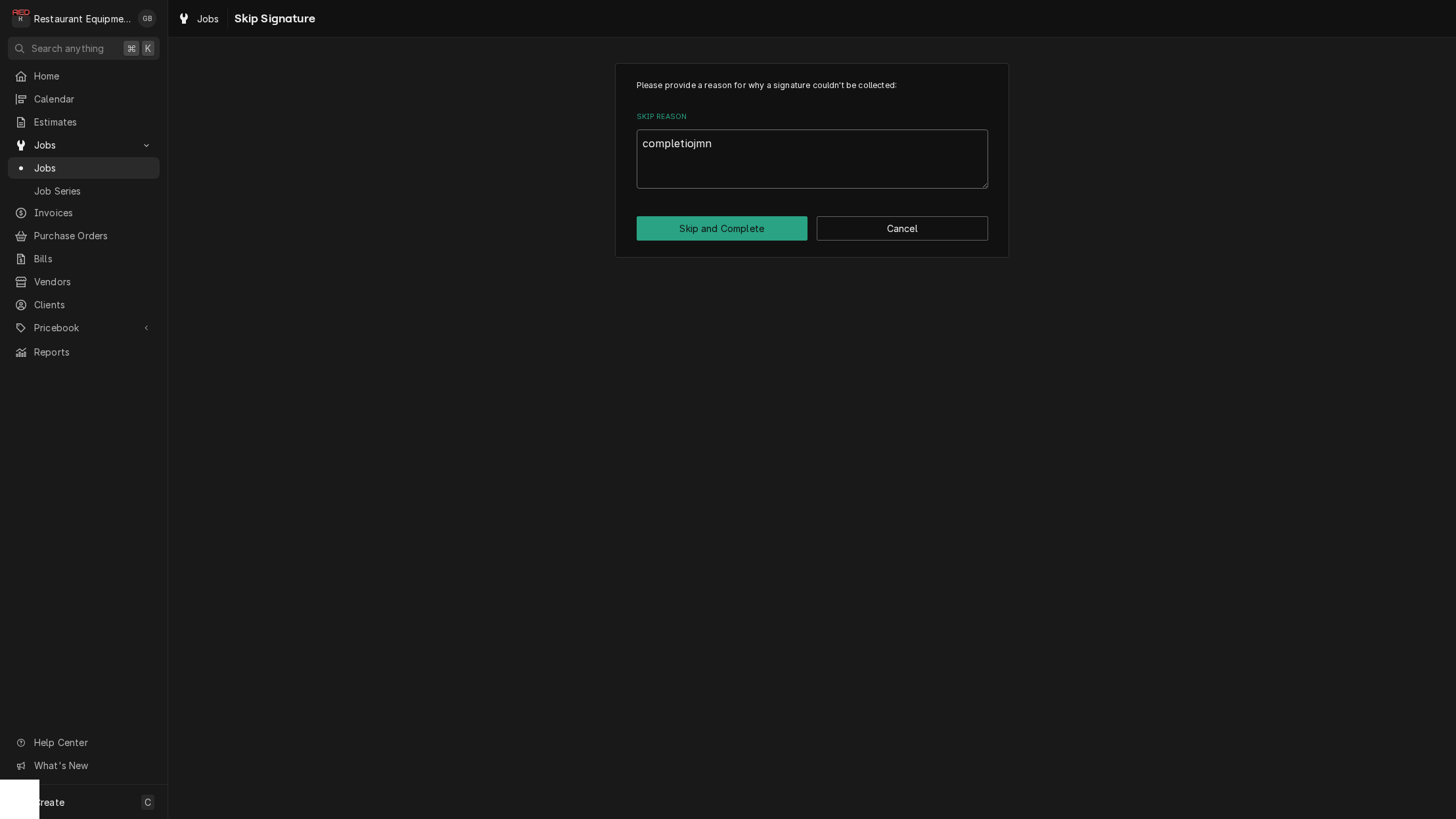
type textarea "completiojm"
type textarea "x"
type textarea "completioj"
type textarea "x"
type textarea "completio"
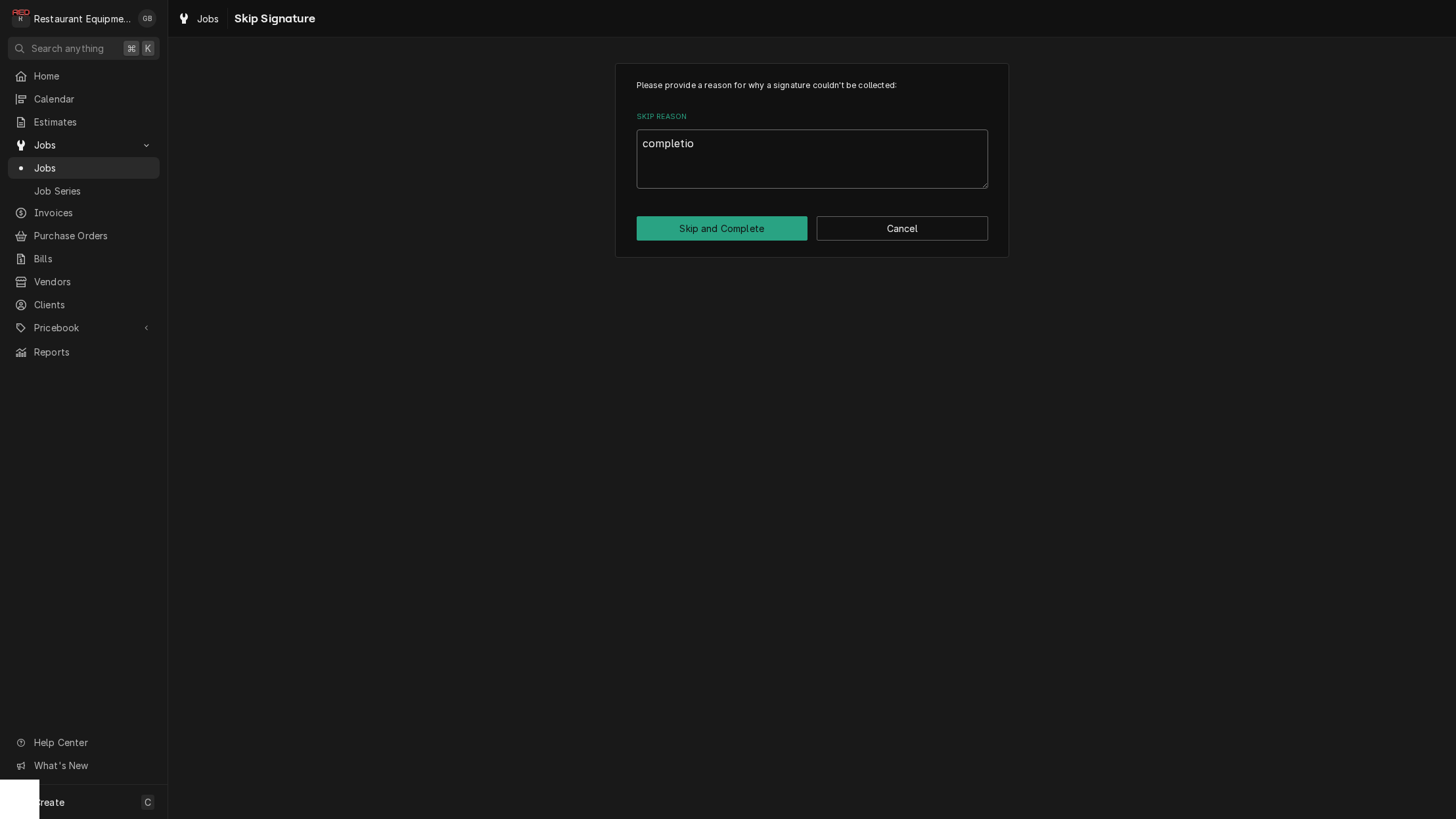
type textarea "x"
type textarea "completio"
type textarea "x"
type textarea "completio"
type textarea "x"
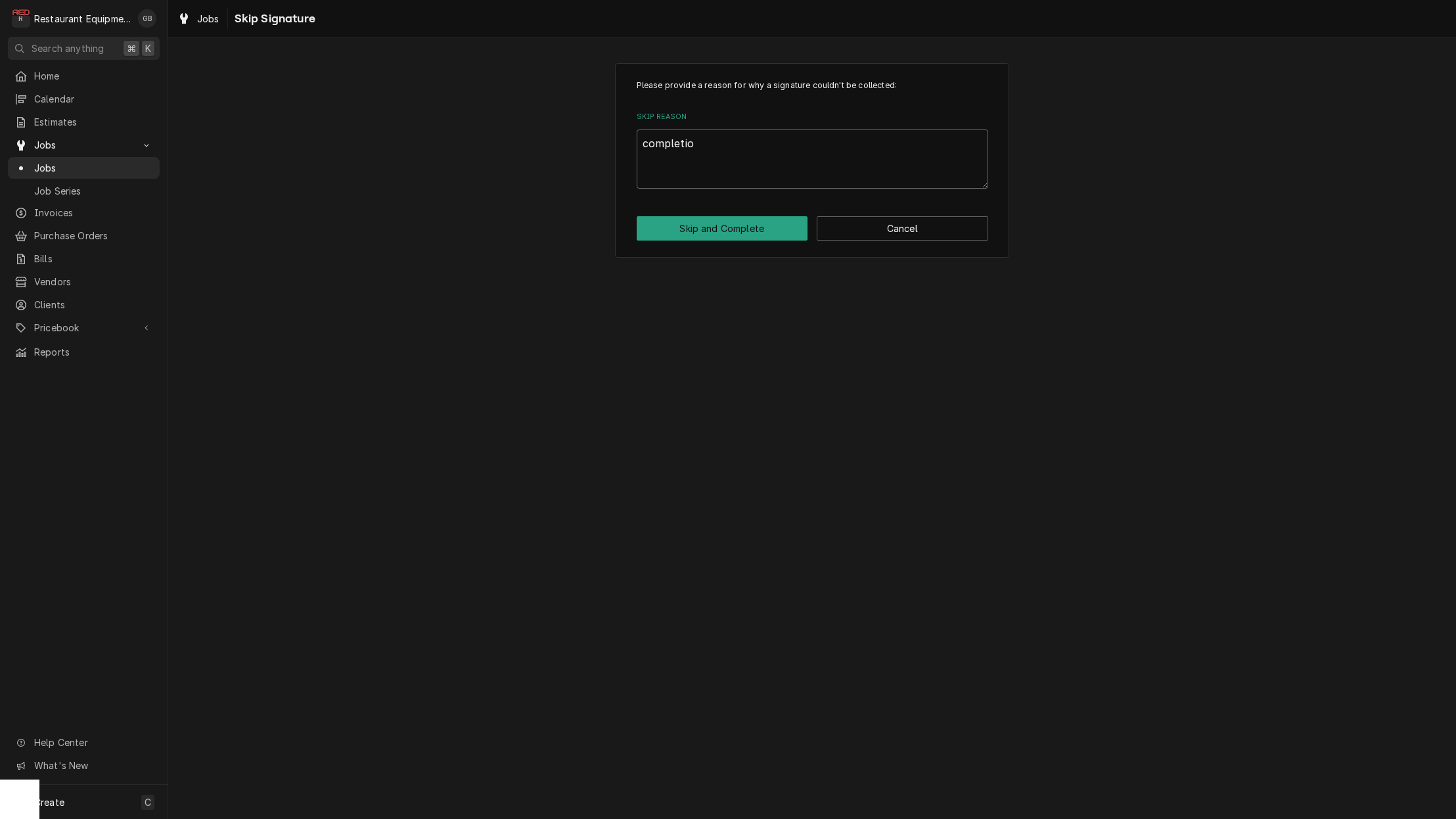
type textarea "completion"
type textarea "x"
type textarea "completion"
type textarea "x"
type textarea "completion i"
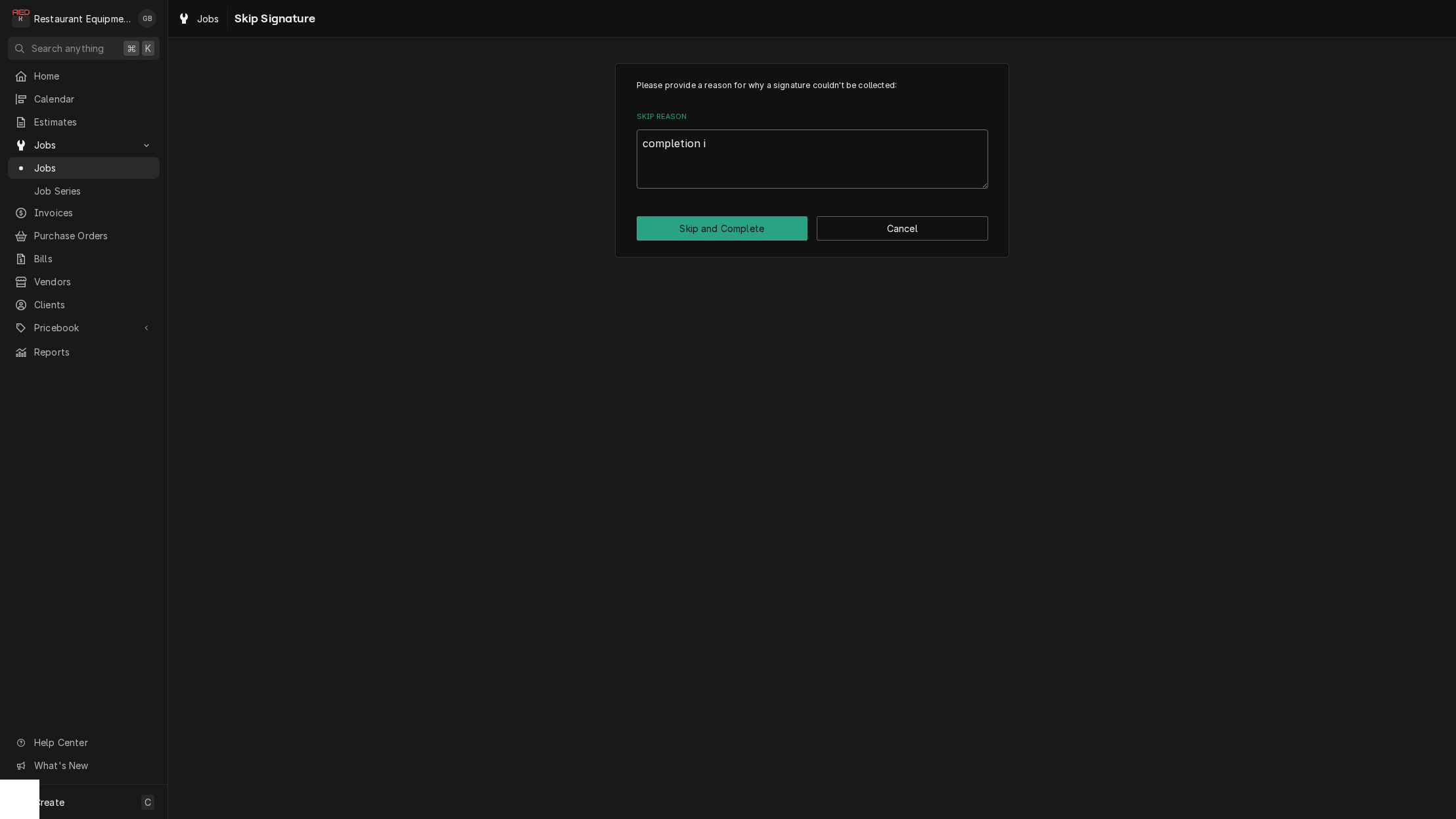
type textarea "x"
type textarea "completion in"
type textarea "x"
type textarea "completion inf"
type textarea "x"
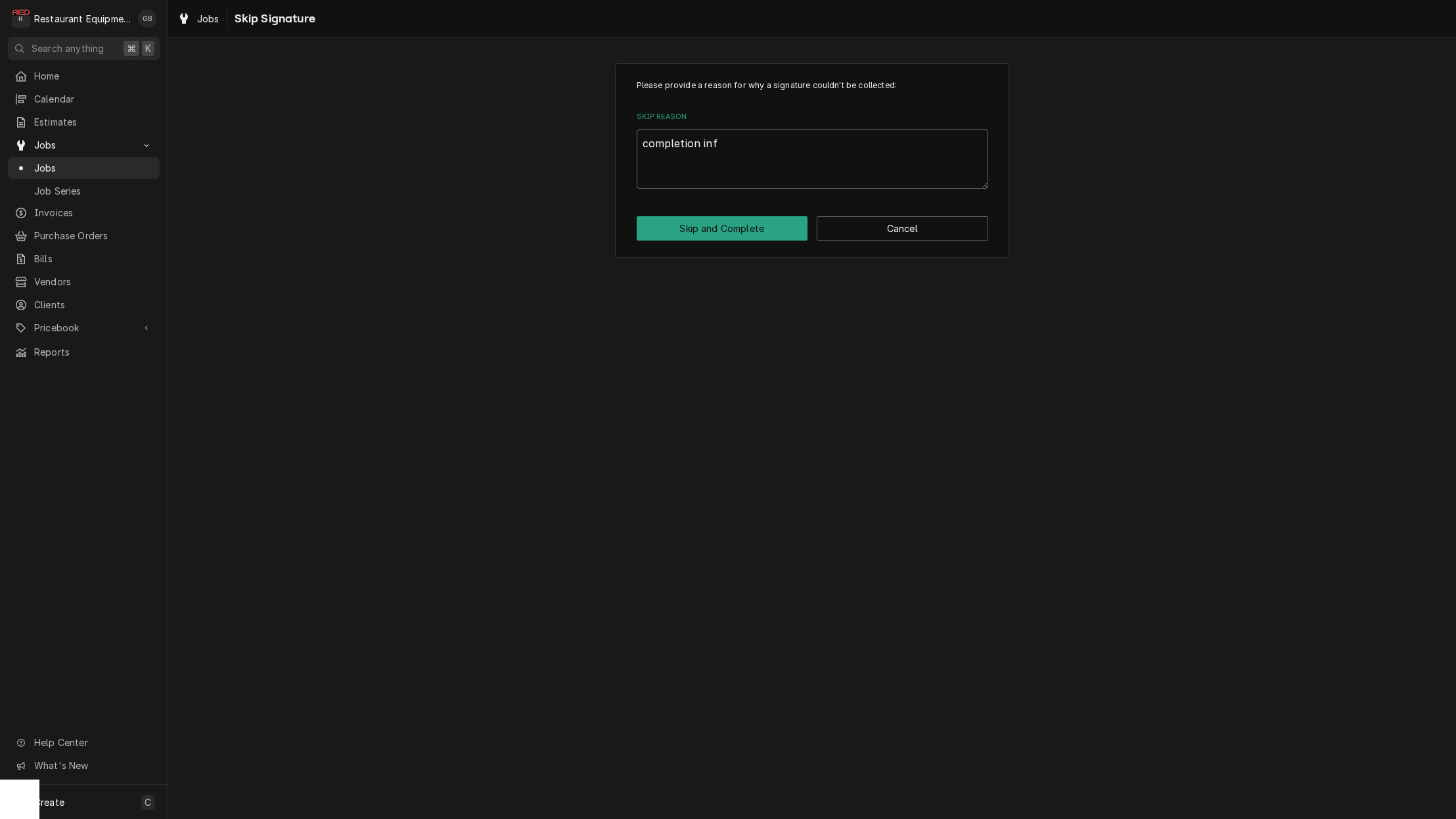
type textarea "completion info"
type textarea "x"
type textarea "completion info"
type textarea "x"
type textarea "completion info a"
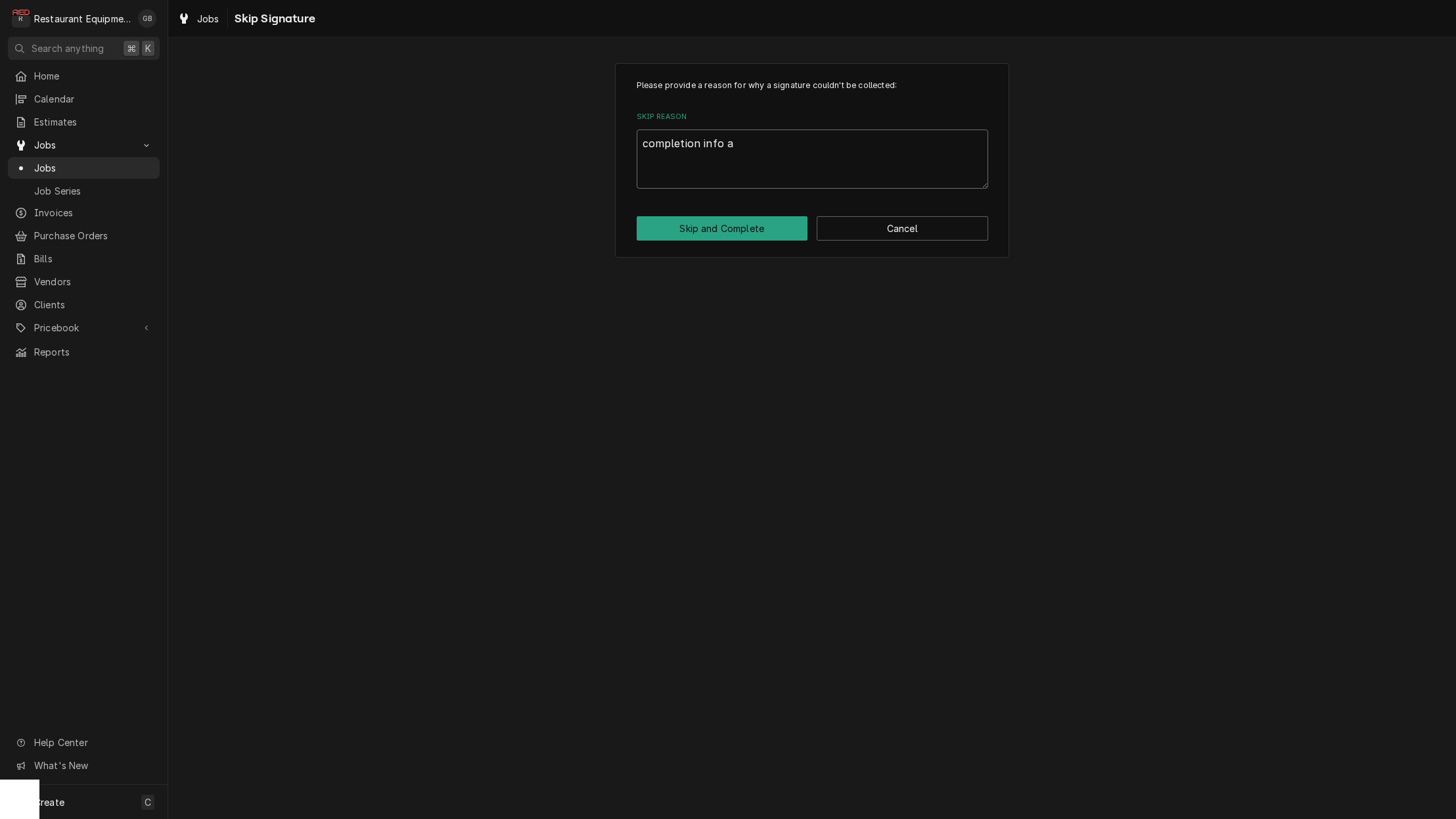
type textarea "x"
type textarea "completion info ad"
type textarea "x"
type textarea "completion info add"
type textarea "x"
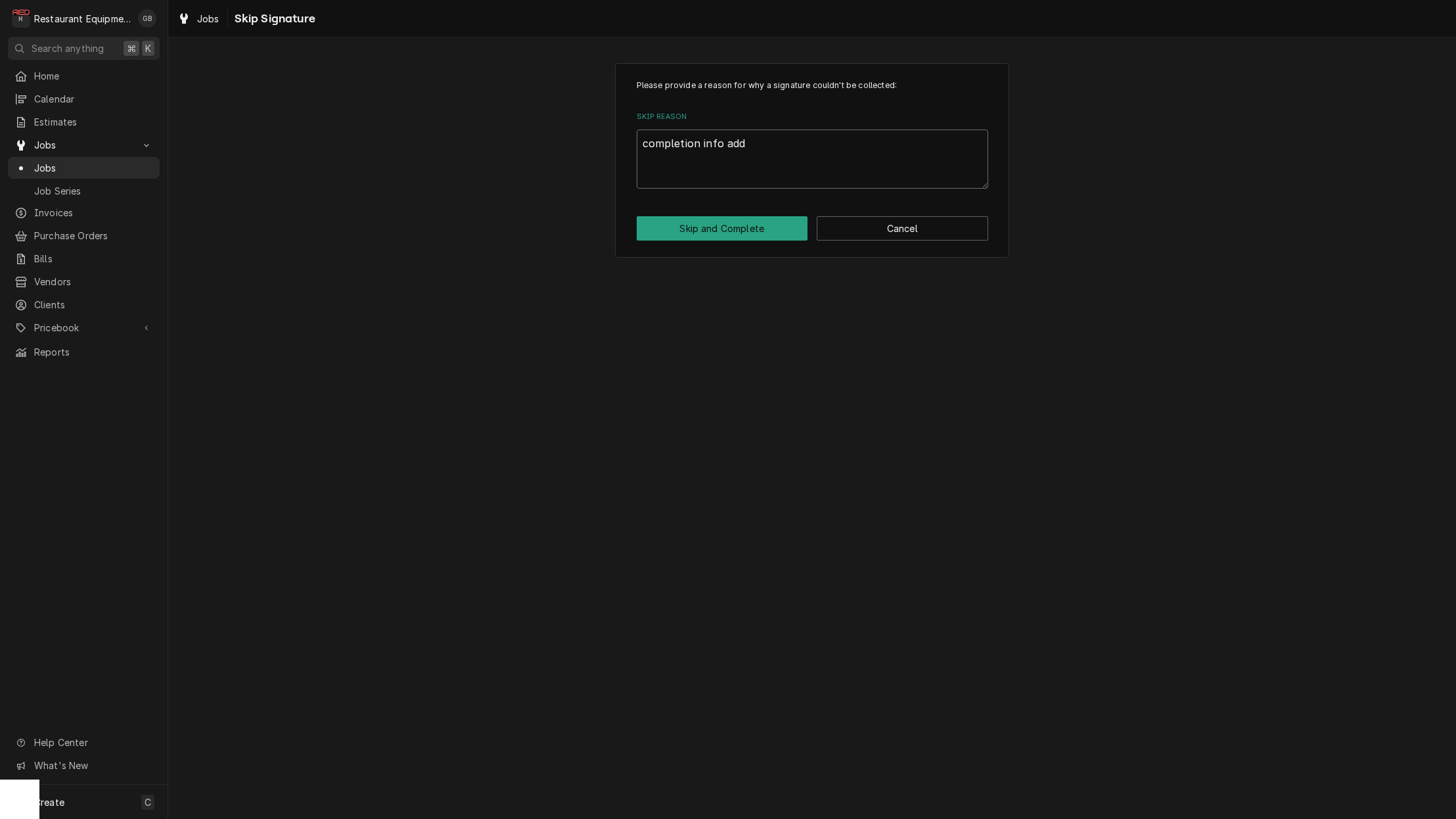
type textarea "completion info adde"
type textarea "x"
type textarea "completion info added"
type textarea "x"
type textarea "completion info added"
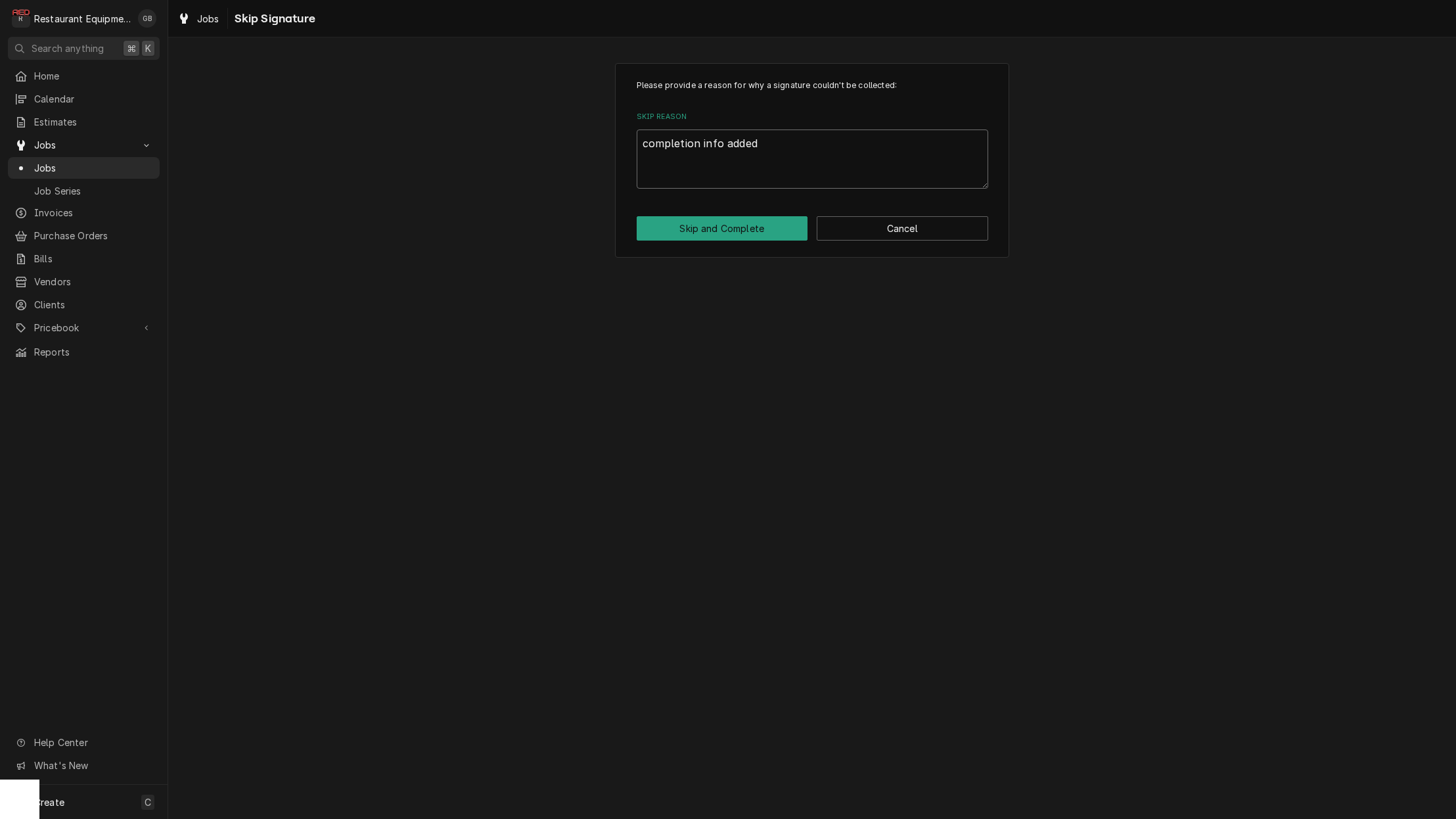
type textarea "x"
type textarea "completion info added o"
type textarea "x"
type textarea "completion info added of"
type textarea "x"
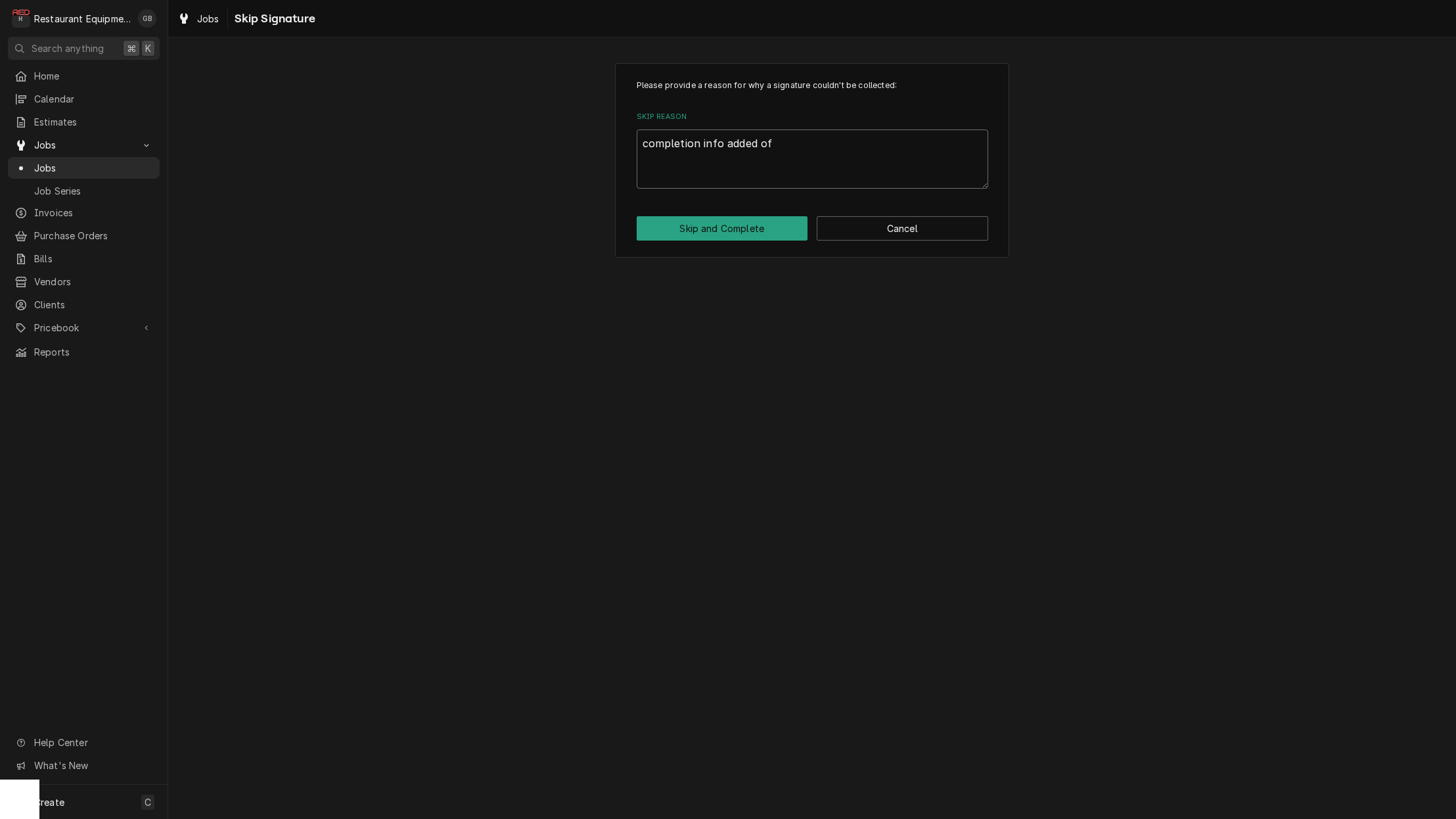
type textarea "completion info added off"
type textarea "x"
type textarea "completion info added off"
type textarea "x"
type textarea "completion info added off s"
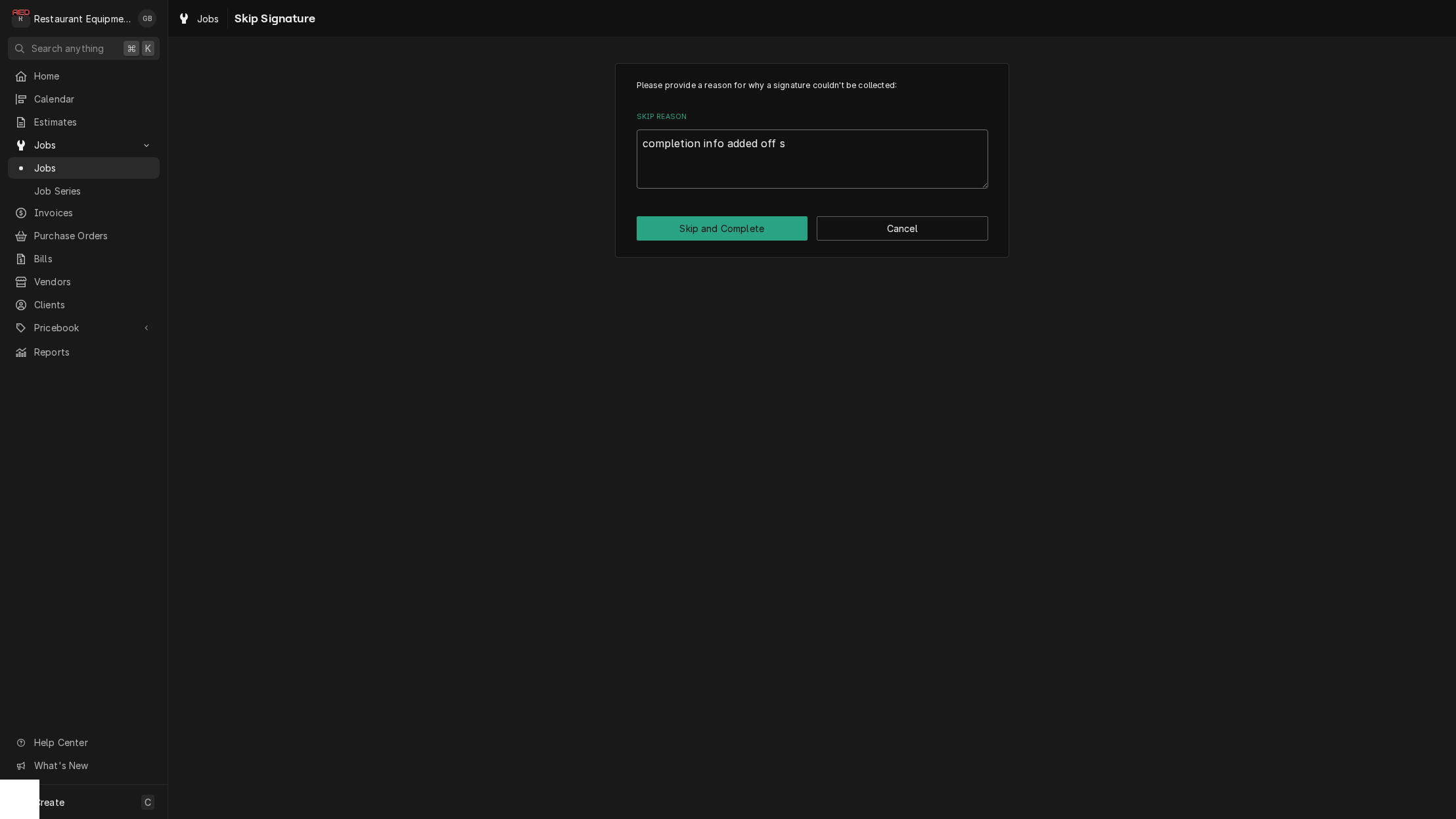
type textarea "x"
type textarea "completion info added off si"
type textarea "x"
type textarea "completion info added off sit"
type textarea "x"
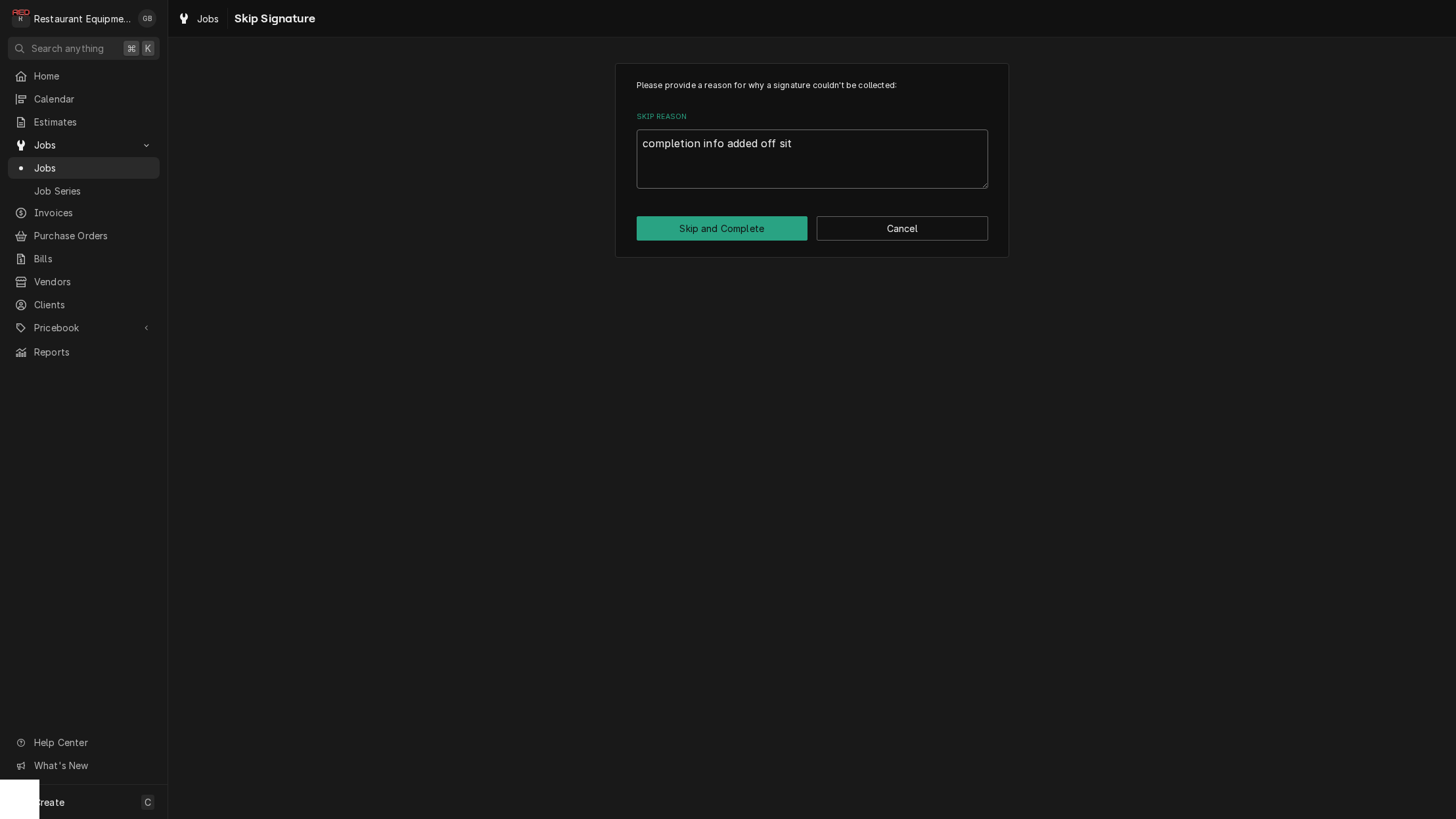
type textarea "completion info added off site"
type textarea "x"
type textarea "completion info added off site."
drag, startPoint x: 795, startPoint y: 690, endPoint x: 677, endPoint y: 231, distance: 473.9
click at [677, 231] on button "Skip and Complete" at bounding box center [722, 228] width 171 height 25
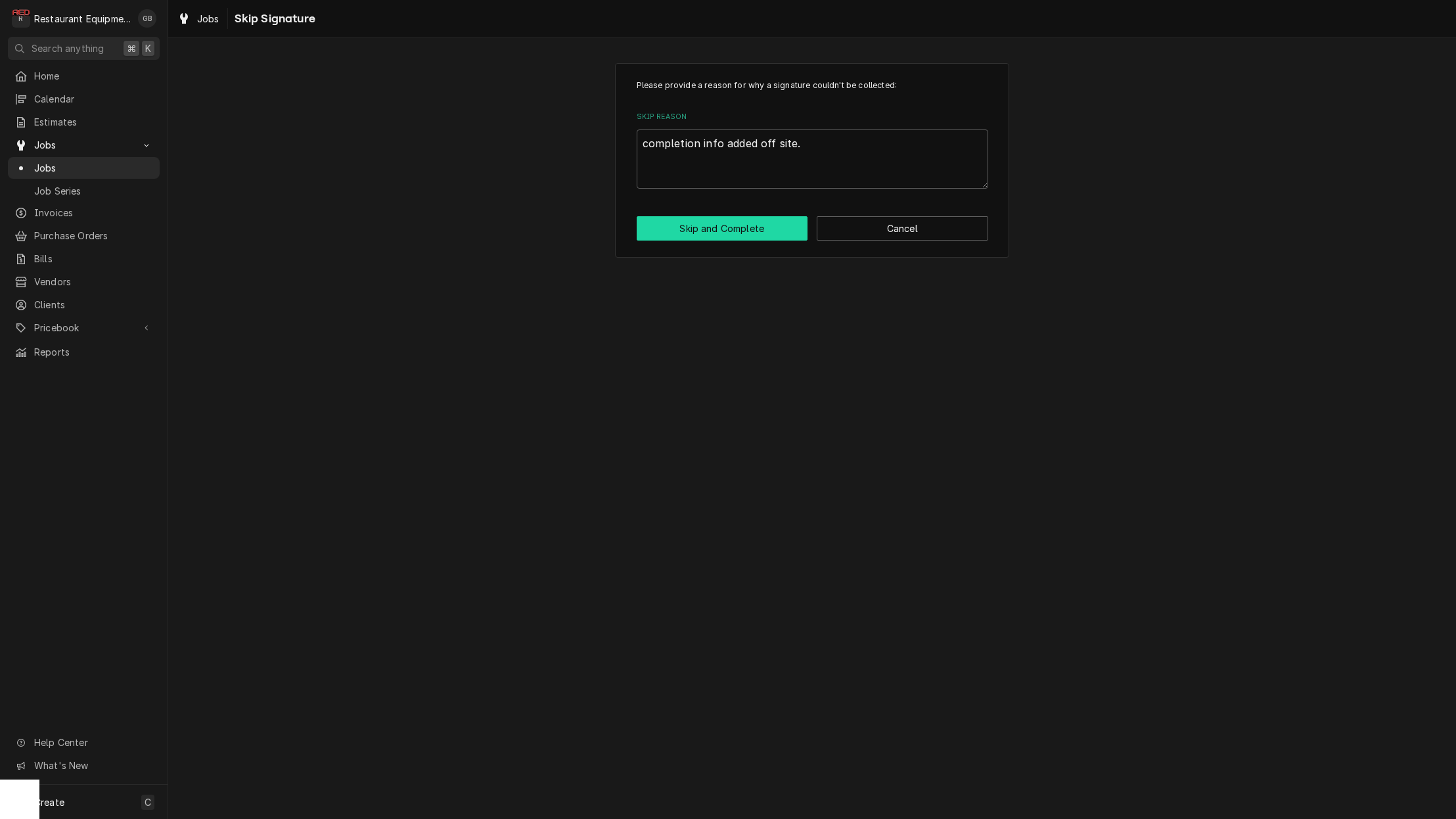
type textarea "x"
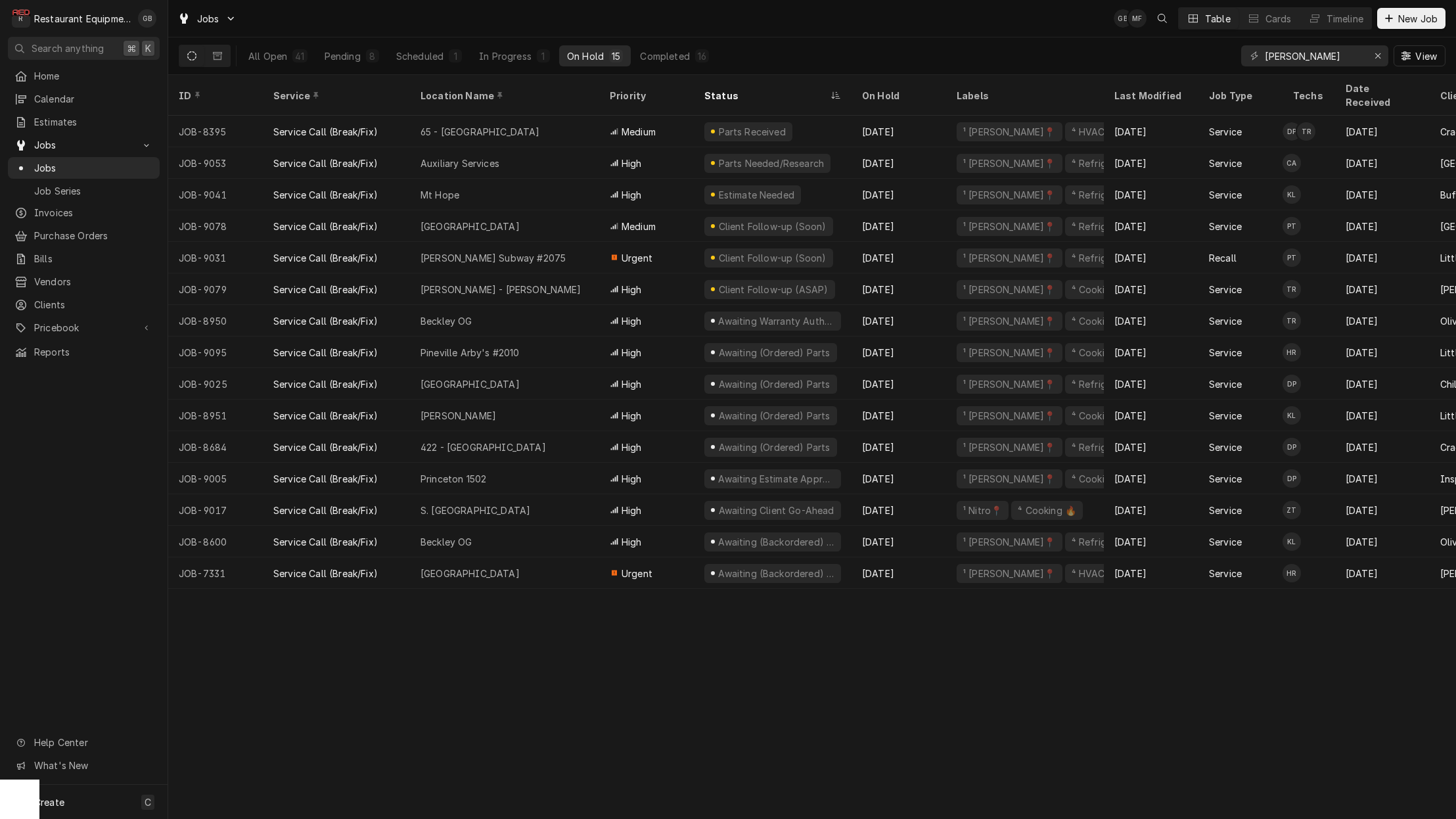
click at [361, 56] on button "Pending 8" at bounding box center [352, 56] width 71 height 21
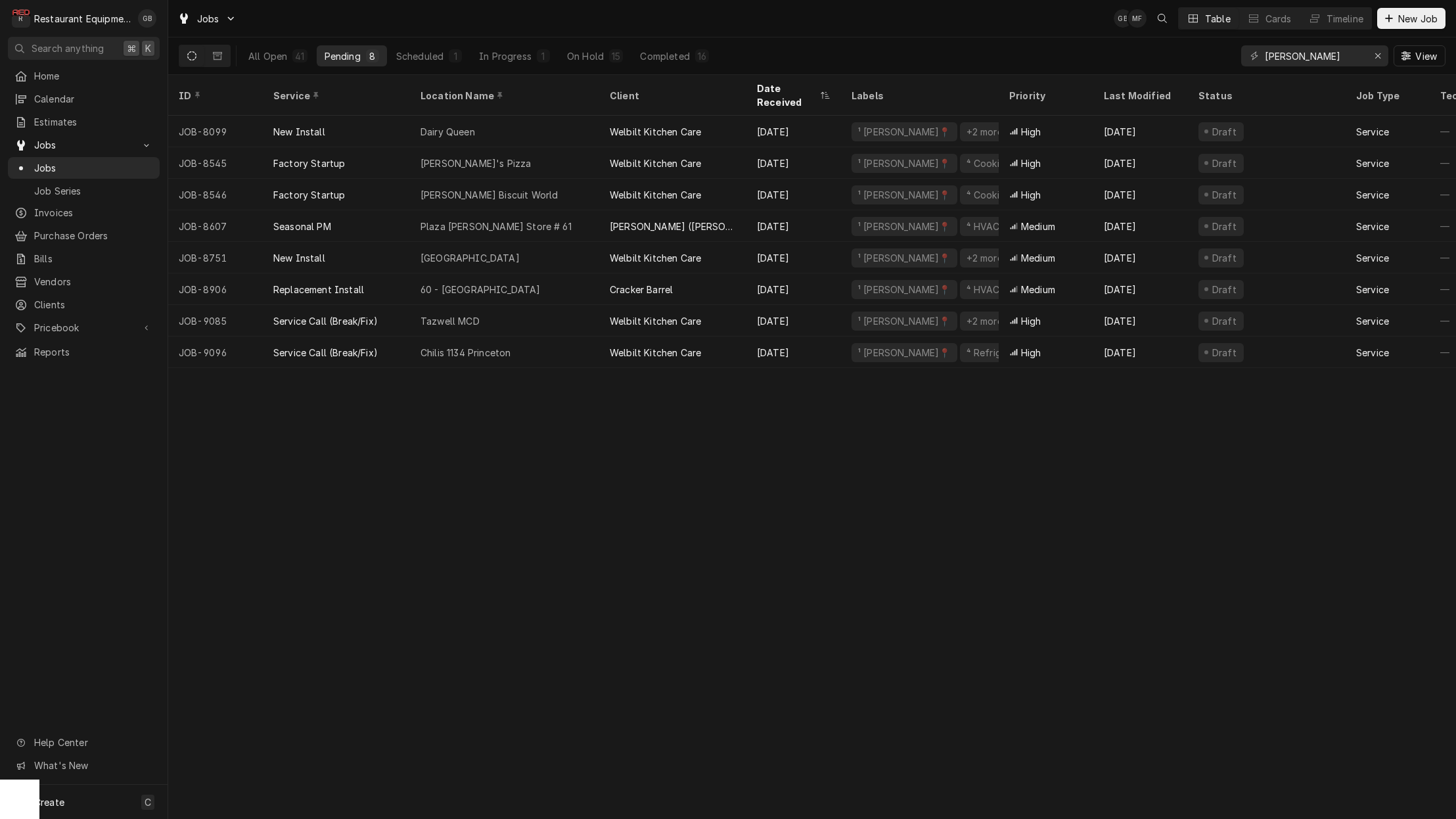
click at [597, 52] on div "On Hold" at bounding box center [586, 56] width 36 height 13
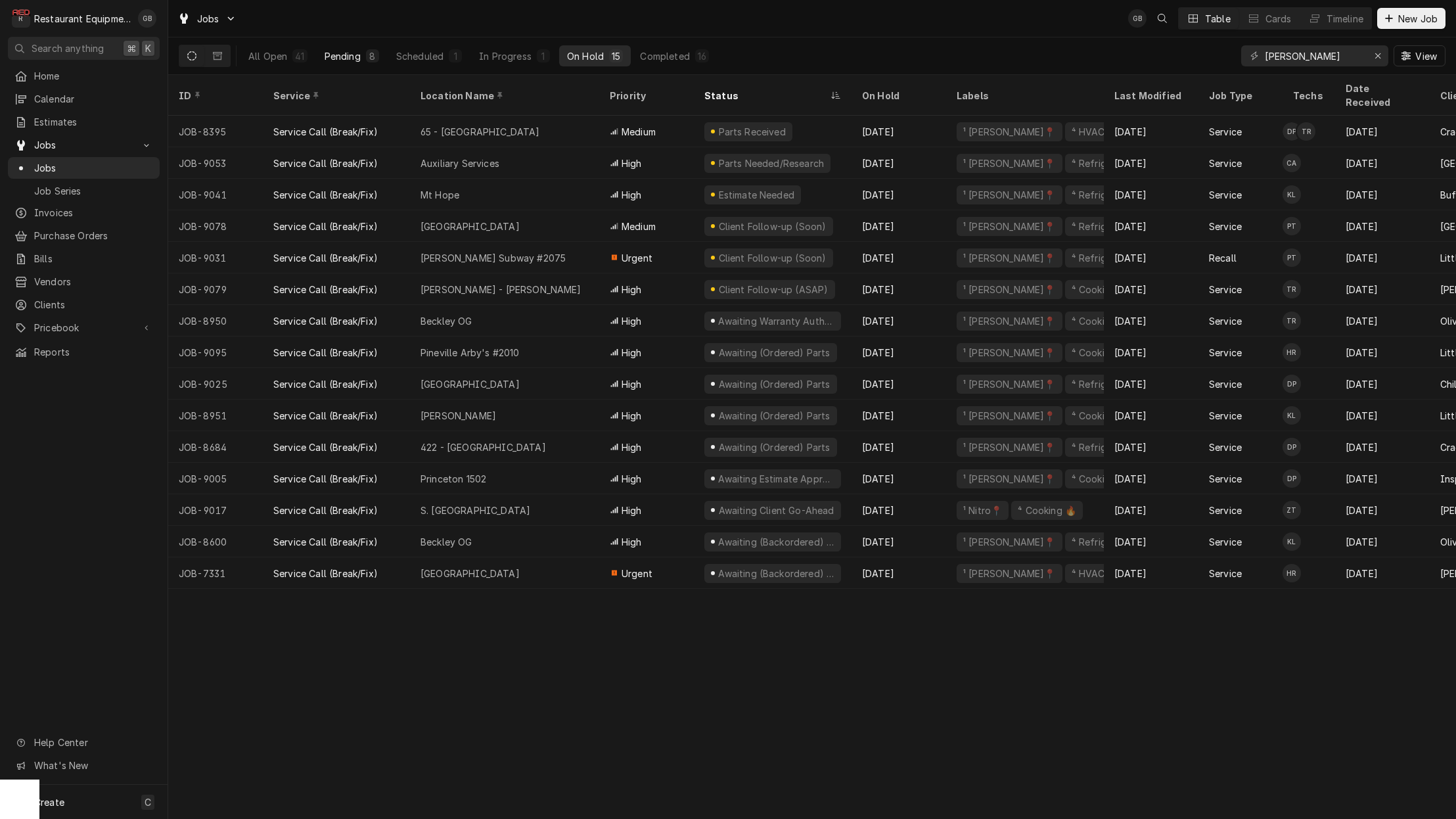
drag, startPoint x: 0, startPoint y: 0, endPoint x: 375, endPoint y: 63, distance: 380.3
click at [375, 63] on button "Pending 8" at bounding box center [352, 56] width 71 height 21
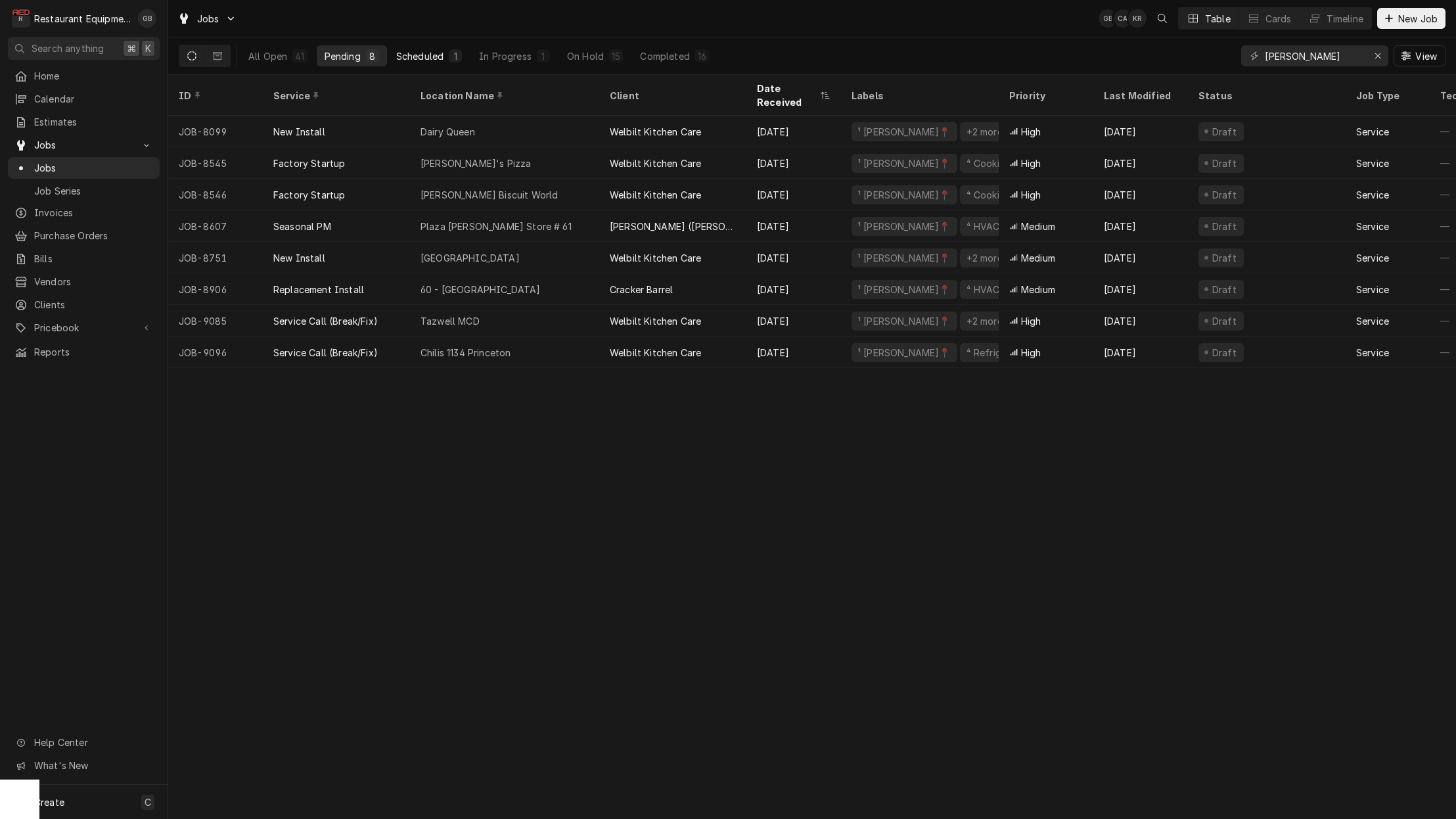
click at [506, 346] on div "Chilis 1134 Princeton" at bounding box center [465, 352] width 90 height 13
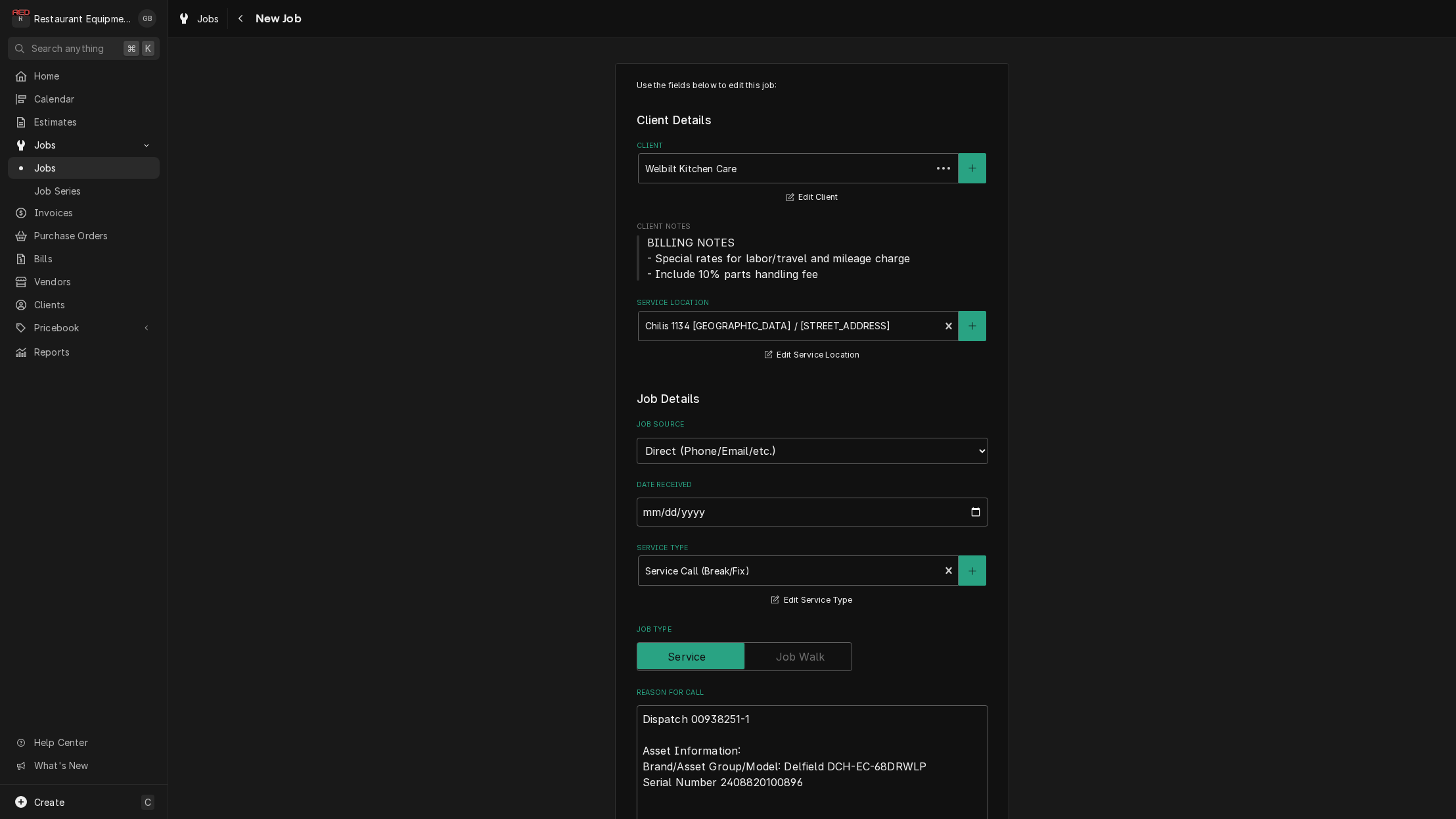
type textarea "x"
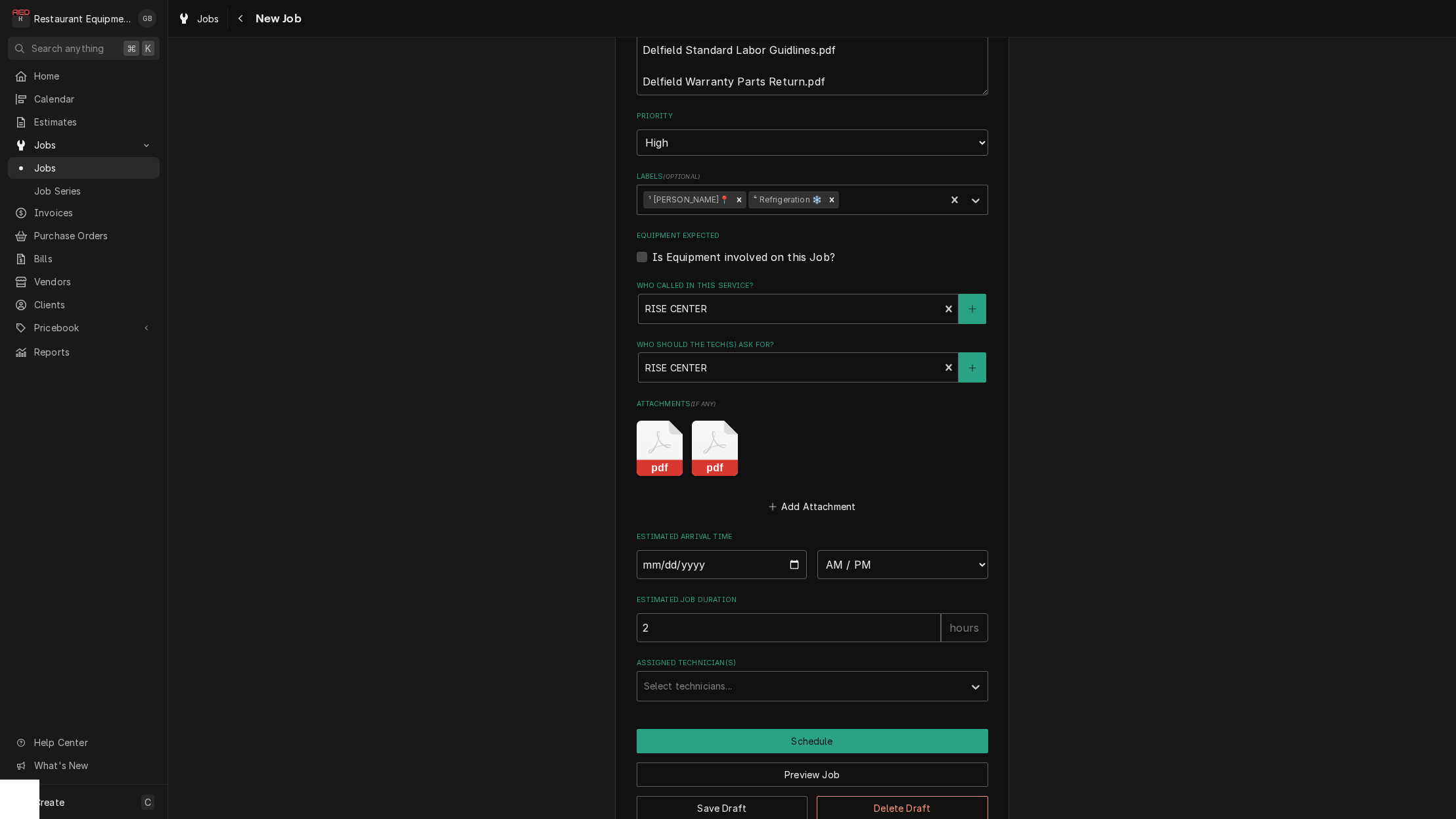
scroll to position [888, 0]
click at [665, 551] on input "Date" at bounding box center [721, 565] width 171 height 29
type input "2025-10-03"
type textarea "x"
select select "08:30:00"
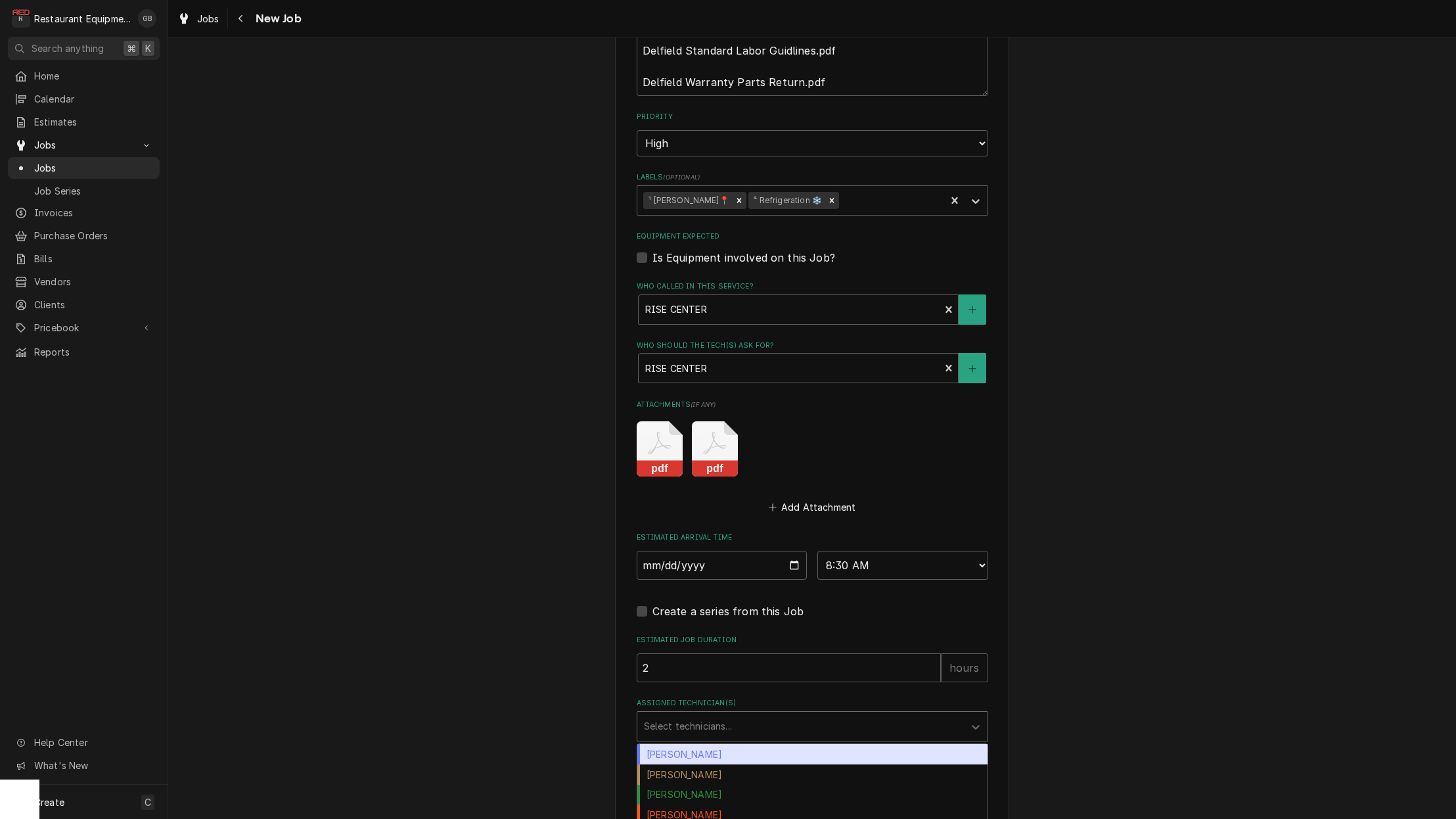
drag, startPoint x: 714, startPoint y: 448, endPoint x: 824, endPoint y: 690, distance: 265.8
click at [824, 714] on div "Assigned Technician(s)" at bounding box center [800, 726] width 313 height 24
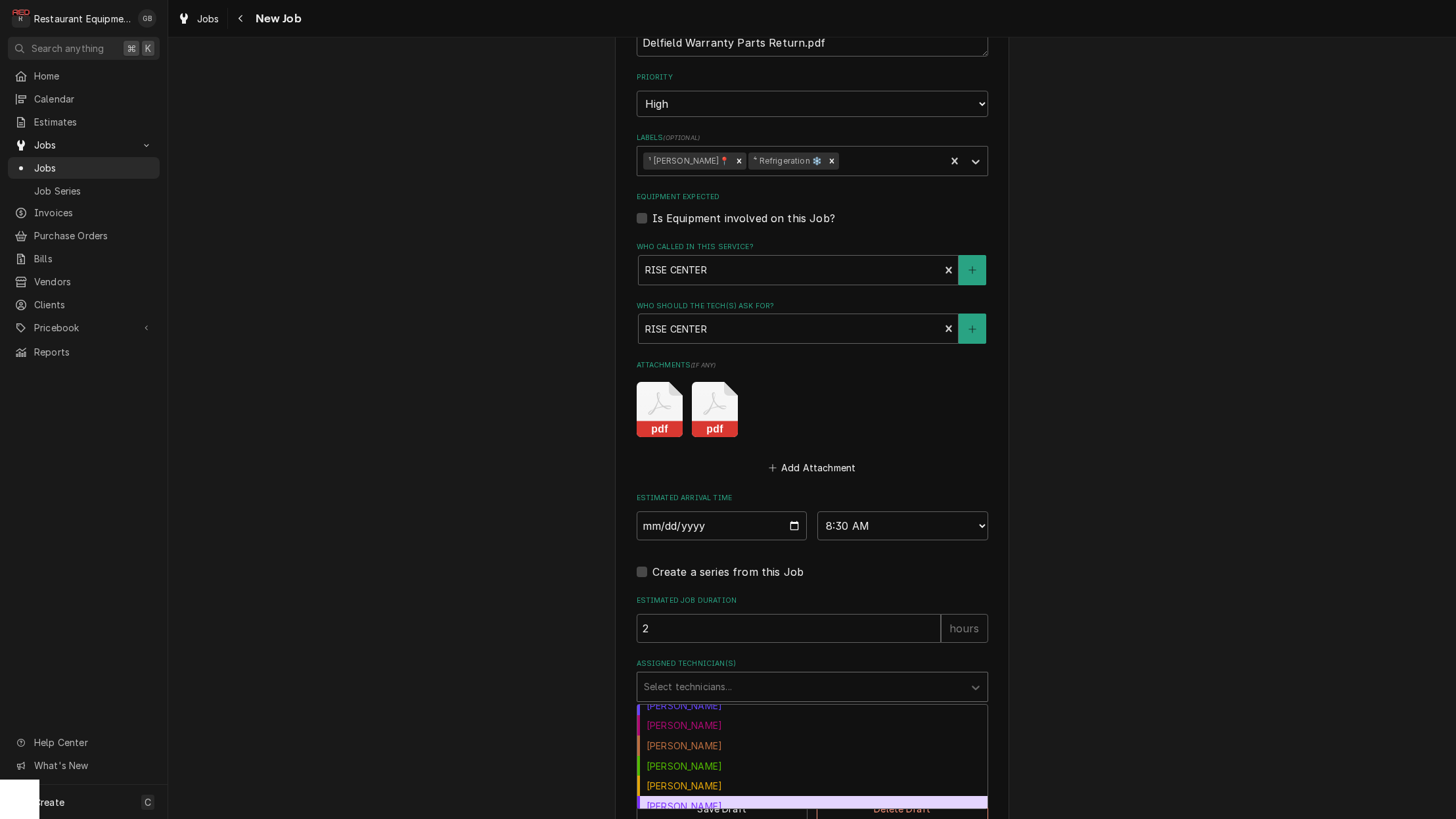
scroll to position [87, 0]
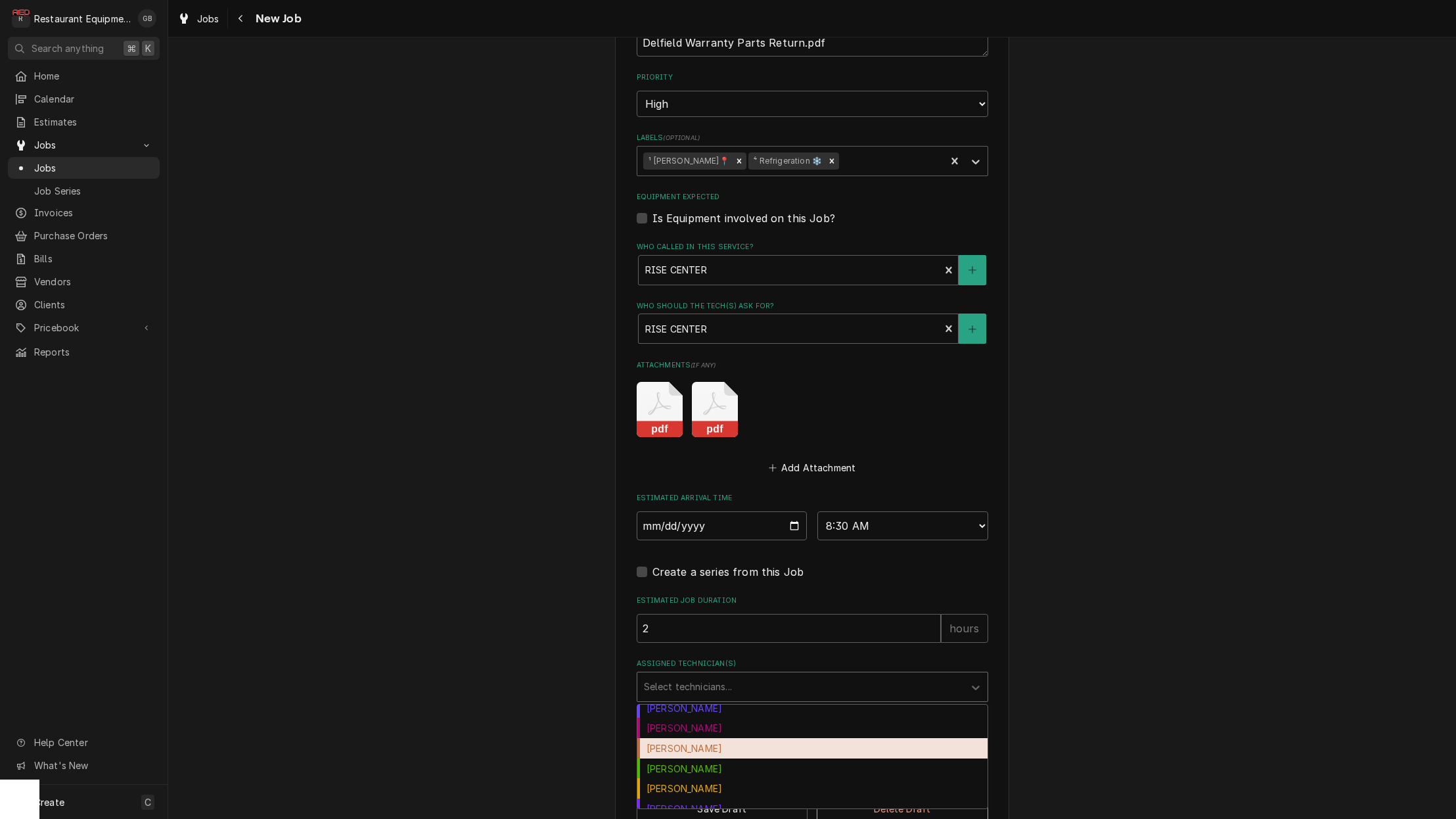
click at [716, 738] on div "Hunter Ralston" at bounding box center [812, 748] width 350 height 21
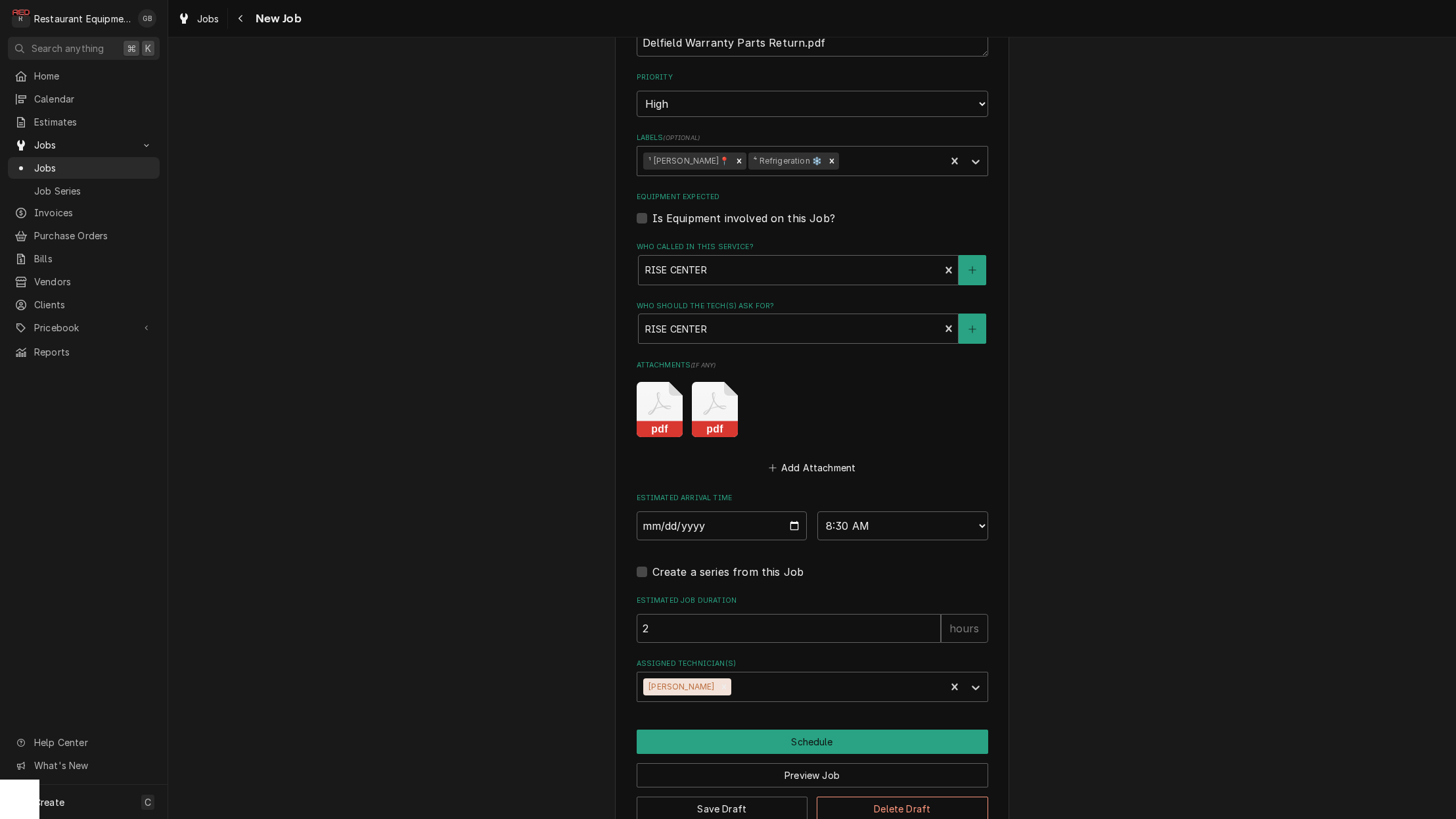
click at [719, 729] on button "Schedule" at bounding box center [812, 741] width 352 height 25
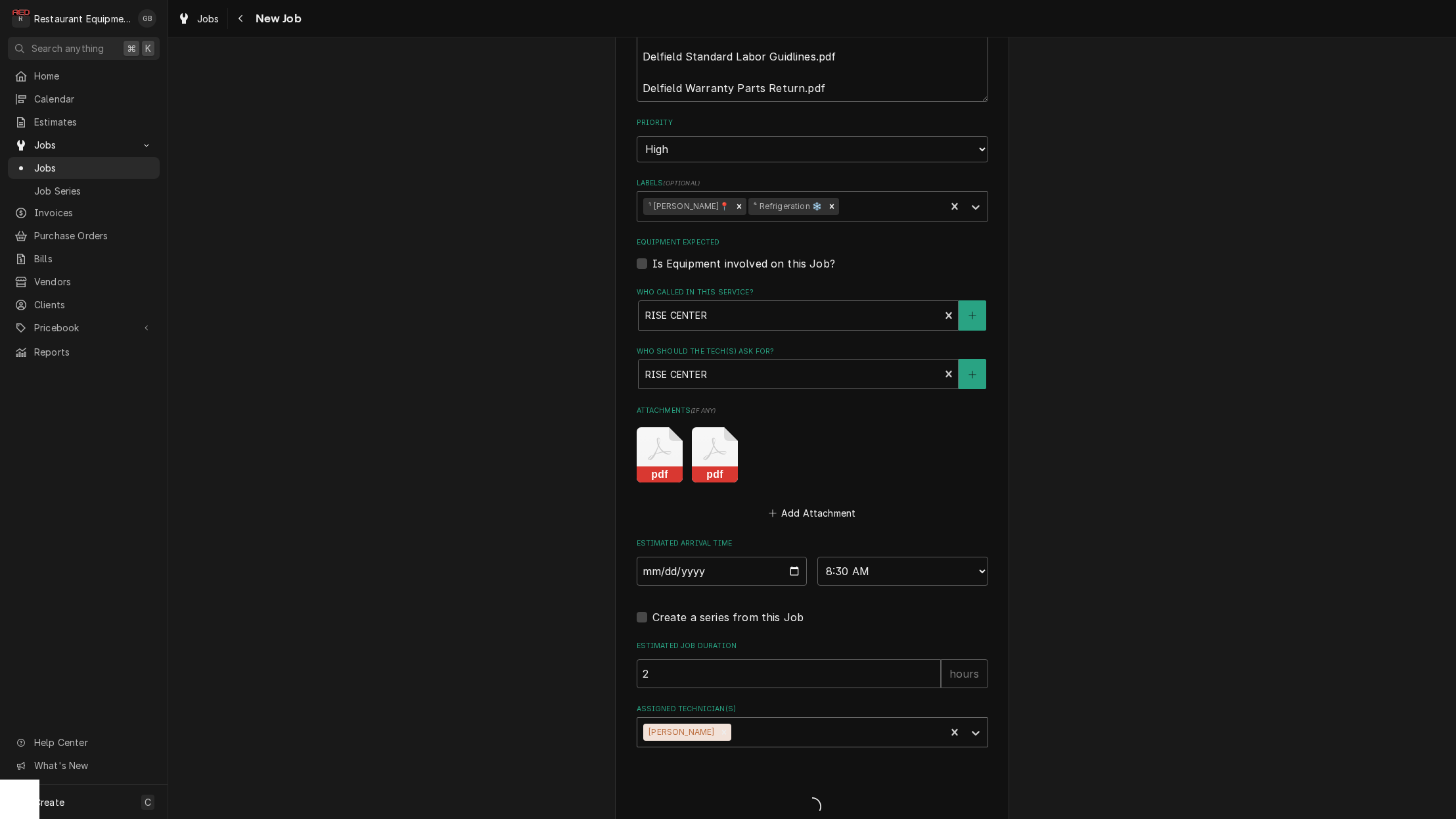
type textarea "x"
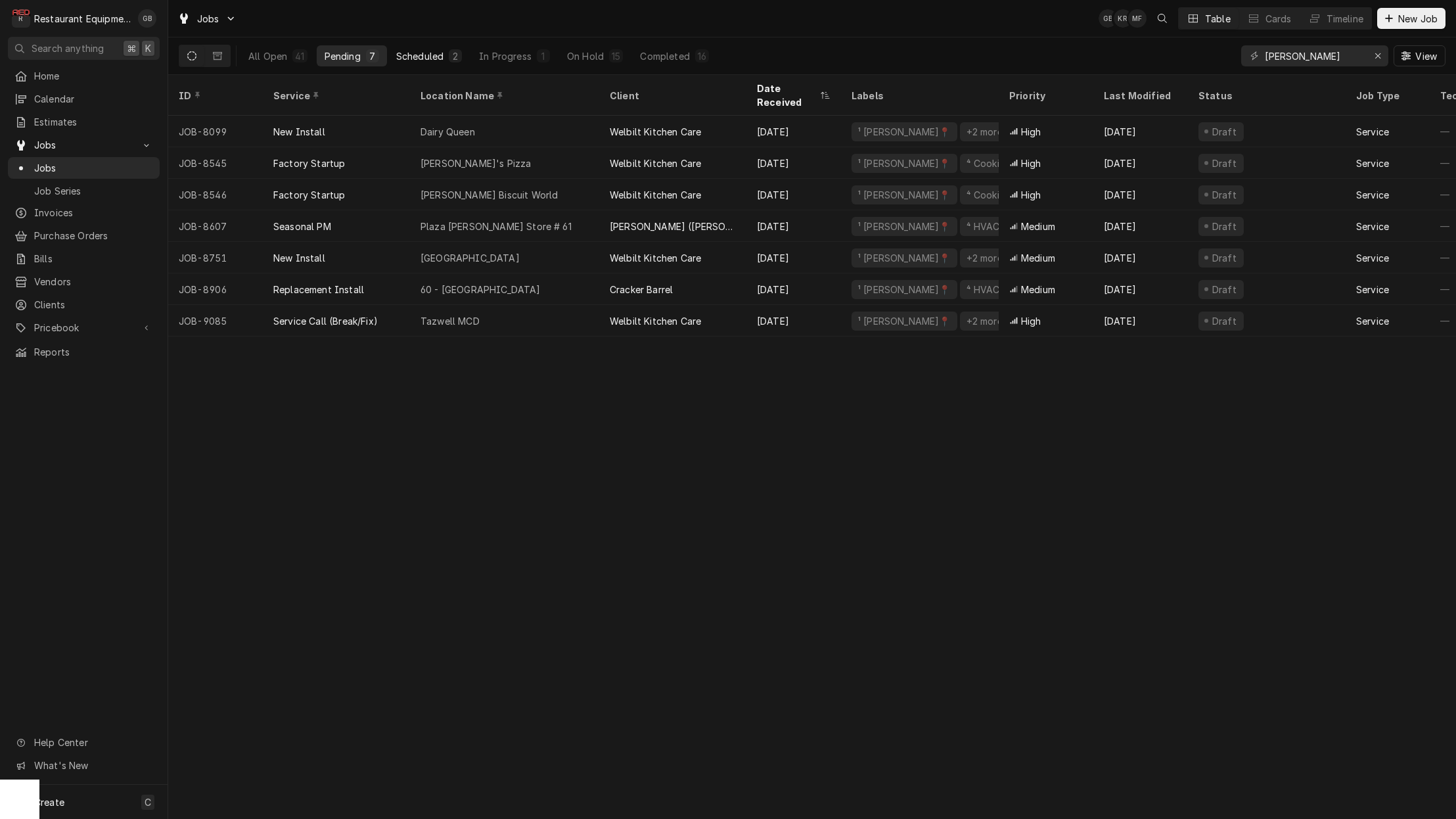
drag, startPoint x: 0, startPoint y: 0, endPoint x: 450, endPoint y: 61, distance: 454.1
click at [450, 61] on div "2" at bounding box center [455, 56] width 13 height 13
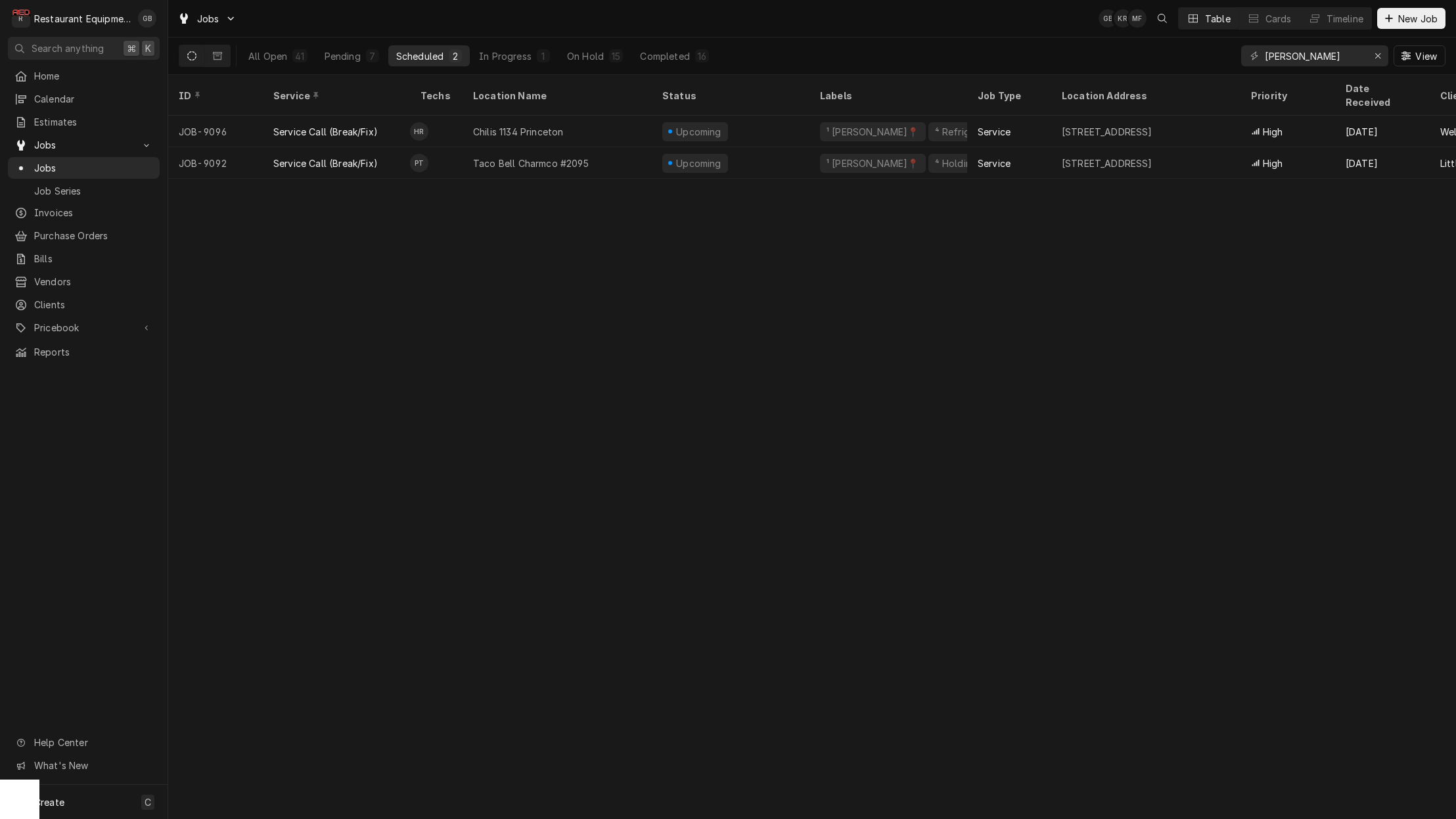
click at [526, 60] on div "In Progress" at bounding box center [505, 56] width 52 height 13
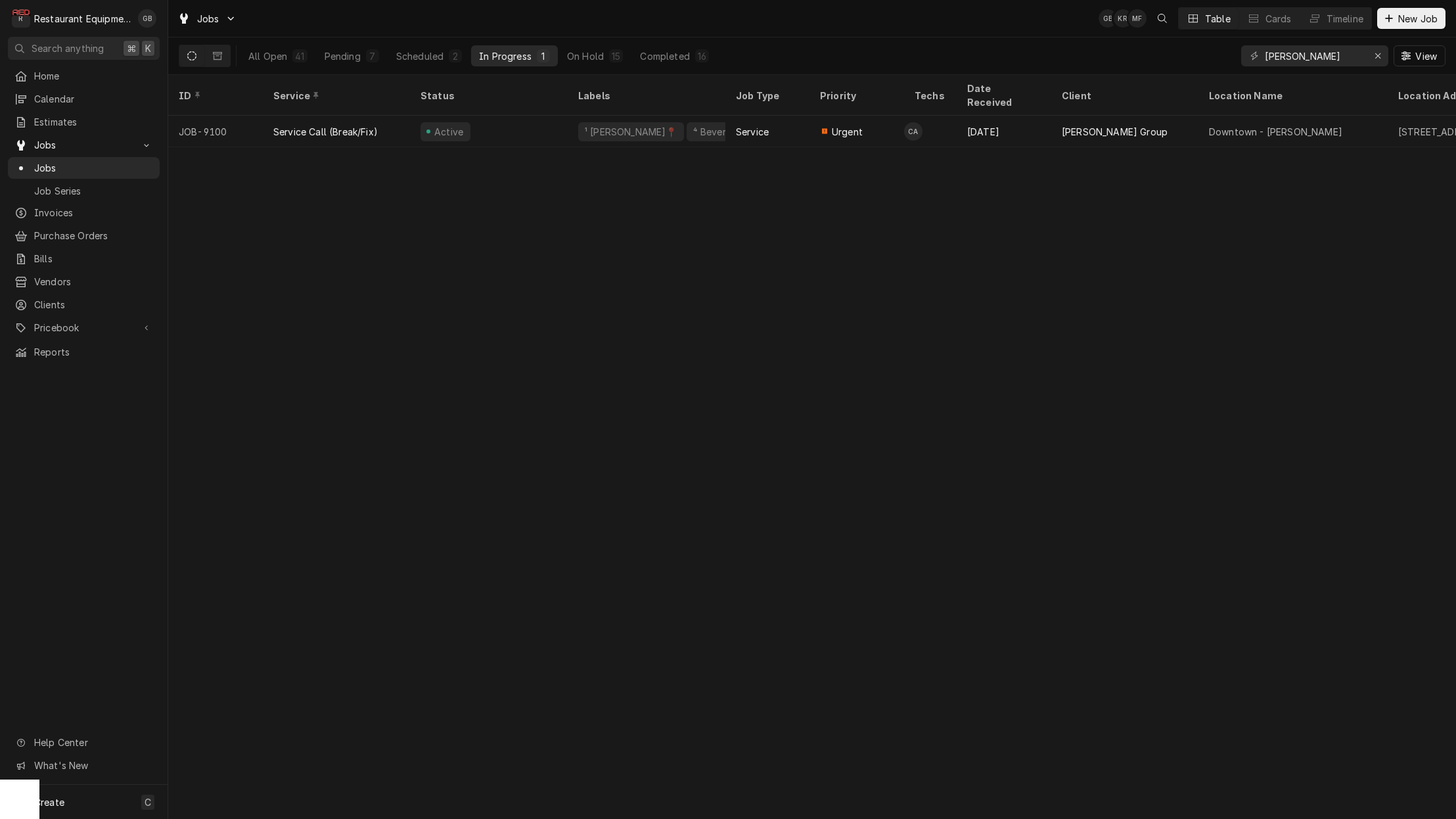
click at [453, 56] on div "2" at bounding box center [455, 56] width 8 height 13
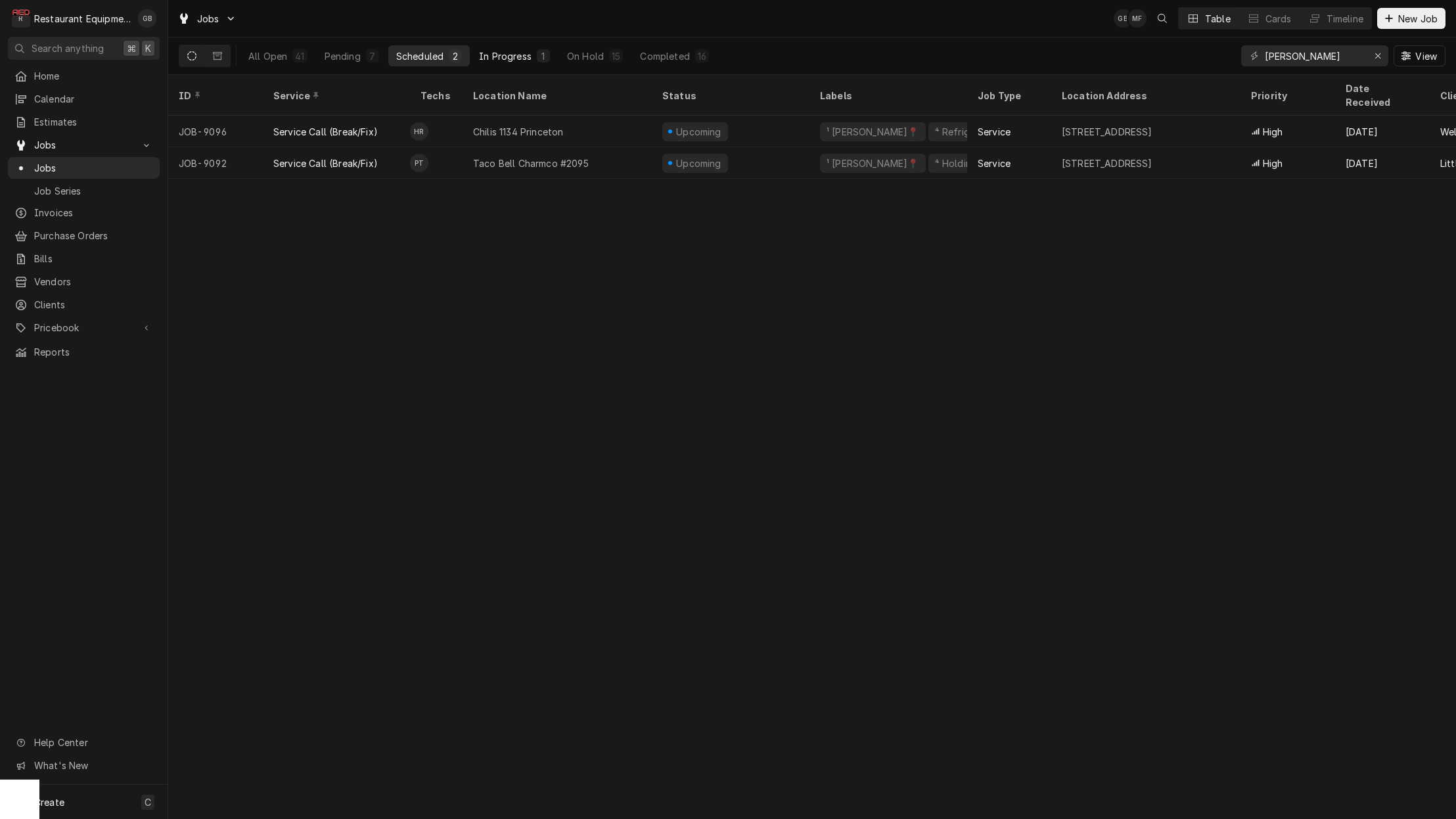
click at [369, 52] on div "7" at bounding box center [373, 56] width 8 height 13
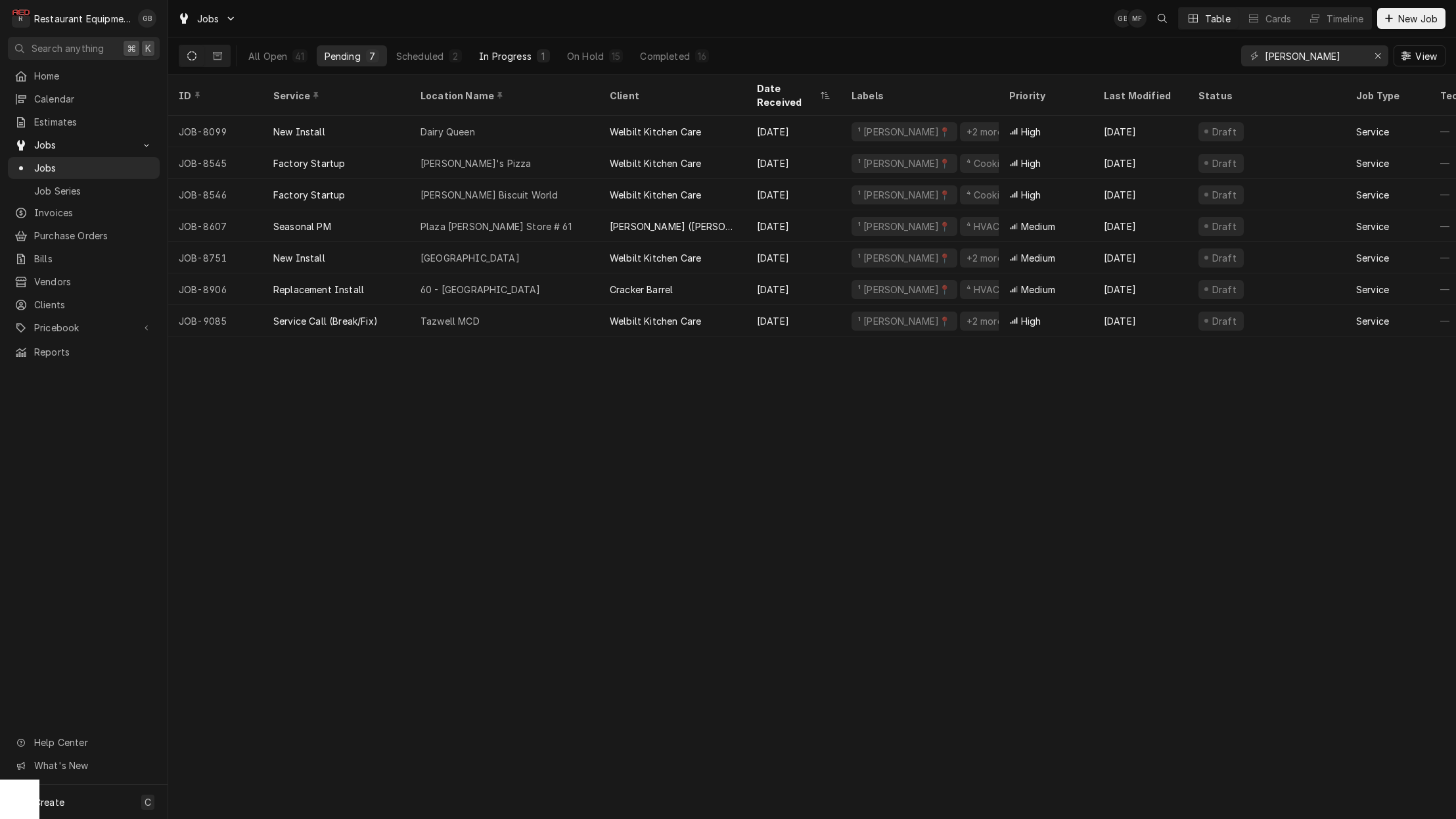
click at [597, 306] on div "Tazwell MCD" at bounding box center [505, 321] width 189 height 32
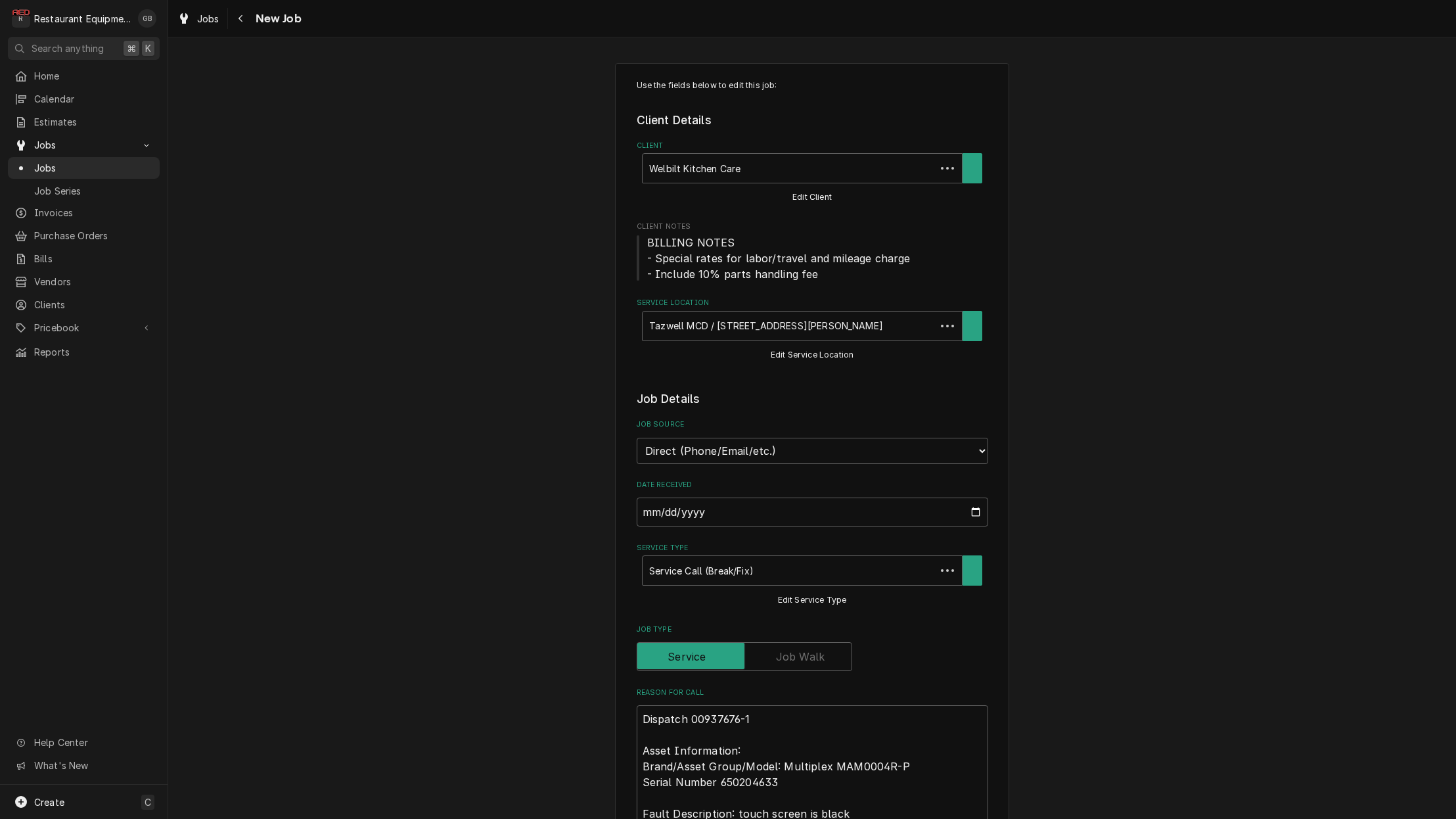
type textarea "x"
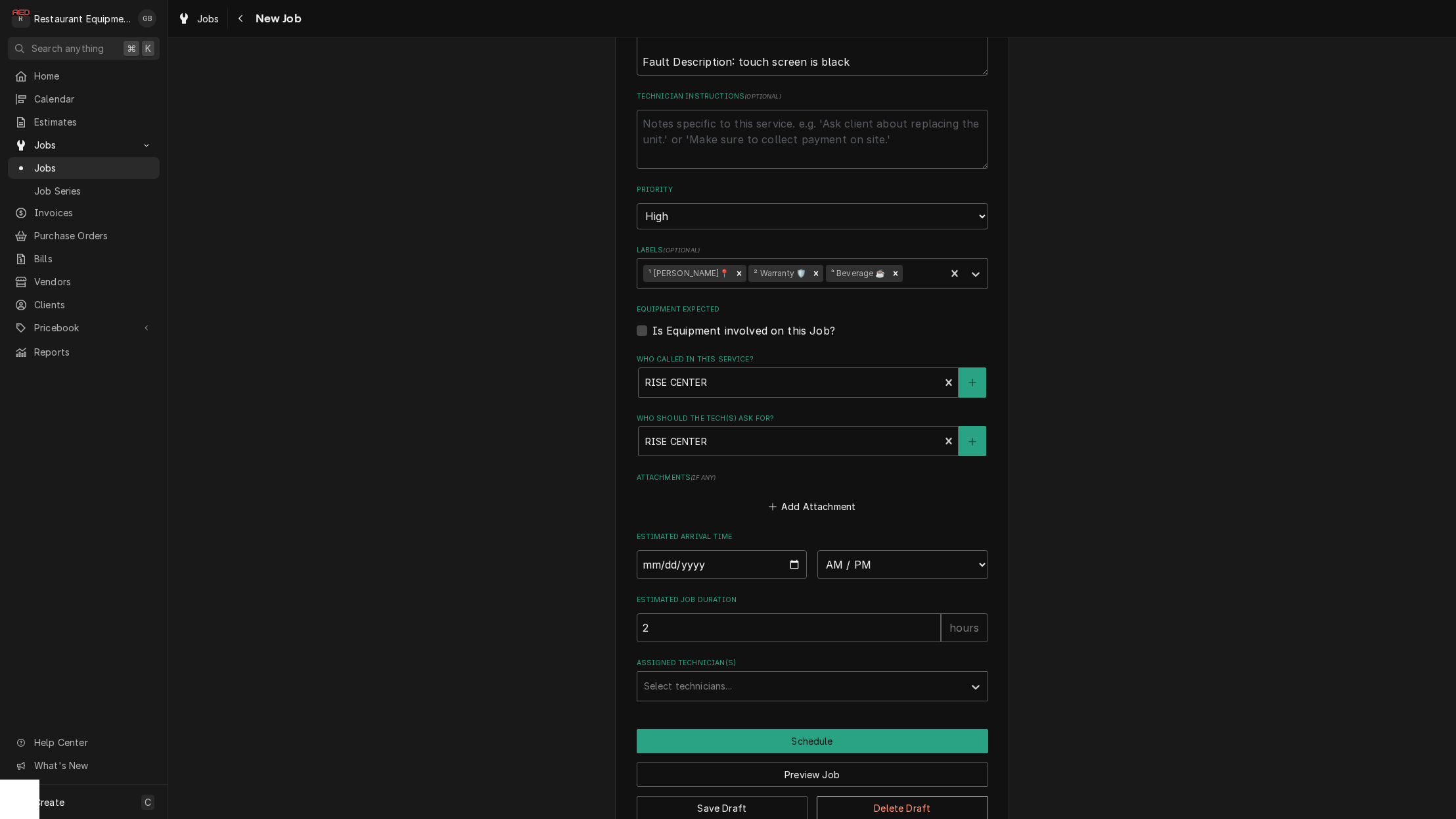
scroll to position [751, 0]
click at [651, 551] on input "Date" at bounding box center [721, 565] width 171 height 29
type input "2025-10-02"
type textarea "x"
select select "14:30:00"
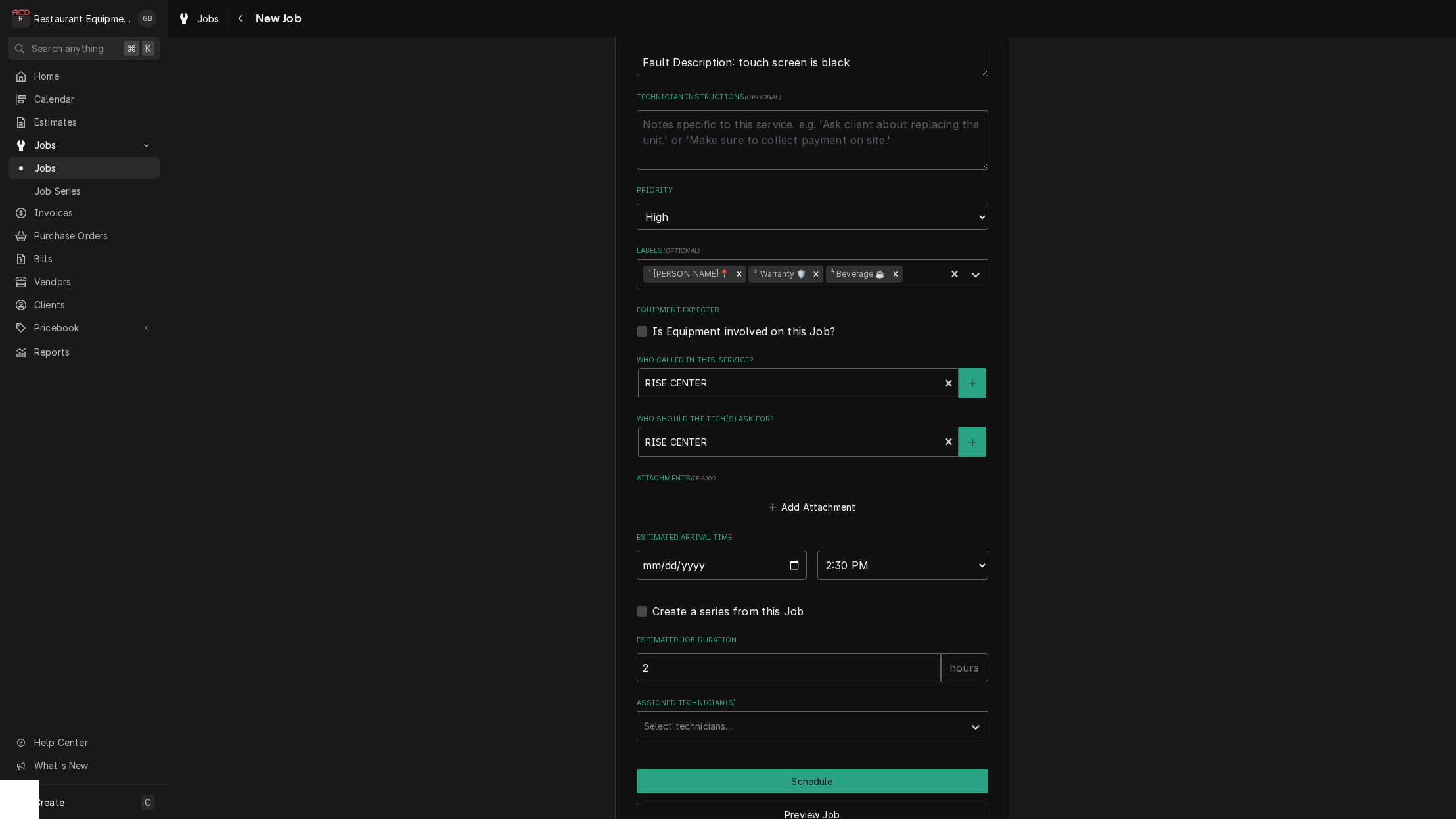
click at [832, 714] on div "Assigned Technician(s)" at bounding box center [800, 726] width 313 height 24
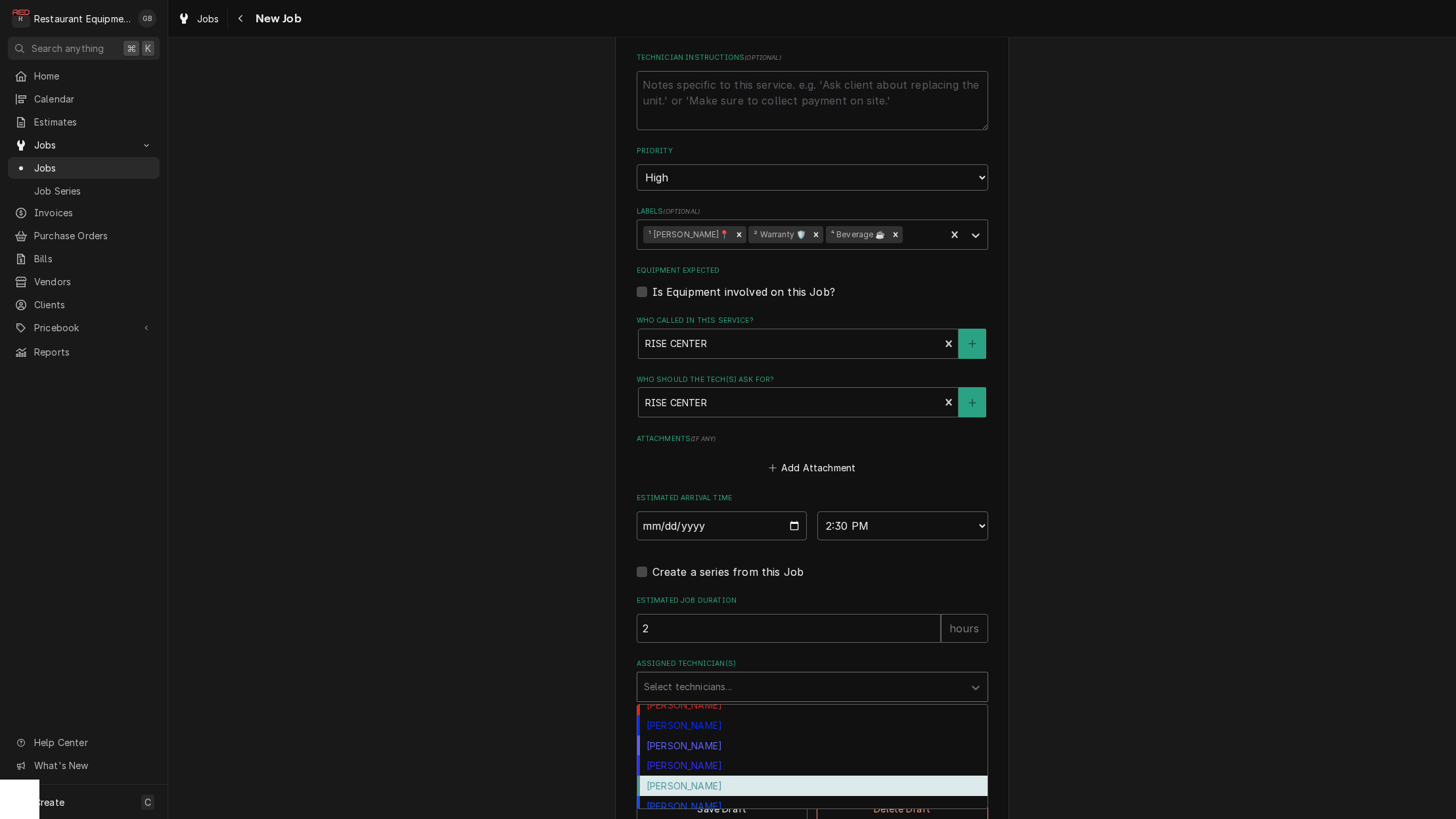
scroll to position [212, 0]
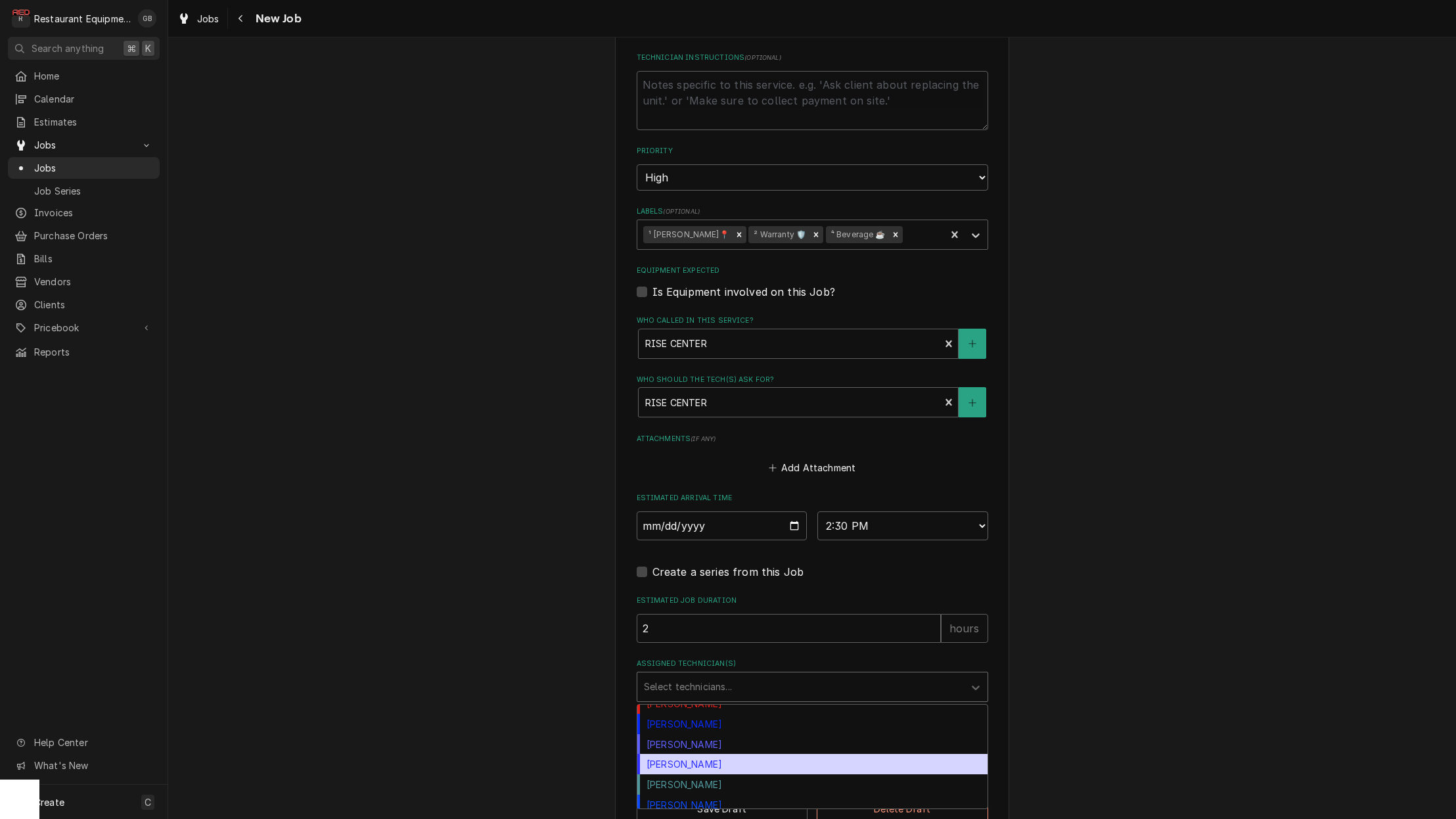
drag, startPoint x: 709, startPoint y: 721, endPoint x: 708, endPoint y: 735, distance: 14.0
click at [708, 754] on div "Thomas Ross" at bounding box center [812, 764] width 350 height 21
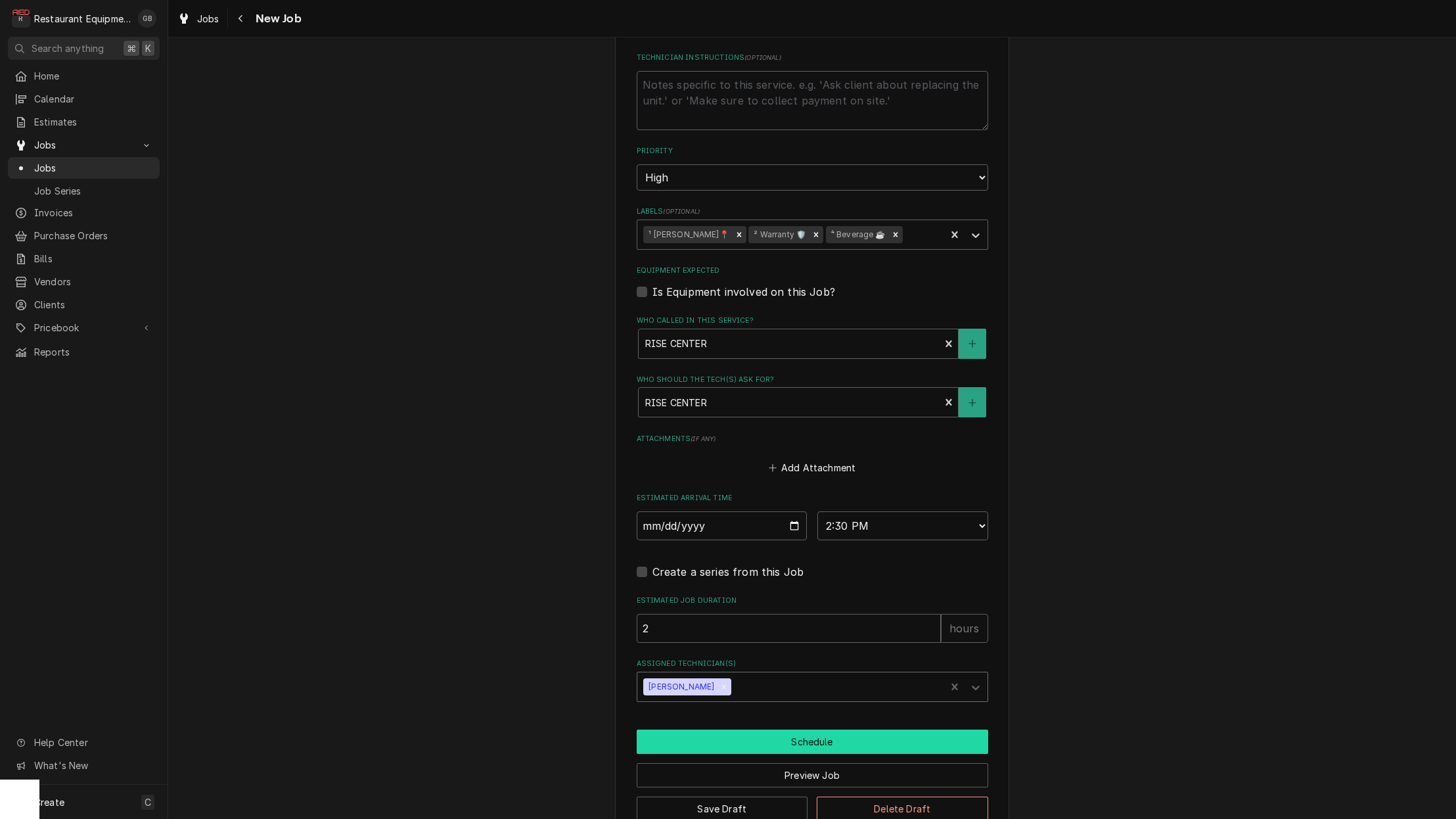
scroll to position [0, 0]
click at [749, 729] on button "Schedule" at bounding box center [812, 741] width 352 height 25
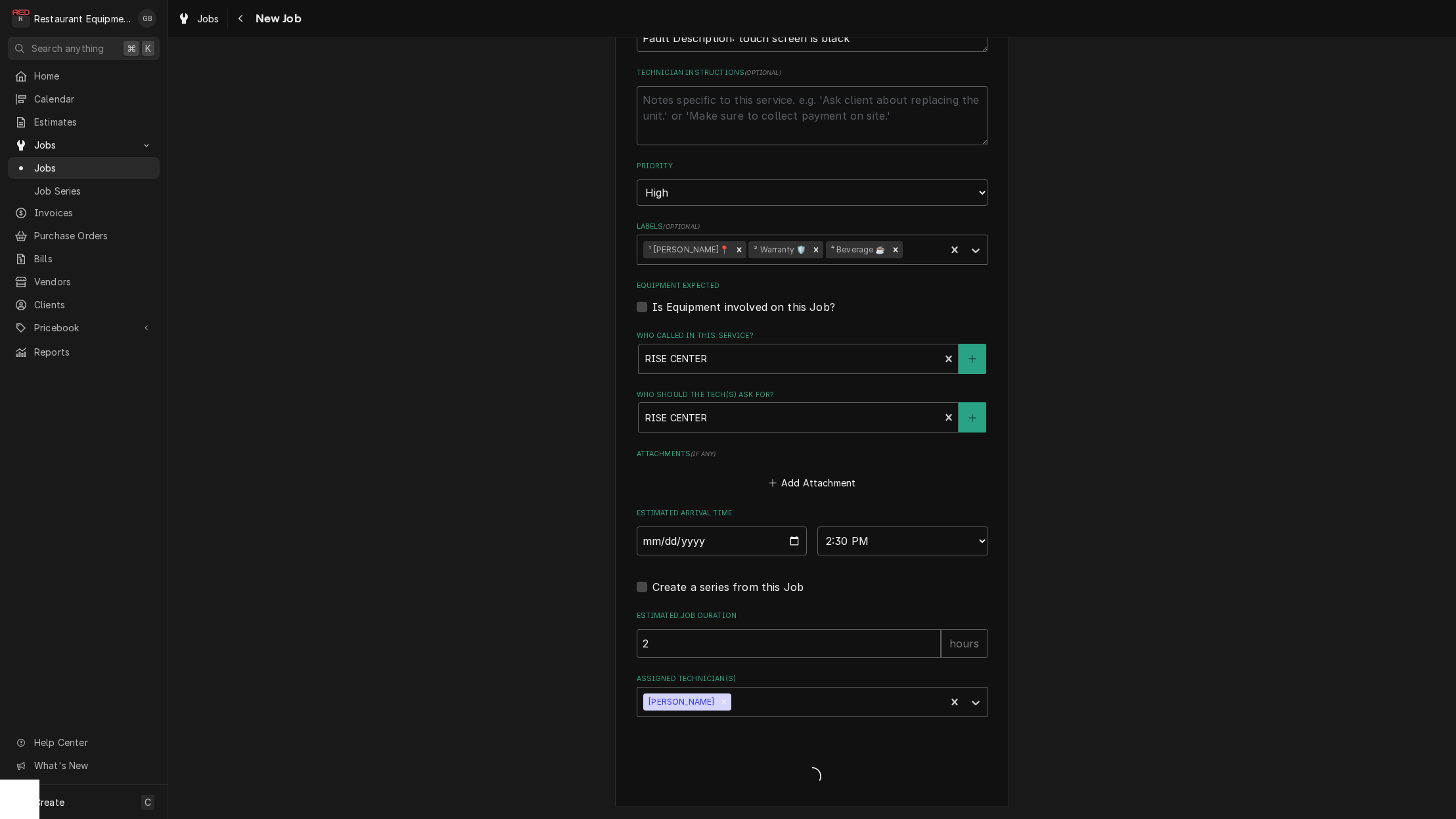
scroll to position [745, 0]
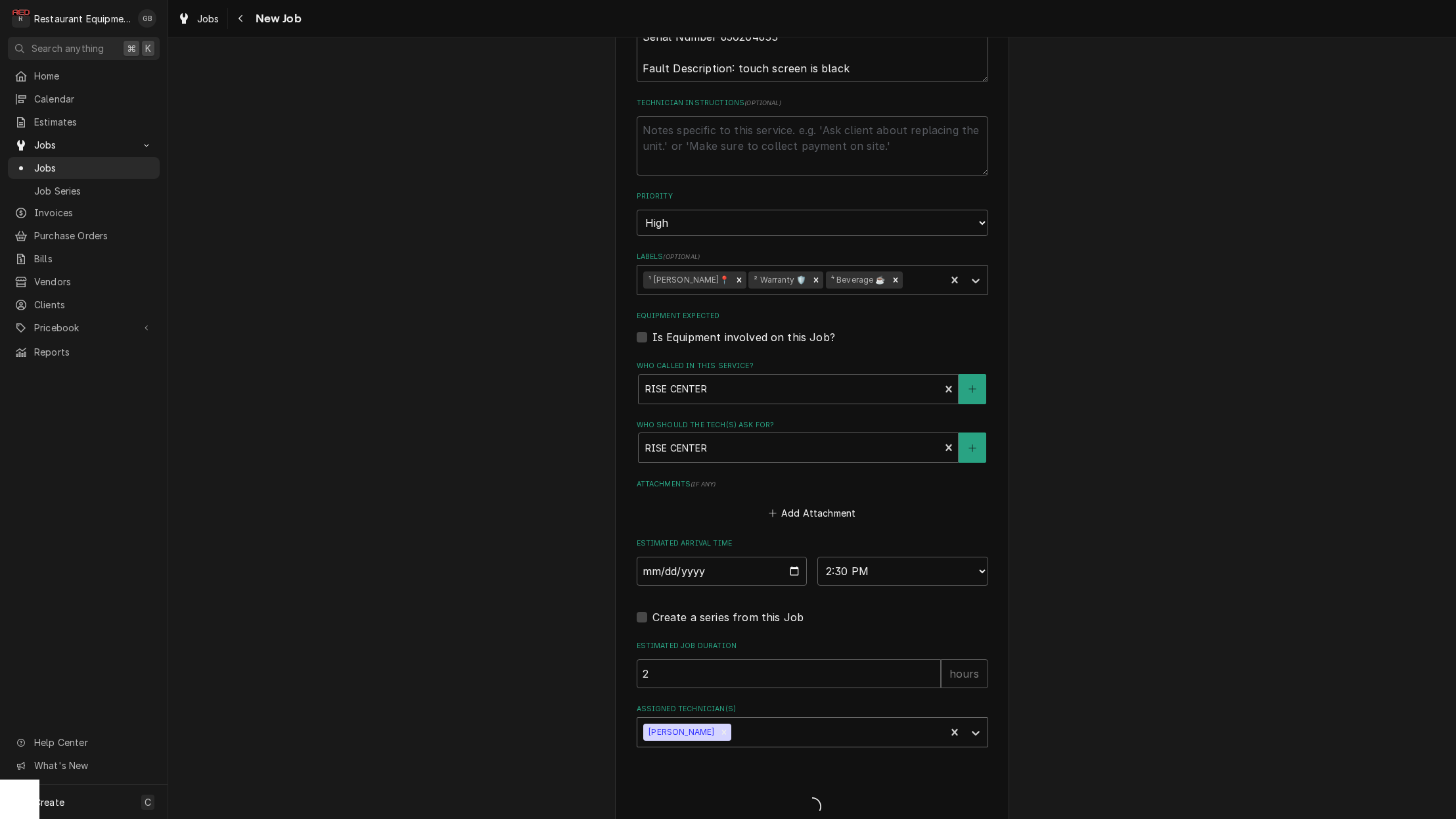
type textarea "x"
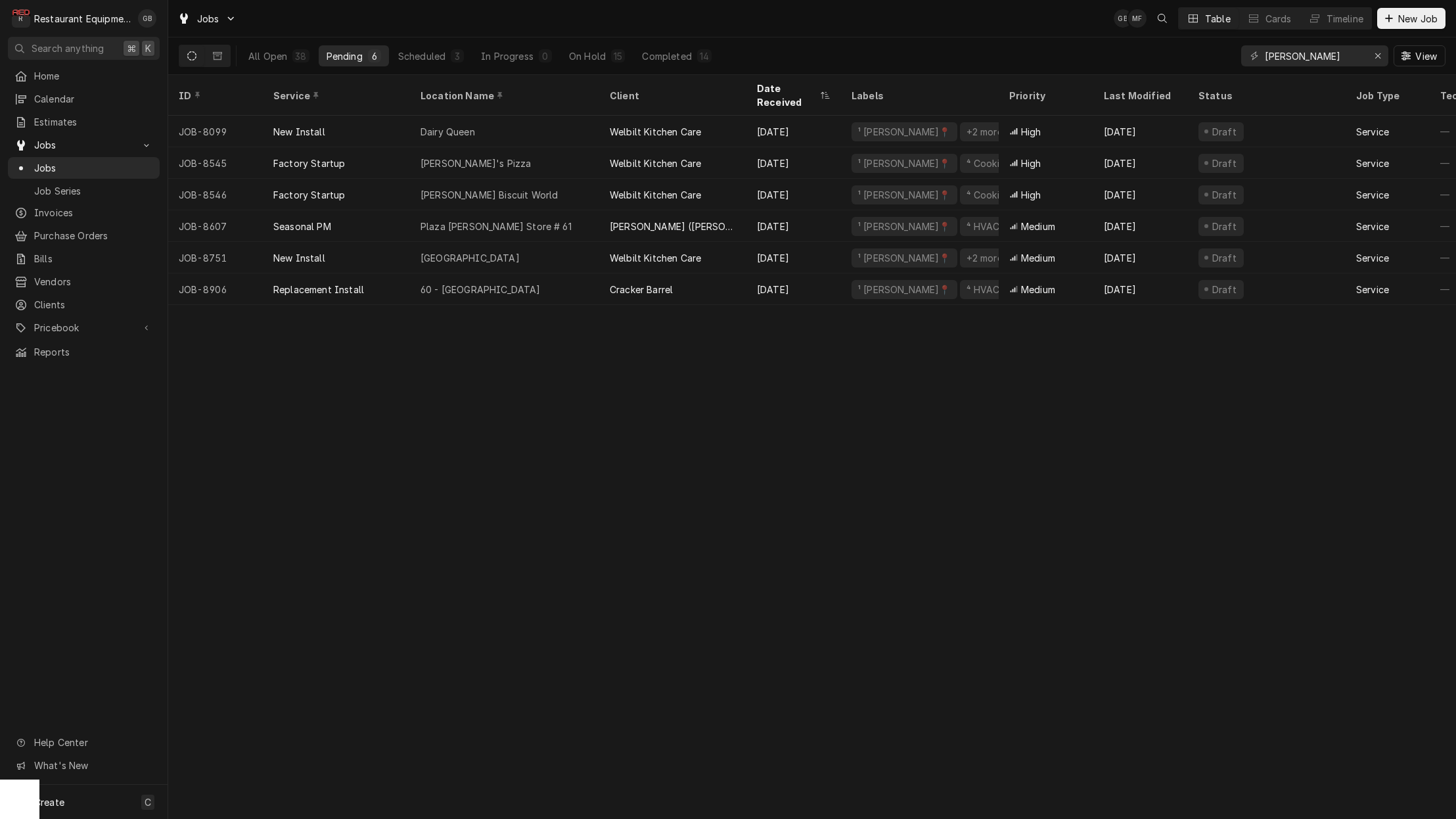
click at [613, 60] on div "15" at bounding box center [617, 56] width 9 height 13
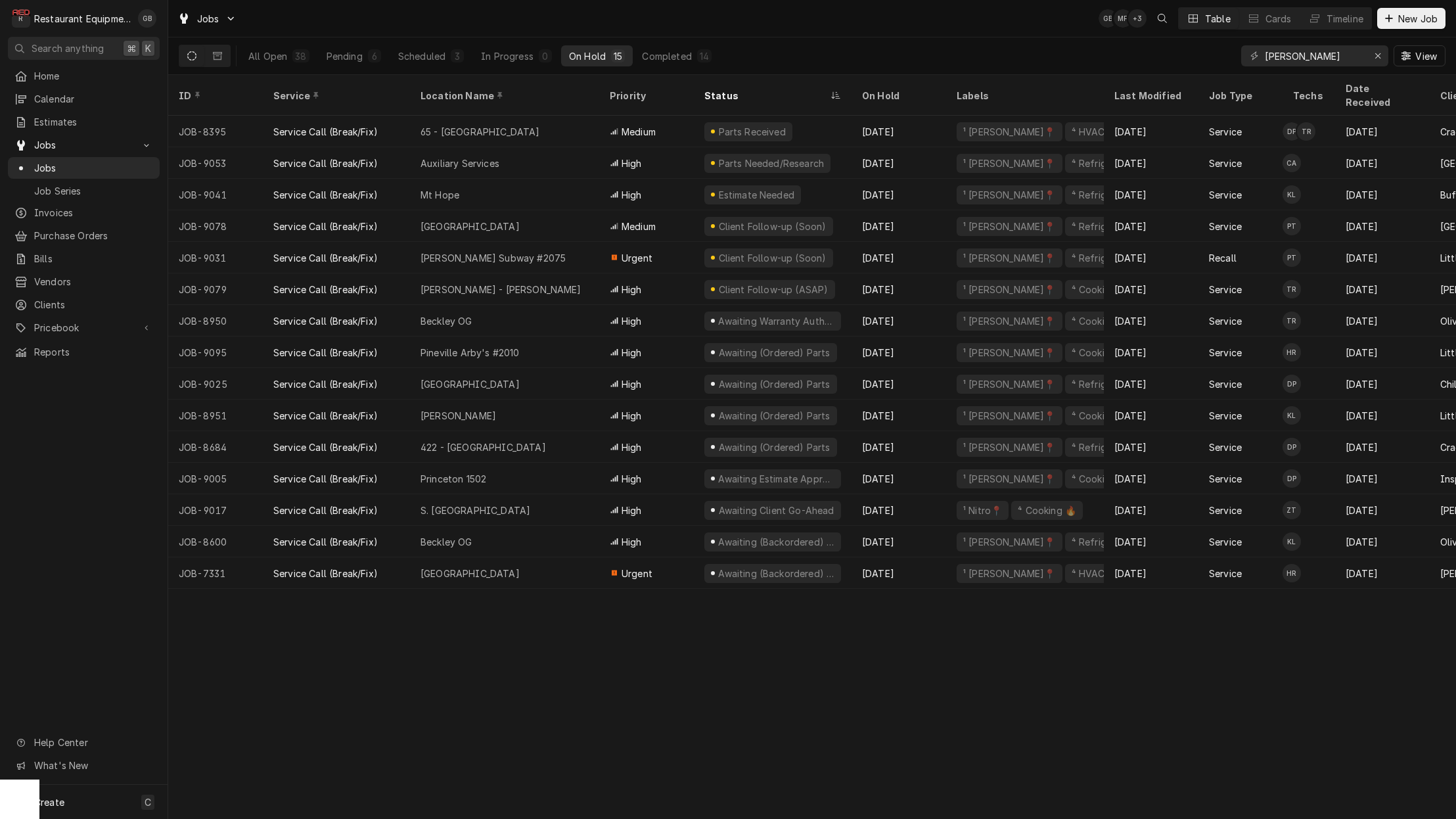
click at [439, 56] on div "Scheduled" at bounding box center [422, 56] width 48 height 13
